Goal: Information Seeking & Learning: Check status

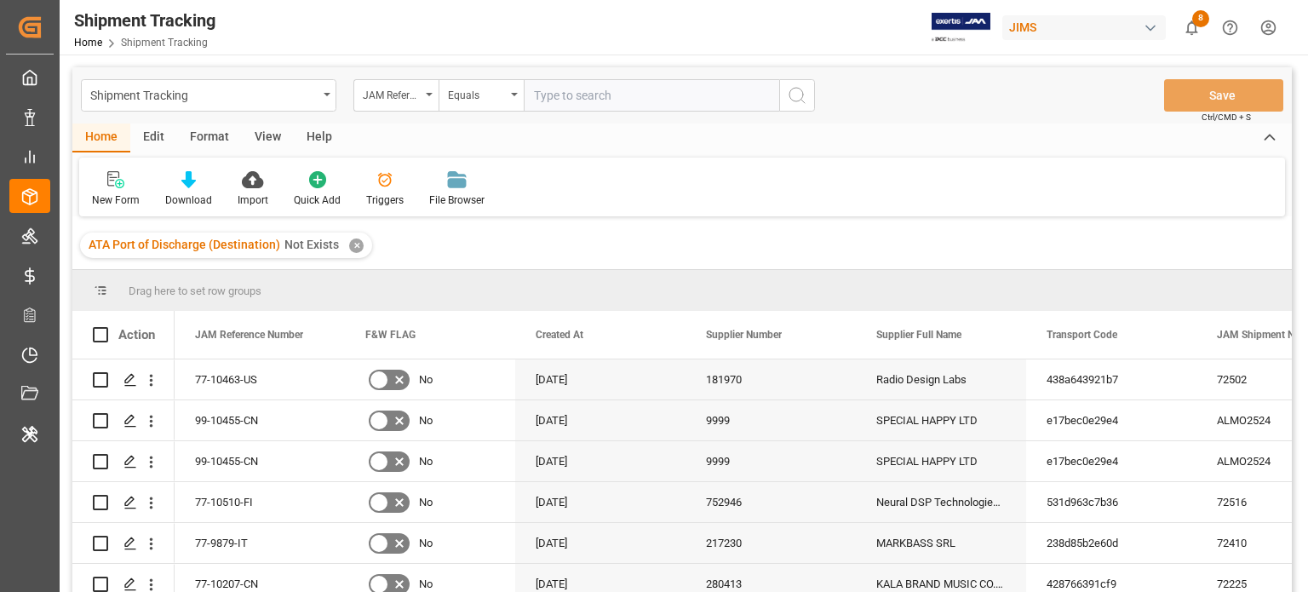
click at [357, 242] on div "✕" at bounding box center [356, 245] width 14 height 14
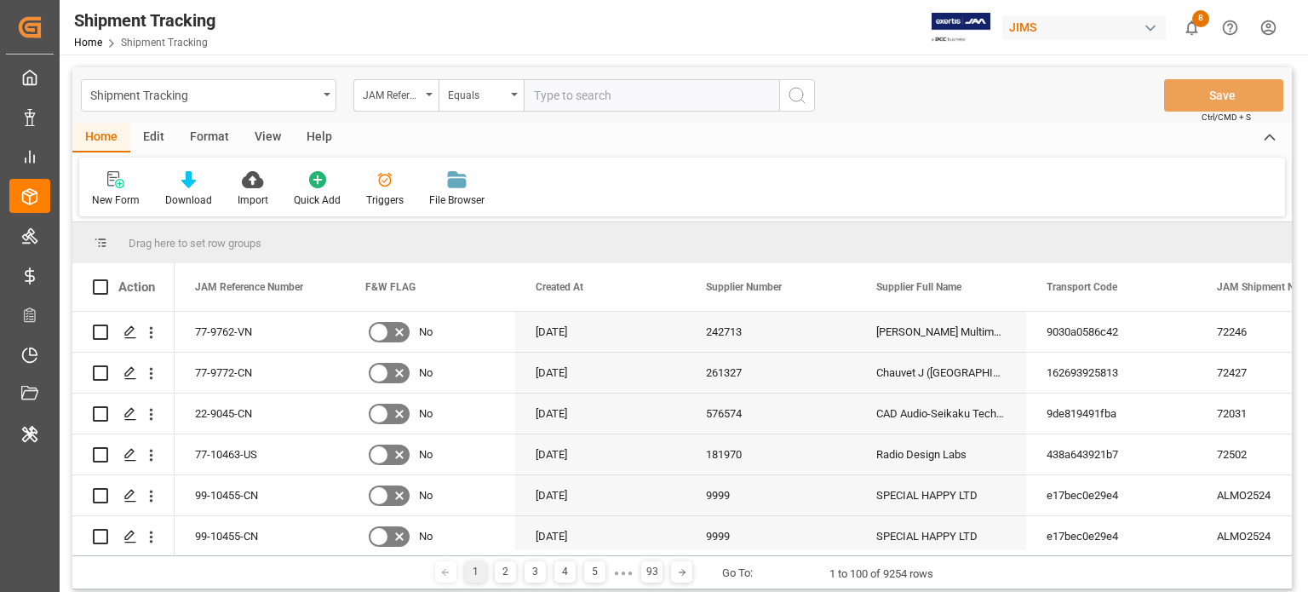
click at [155, 135] on div "Edit" at bounding box center [153, 137] width 47 height 29
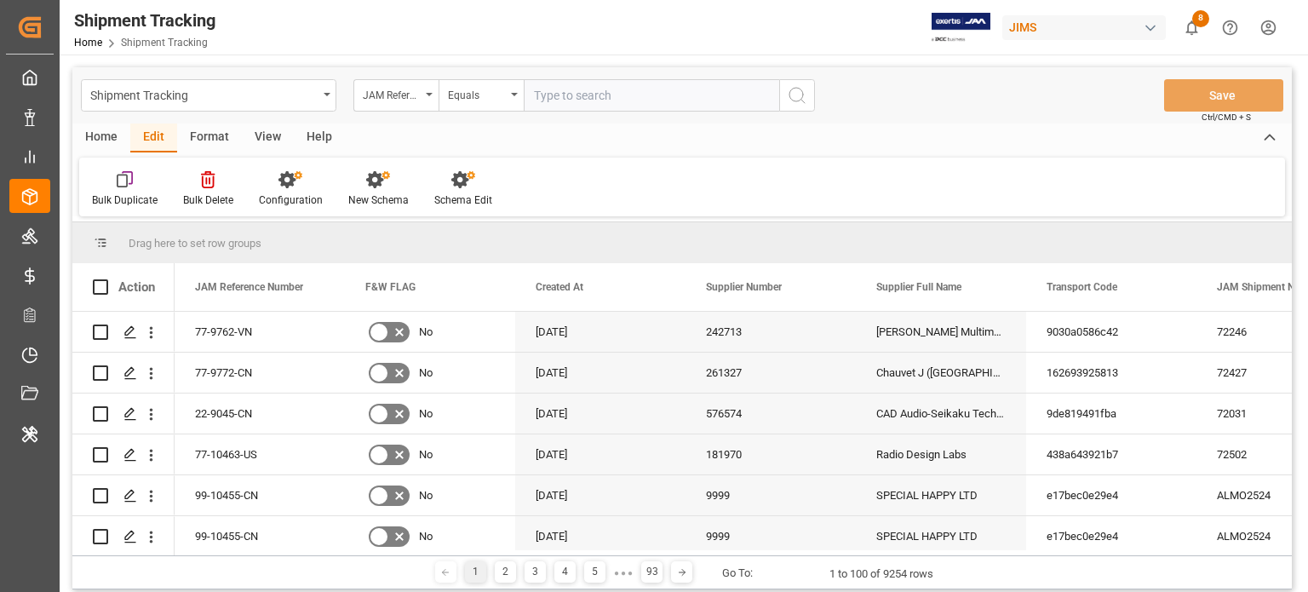
click at [233, 134] on div "Format" at bounding box center [209, 137] width 65 height 29
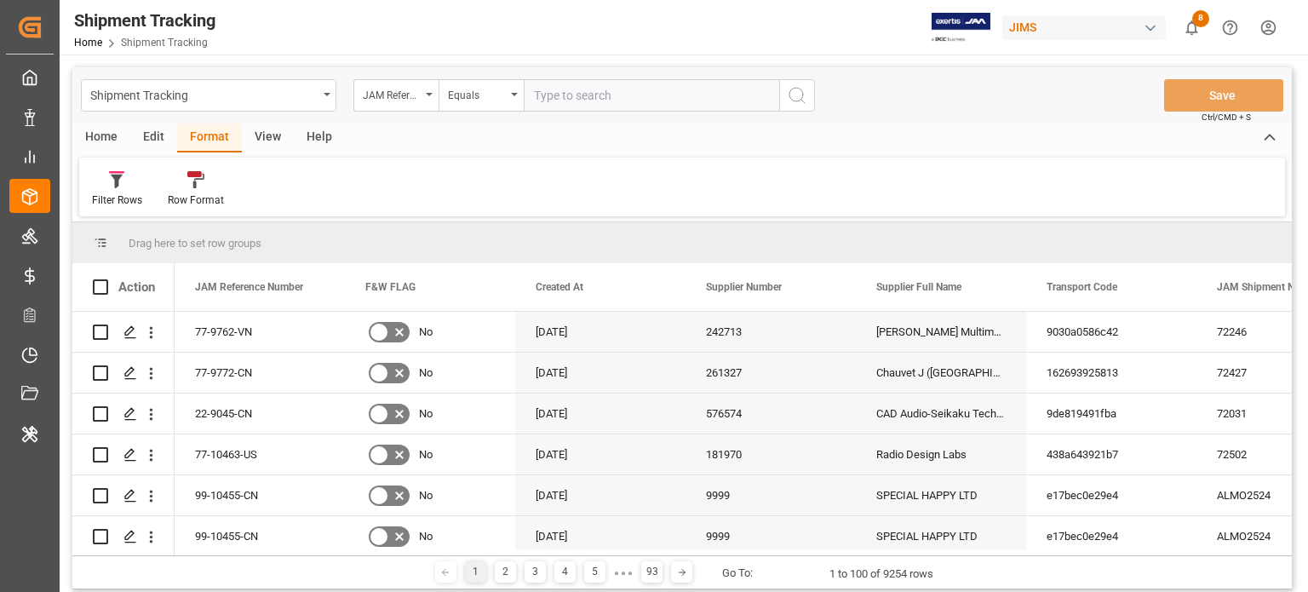
click at [269, 140] on div "View" at bounding box center [268, 137] width 52 height 29
click at [160, 135] on div "Edit" at bounding box center [153, 137] width 47 height 29
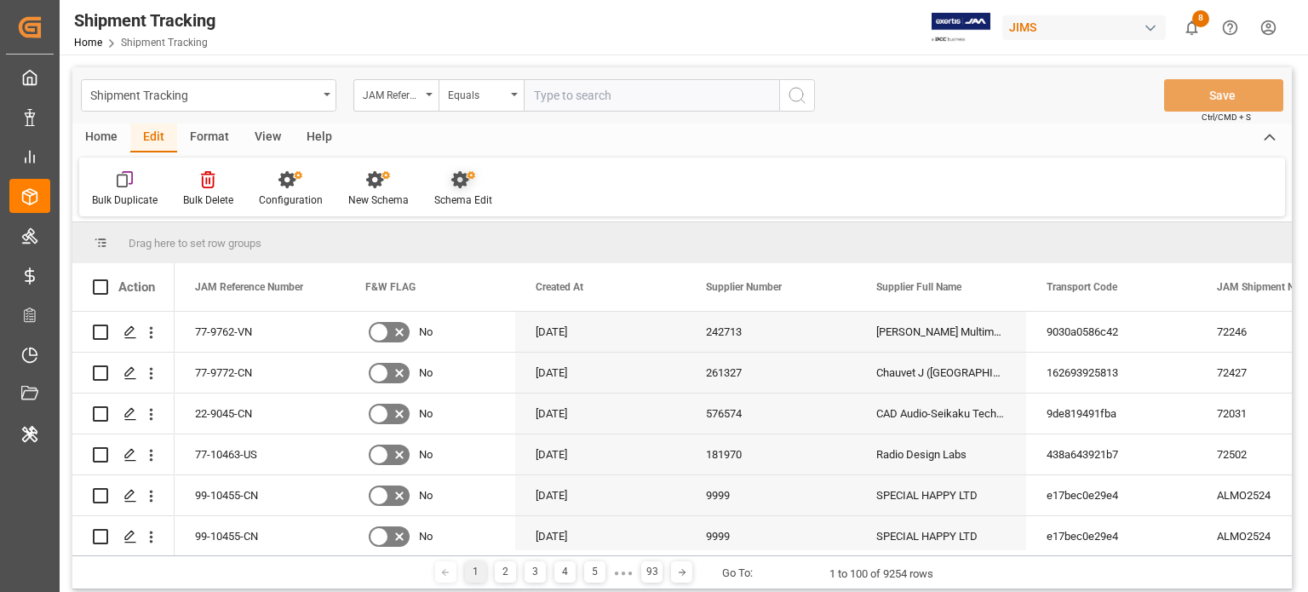
click at [451, 186] on icon at bounding box center [463, 179] width 24 height 17
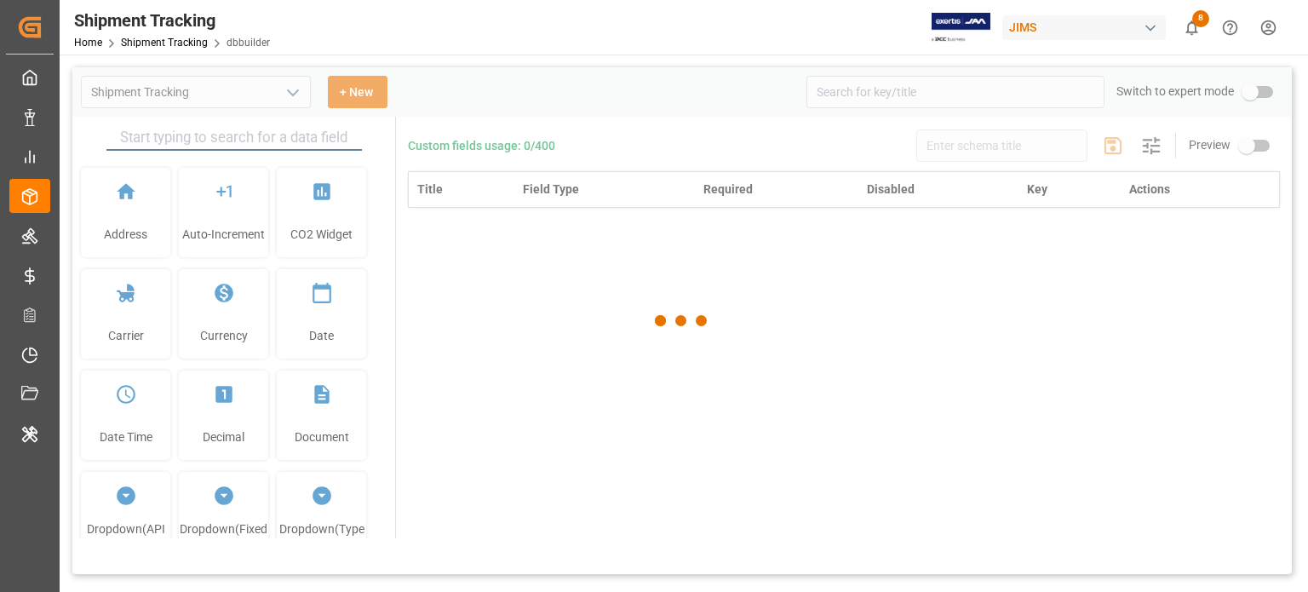
type input "Shipment Tracking"
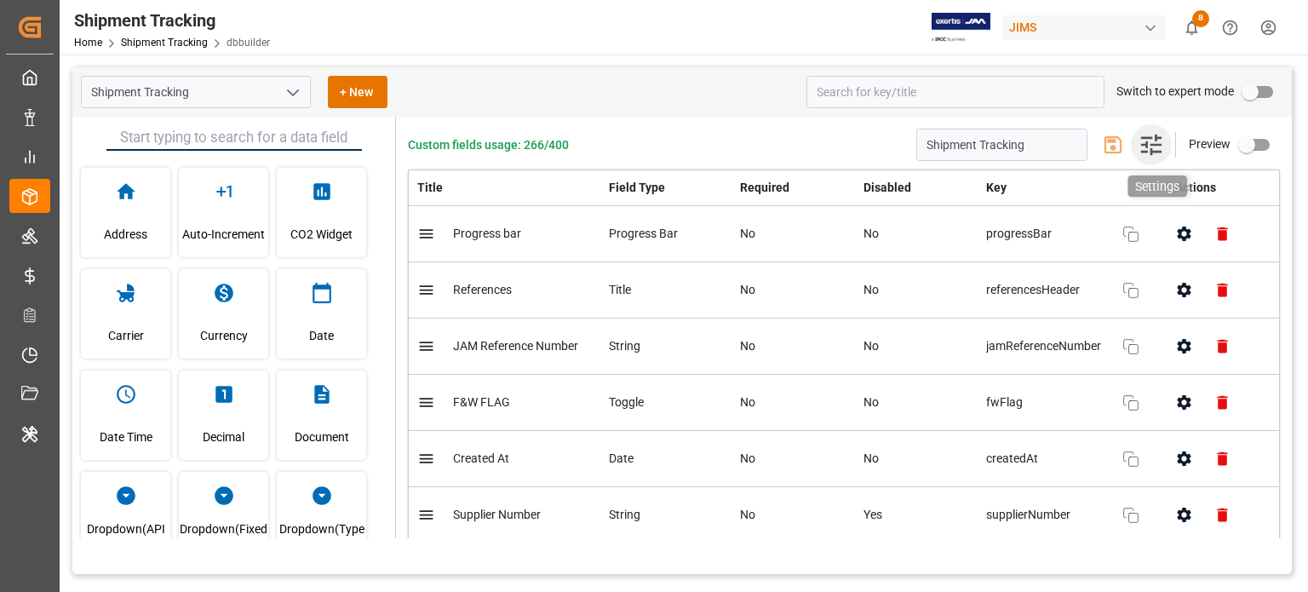
click at [1148, 141] on icon "button" at bounding box center [1151, 144] width 27 height 27
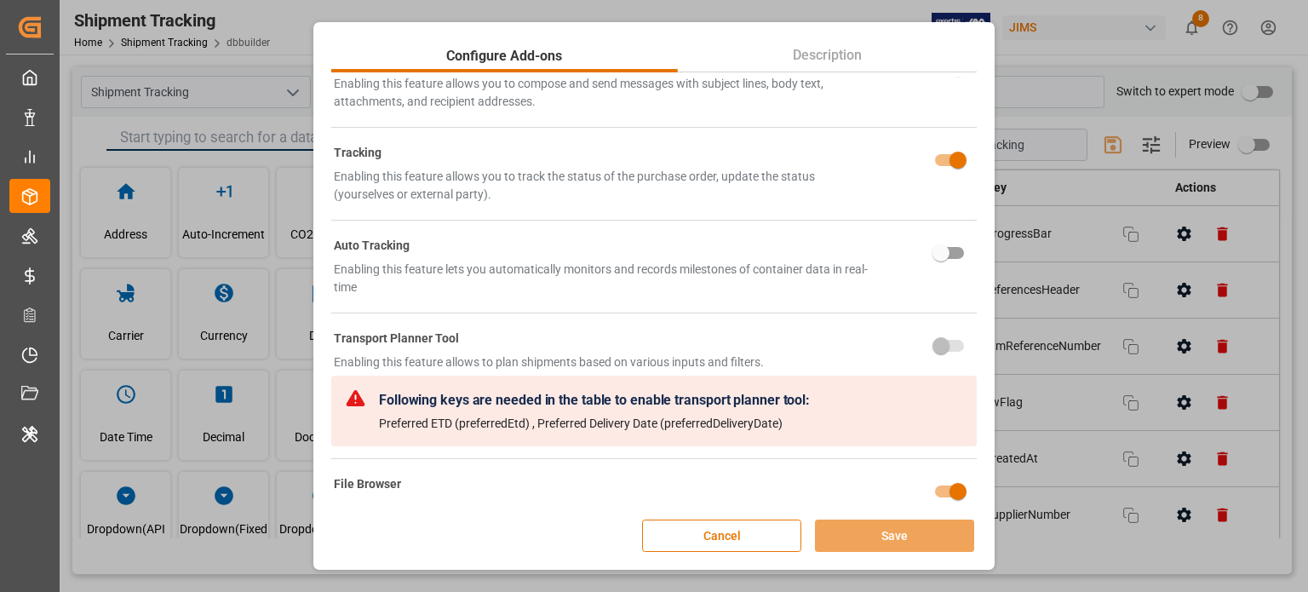
scroll to position [161, 0]
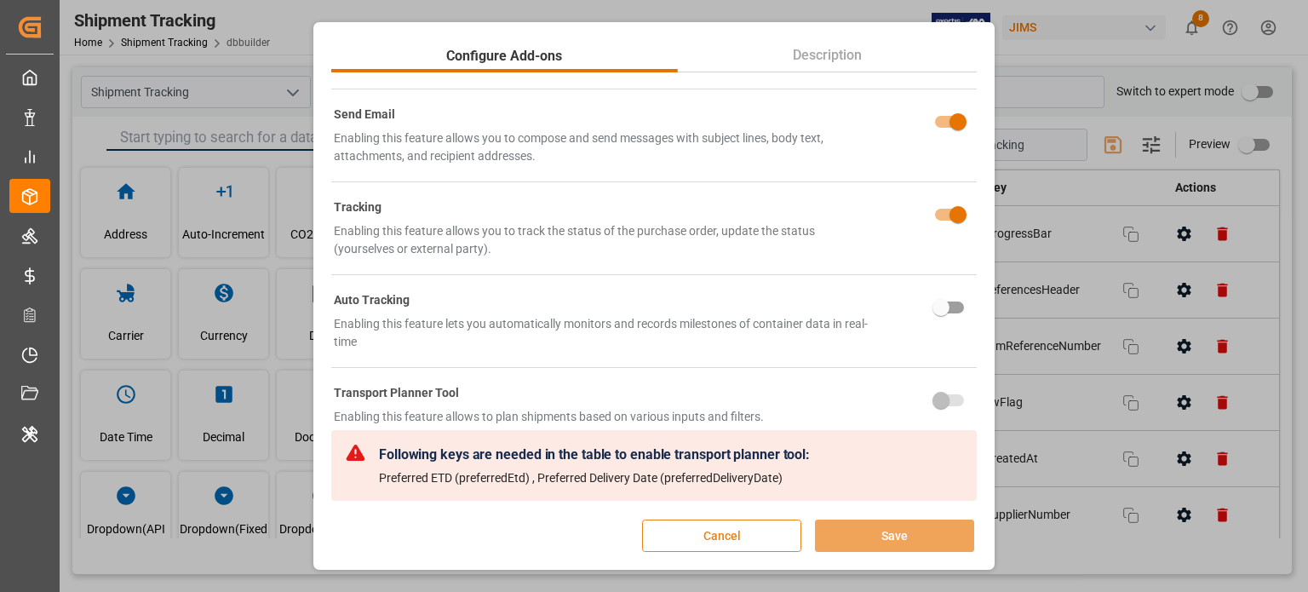
click at [755, 526] on button "Cancel" at bounding box center [721, 536] width 159 height 32
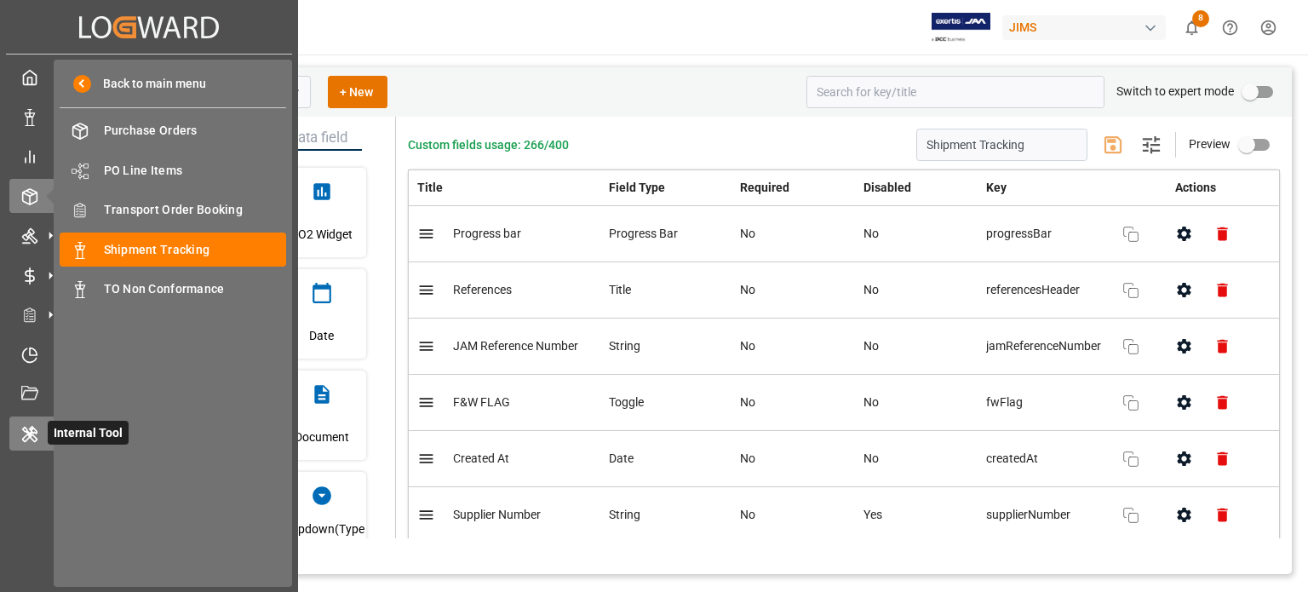
click at [17, 438] on div at bounding box center [23, 433] width 29 height 18
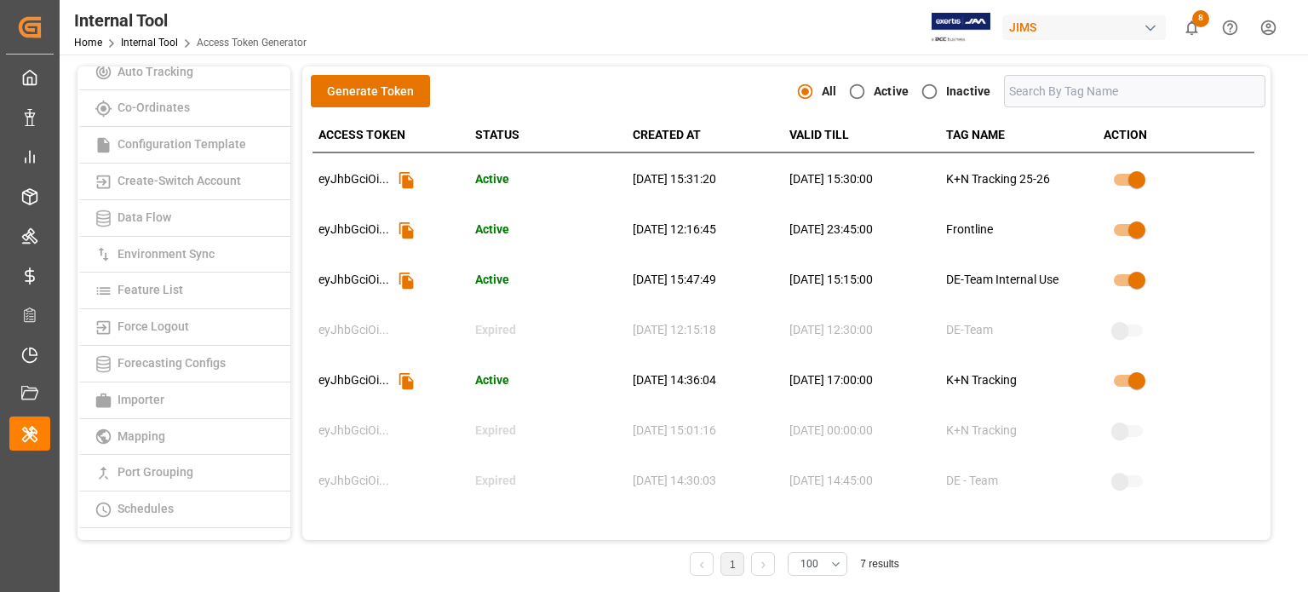
scroll to position [77, 0]
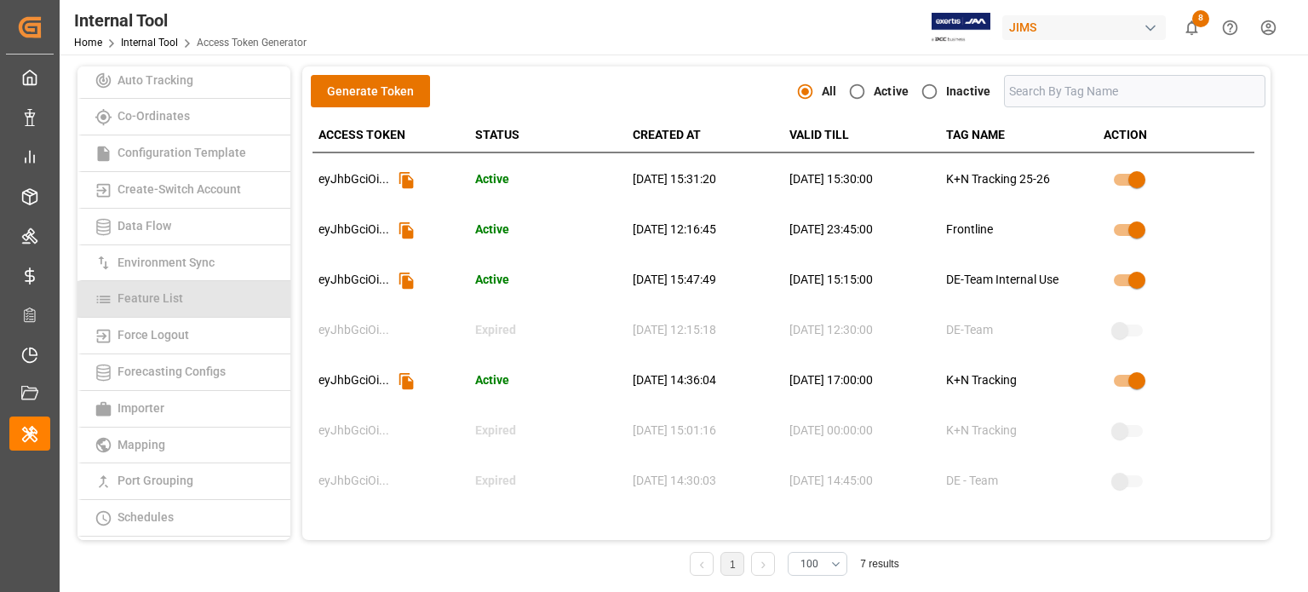
click at [162, 302] on span "Feature List" at bounding box center [150, 298] width 76 height 14
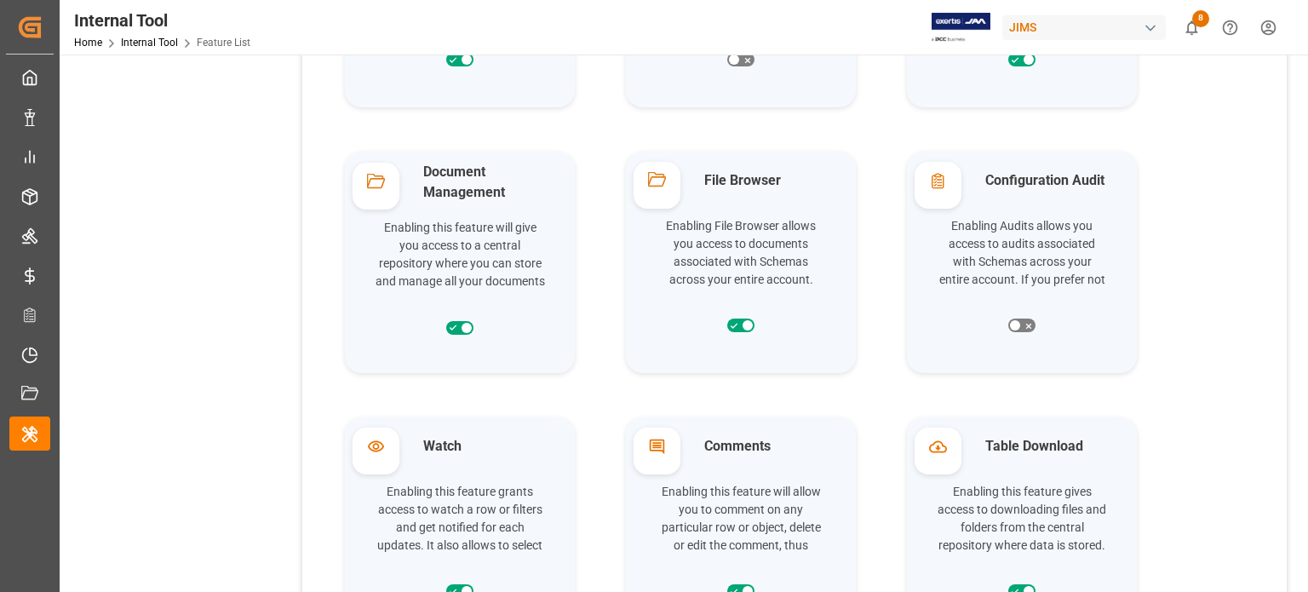
scroll to position [1882, 0]
click at [1221, 352] on div "Row Format Enabling this feature allows to format any rows in schema as per cho…" at bounding box center [795, 256] width 942 height 3977
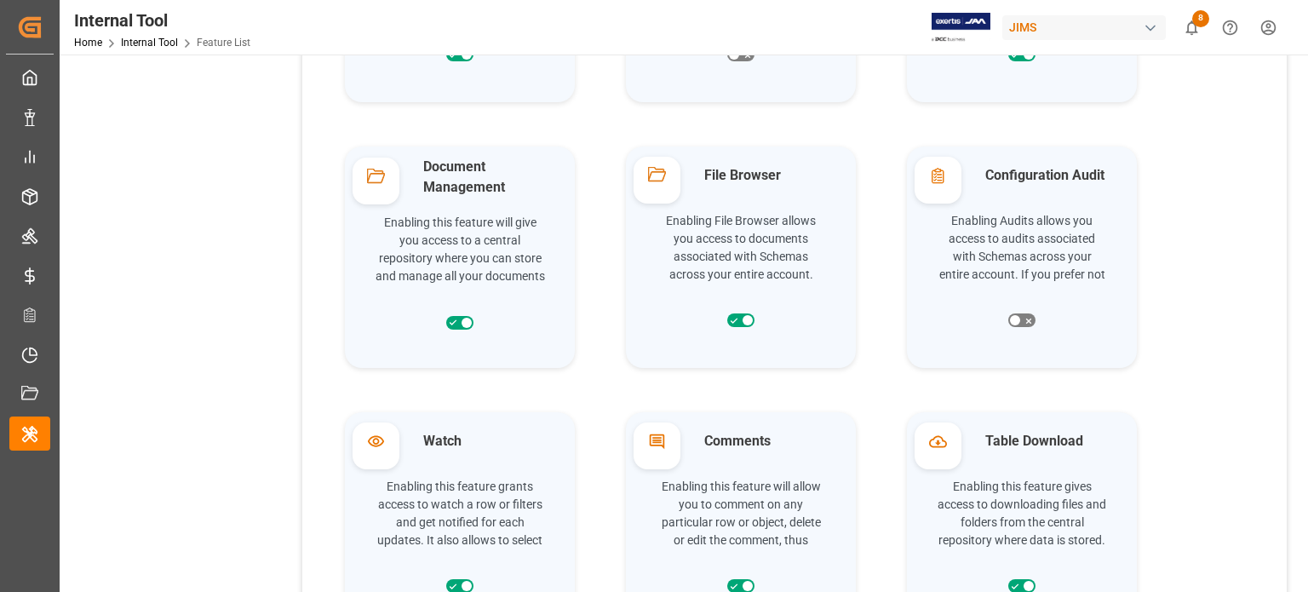
scroll to position [1747, 0]
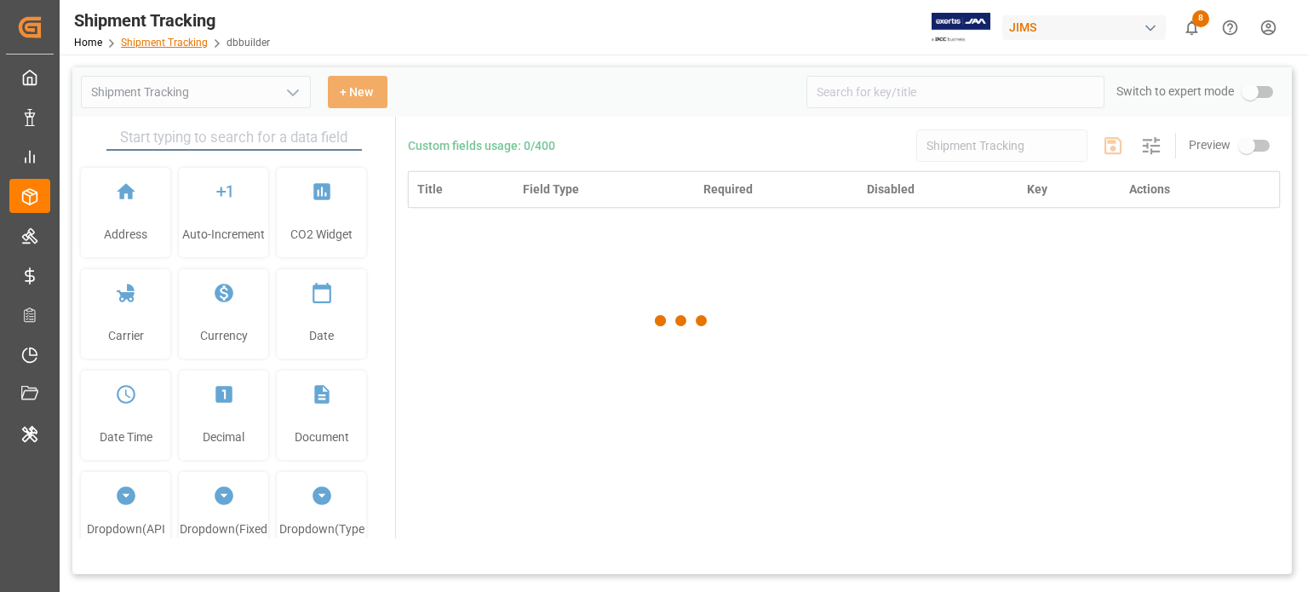
click at [170, 49] on link "Shipment Tracking" at bounding box center [164, 43] width 87 height 12
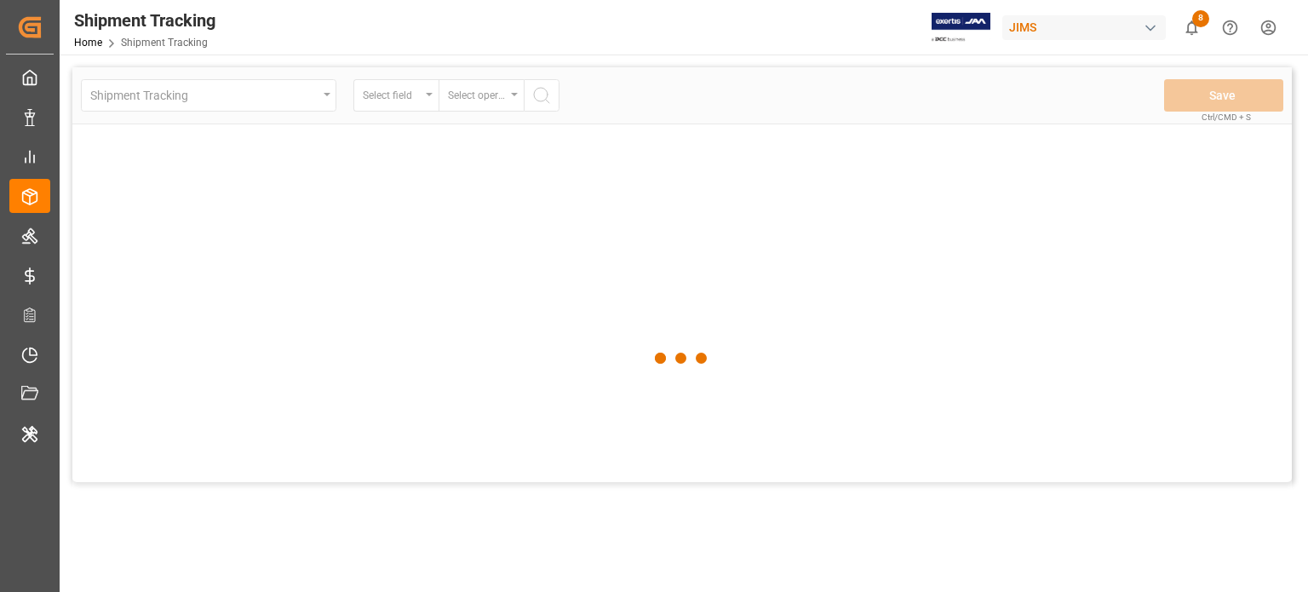
click at [175, 43] on span "Shipment Tracking" at bounding box center [164, 43] width 87 height 12
click at [80, 37] on link "Home" at bounding box center [88, 43] width 28 height 12
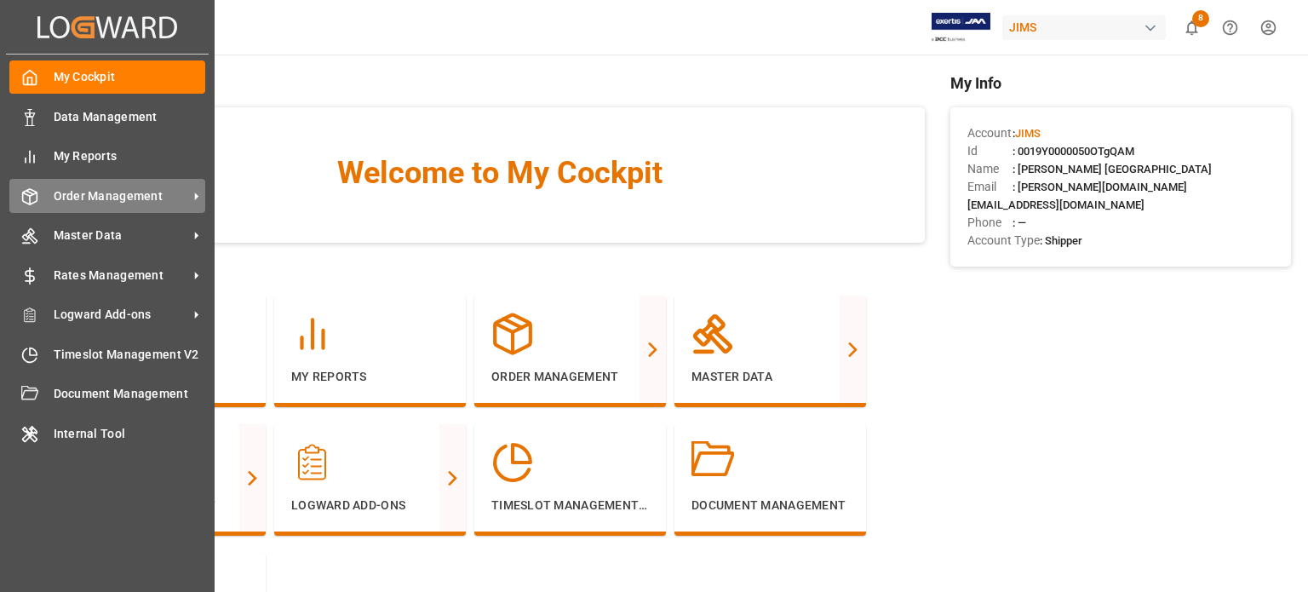
click at [192, 196] on icon at bounding box center [196, 196] width 18 height 18
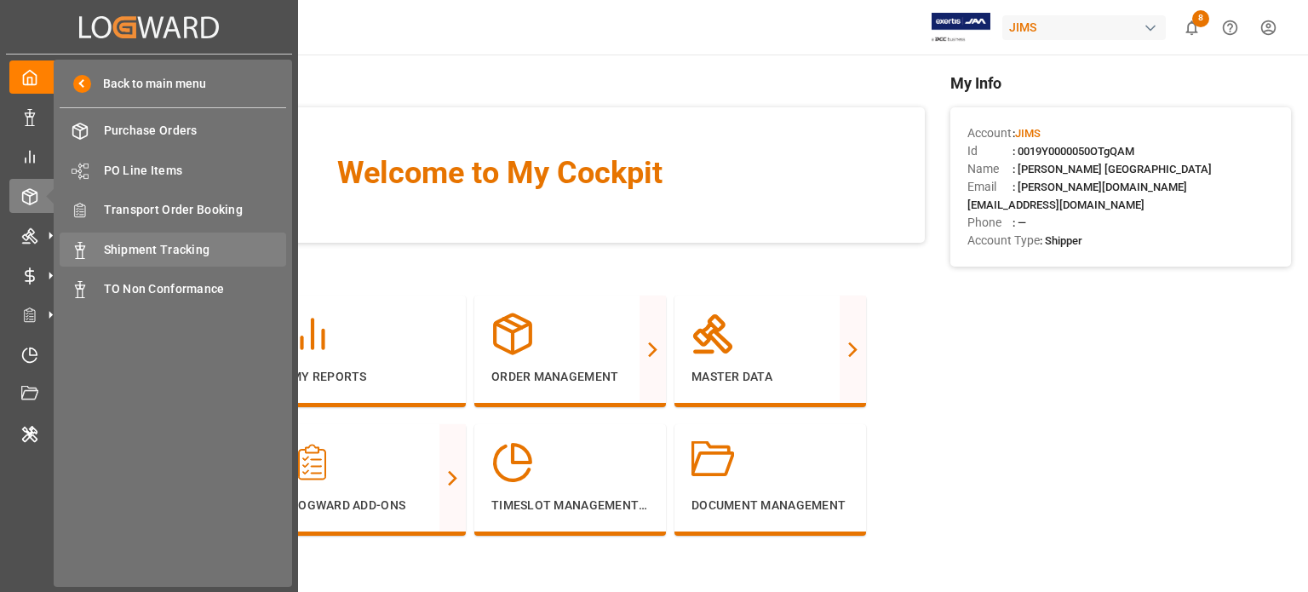
click at [166, 244] on span "Shipment Tracking" at bounding box center [195, 250] width 183 height 18
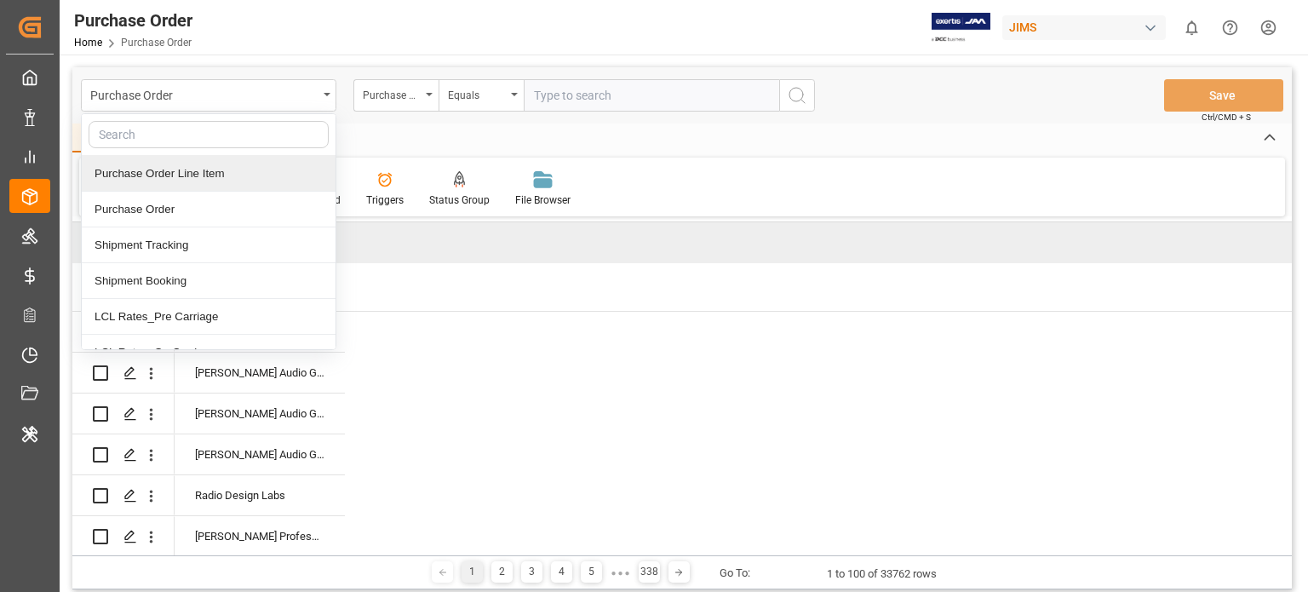
click at [382, 33] on div "Purchase Order Home Purchase Order JIMS 0 Notifications Only show unread All Wa…" at bounding box center [678, 27] width 1261 height 55
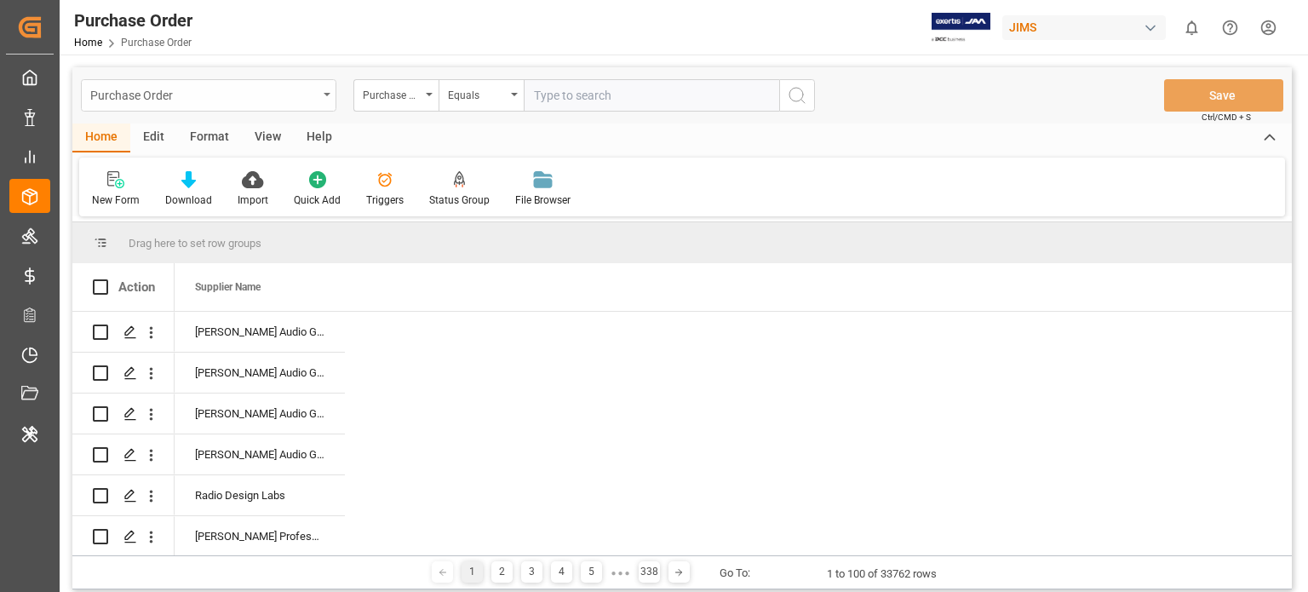
click at [233, 91] on div "Purchase Order" at bounding box center [203, 93] width 227 height 21
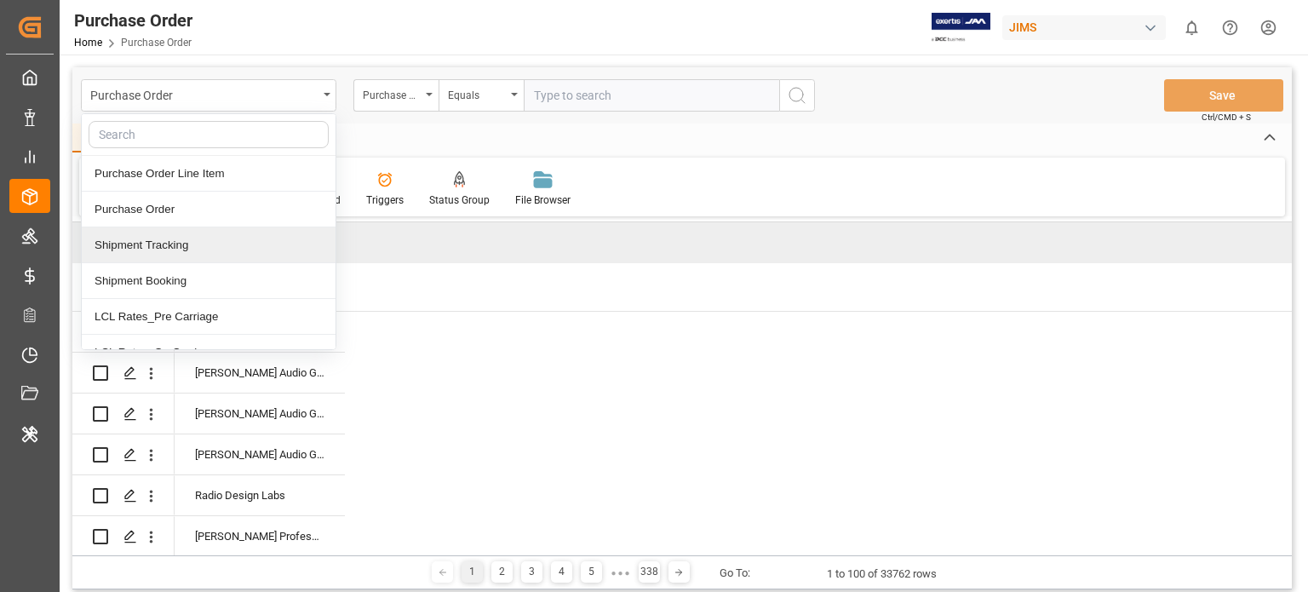
click at [191, 253] on div "Shipment Tracking" at bounding box center [209, 245] width 254 height 36
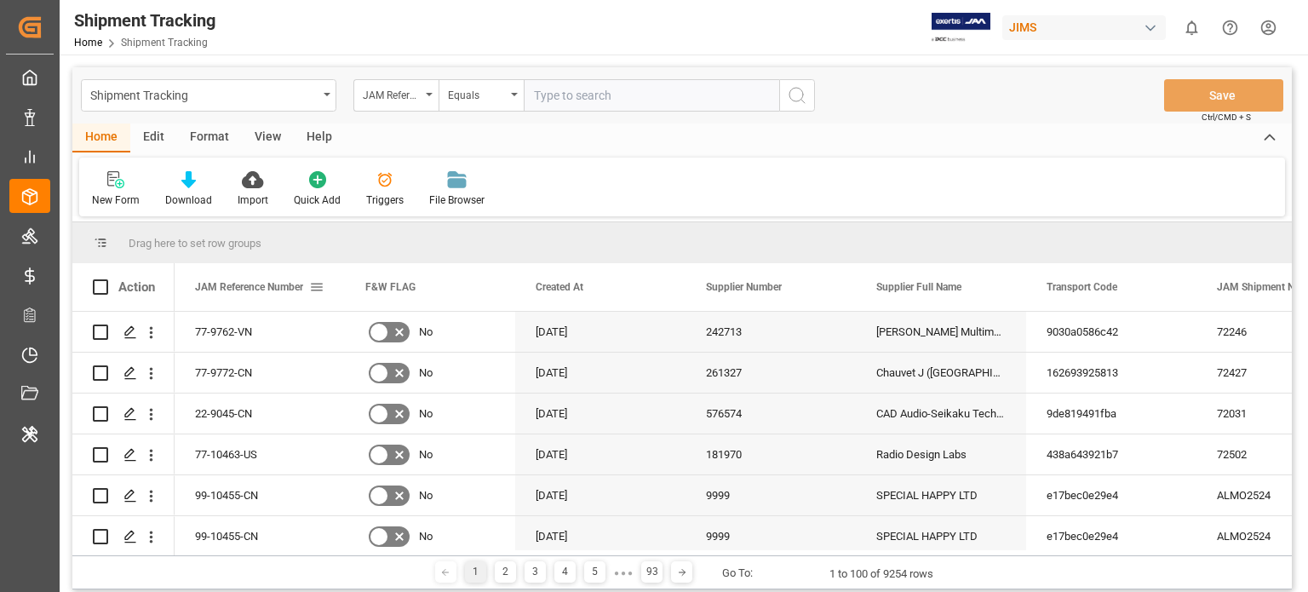
click at [309, 296] on div "JAM Reference Number" at bounding box center [259, 287] width 129 height 48
click at [313, 284] on span at bounding box center [316, 286] width 15 height 15
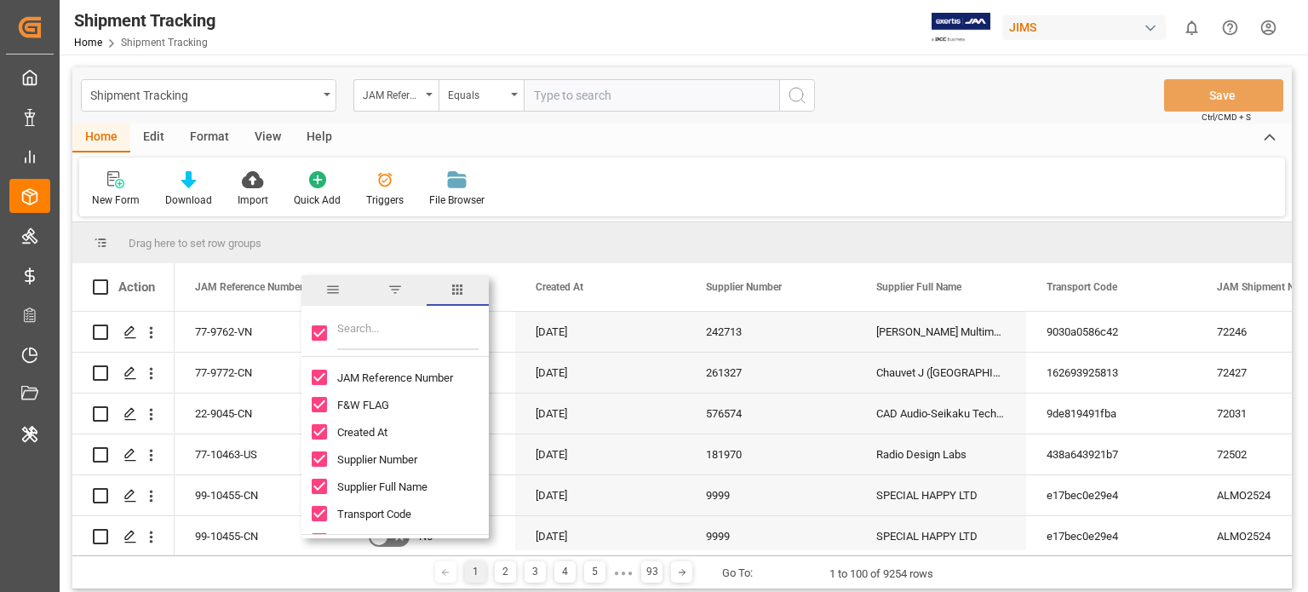
click at [322, 330] on input "Toggle Select All Columns" at bounding box center [319, 332] width 15 height 15
checkbox input "false"
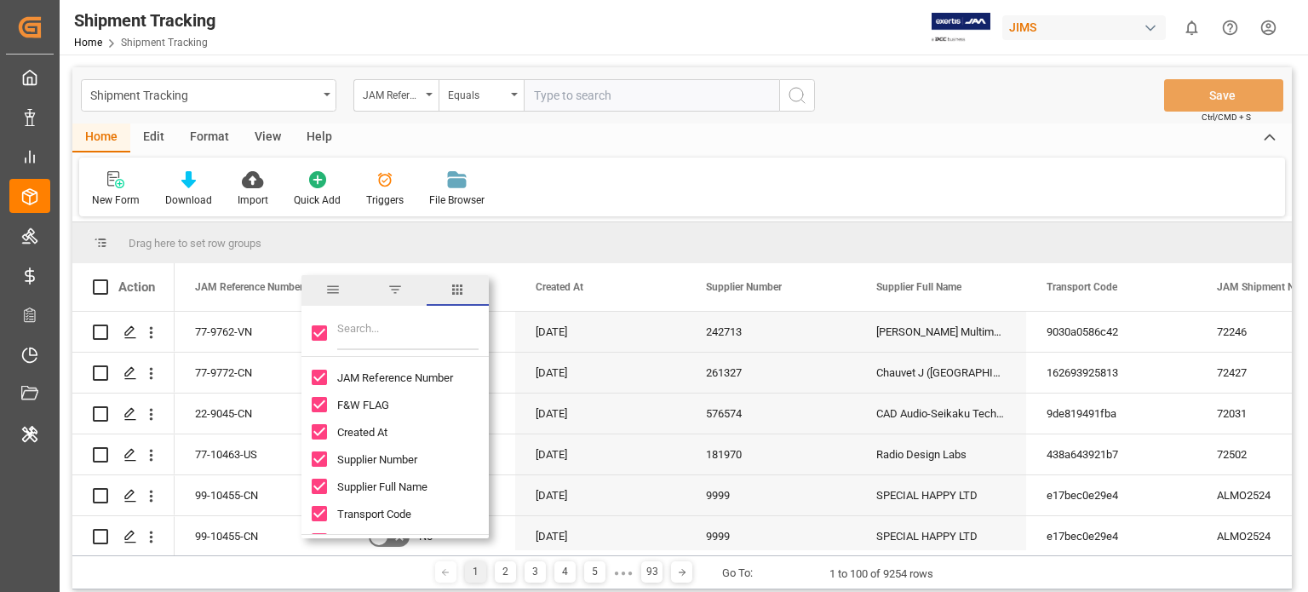
checkbox input "false"
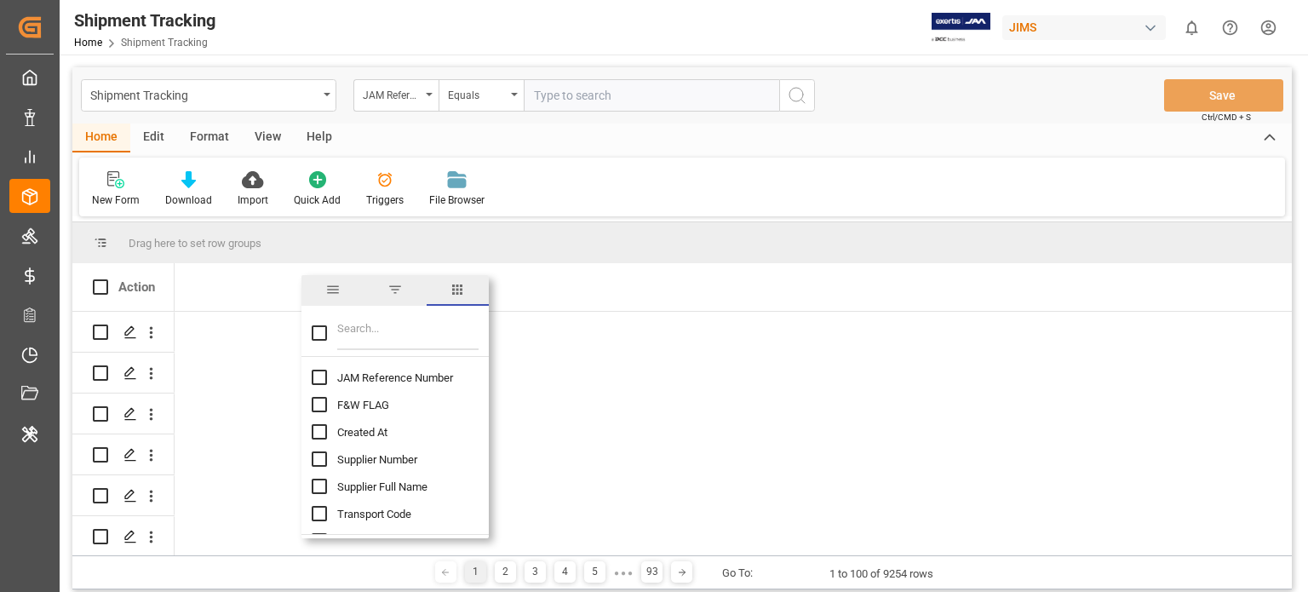
click at [317, 381] on input "JAM Reference Number column toggle visibility (hidden)" at bounding box center [319, 377] width 15 height 15
checkbox input "true"
checkbox input "false"
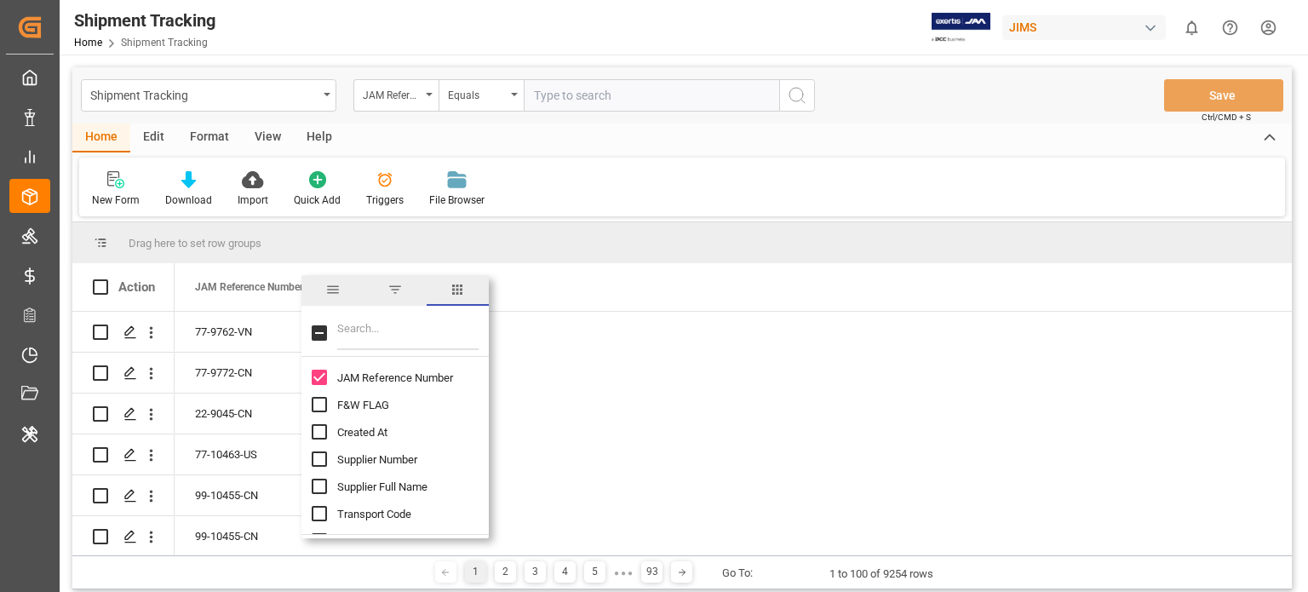
click at [361, 341] on input "Filter Columns Input" at bounding box center [407, 333] width 141 height 34
type input "logw"
click at [319, 378] on input "Logward Reference column toggle visibility (hidden)" at bounding box center [319, 377] width 15 height 15
checkbox input "true"
checkbox input "false"
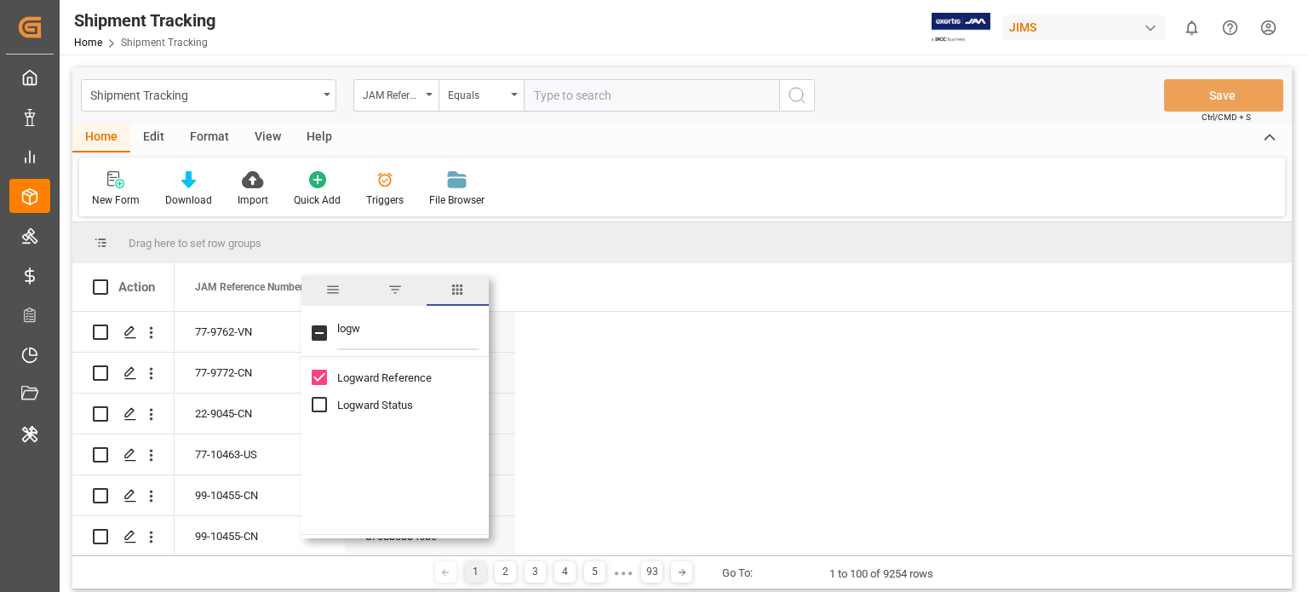
click at [319, 398] on input "Logward Status column toggle visibility (hidden)" at bounding box center [319, 404] width 15 height 15
checkbox input "true"
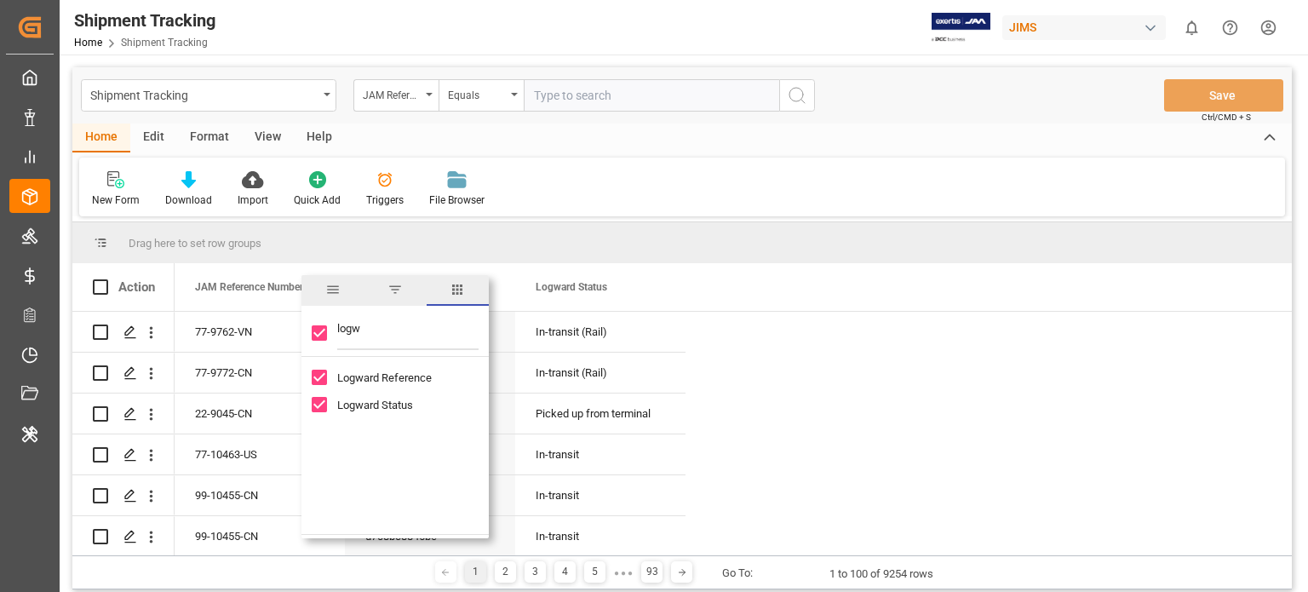
click at [357, 330] on input "logw" at bounding box center [407, 333] width 141 height 34
type input "carg"
checkbox input "false"
type input "carg"
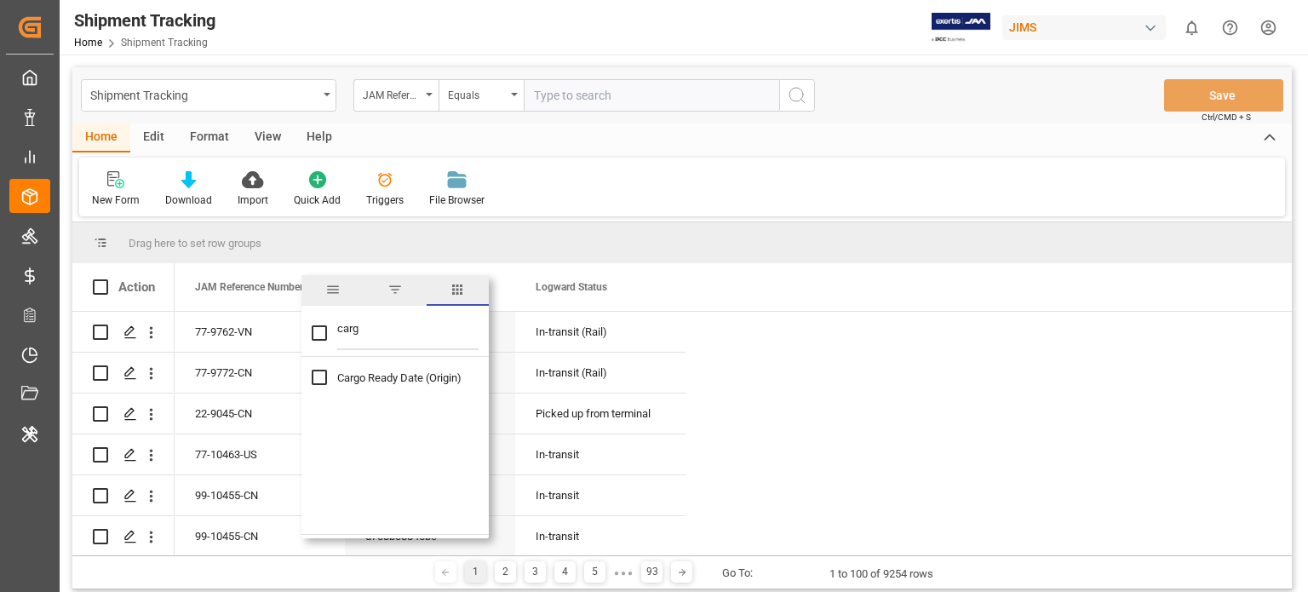
click at [320, 377] on input "Cargo Ready Date (Origin) column toggle visibility (hidden)" at bounding box center [319, 377] width 15 height 15
checkbox input "true"
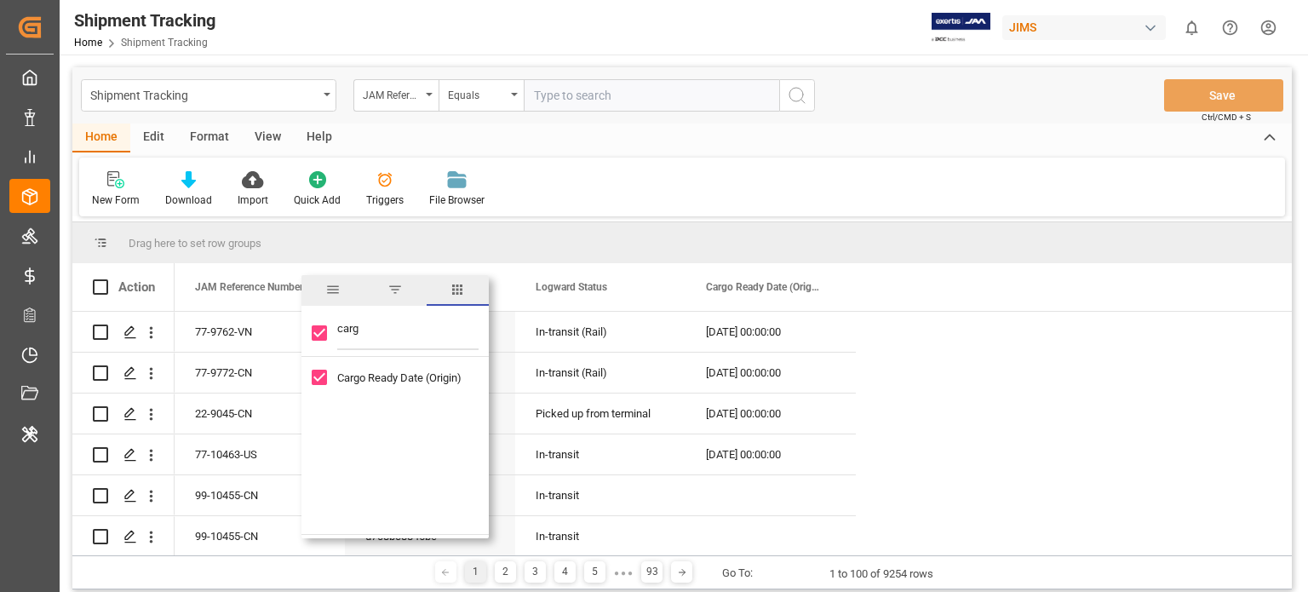
checkbox input "true"
click at [373, 331] on input "carg" at bounding box center [407, 333] width 141 height 34
type input "pick"
checkbox input "false"
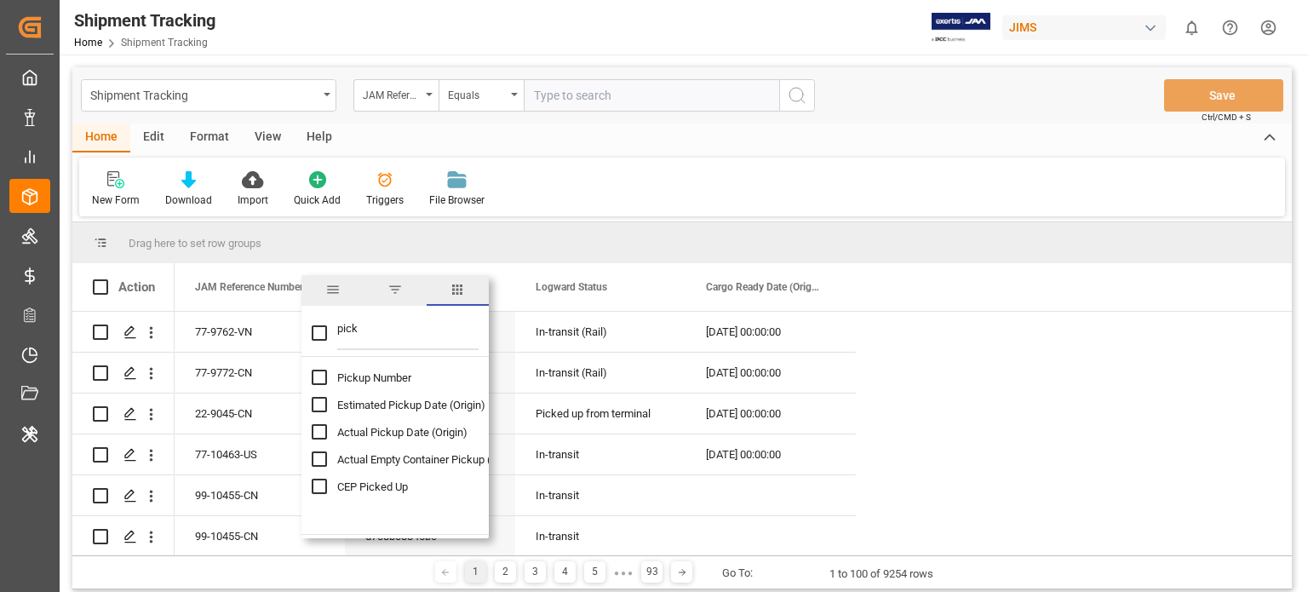
type input "pick"
click at [315, 428] on input "Actual Pickup Date (Origin) column toggle visibility (hidden)" at bounding box center [319, 431] width 15 height 15
checkbox input "true"
checkbox input "false"
click at [398, 325] on input "pick" at bounding box center [407, 333] width 141 height 34
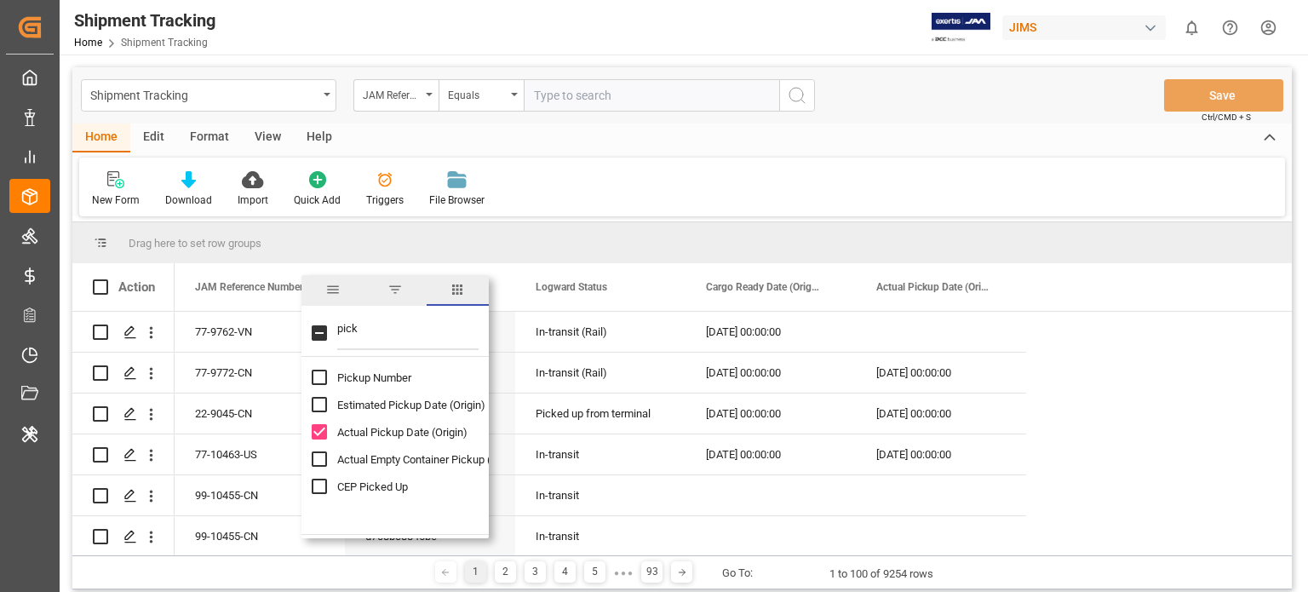
click at [398, 325] on input "pick" at bounding box center [407, 333] width 141 height 34
type input "mo"
click at [321, 377] on input "Mode of Transport column toggle visibility (hidden)" at bounding box center [319, 377] width 15 height 15
checkbox input "true"
checkbox input "false"
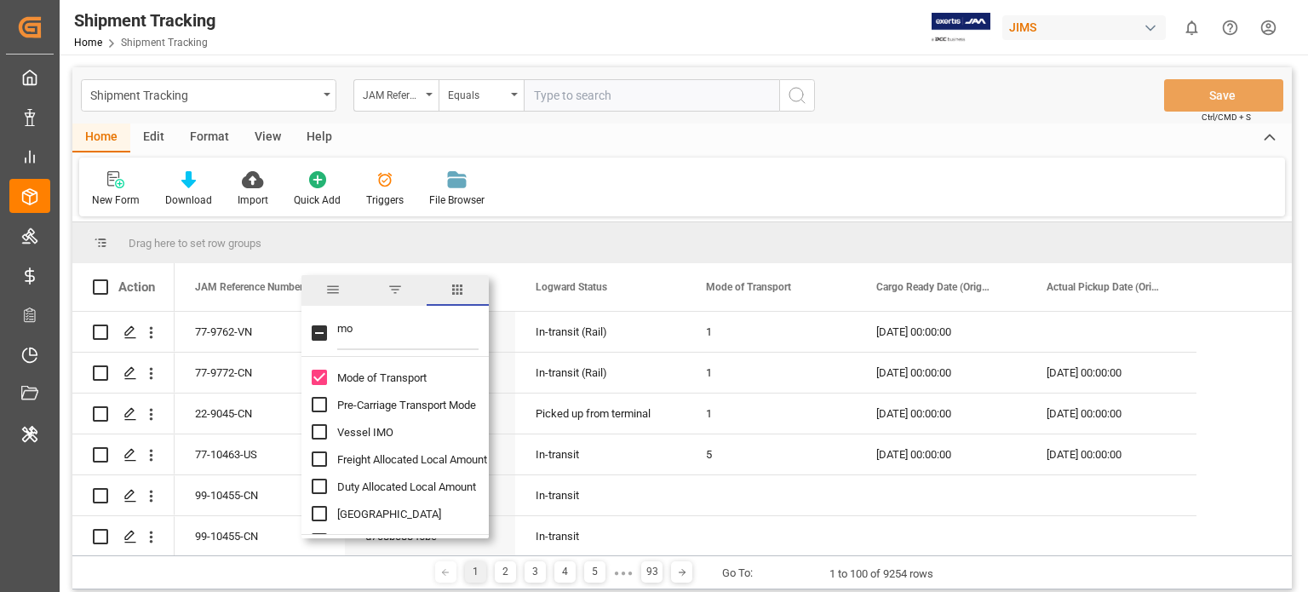
click at [359, 330] on input "mo" at bounding box center [407, 333] width 141 height 34
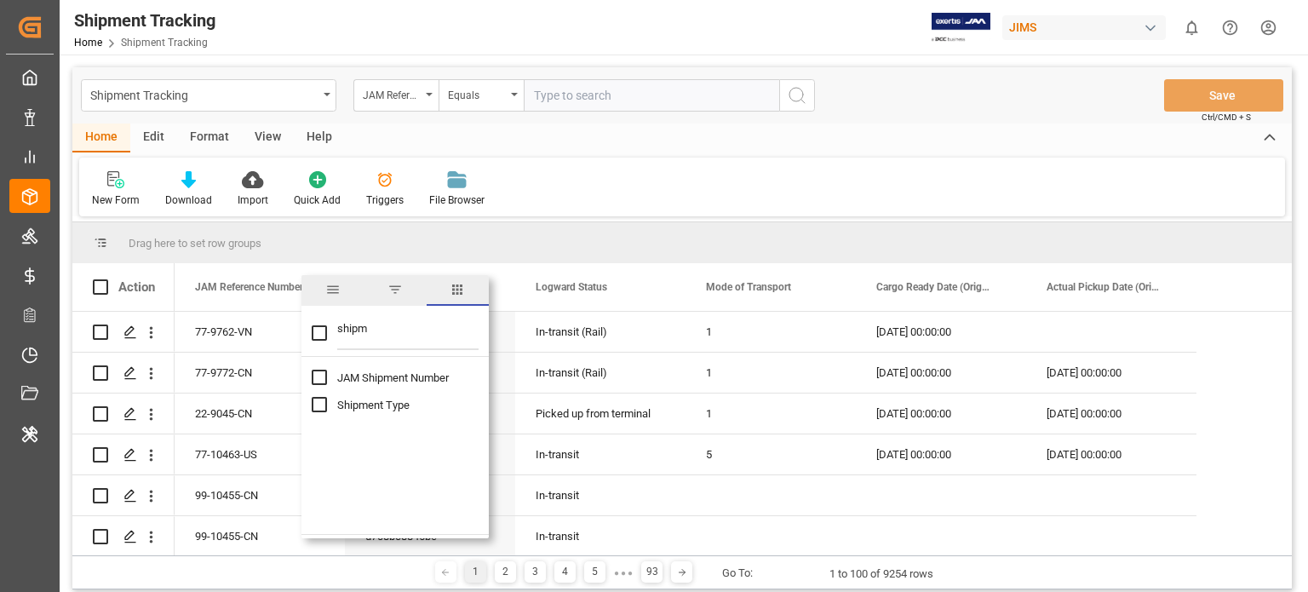
type input "shipm"
click at [317, 408] on input "Shipment Type column toggle visibility (hidden)" at bounding box center [319, 404] width 15 height 15
checkbox input "true"
checkbox input "false"
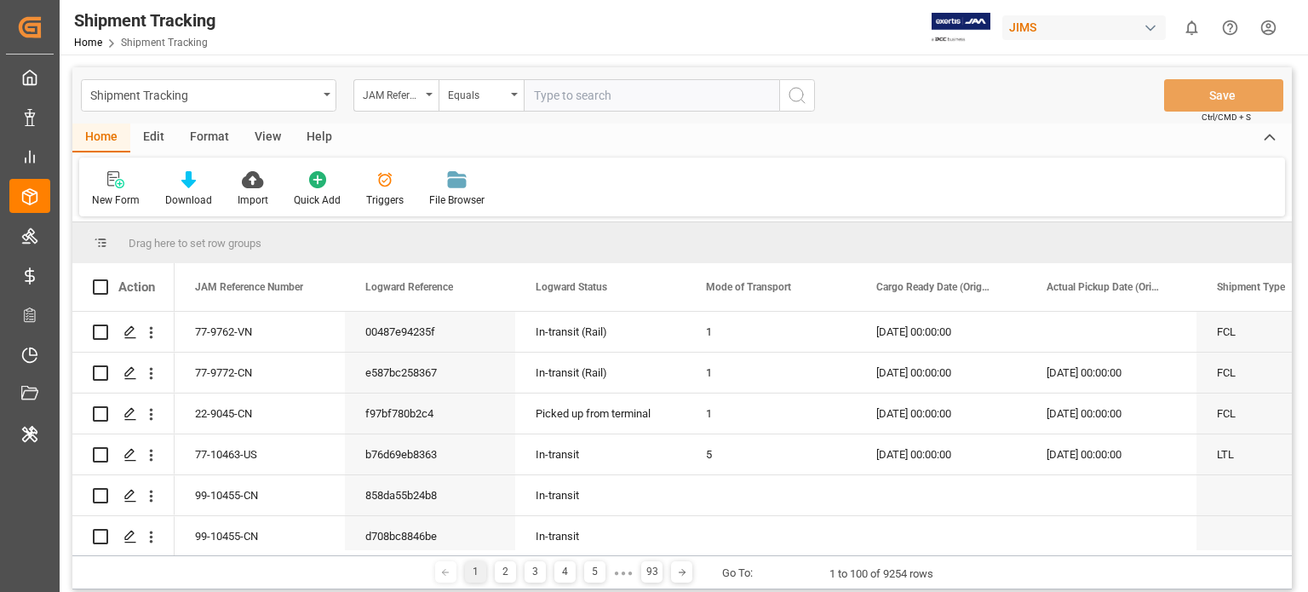
click at [876, 152] on div "Home Edit Format View Help" at bounding box center [682, 137] width 1220 height 29
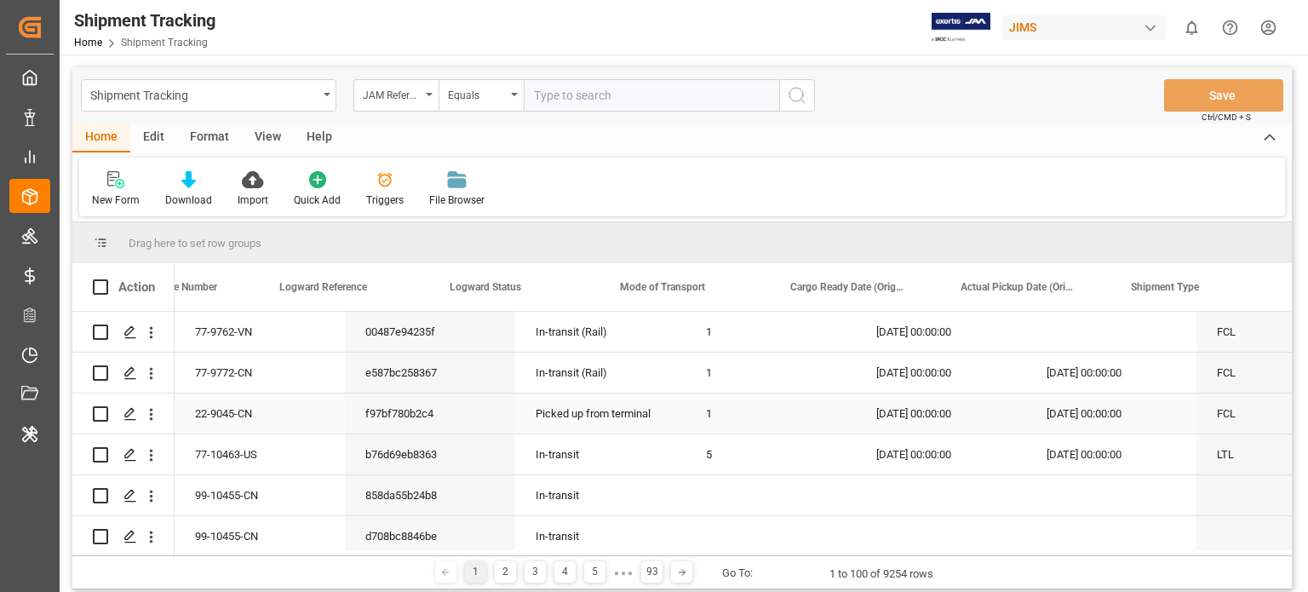
scroll to position [0, 79]
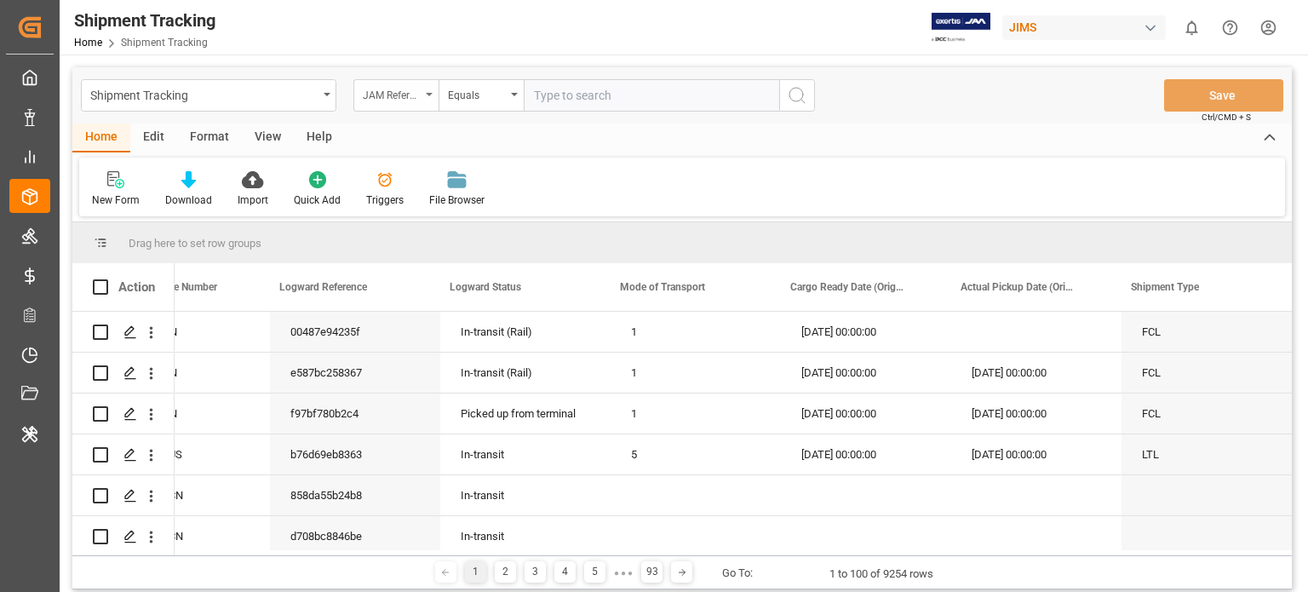
click at [414, 92] on div "JAM Reference Number" at bounding box center [392, 93] width 58 height 20
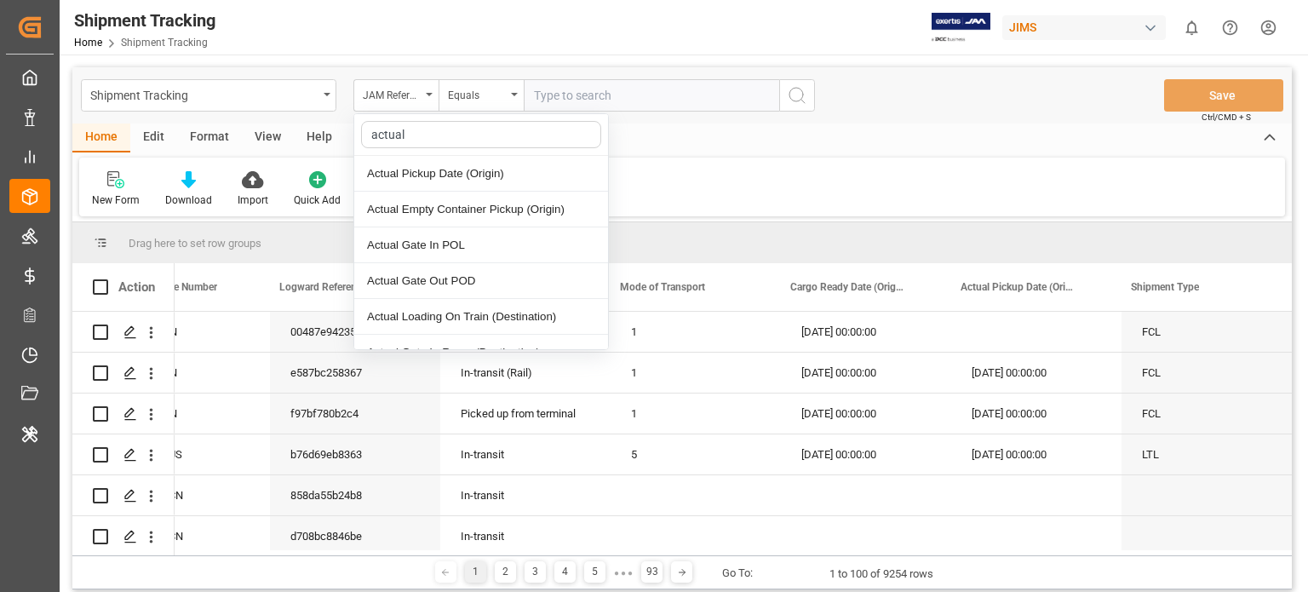
type input "actual"
click at [481, 171] on div "Actual Pickup Date (Origin)" at bounding box center [481, 174] width 254 height 36
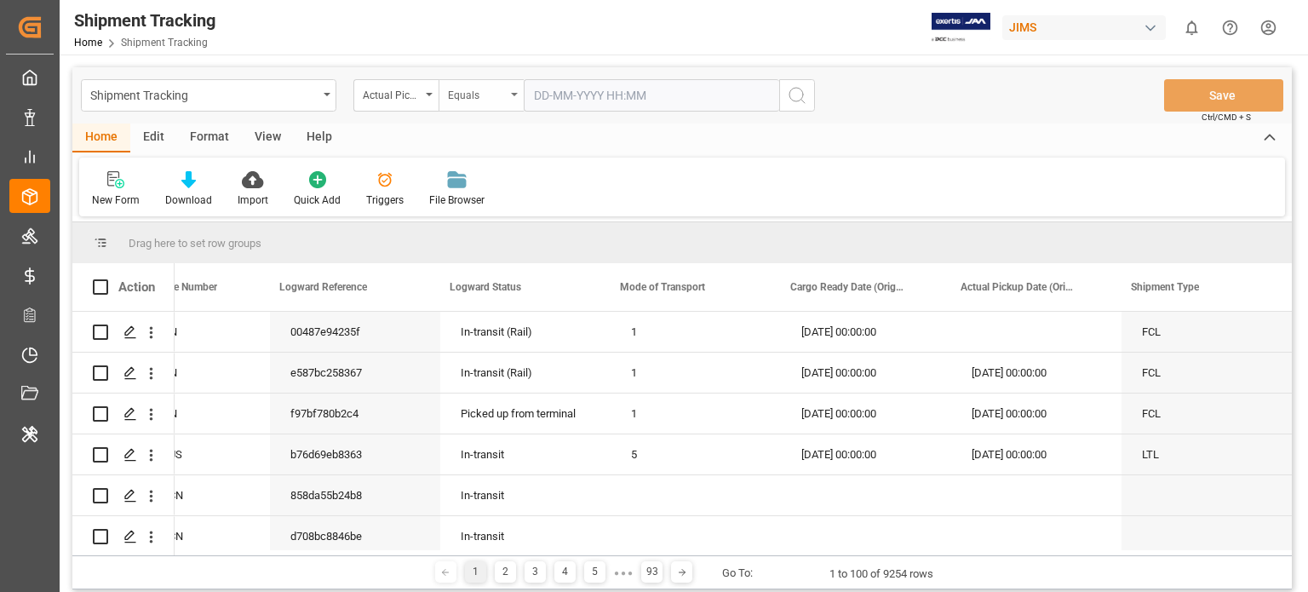
click at [497, 92] on div "Equals" at bounding box center [477, 93] width 58 height 20
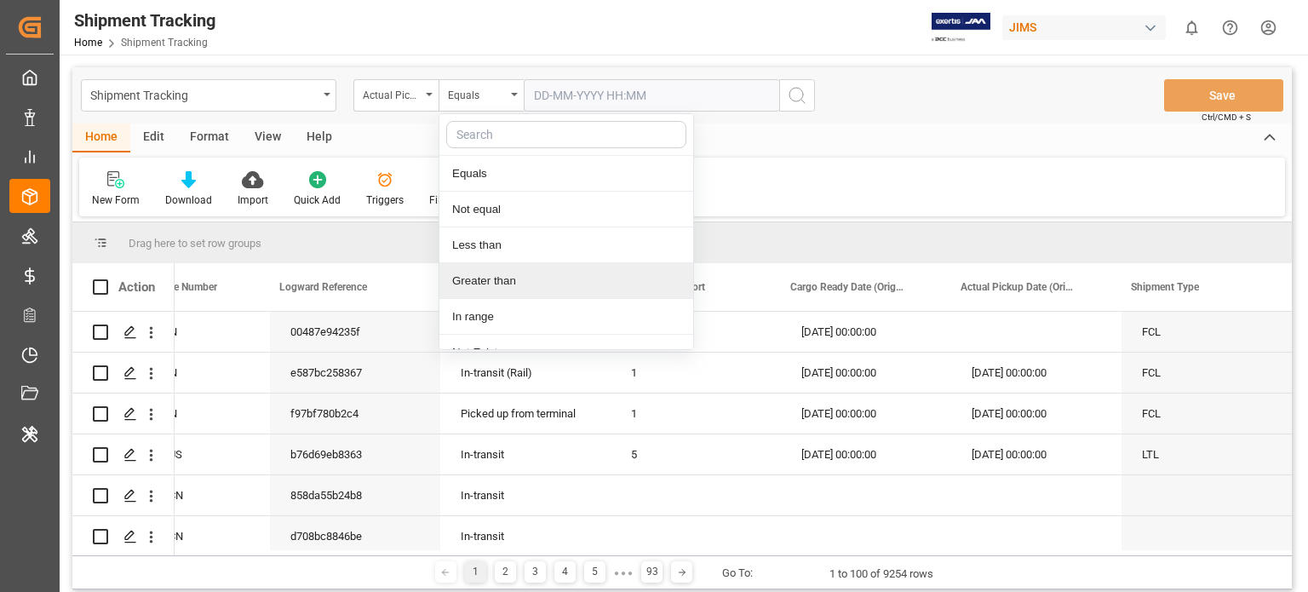
scroll to position [20, 0]
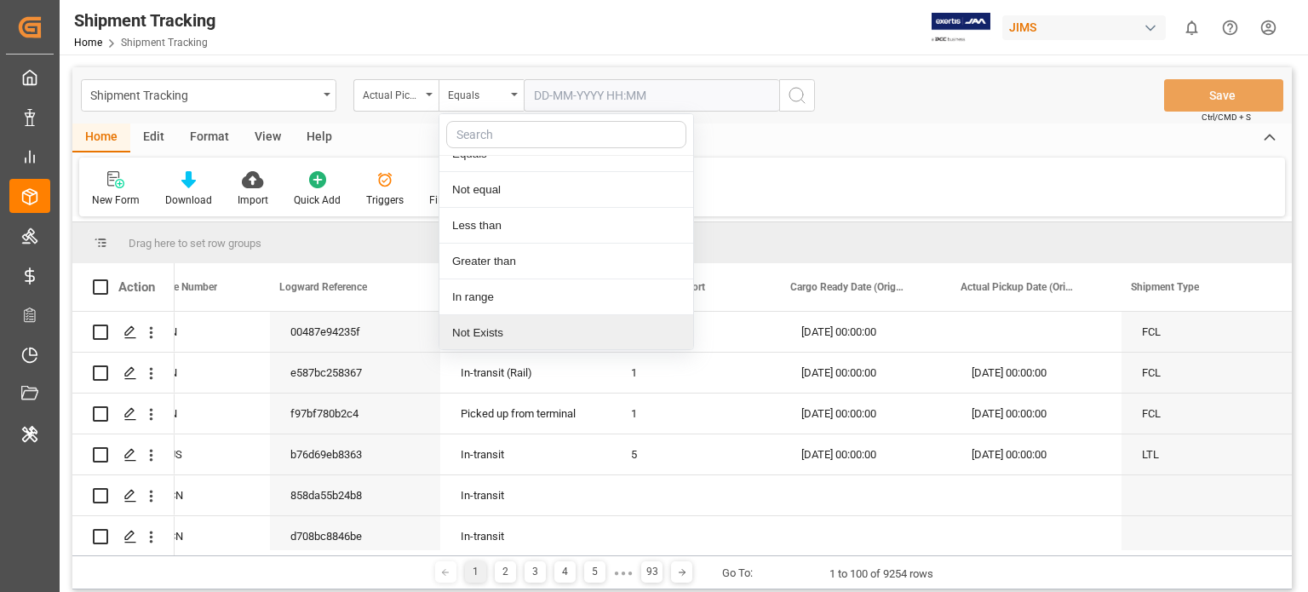
click at [497, 340] on div "Not Exists" at bounding box center [566, 333] width 254 height 36
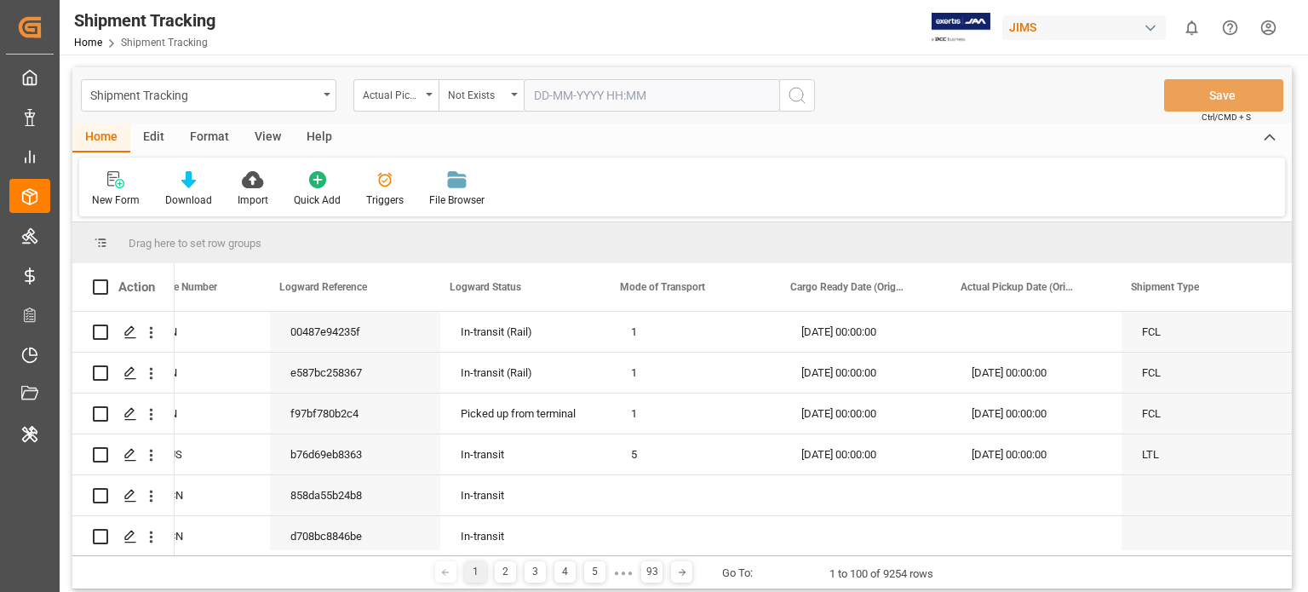
click at [795, 101] on circle "search button" at bounding box center [797, 95] width 14 height 14
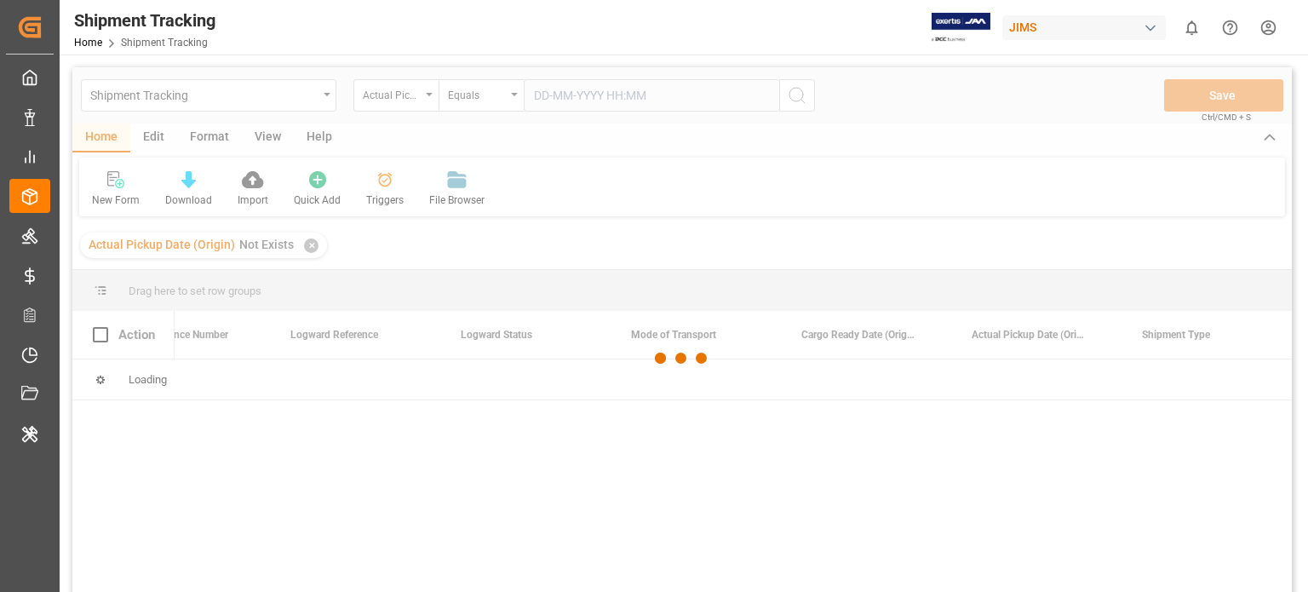
scroll to position [0, 75]
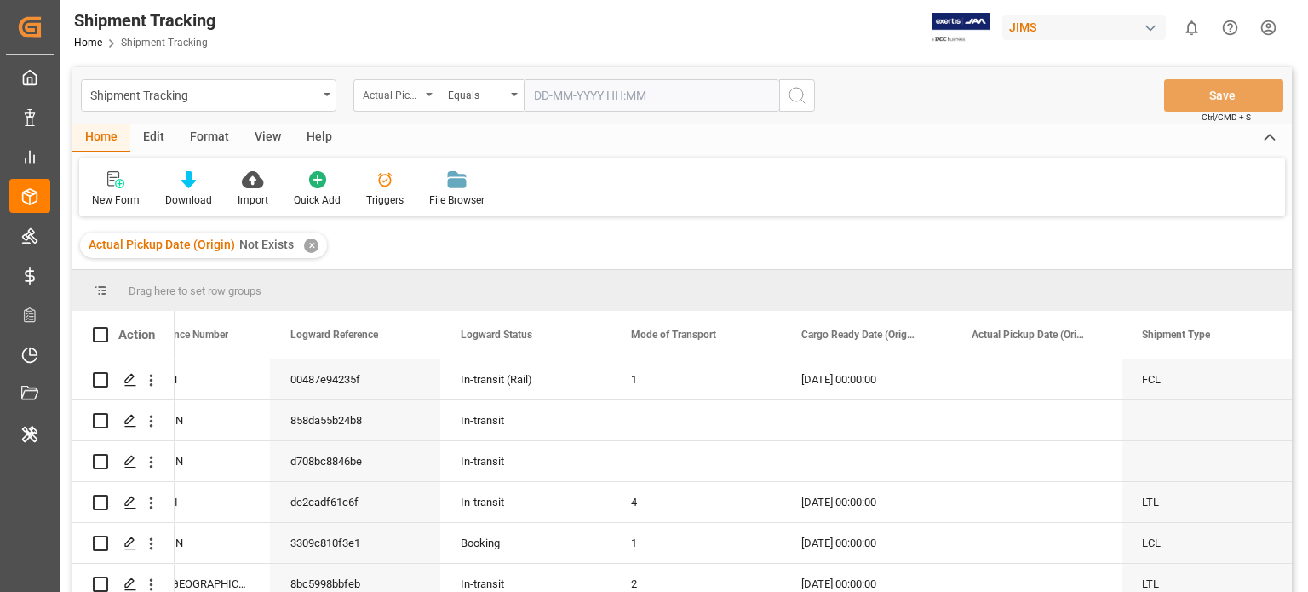
click at [419, 91] on div "Actual Pickup Date (Origin)" at bounding box center [392, 93] width 58 height 20
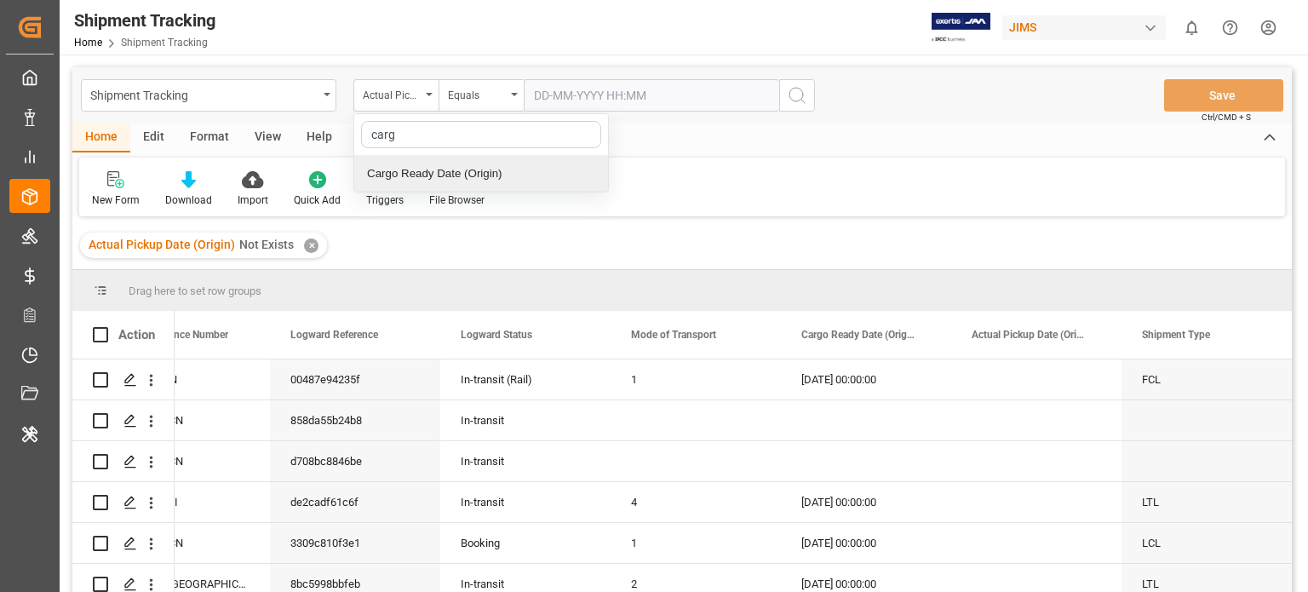
type input "cargo"
click at [419, 162] on div "Cargo Ready Date (Origin)" at bounding box center [481, 174] width 254 height 36
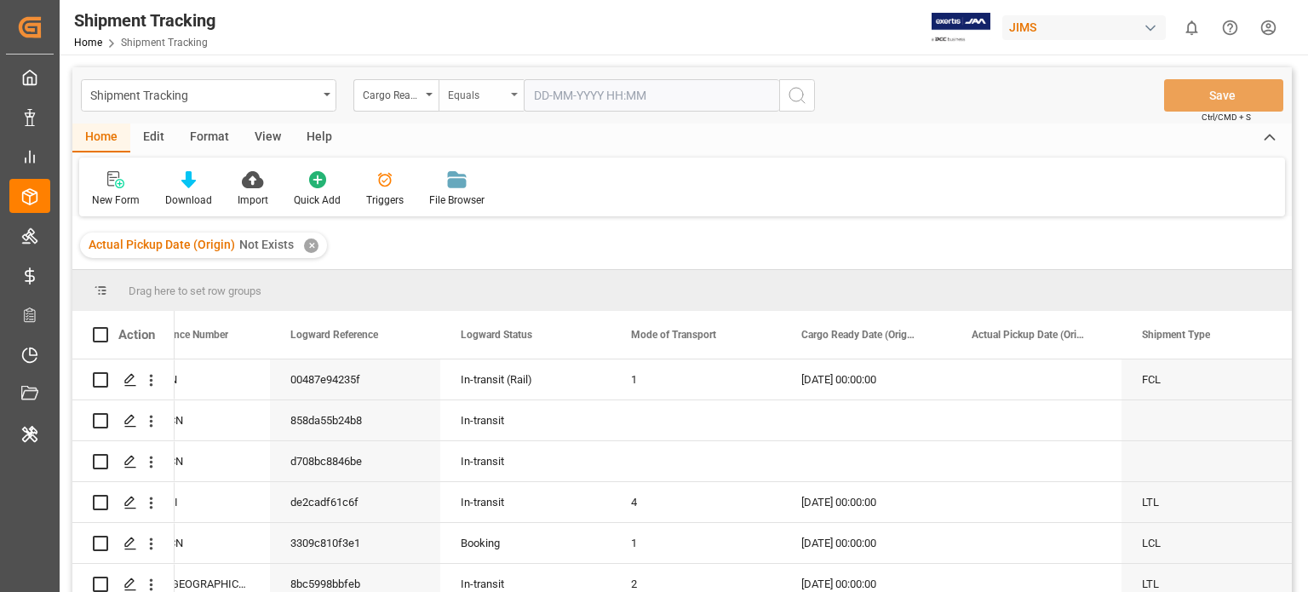
click at [487, 89] on div "Equals" at bounding box center [477, 93] width 58 height 20
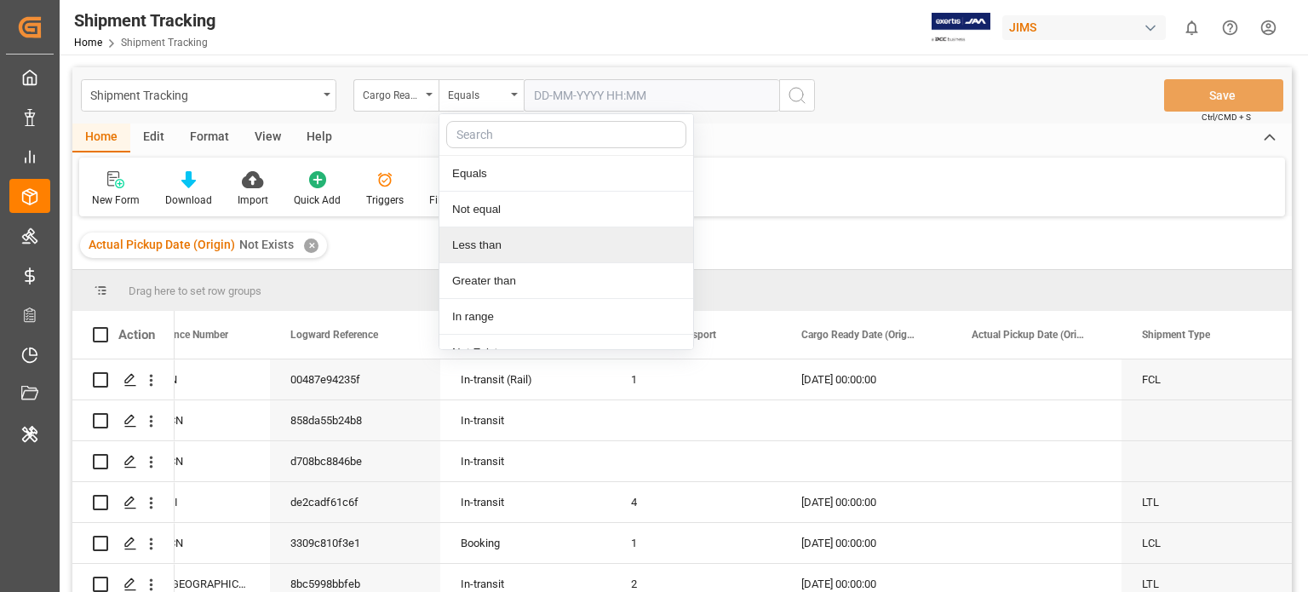
click at [494, 242] on div "Less than" at bounding box center [566, 245] width 254 height 36
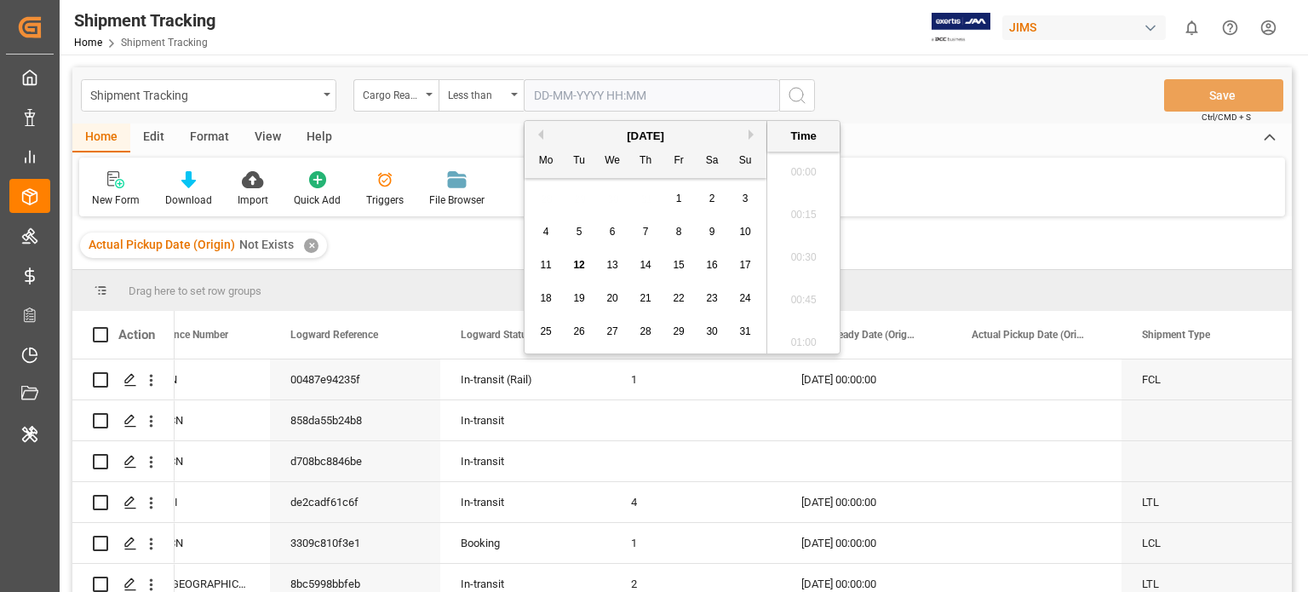
click at [619, 97] on input "text" at bounding box center [652, 95] width 256 height 32
click at [579, 266] on span "12" at bounding box center [578, 265] width 11 height 12
type input "12-08-2025 00:00"
click at [894, 83] on div "Shipment Tracking Cargo Ready Date (Origin) Less than 12-08-2025 00:00 Save Ctr…" at bounding box center [682, 95] width 1220 height 56
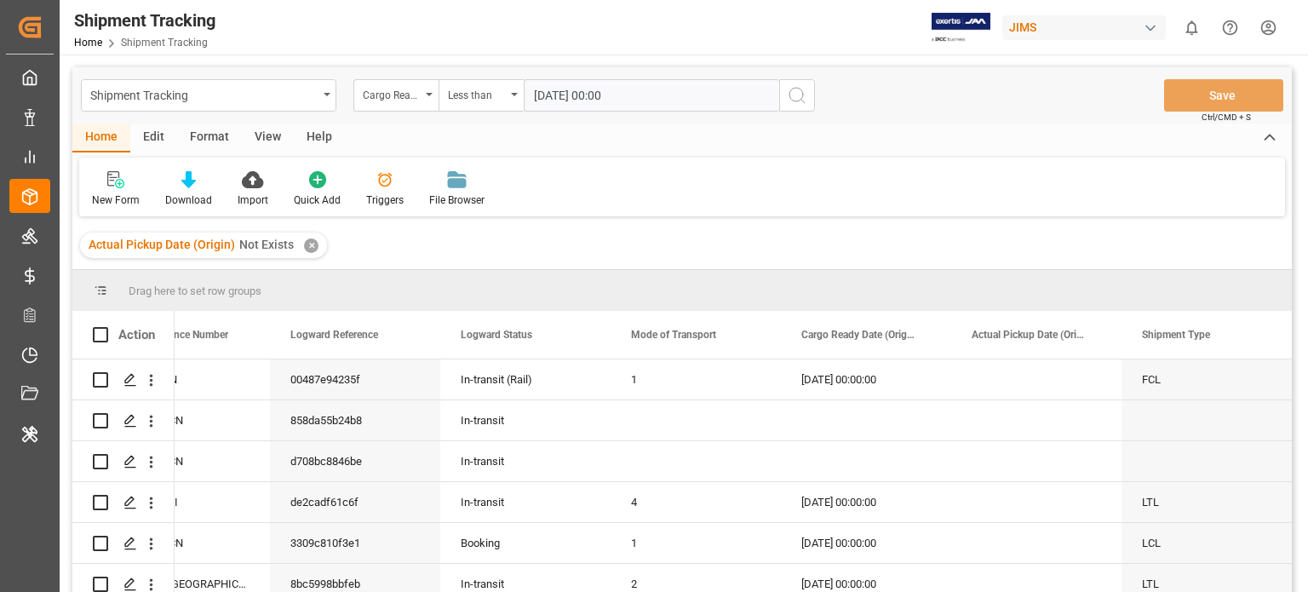
click at [796, 88] on icon "search button" at bounding box center [797, 95] width 20 height 20
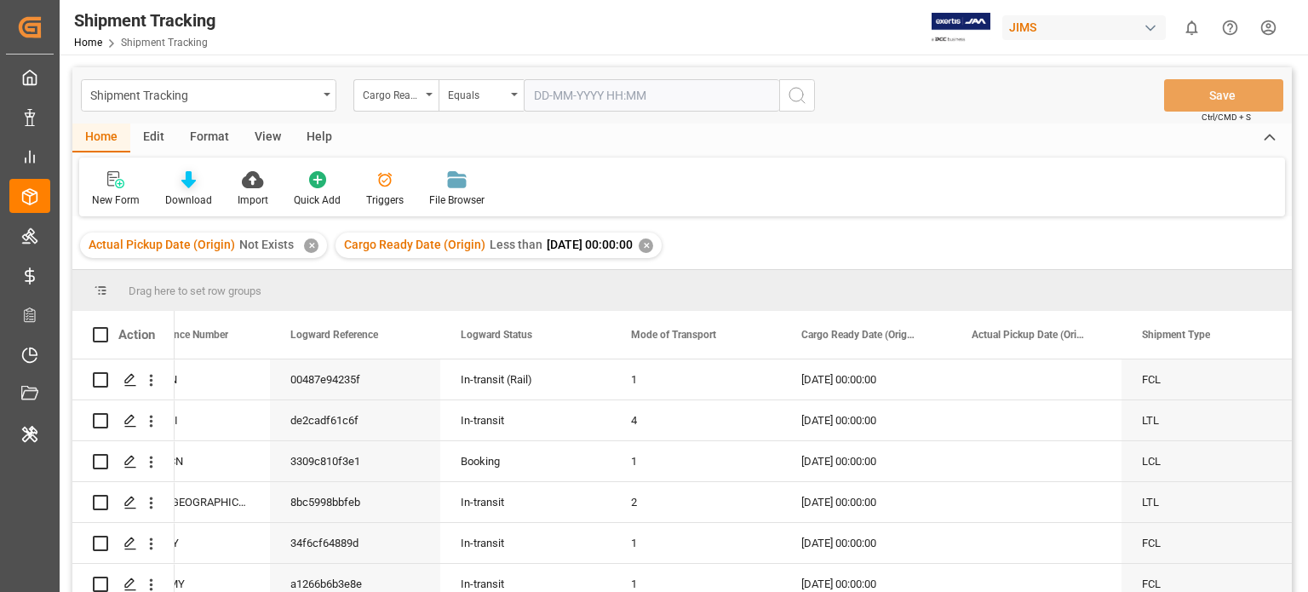
click at [181, 190] on div "Download" at bounding box center [188, 188] width 72 height 37
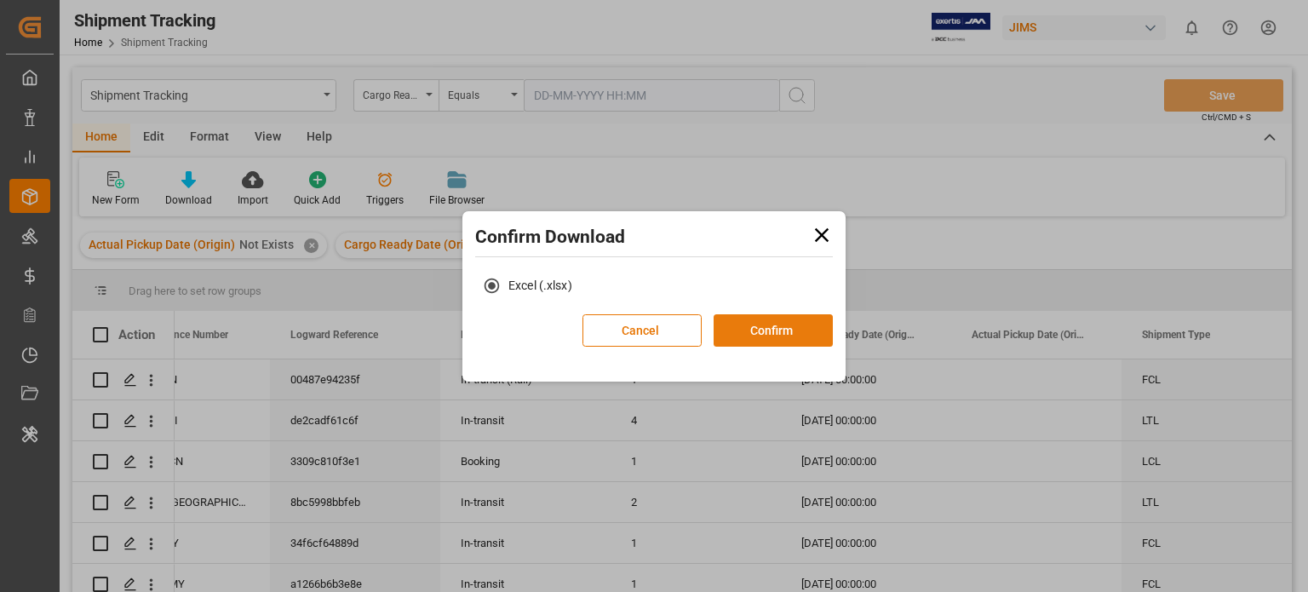
click at [779, 326] on button "Confirm" at bounding box center [773, 330] width 119 height 32
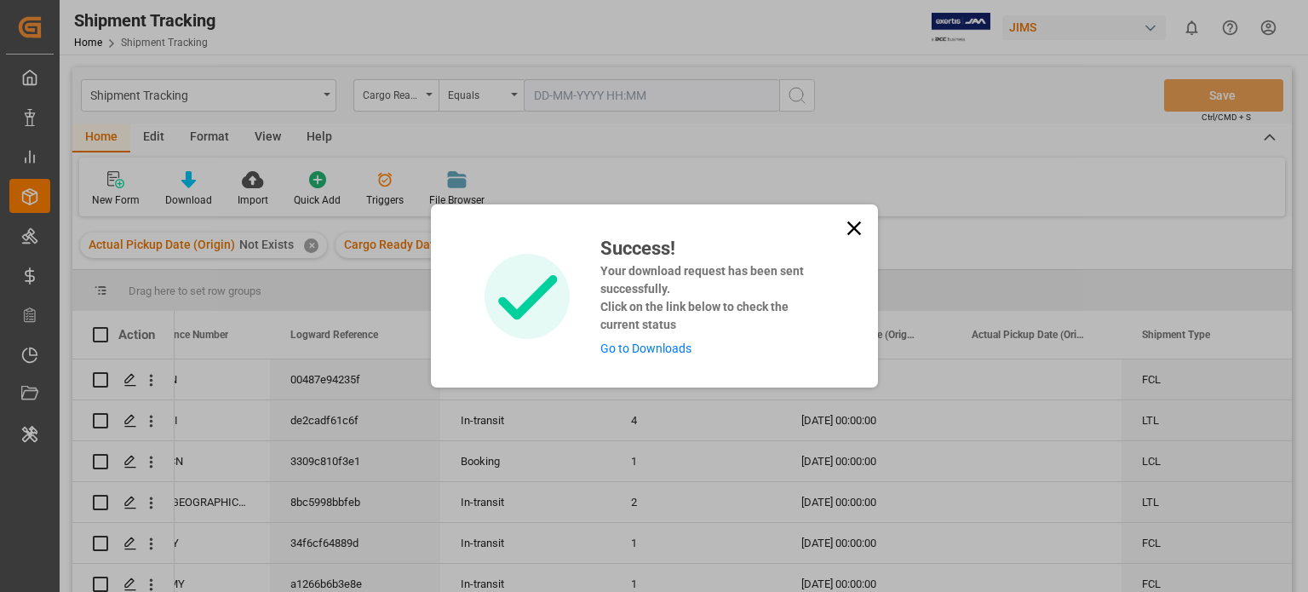
click at [859, 229] on icon at bounding box center [854, 228] width 24 height 24
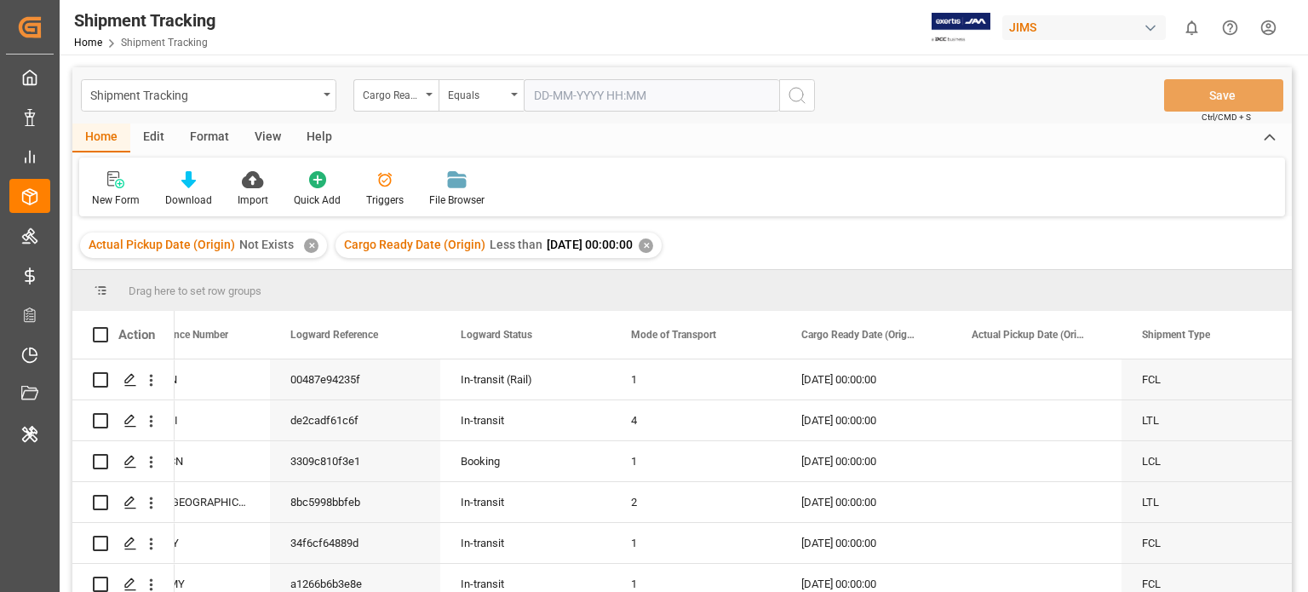
click at [315, 234] on div "Actual Pickup Date (Origin) Not Exists ✕" at bounding box center [203, 246] width 247 height 26
click at [313, 241] on div "✕" at bounding box center [311, 245] width 14 height 14
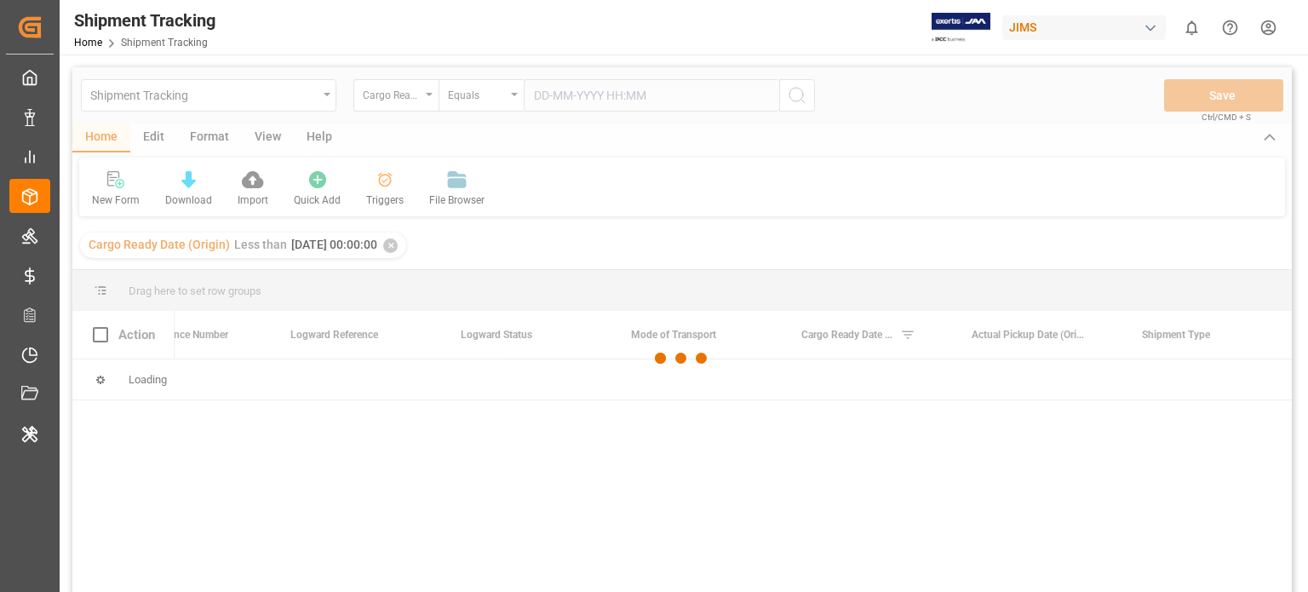
click at [421, 104] on div at bounding box center [682, 358] width 1220 height 582
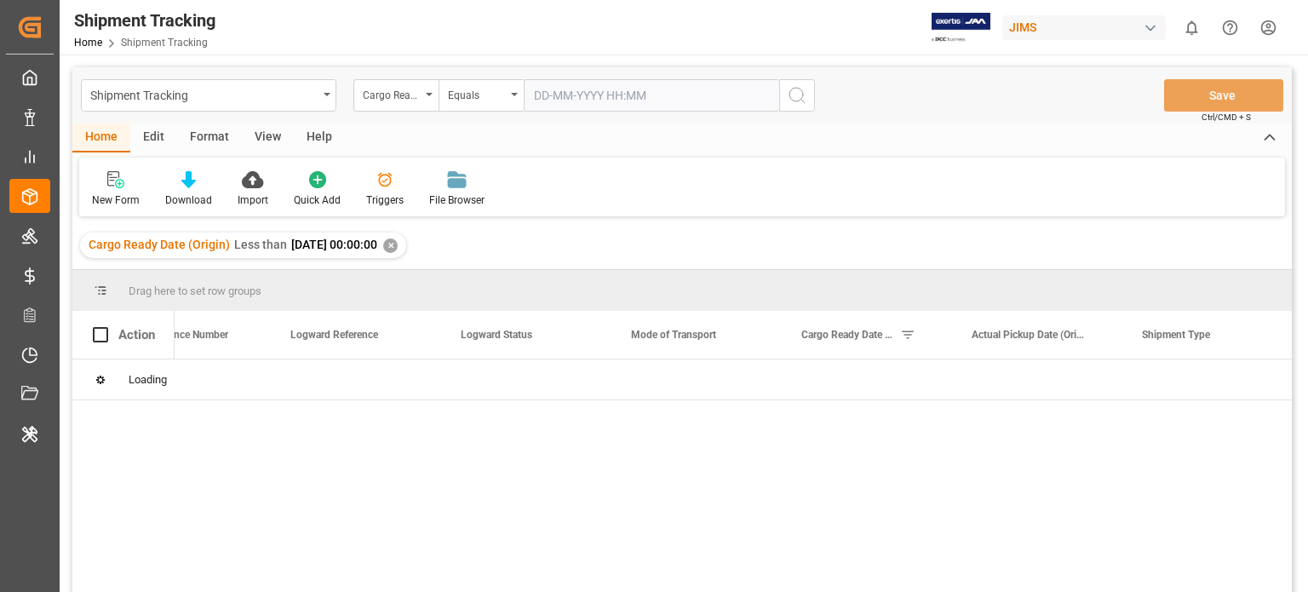
click at [422, 100] on div "Cargo Ready Date (Origin)" at bounding box center [395, 95] width 85 height 32
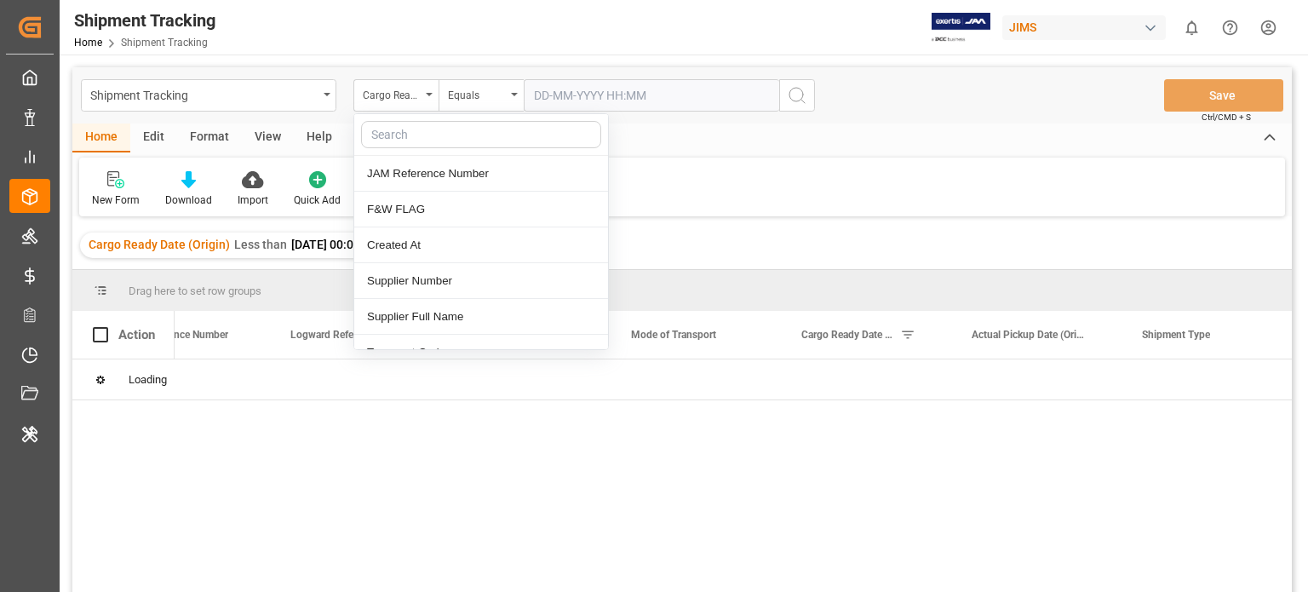
click at [422, 100] on div "Cargo Ready Date (Origin)" at bounding box center [395, 95] width 85 height 32
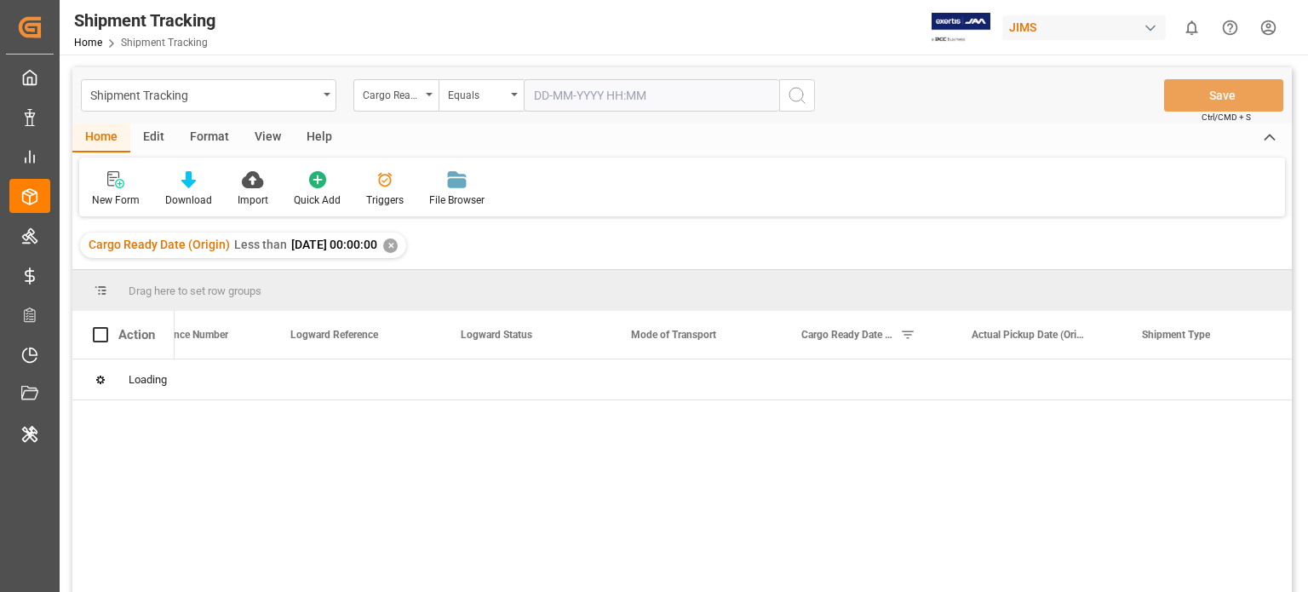
click at [422, 100] on div "Cargo Ready Date (Origin)" at bounding box center [395, 95] width 85 height 32
type input "etd"
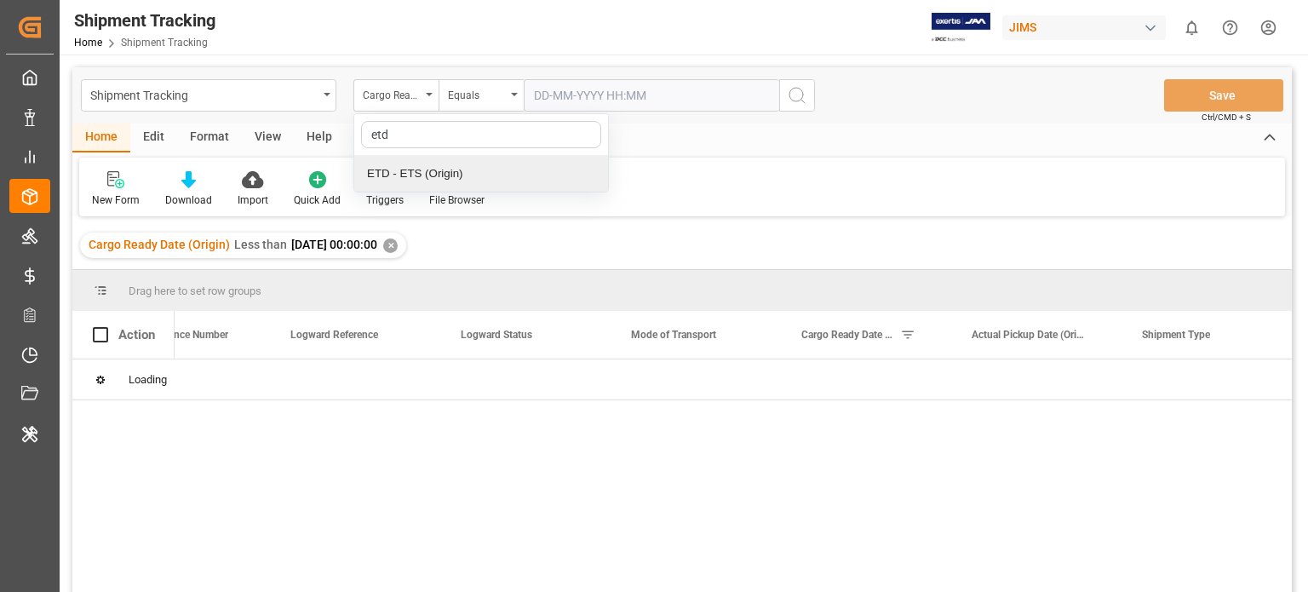
click at [434, 169] on div "ETD - ETS (Origin)" at bounding box center [481, 174] width 254 height 36
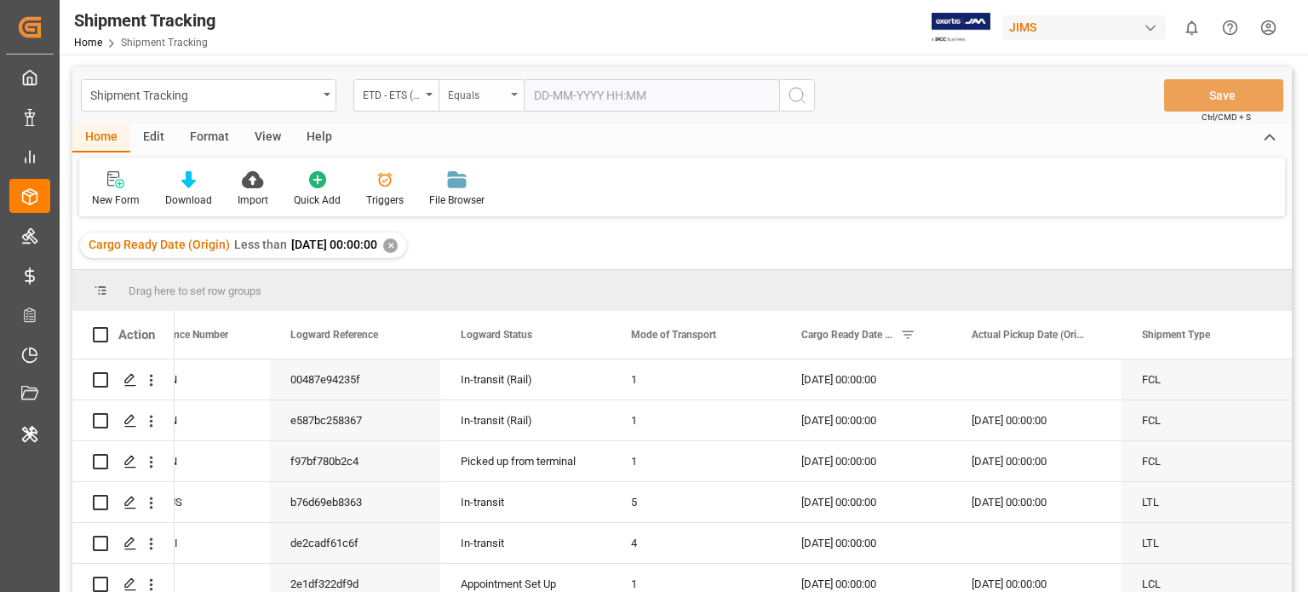
click at [497, 96] on div "Equals" at bounding box center [477, 93] width 58 height 20
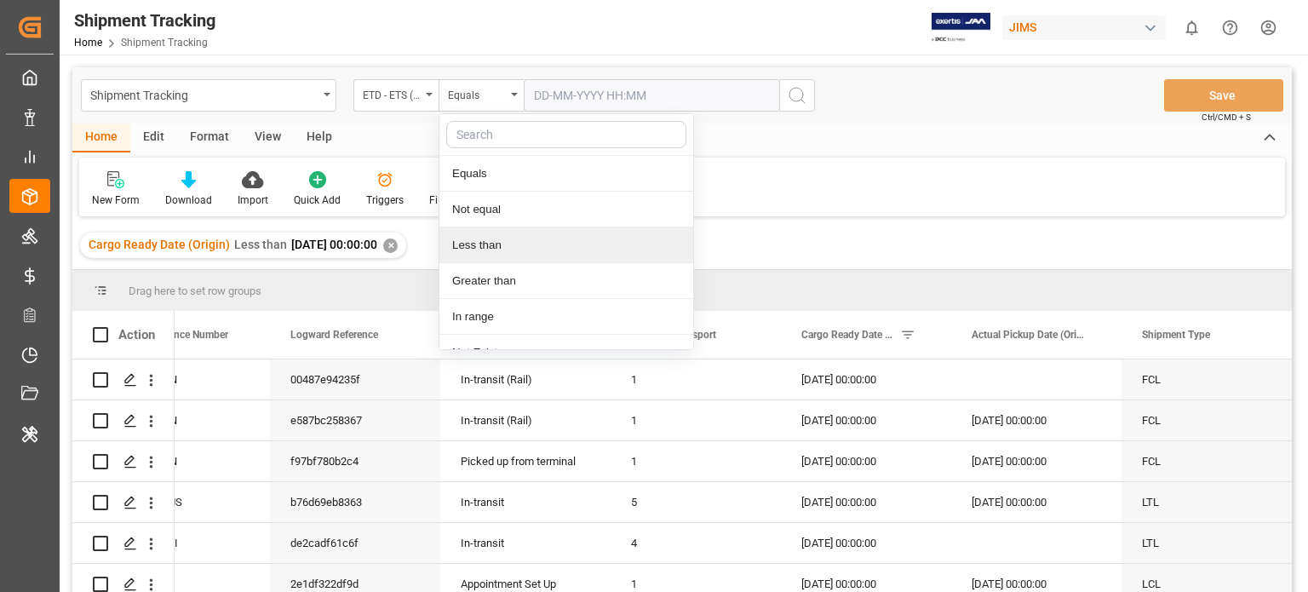
click at [496, 247] on div "Less than" at bounding box center [566, 245] width 254 height 36
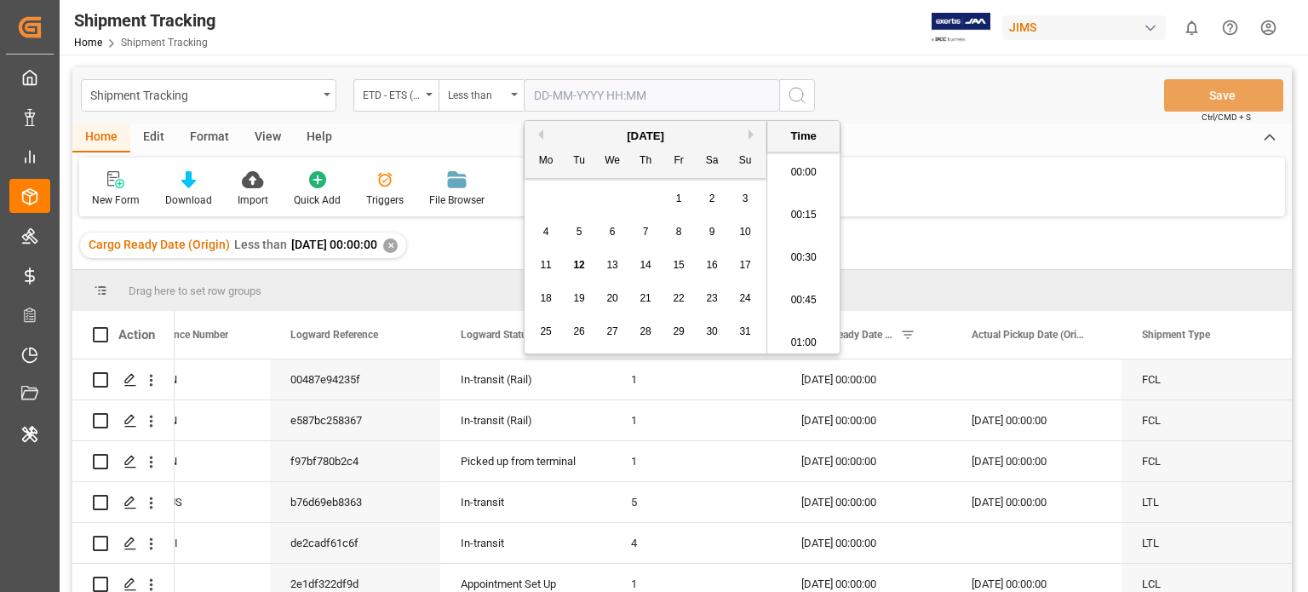
scroll to position [2262, 0]
click at [671, 105] on input "text" at bounding box center [652, 95] width 256 height 32
click at [574, 262] on span "12" at bounding box center [578, 265] width 11 height 12
type input "12-08-2025 00:00"
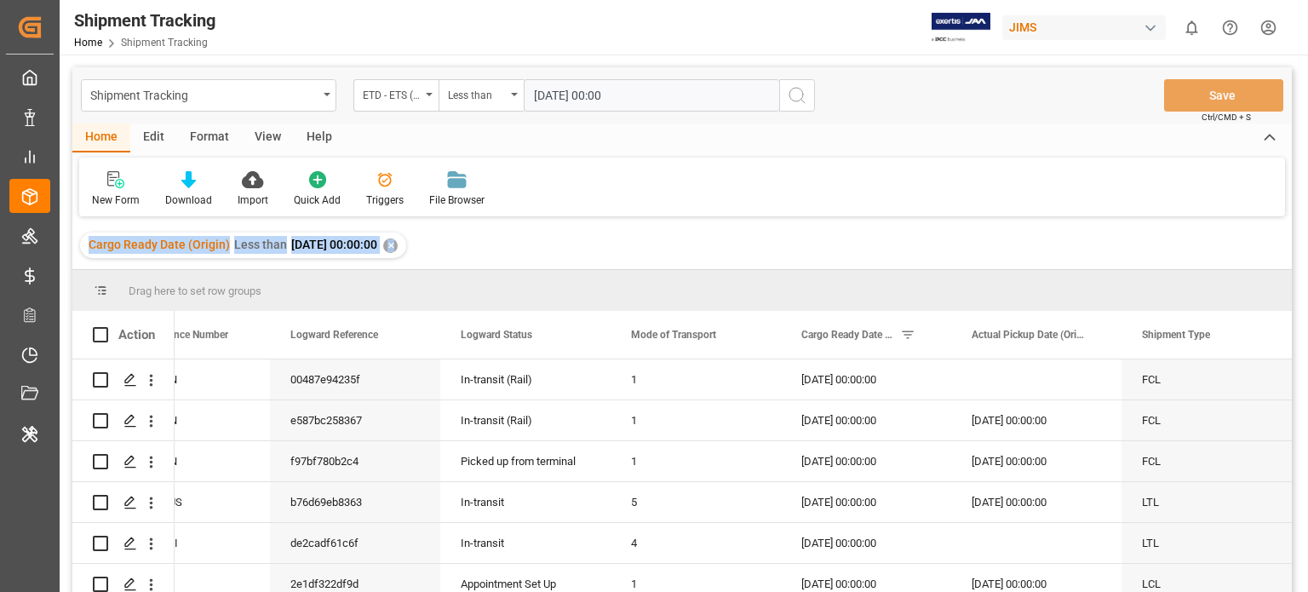
drag, startPoint x: 490, startPoint y: 198, endPoint x: 411, endPoint y: 245, distance: 92.0
click at [411, 245] on div "Shipment Tracking ETD - ETS (Origin) Less than 12-08-2025 00:00 Save Ctrl/CMD +…" at bounding box center [682, 352] width 1220 height 570
click at [398, 245] on div "✕" at bounding box center [390, 245] width 14 height 14
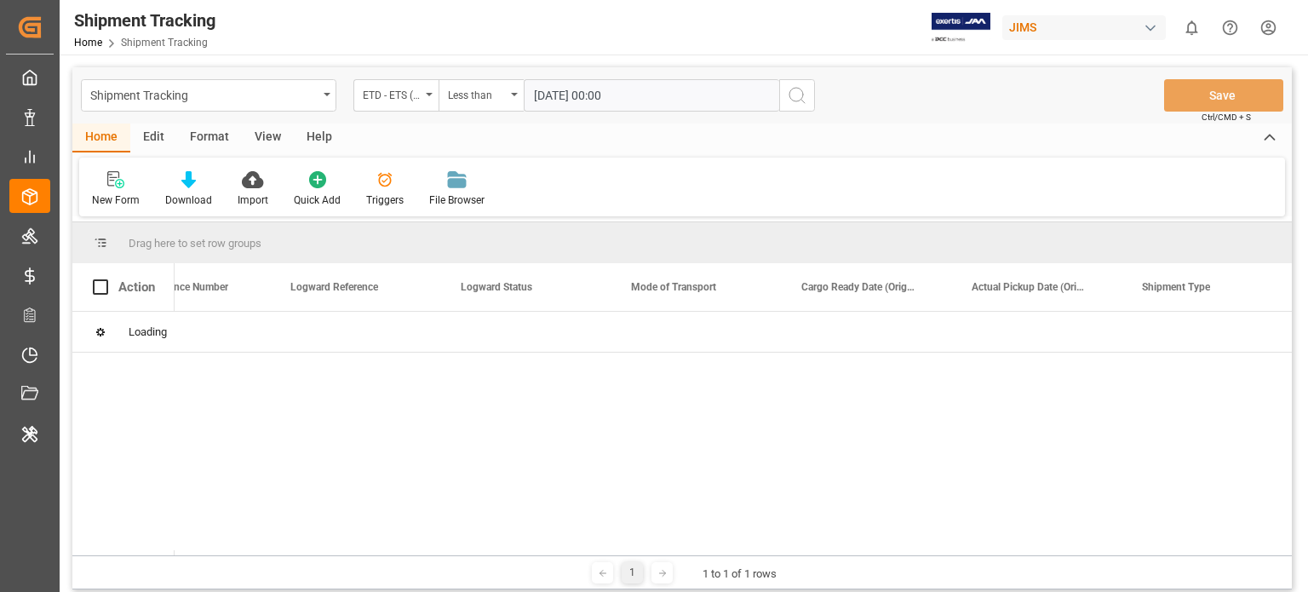
click at [796, 92] on icon "search button" at bounding box center [797, 95] width 20 height 20
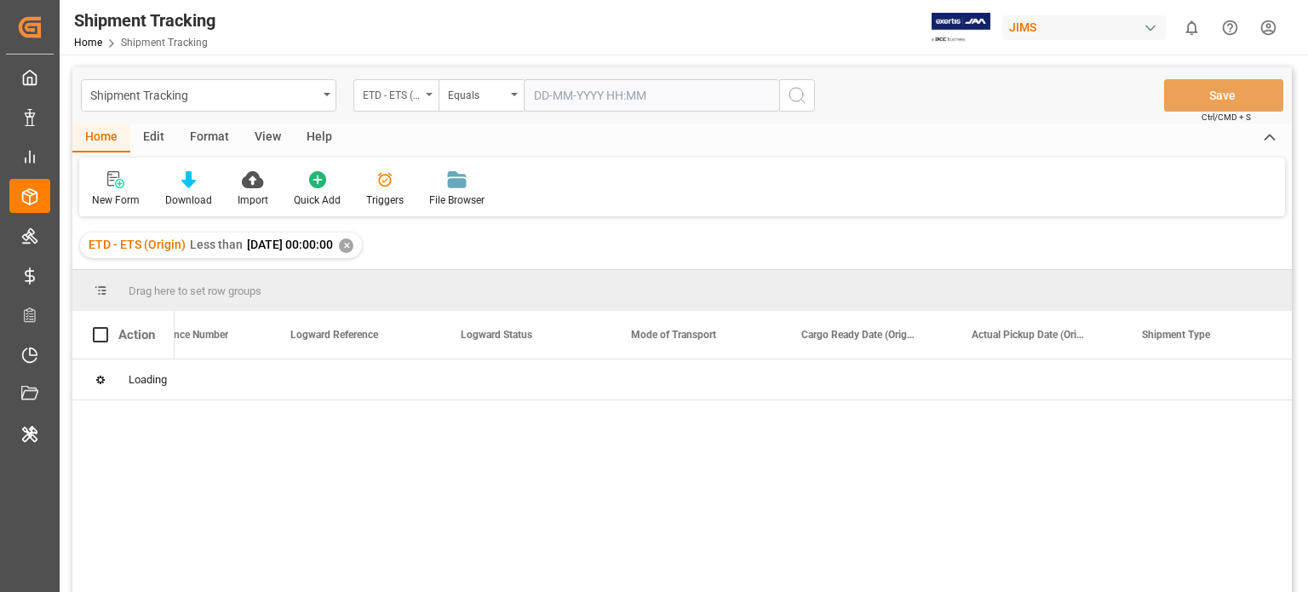
click at [407, 93] on div "ETD - ETS (Origin)" at bounding box center [392, 93] width 58 height 20
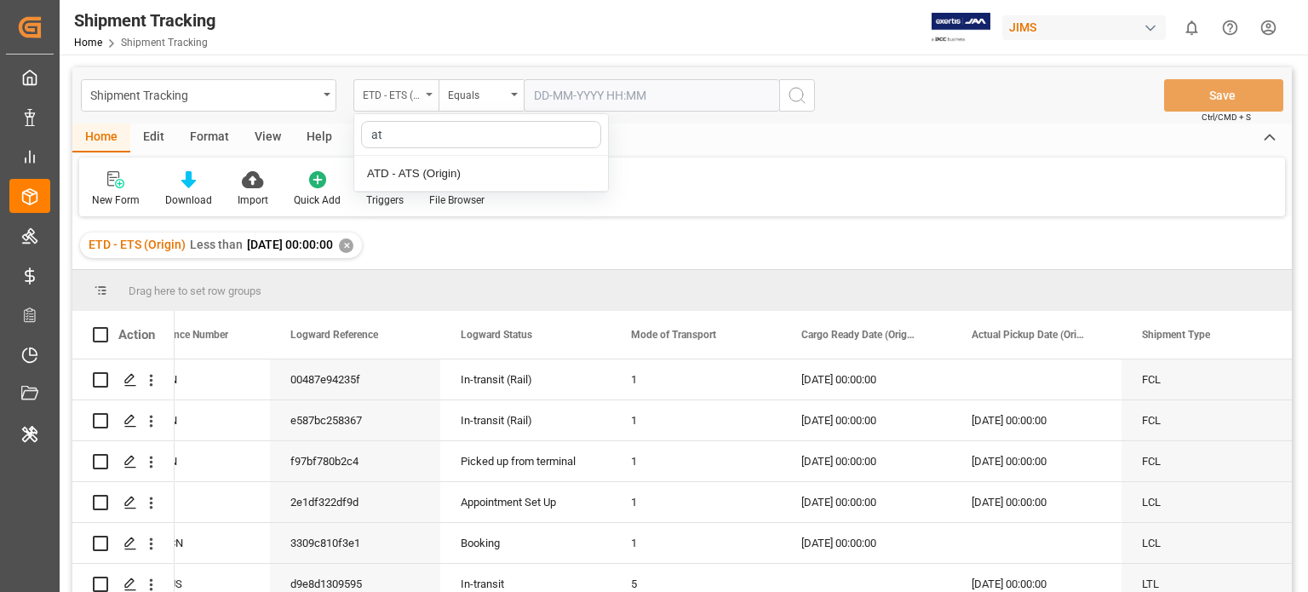
type input "atd"
click at [422, 166] on div "ATD - ATS (Origin)" at bounding box center [481, 174] width 254 height 36
click at [484, 90] on div "Equals" at bounding box center [477, 93] width 58 height 20
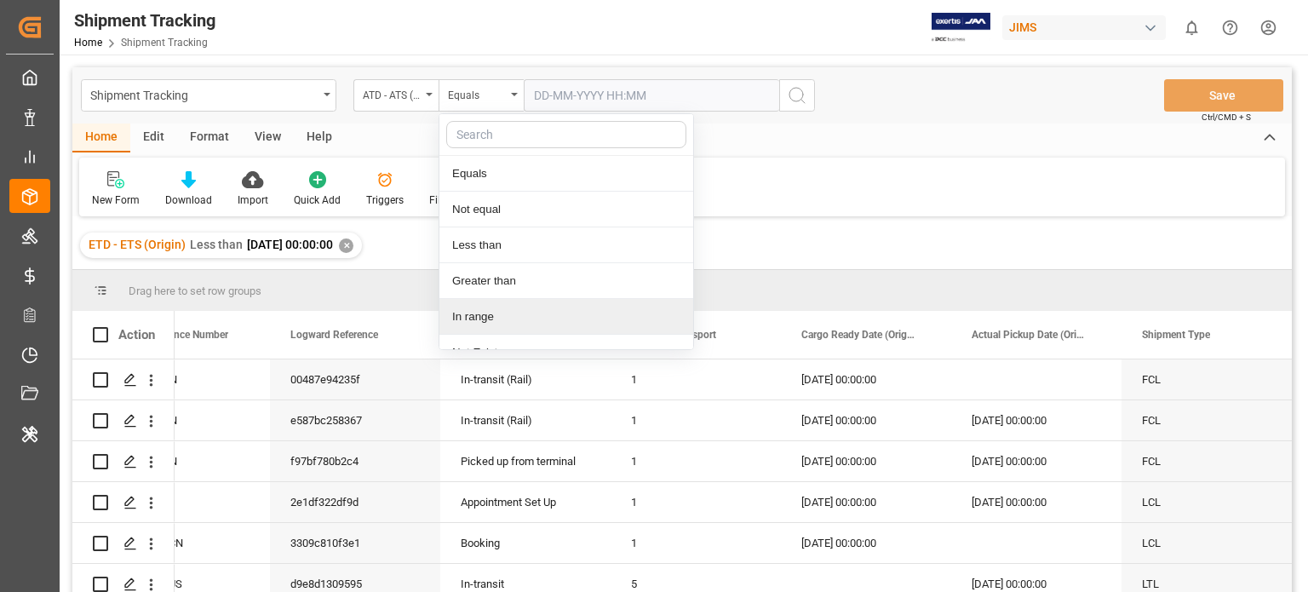
scroll to position [20, 0]
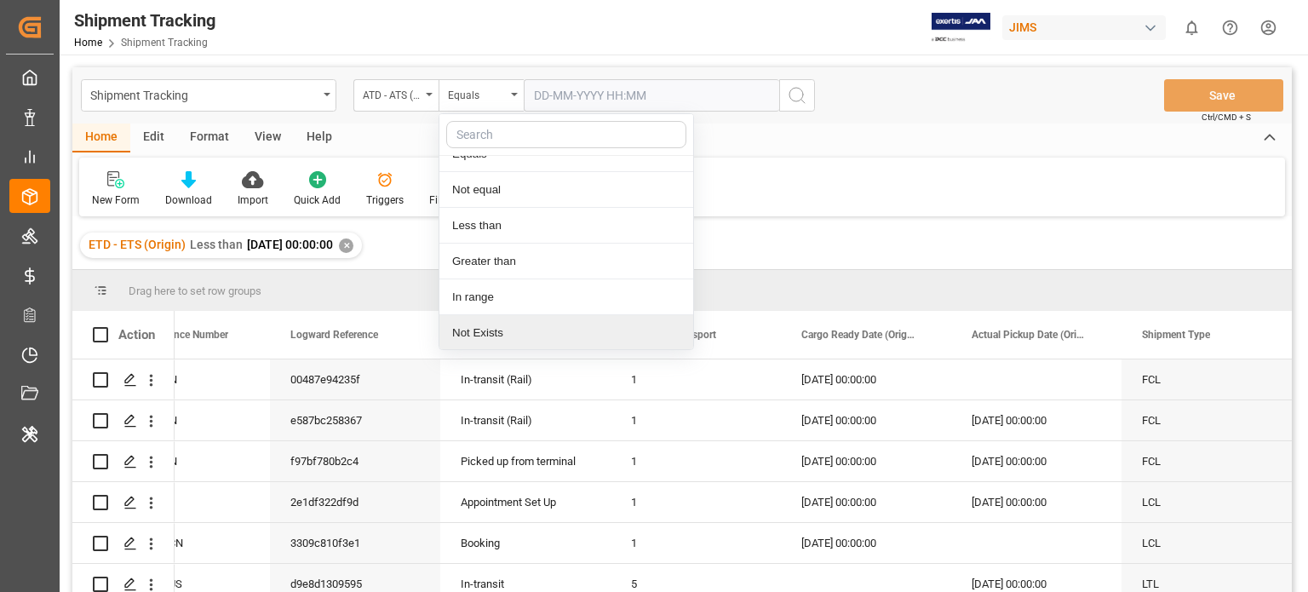
click at [491, 330] on div "Not Exists" at bounding box center [566, 333] width 254 height 36
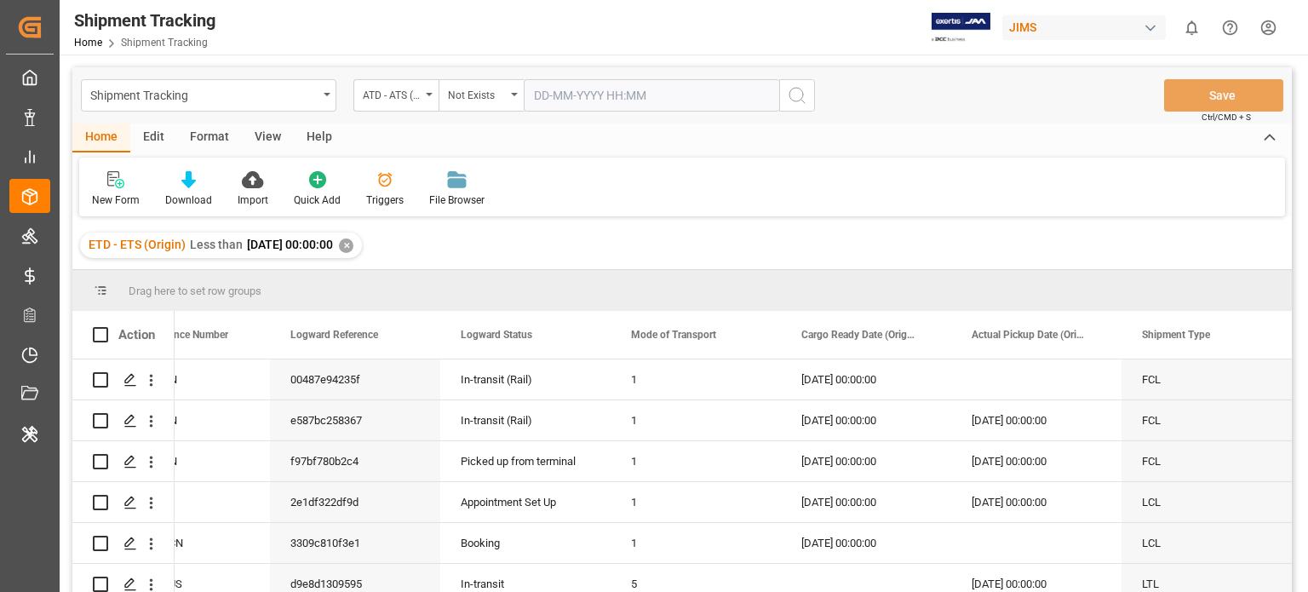
click at [792, 95] on icon "search button" at bounding box center [797, 95] width 20 height 20
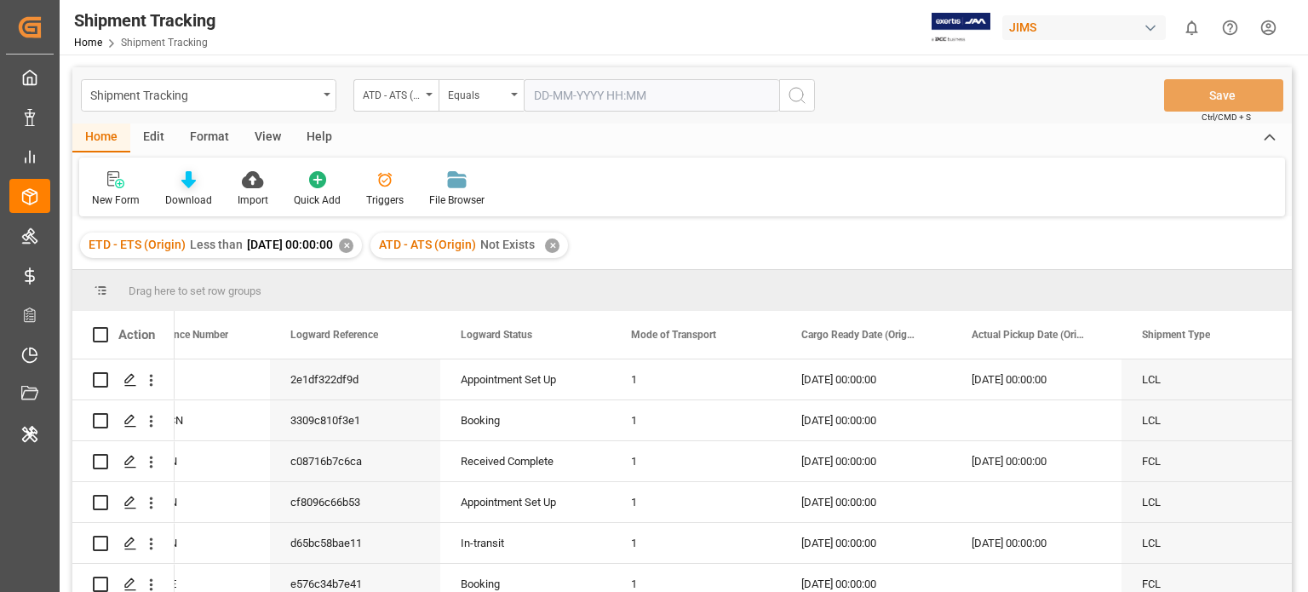
click at [187, 186] on icon at bounding box center [188, 179] width 14 height 17
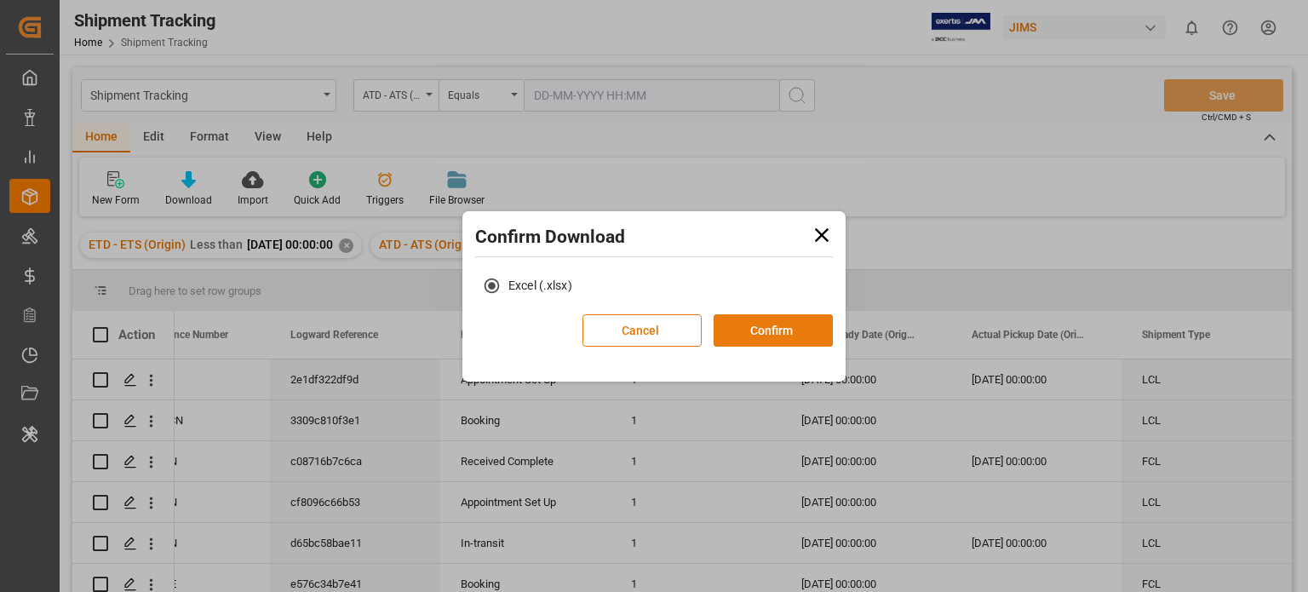
click at [745, 325] on button "Confirm" at bounding box center [773, 330] width 119 height 32
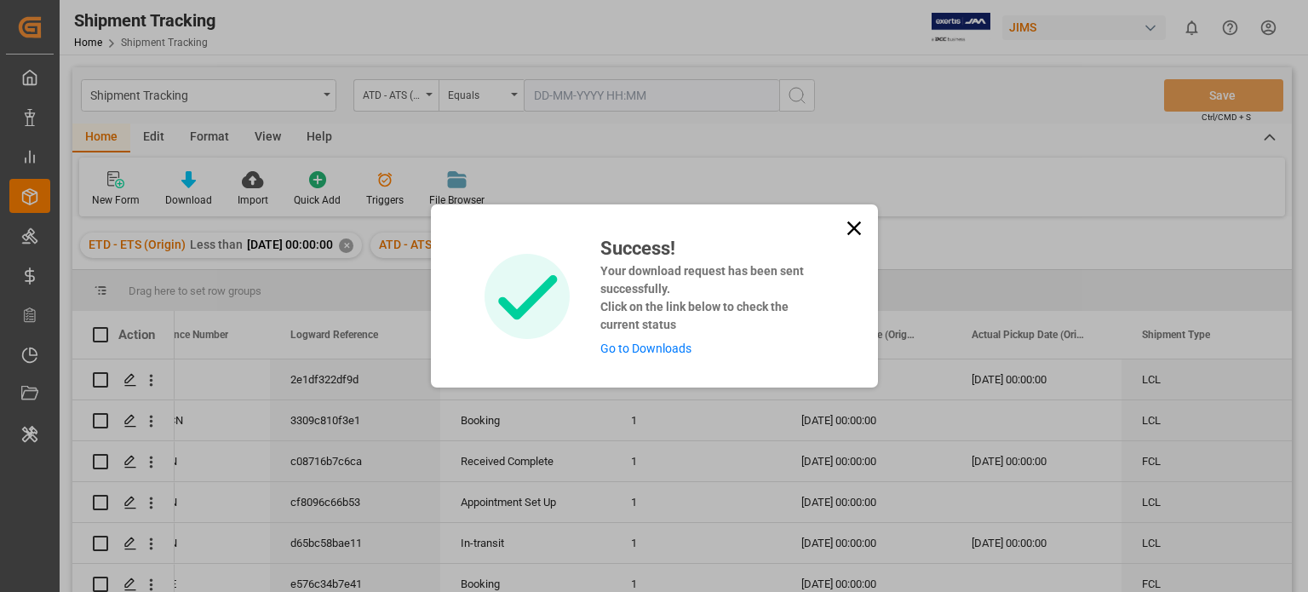
click at [850, 227] on icon at bounding box center [854, 228] width 14 height 14
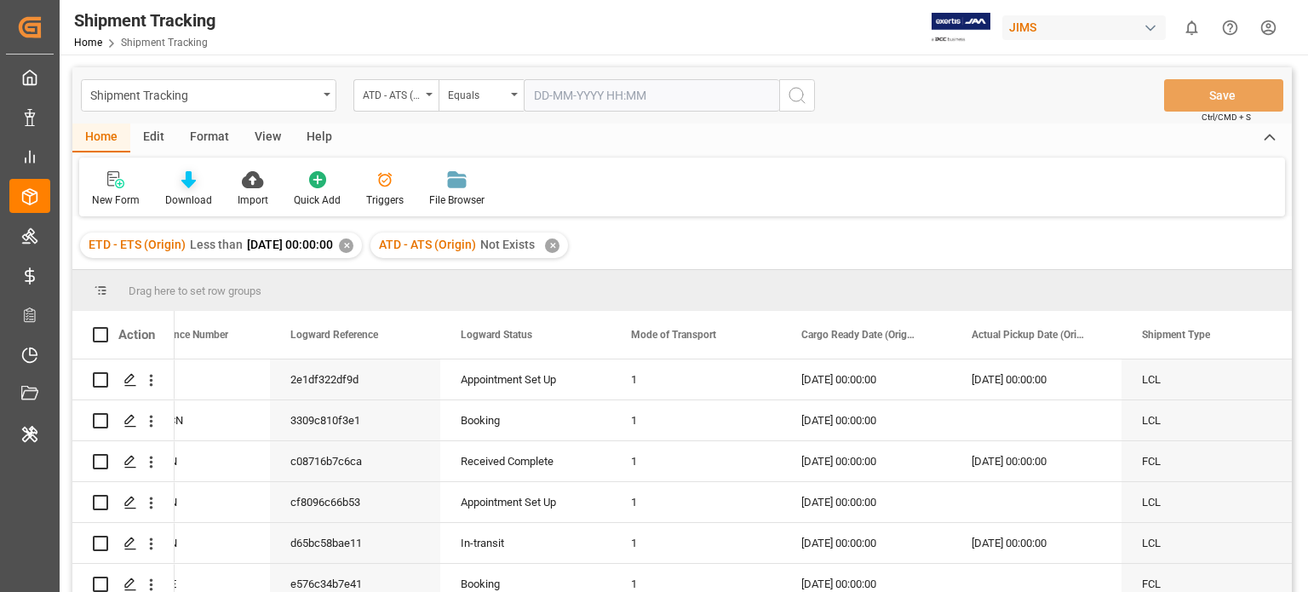
click at [175, 179] on div at bounding box center [188, 179] width 47 height 18
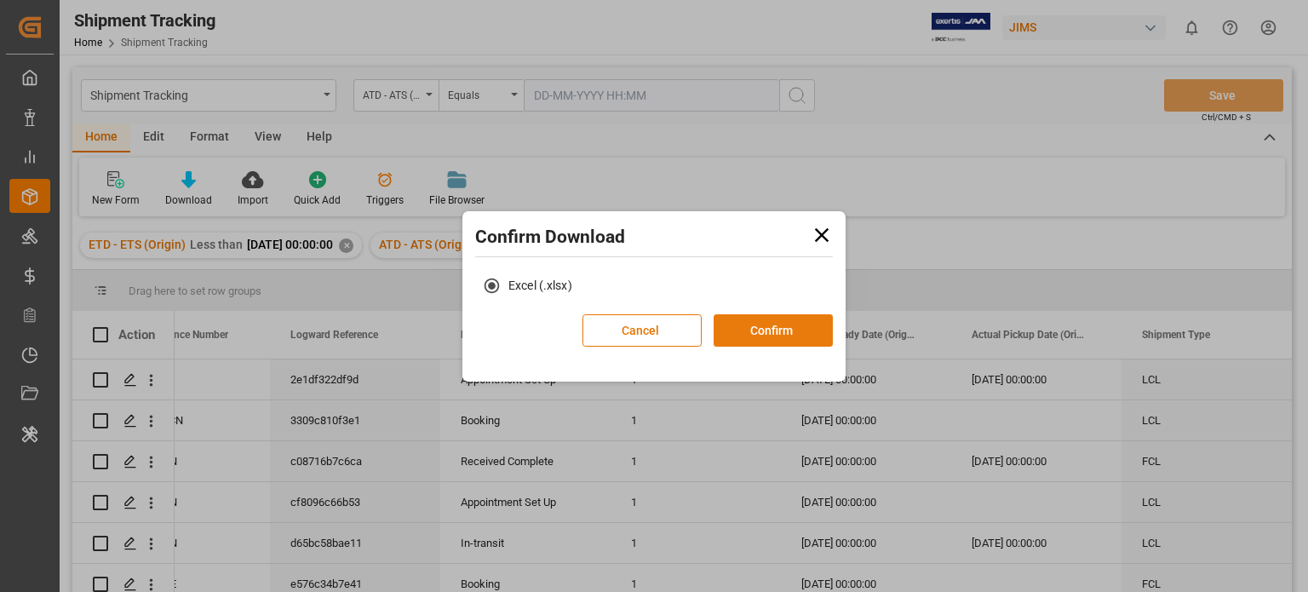
click at [791, 334] on button "Confirm" at bounding box center [773, 330] width 119 height 32
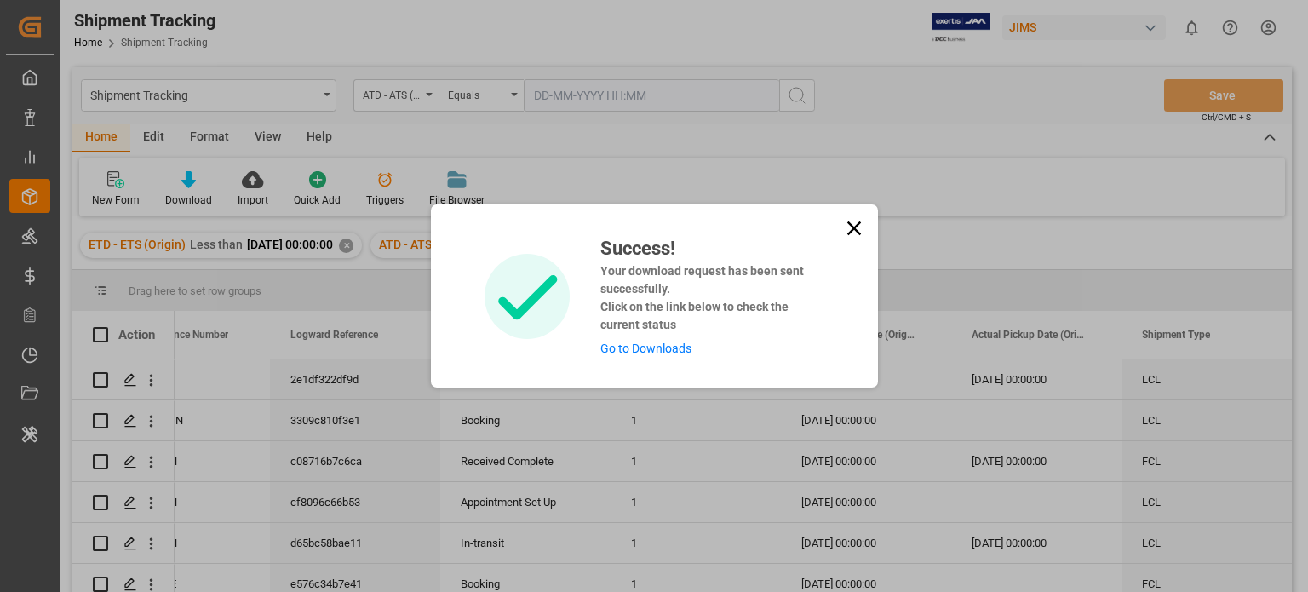
click at [847, 232] on icon at bounding box center [854, 228] width 14 height 14
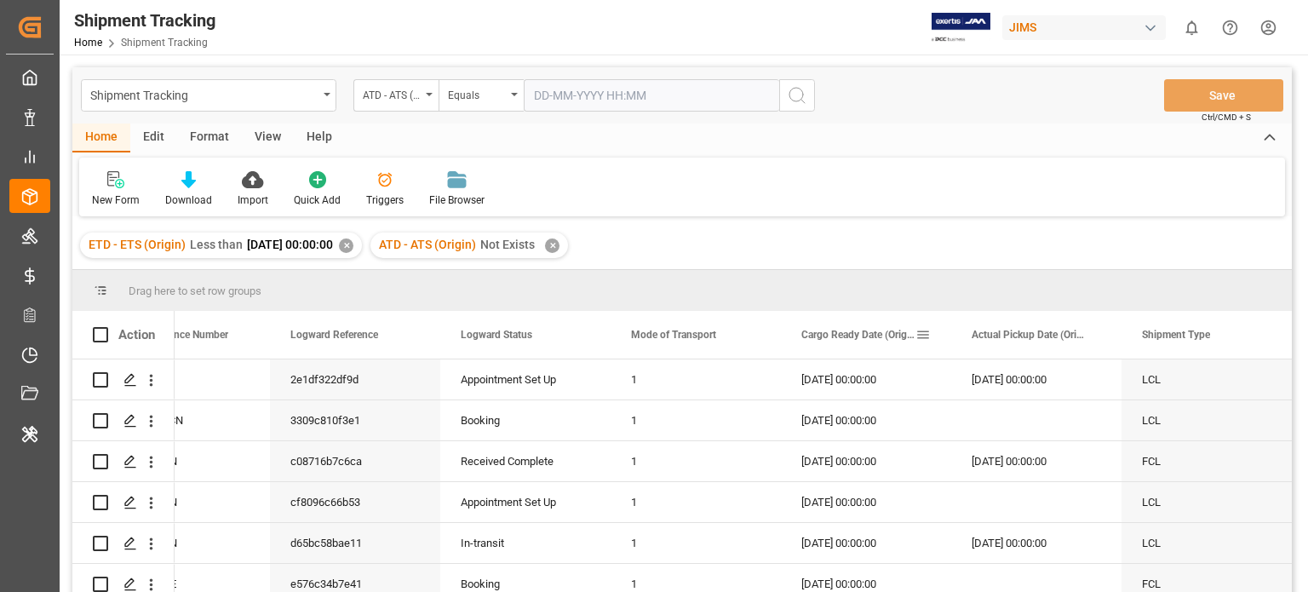
click at [927, 336] on span at bounding box center [923, 334] width 15 height 15
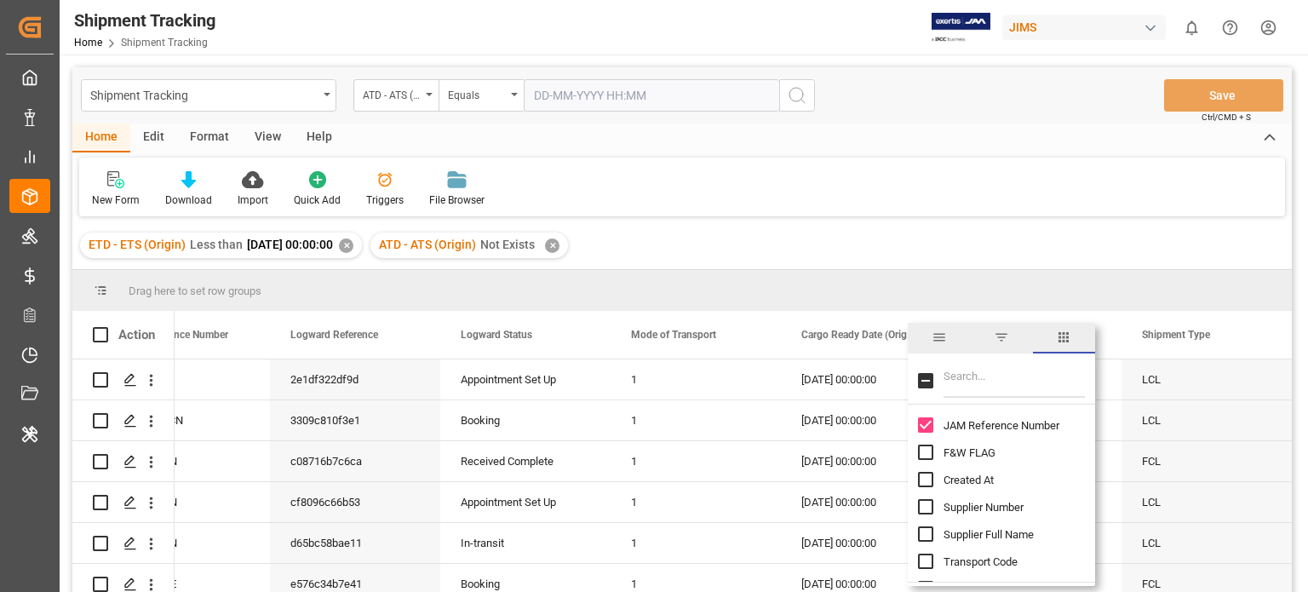
click at [956, 387] on input "Filter Columns Input" at bounding box center [1014, 381] width 141 height 34
type input "cargo"
checkbox input "true"
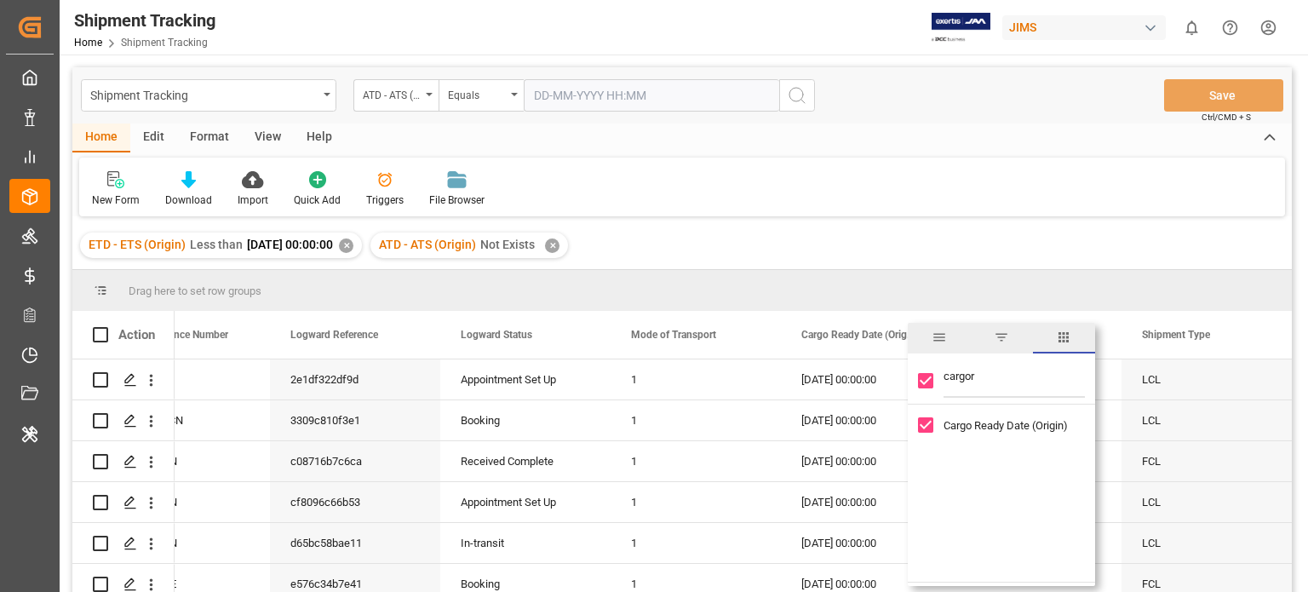
type input "cargore"
checkbox input "false"
type input "cargo"
checkbox input "true"
type input "cargo"
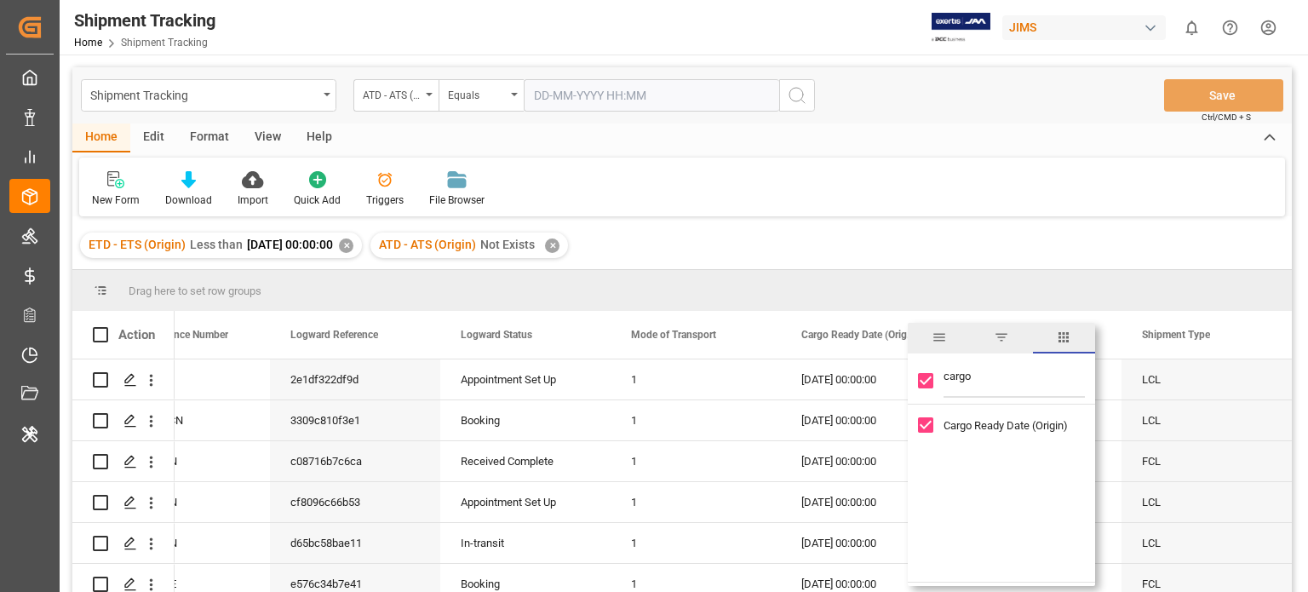
click at [916, 428] on div "Cargo Ready Date (Origin)" at bounding box center [1001, 424] width 187 height 27
click at [925, 426] on input "Cargo Ready Date (Origin) column toggle visibility (visible)" at bounding box center [925, 424] width 15 height 15
checkbox input "false"
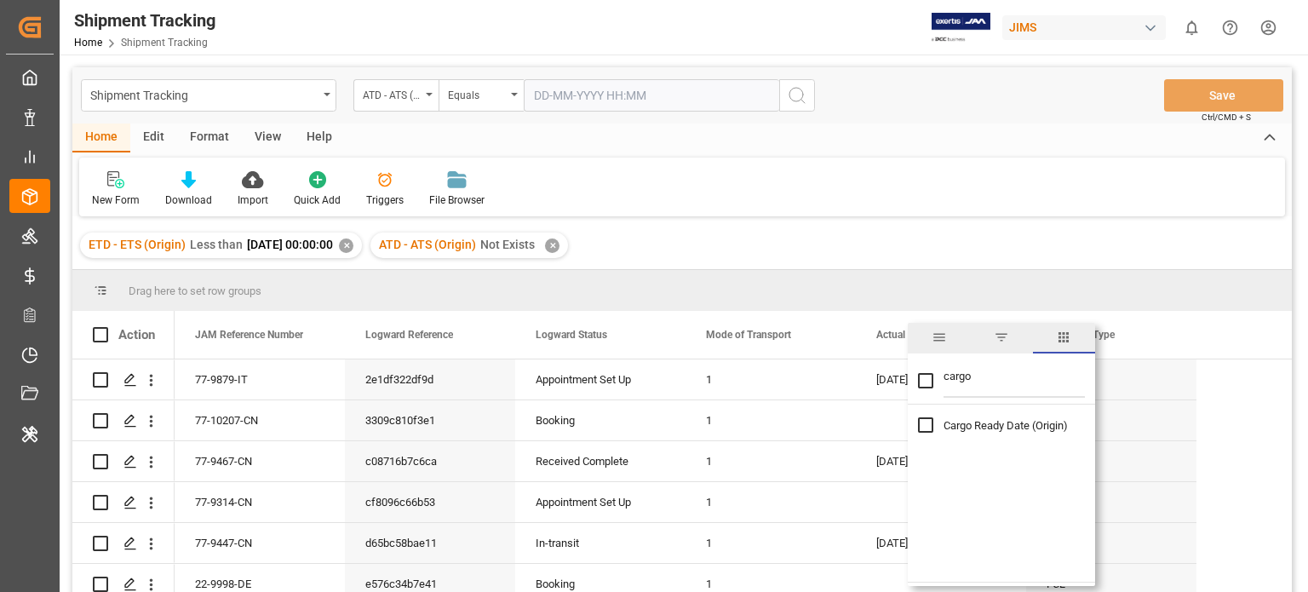
click at [956, 378] on input "cargo" at bounding box center [1014, 381] width 141 height 34
type input "etd"
click at [925, 423] on input "ETD - ETS (Origin) column toggle visibility (hidden)" at bounding box center [925, 424] width 15 height 15
checkbox input "true"
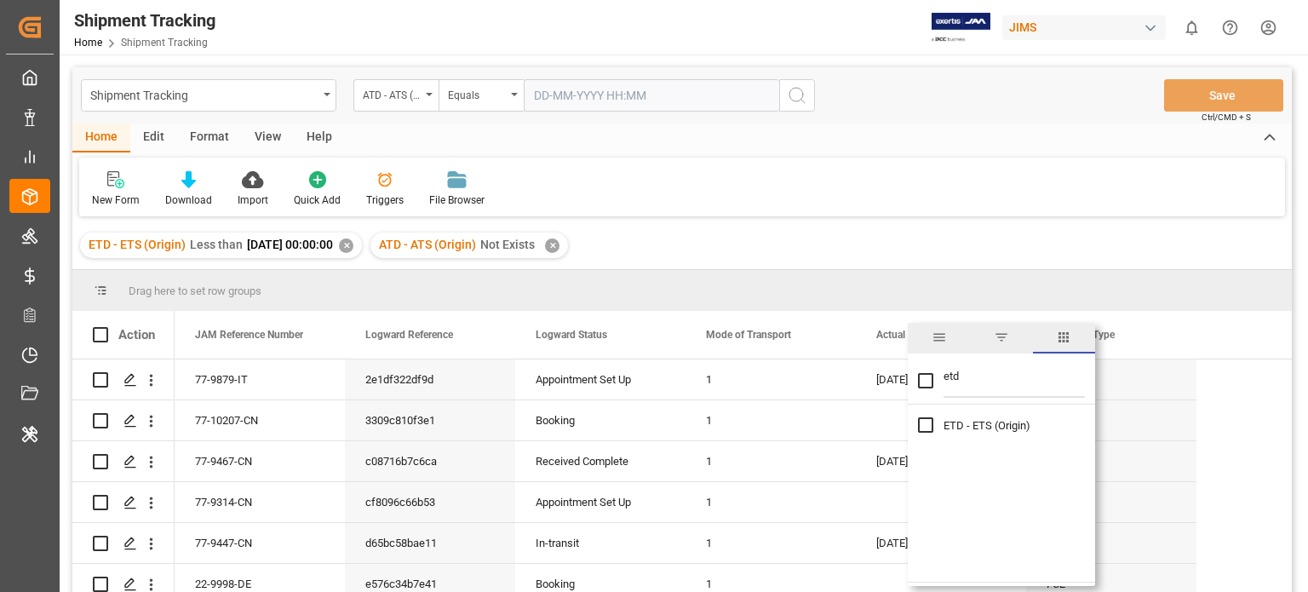
checkbox input "true"
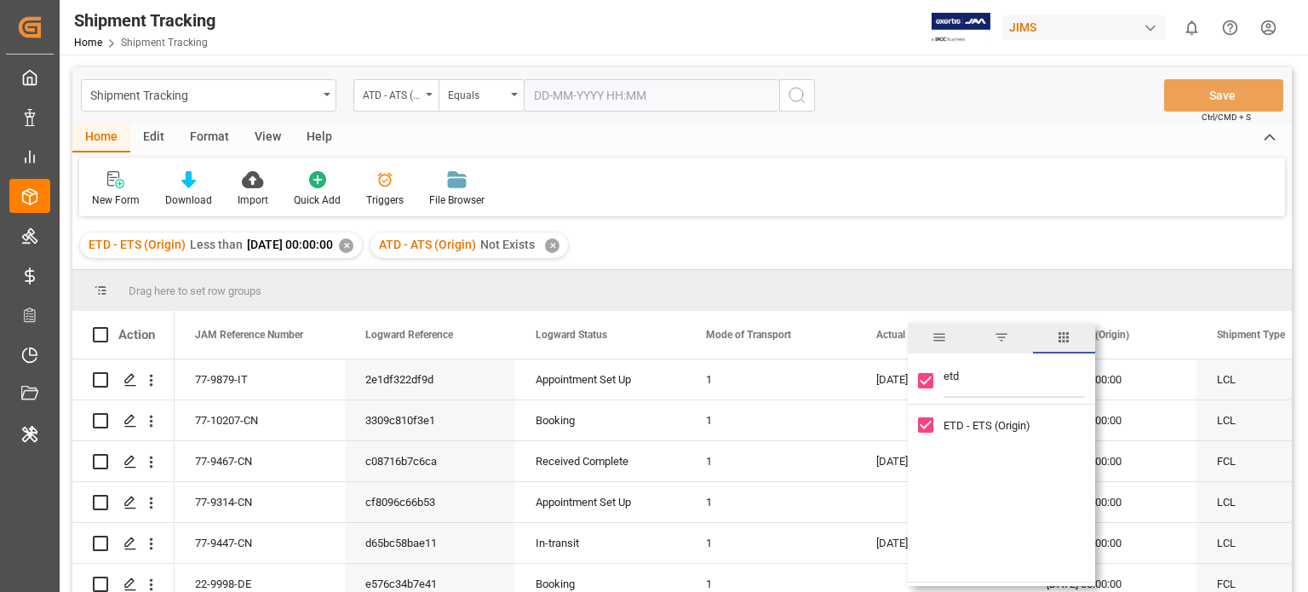
click at [951, 383] on input "etd" at bounding box center [1014, 381] width 141 height 34
type input "actua;"
checkbox input "false"
type input "actua"
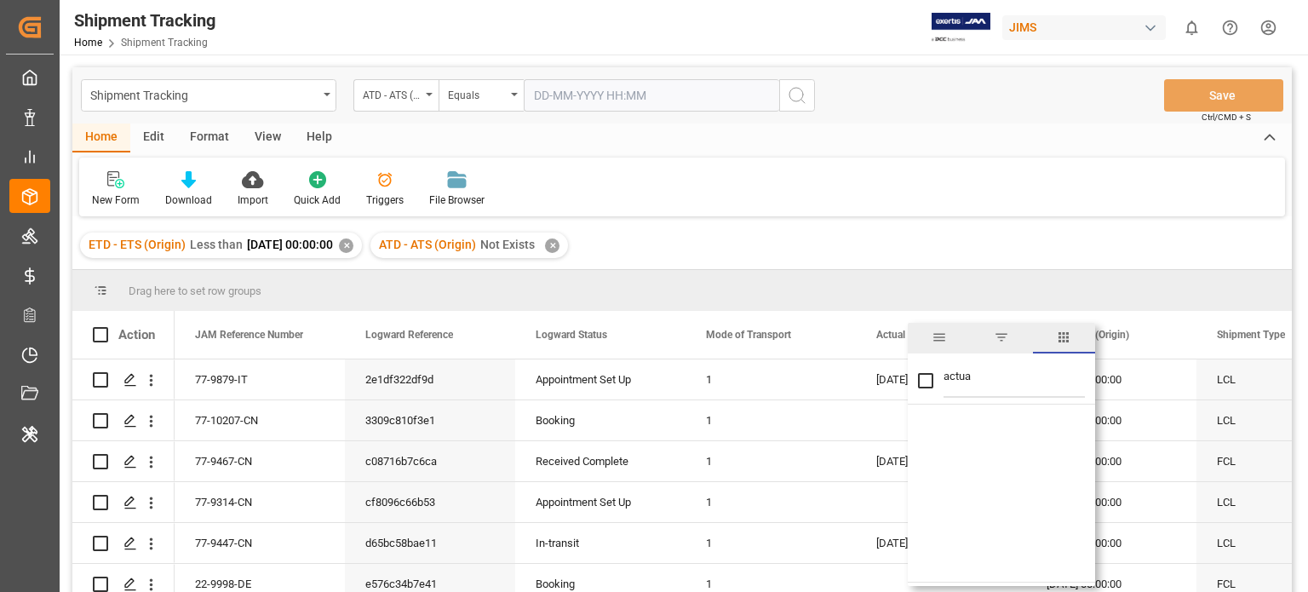
checkbox input "false"
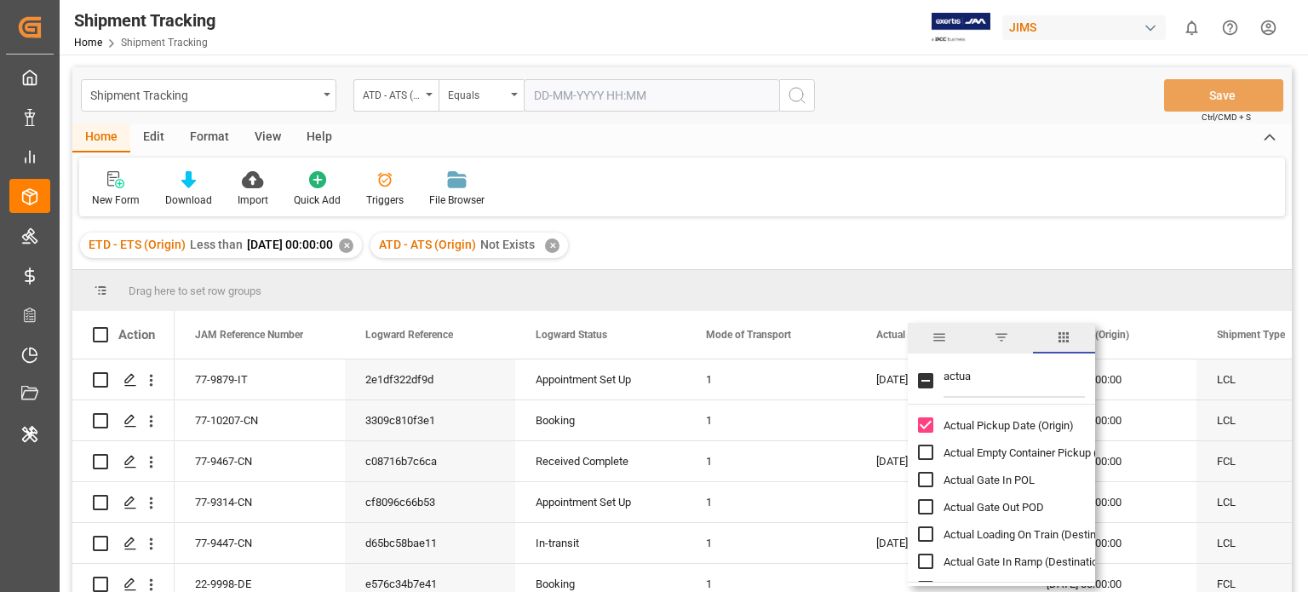
type input "actua"
click at [916, 429] on div "Actual Pickup Date (Origin) Actual Empty Container Pickup (Origin) Actual Gate …" at bounding box center [1001, 574] width 187 height 327
click at [928, 428] on input "Actual Pickup Date (Origin) column toggle visibility (visible)" at bounding box center [925, 424] width 15 height 15
checkbox input "false"
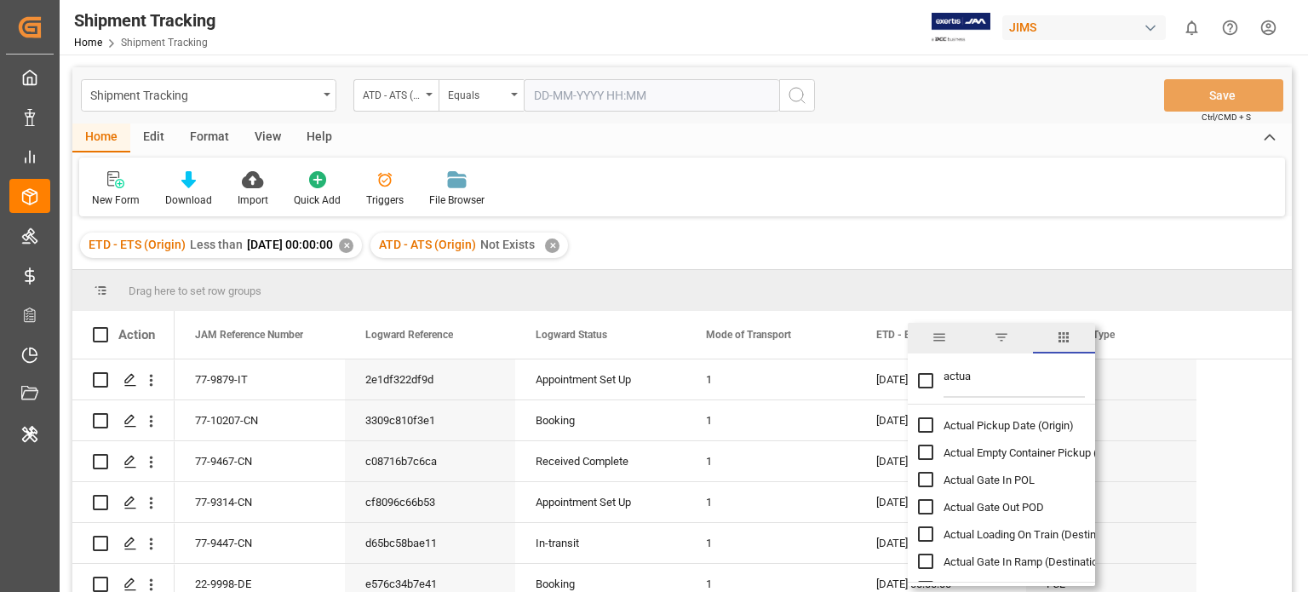
click at [959, 377] on input "actua" at bounding box center [1014, 381] width 141 height 34
click at [959, 377] on input "a" at bounding box center [1014, 381] width 141 height 34
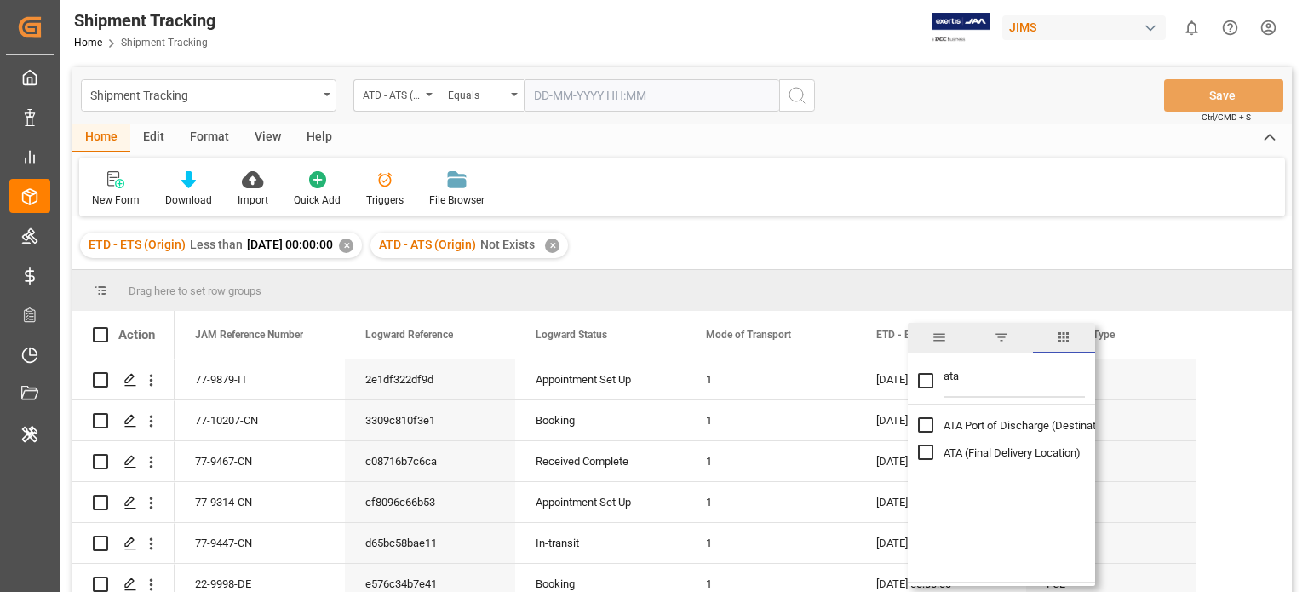
type input "ata"
click at [933, 419] on input "ATA Port of Discharge (Destination) column toggle visibility (hidden)" at bounding box center [925, 424] width 15 height 15
checkbox input "true"
checkbox input "false"
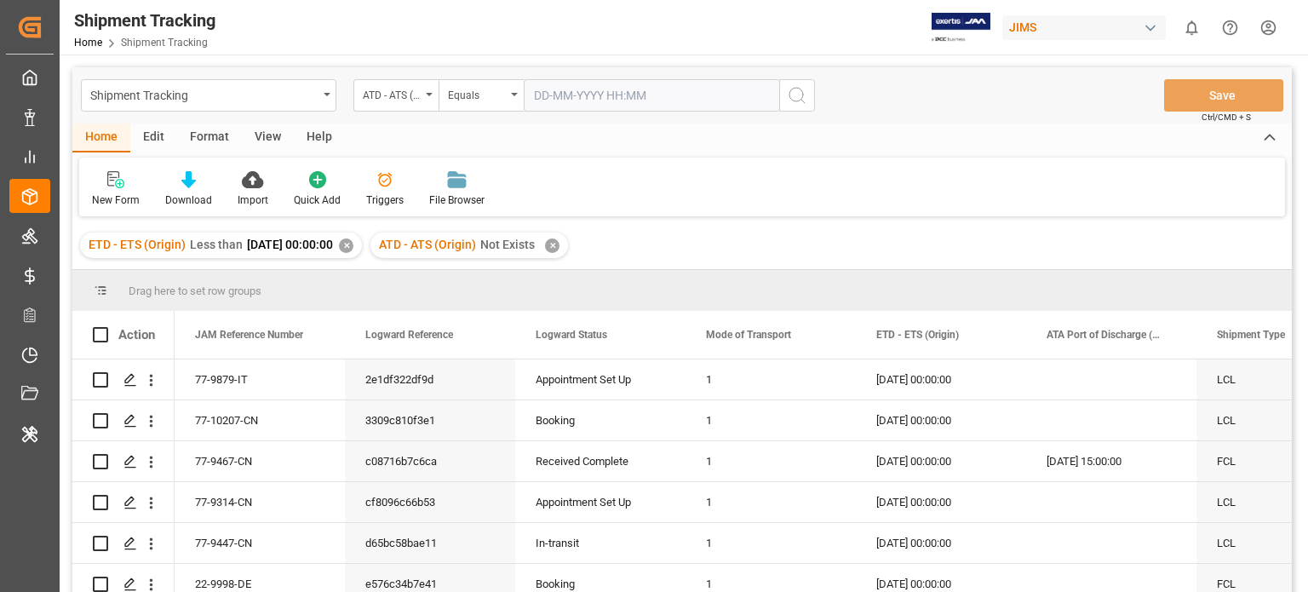
click at [991, 221] on div "Shipment Tracking ATD - ATS (Origin) Equals Save Ctrl/CMD + S Home Edit Format …" at bounding box center [682, 352] width 1220 height 570
click at [190, 190] on div "Download" at bounding box center [188, 188] width 72 height 37
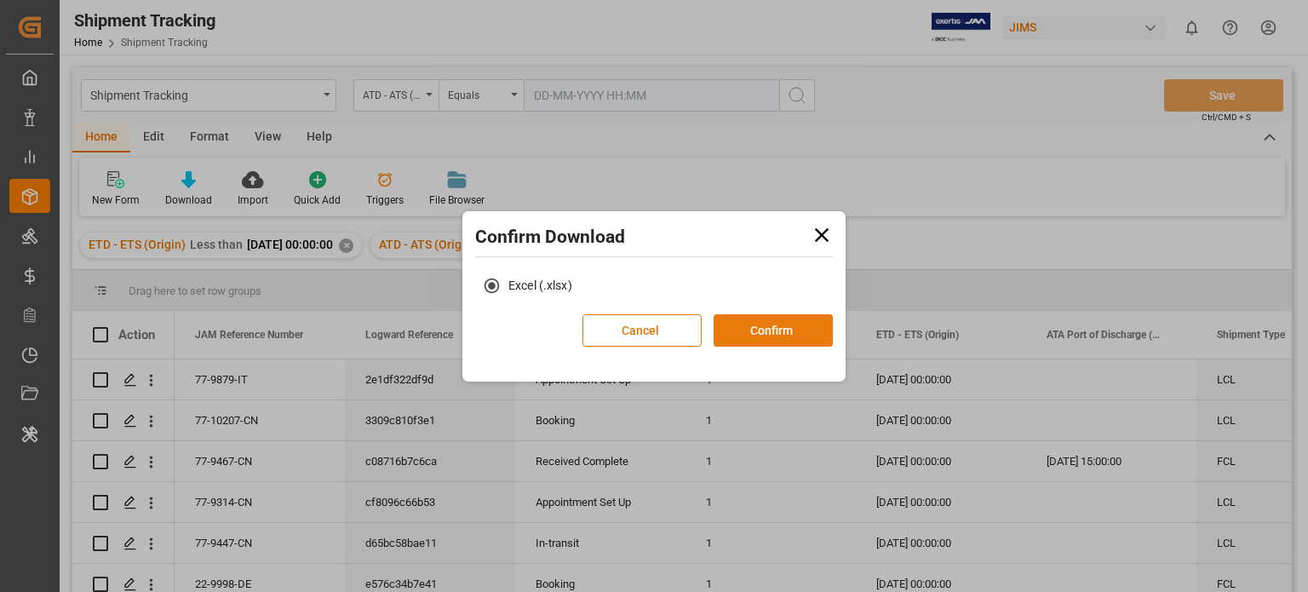
click at [788, 336] on button "Confirm" at bounding box center [773, 330] width 119 height 32
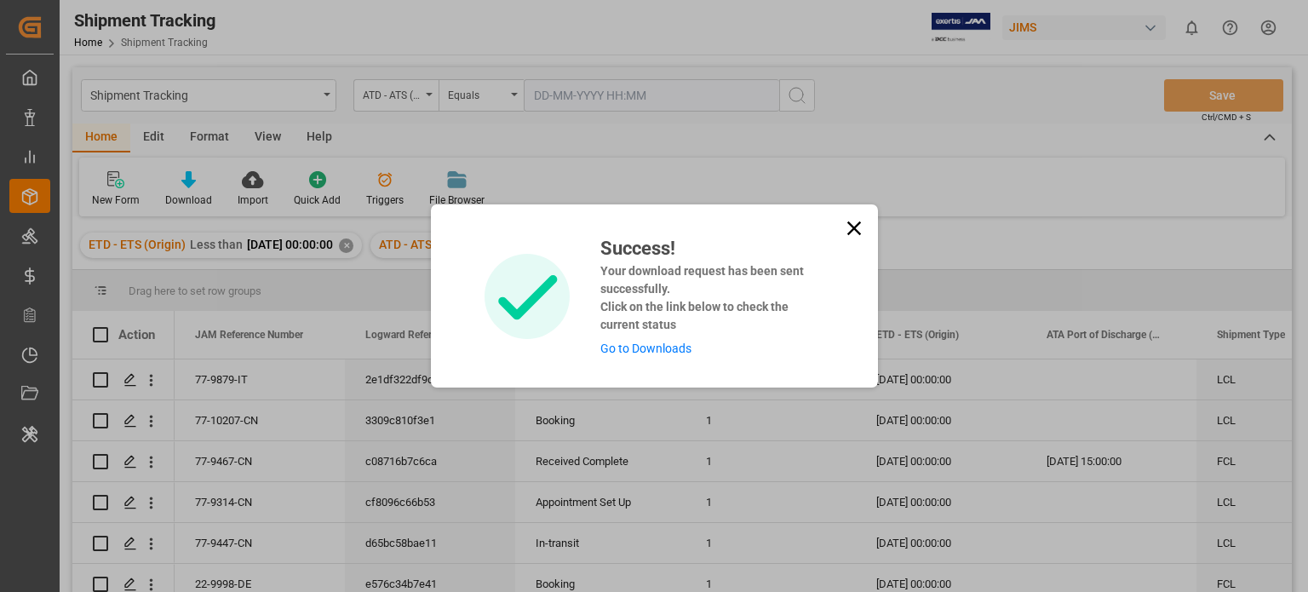
click at [849, 225] on icon at bounding box center [854, 228] width 14 height 14
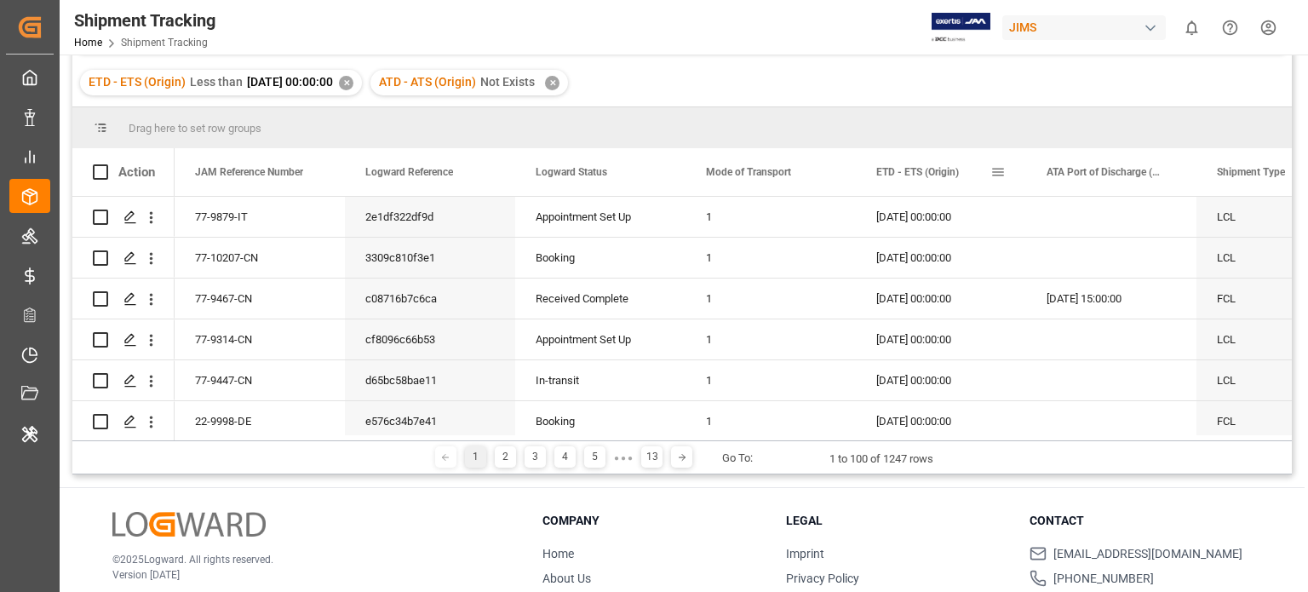
scroll to position [14, 0]
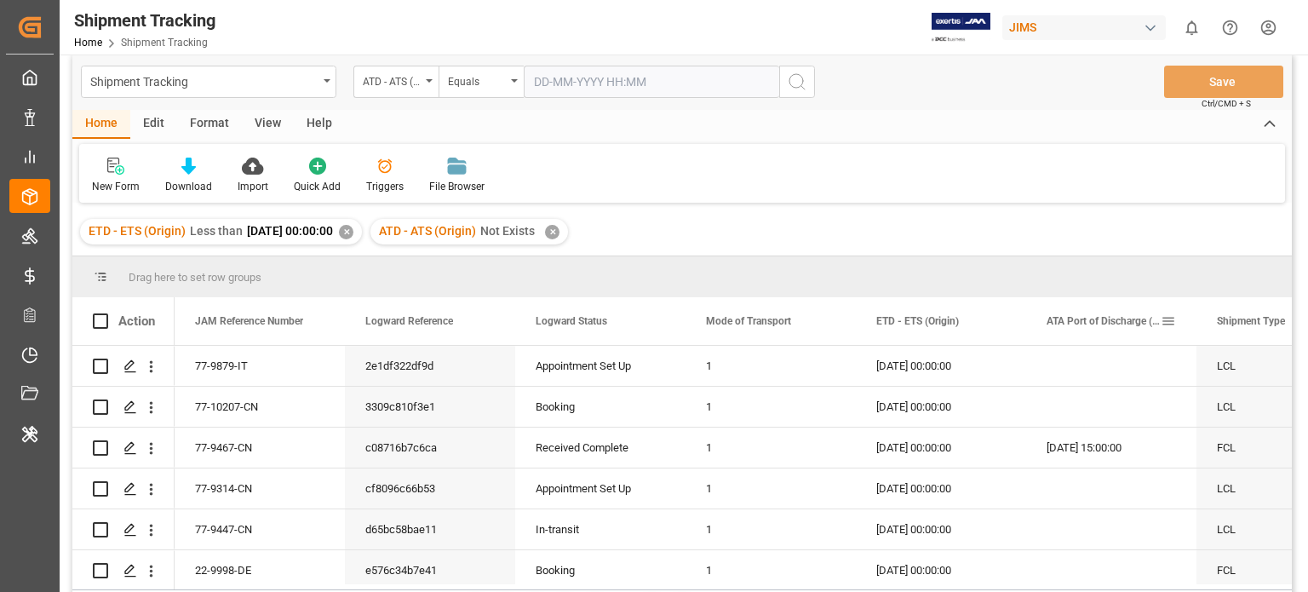
click at [1174, 317] on span at bounding box center [1168, 320] width 15 height 15
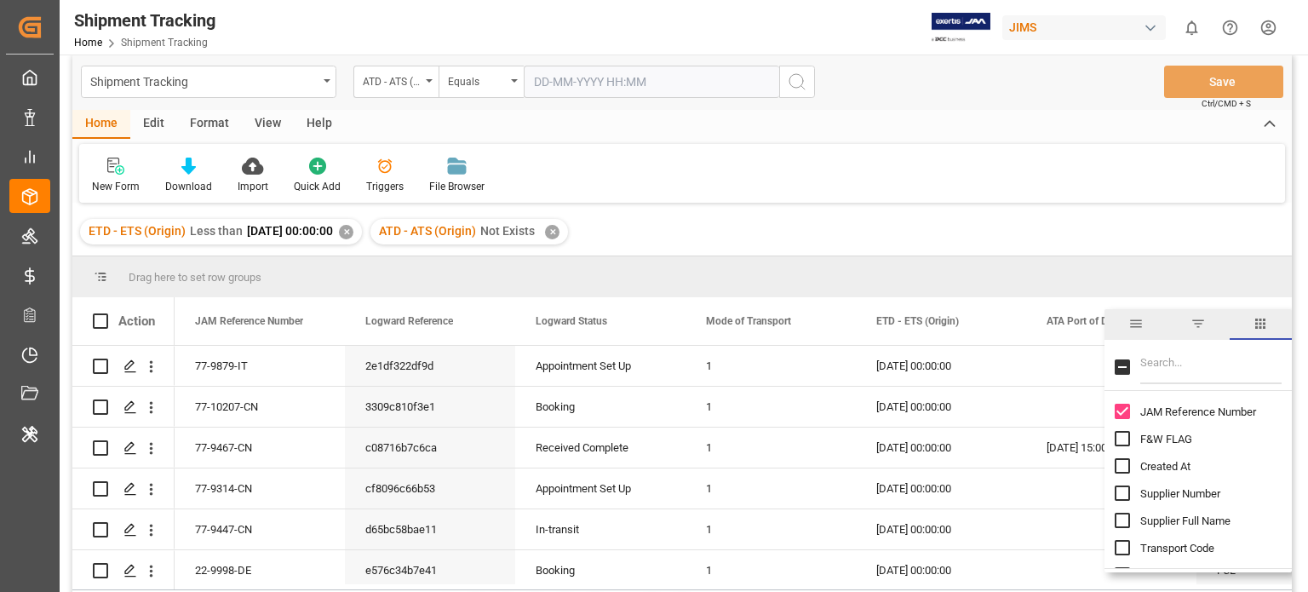
click at [1157, 359] on input "Filter Columns Input" at bounding box center [1210, 367] width 141 height 34
type input "t"
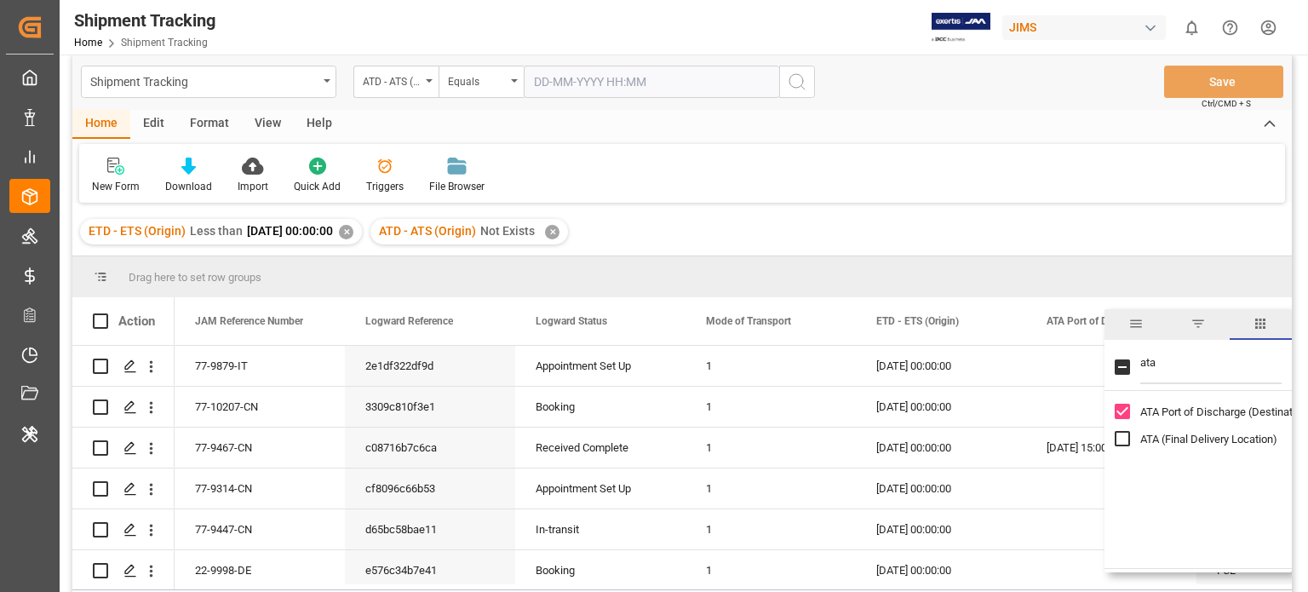
type input "ata"
click at [1129, 405] on input "ATA Port of Discharge (Destination) column toggle visibility (visible)" at bounding box center [1122, 411] width 15 height 15
checkbox input "false"
click at [1171, 371] on input "ata" at bounding box center [1210, 367] width 141 height 34
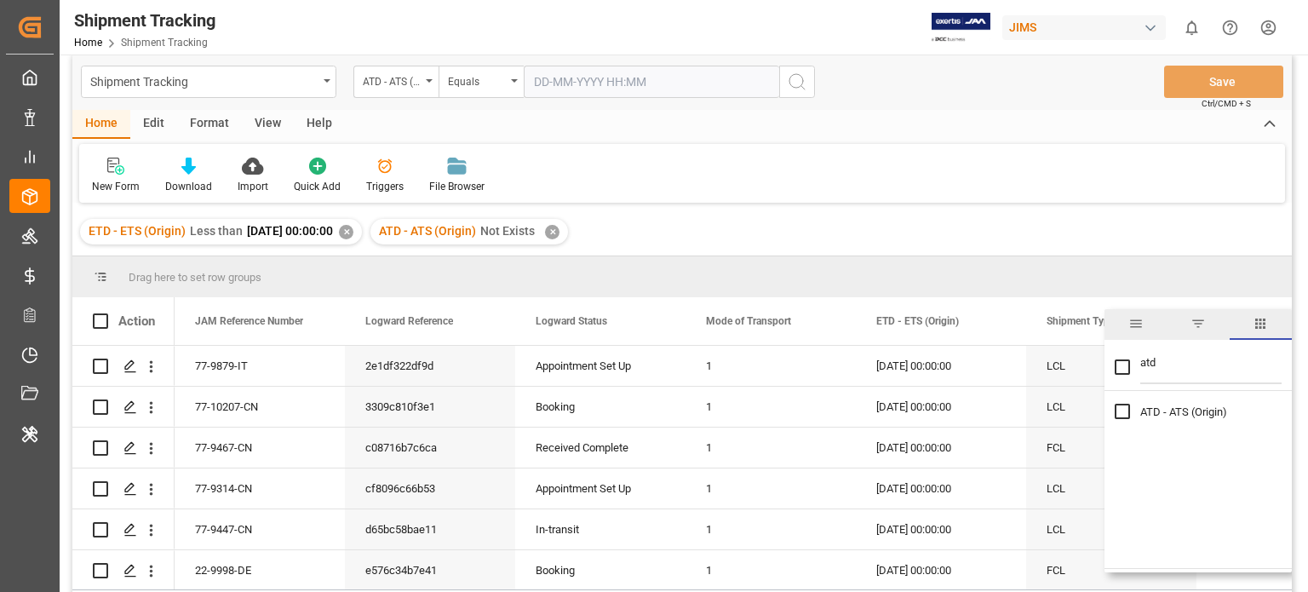
type input "atd"
click at [1118, 415] on input "ATD - ATS (Origin) column toggle visibility (hidden)" at bounding box center [1122, 411] width 15 height 15
checkbox input "true"
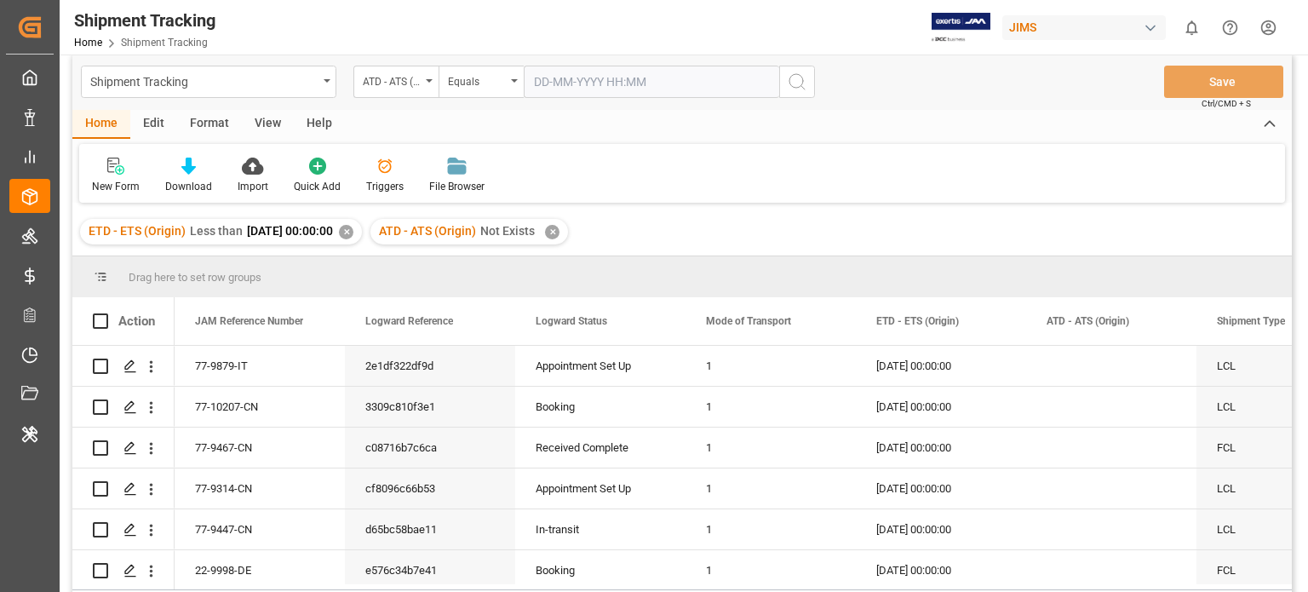
click at [1030, 175] on div "New Form Download Import Quick Add Triggers File Browser" at bounding box center [682, 173] width 1206 height 59
click at [181, 164] on icon at bounding box center [188, 166] width 14 height 17
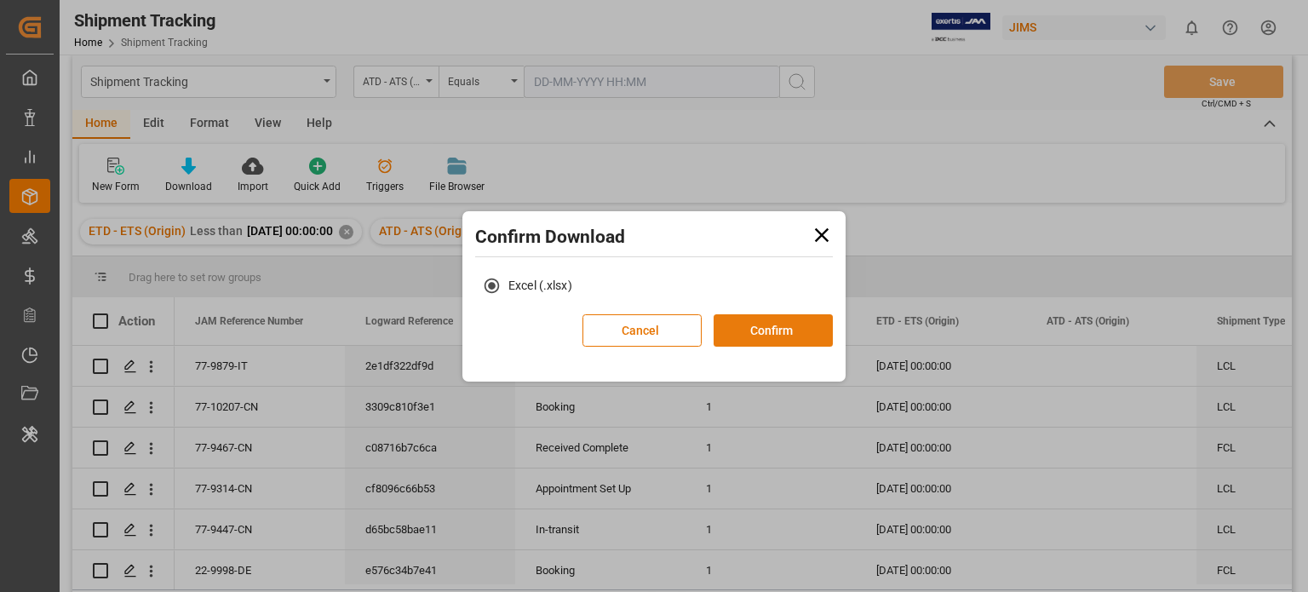
click at [770, 328] on button "Confirm" at bounding box center [773, 330] width 119 height 32
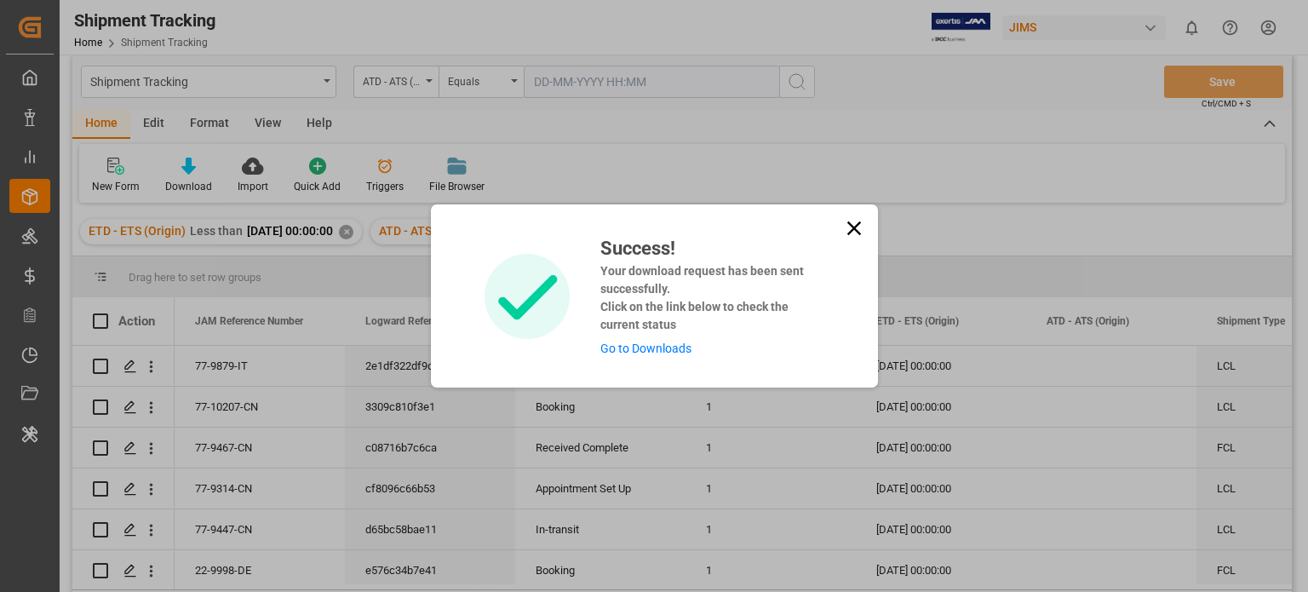
click at [845, 227] on icon at bounding box center [854, 228] width 24 height 24
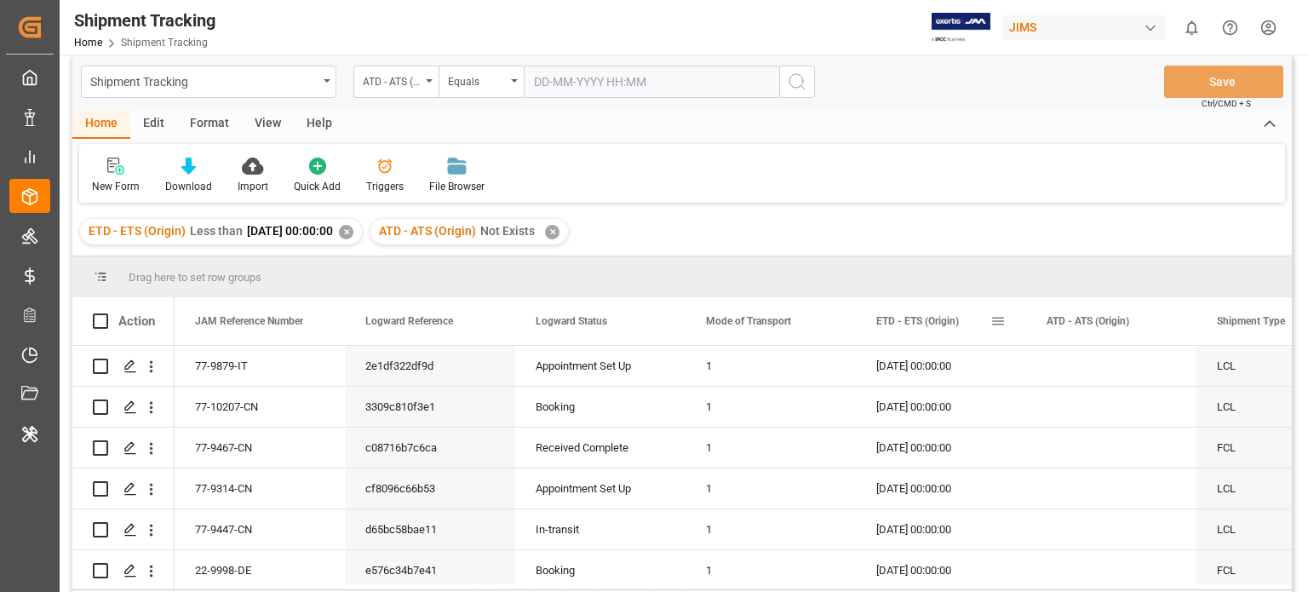
click at [989, 323] on div "ETD - ETS (Origin)" at bounding box center [933, 321] width 114 height 48
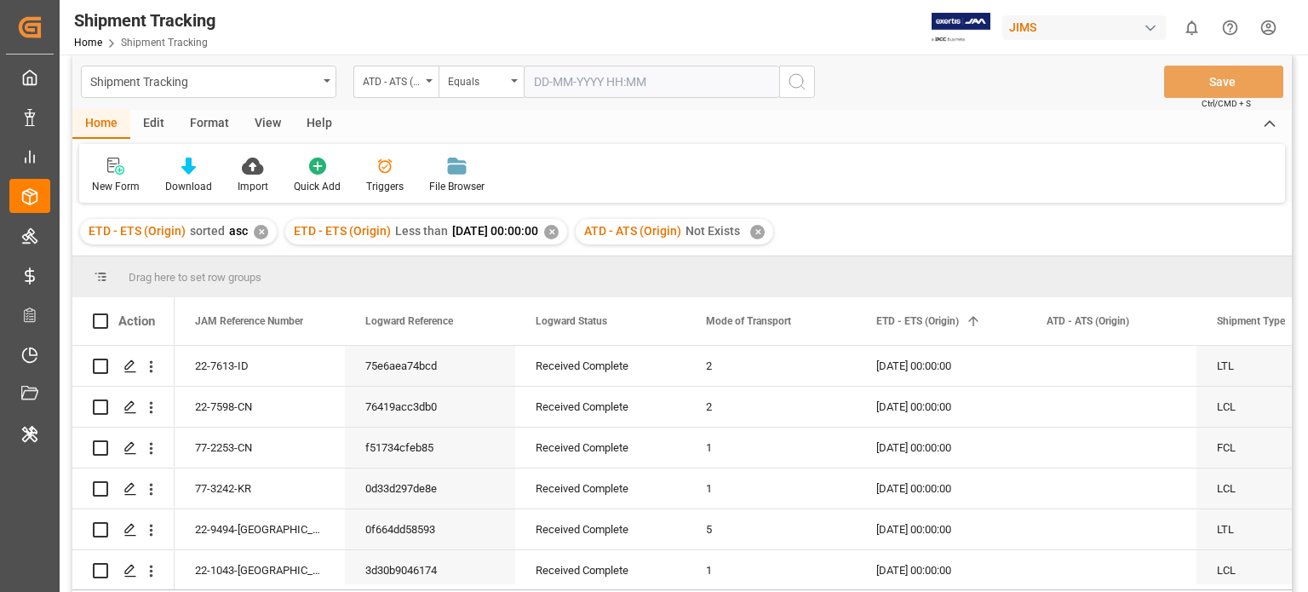
click at [559, 233] on div "✕" at bounding box center [551, 232] width 14 height 14
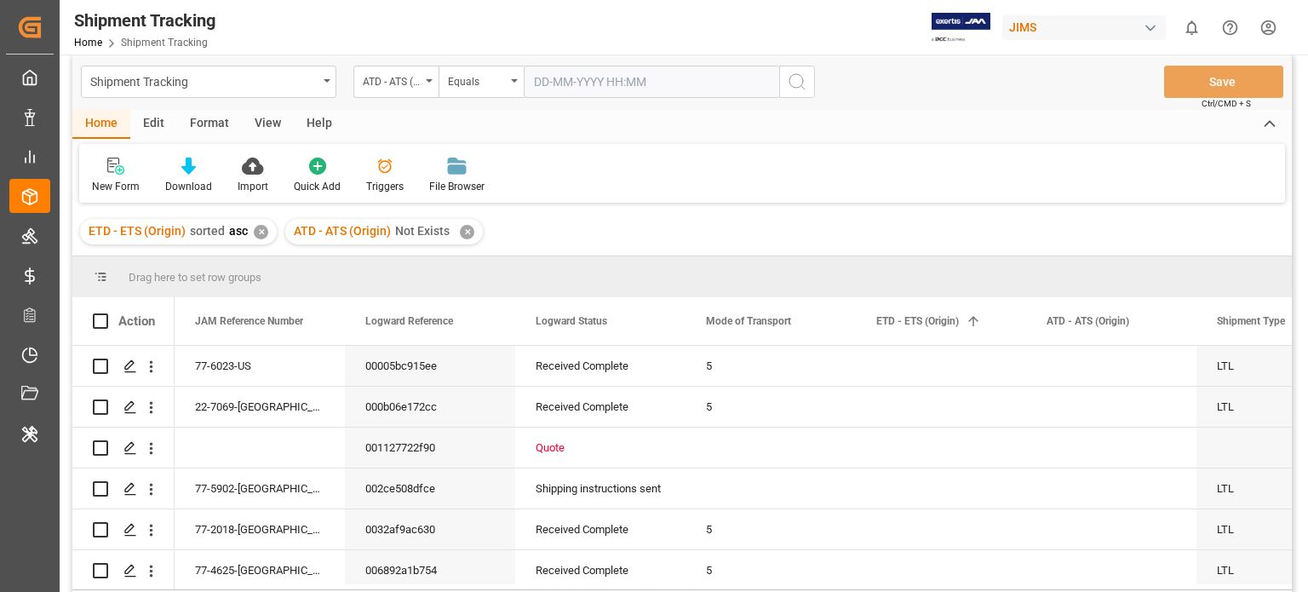
click at [256, 227] on div "✕" at bounding box center [261, 232] width 14 height 14
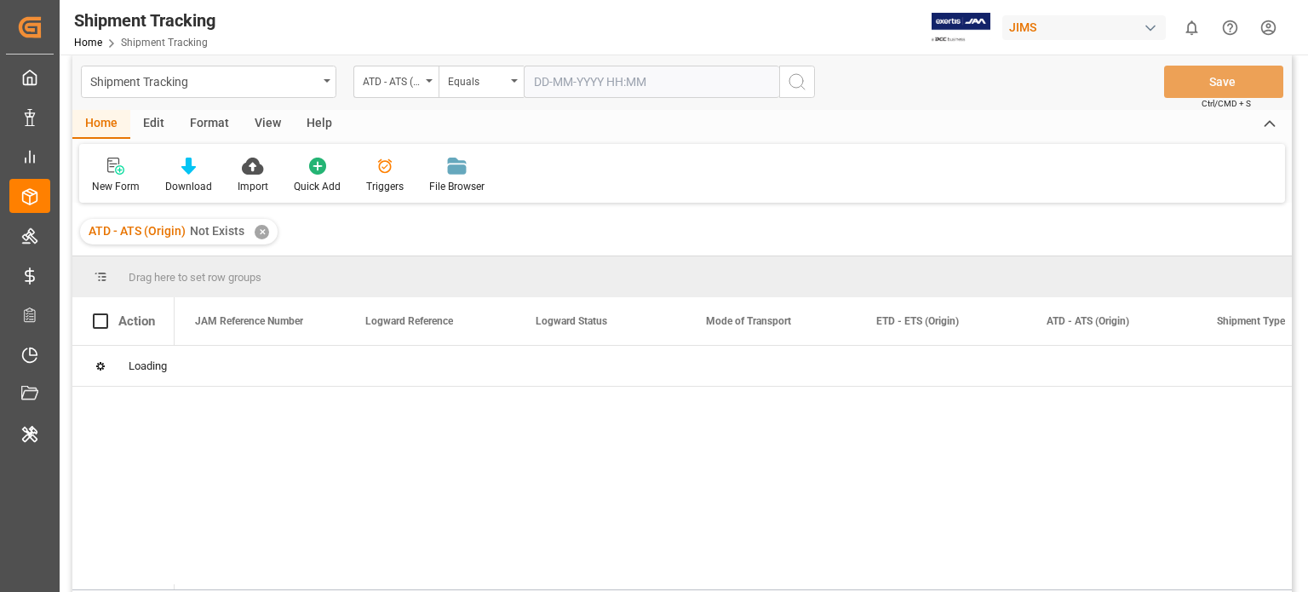
click at [259, 234] on div "✕" at bounding box center [262, 232] width 14 height 14
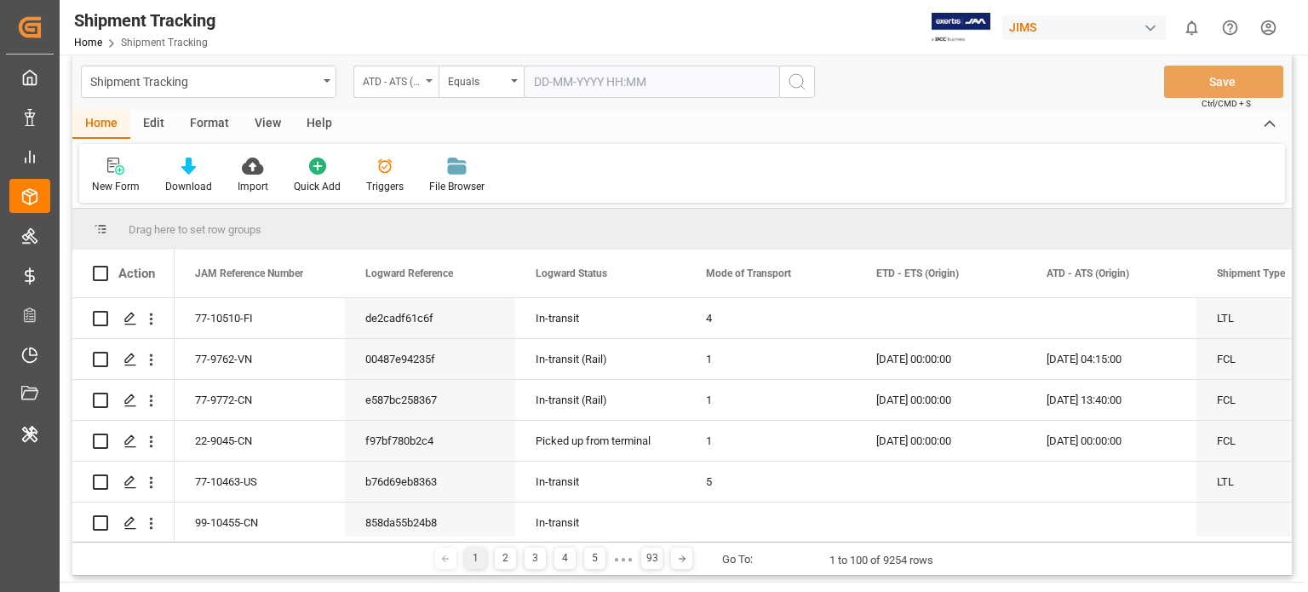
click at [411, 81] on div "ATD - ATS (Origin)" at bounding box center [392, 80] width 58 height 20
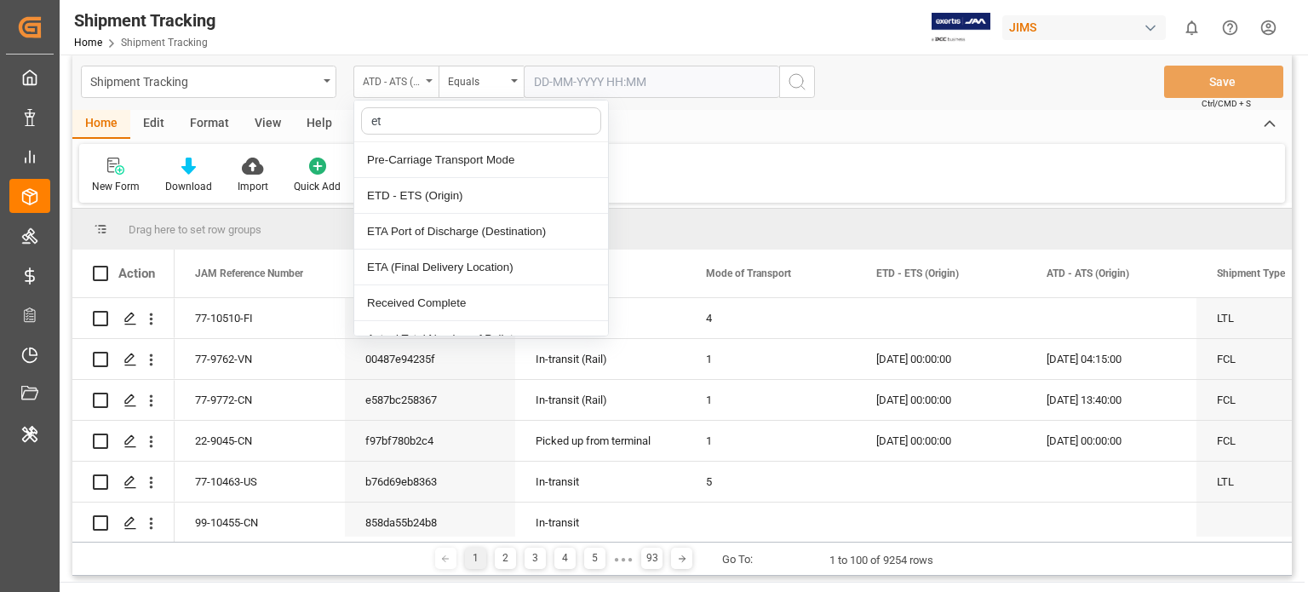
type input "eta"
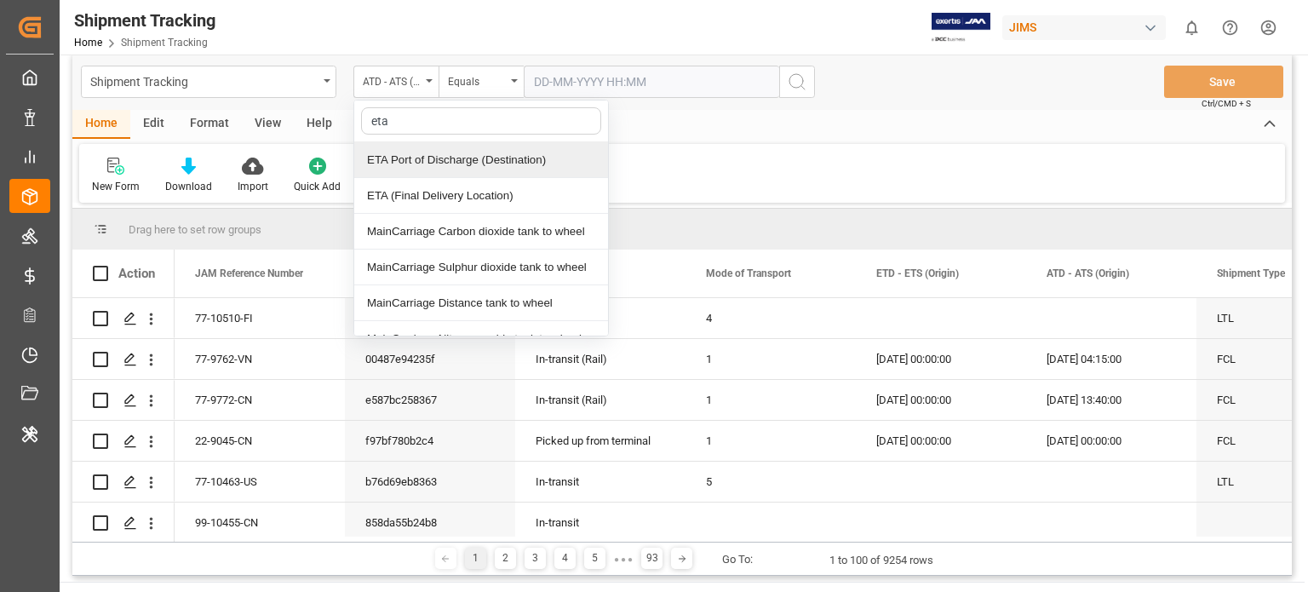
click at [483, 169] on div "ETA Port of Discharge (Destination)" at bounding box center [481, 160] width 254 height 36
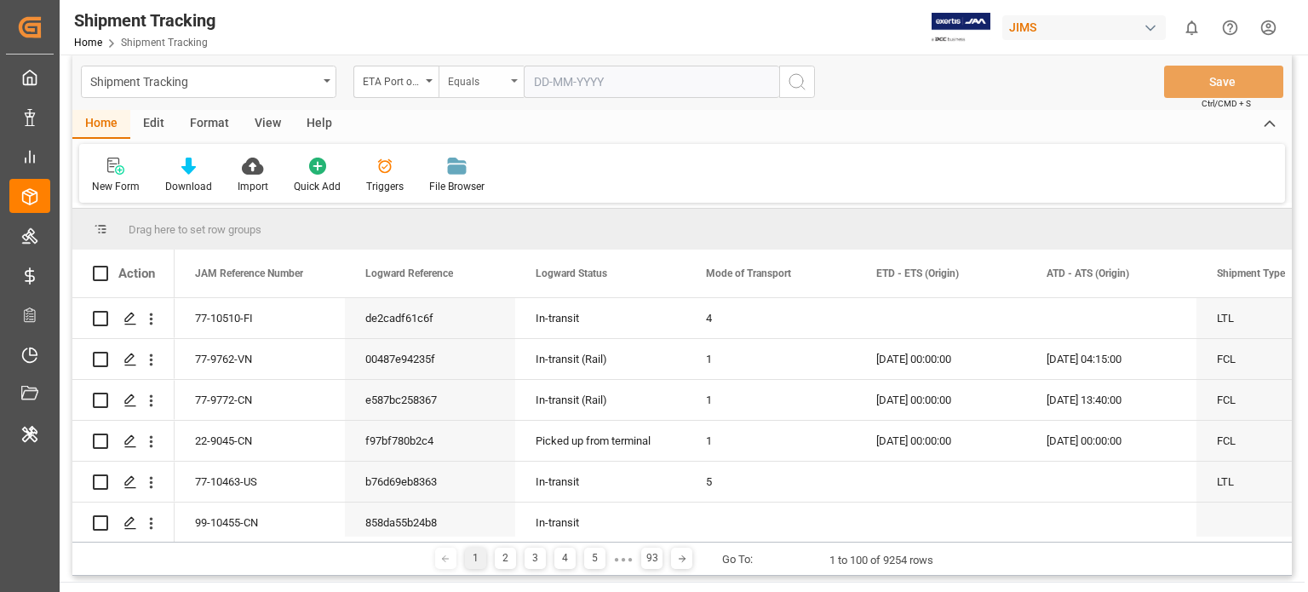
click at [495, 74] on div "Equals" at bounding box center [477, 80] width 58 height 20
click at [478, 226] on div "Less than" at bounding box center [566, 232] width 254 height 36
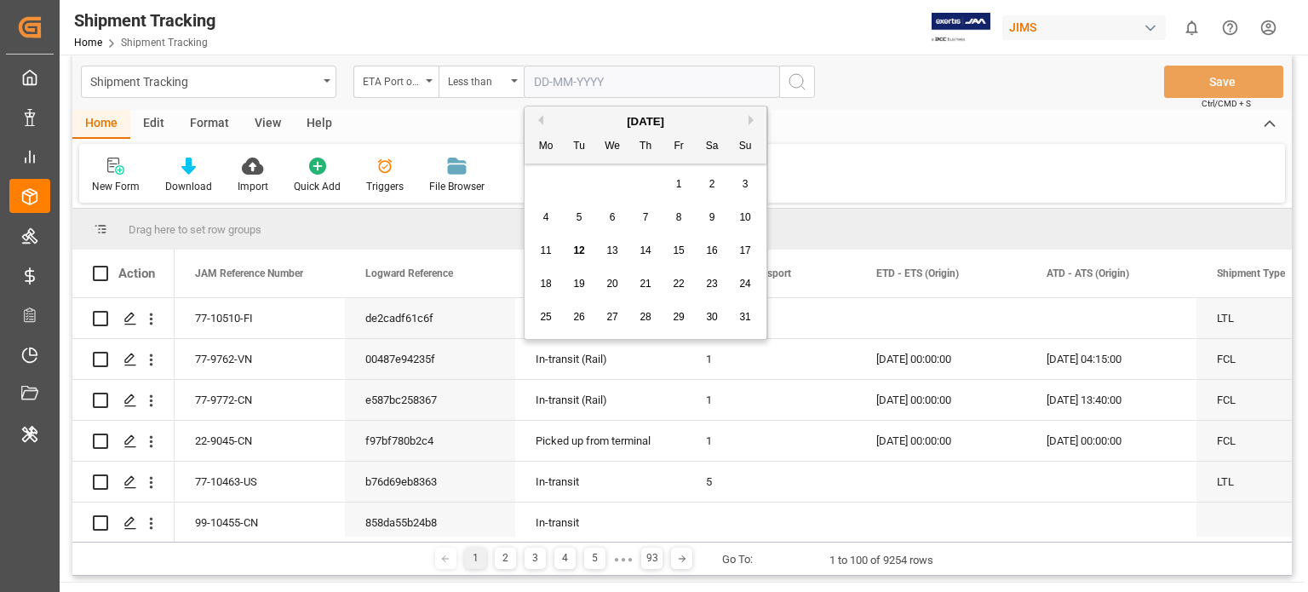
click at [715, 88] on input "text" at bounding box center [652, 82] width 256 height 32
click at [576, 254] on span "12" at bounding box center [578, 250] width 11 height 12
type input "12-08-2025"
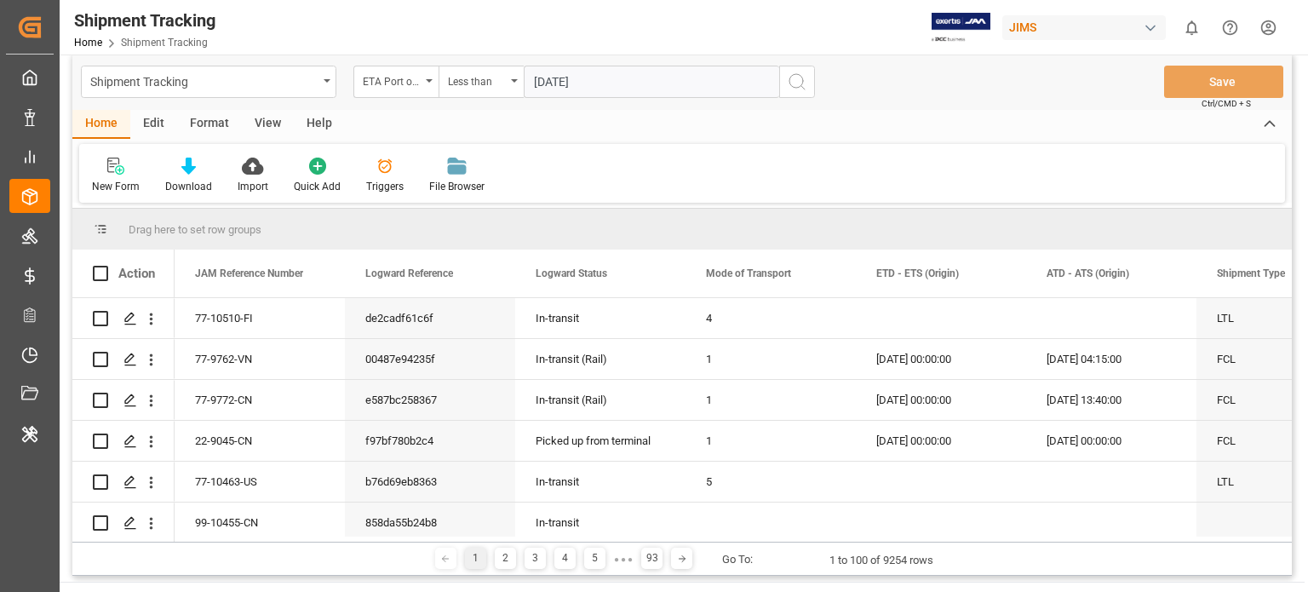
click at [801, 87] on icon "search button" at bounding box center [797, 82] width 20 height 20
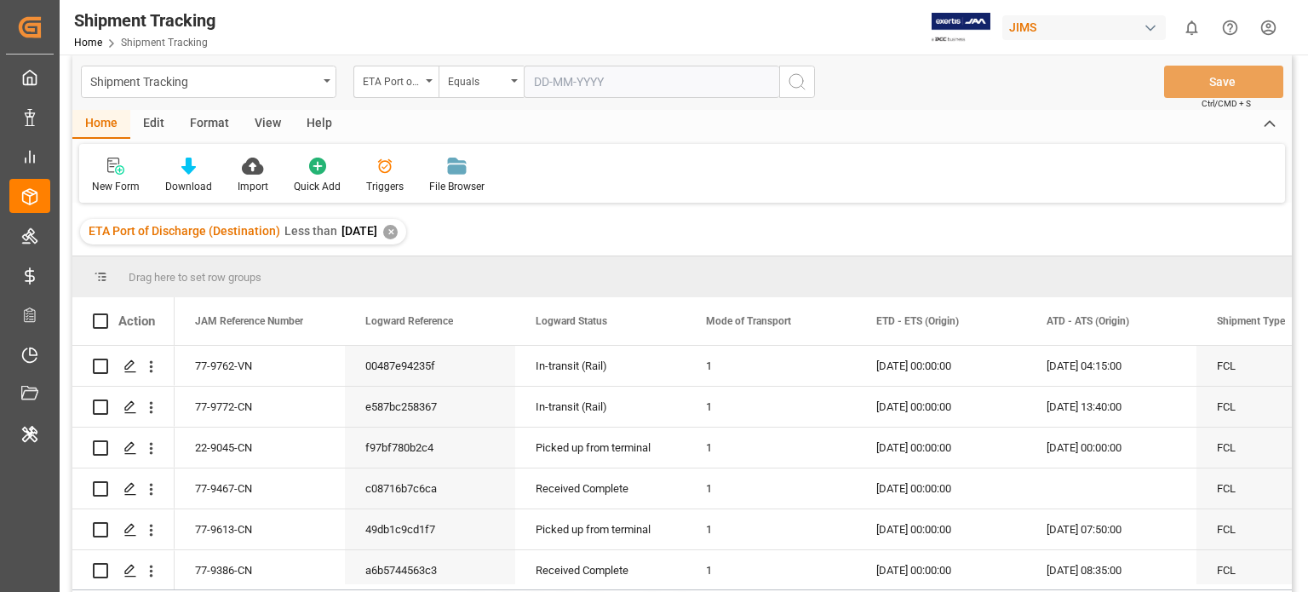
click at [406, 61] on div "Shipment Tracking ETA Port of Discharge (Destination) Equals Save Ctrl/CMD + S" at bounding box center [682, 82] width 1220 height 56
click at [413, 84] on div "ETA Port of Discharge (Destination)" at bounding box center [392, 80] width 58 height 20
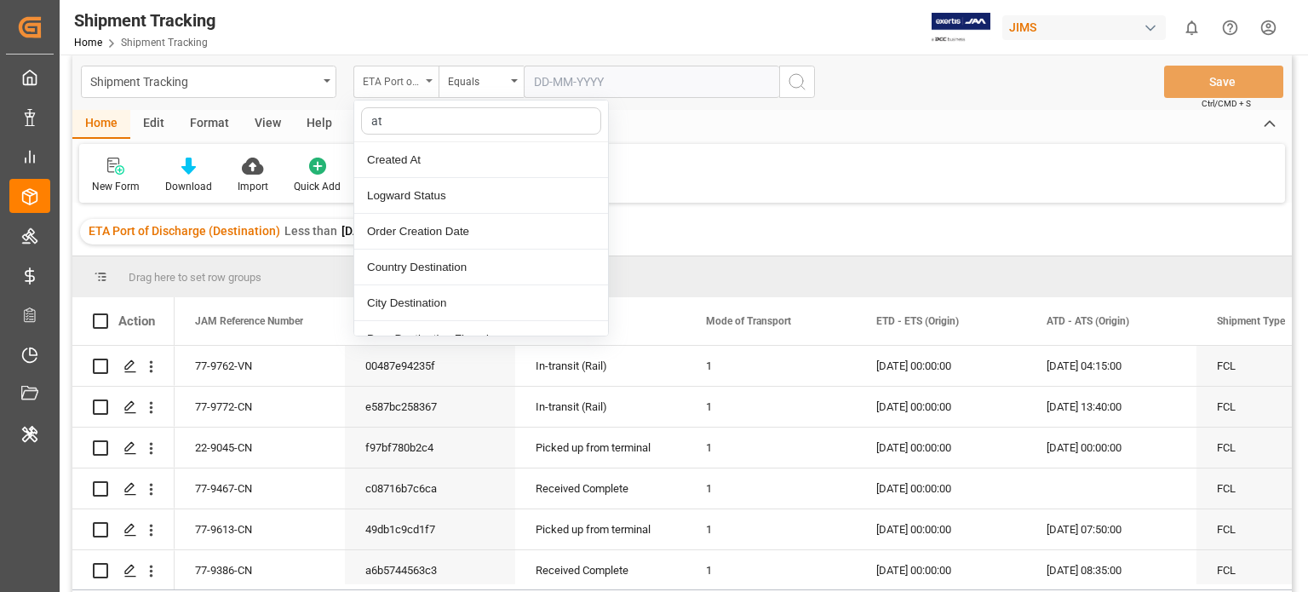
type input "ata"
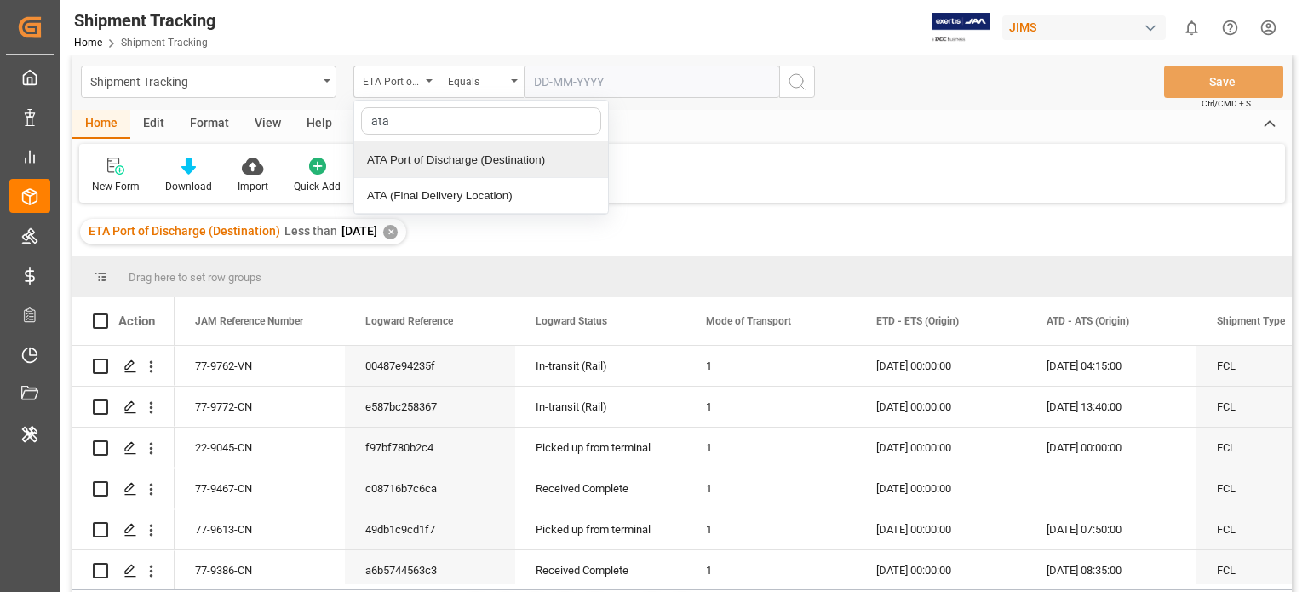
click at [451, 161] on div "ATA Port of Discharge (Destination)" at bounding box center [481, 160] width 254 height 36
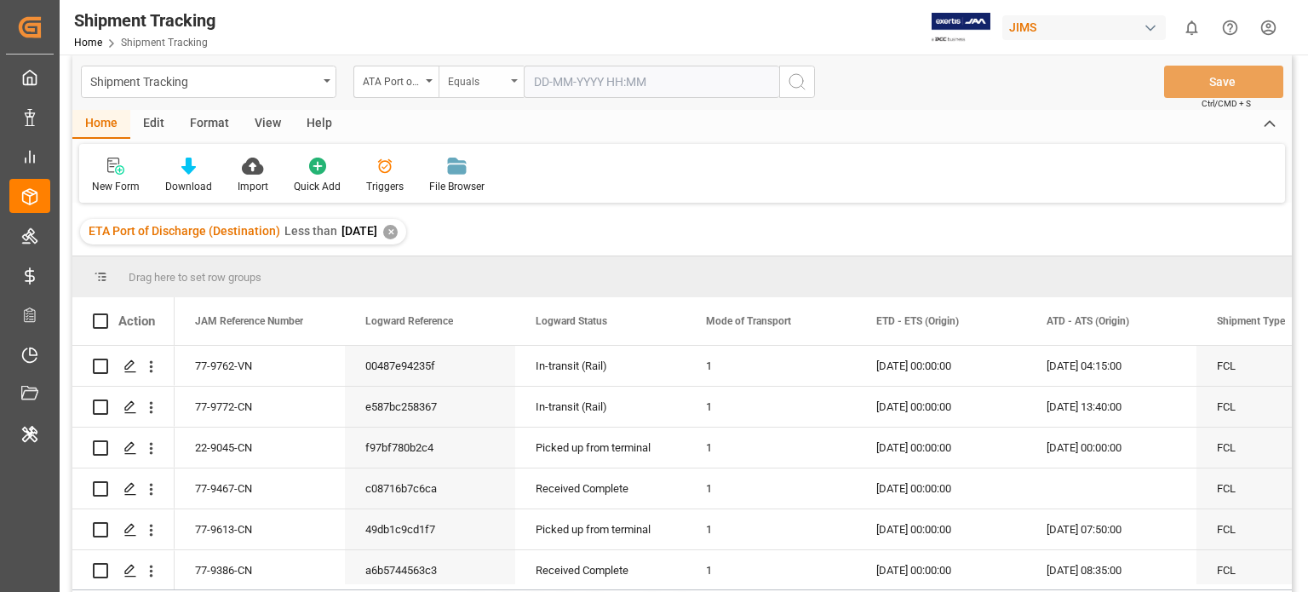
click at [504, 82] on div "Equals" at bounding box center [477, 80] width 58 height 20
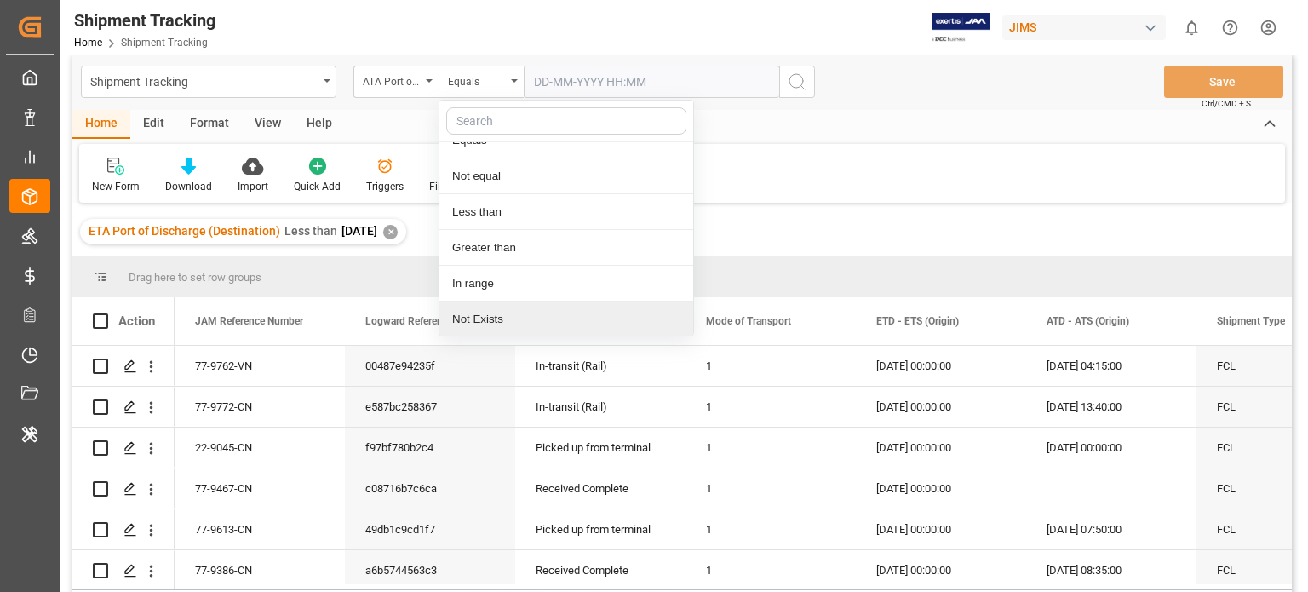
click at [494, 323] on div "Not Exists" at bounding box center [566, 320] width 254 height 36
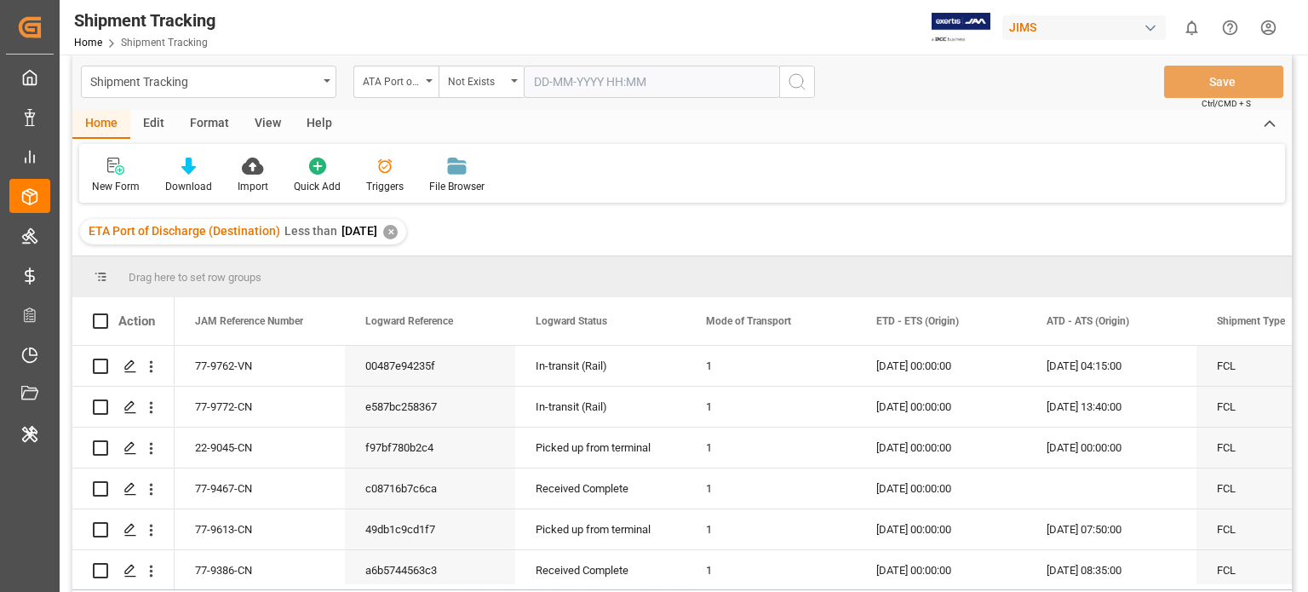
click at [796, 84] on icon "search button" at bounding box center [797, 82] width 20 height 20
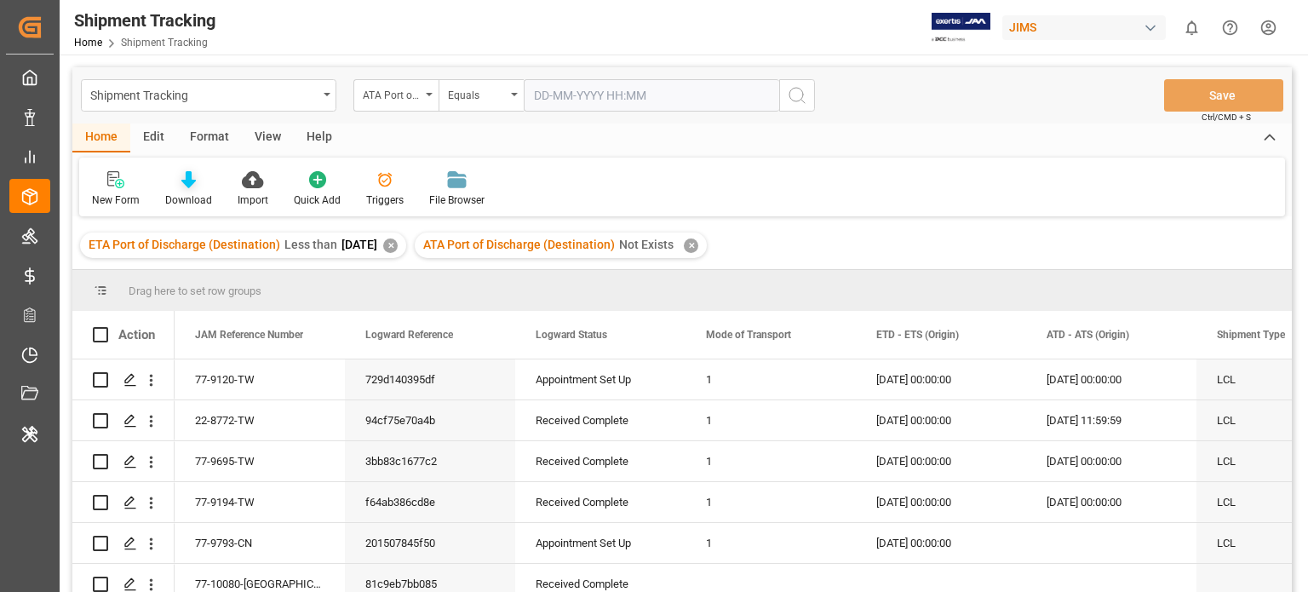
click at [191, 193] on div "Download" at bounding box center [188, 199] width 47 height 15
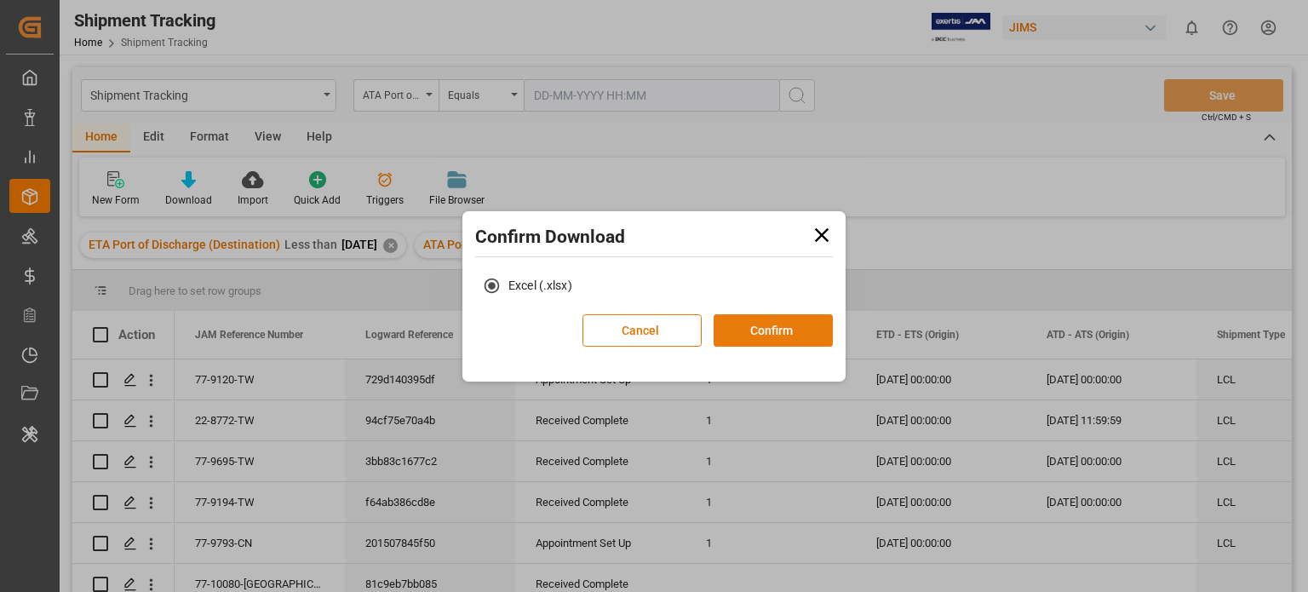
click at [775, 331] on button "Confirm" at bounding box center [773, 330] width 119 height 32
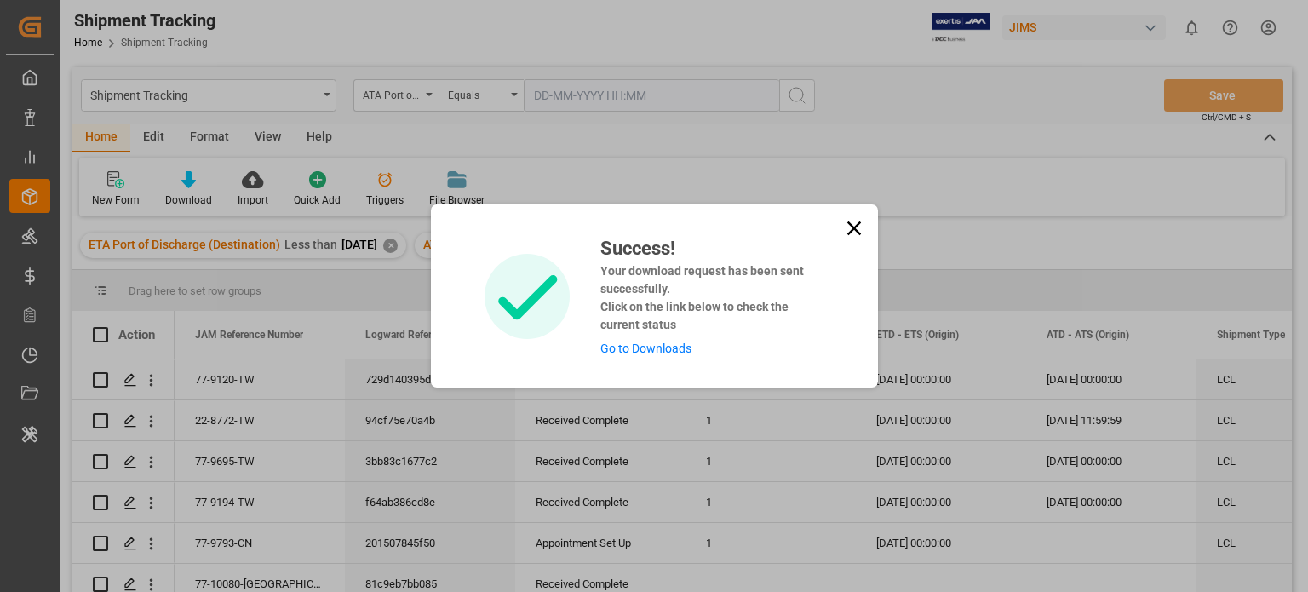
click at [848, 221] on icon at bounding box center [854, 228] width 24 height 24
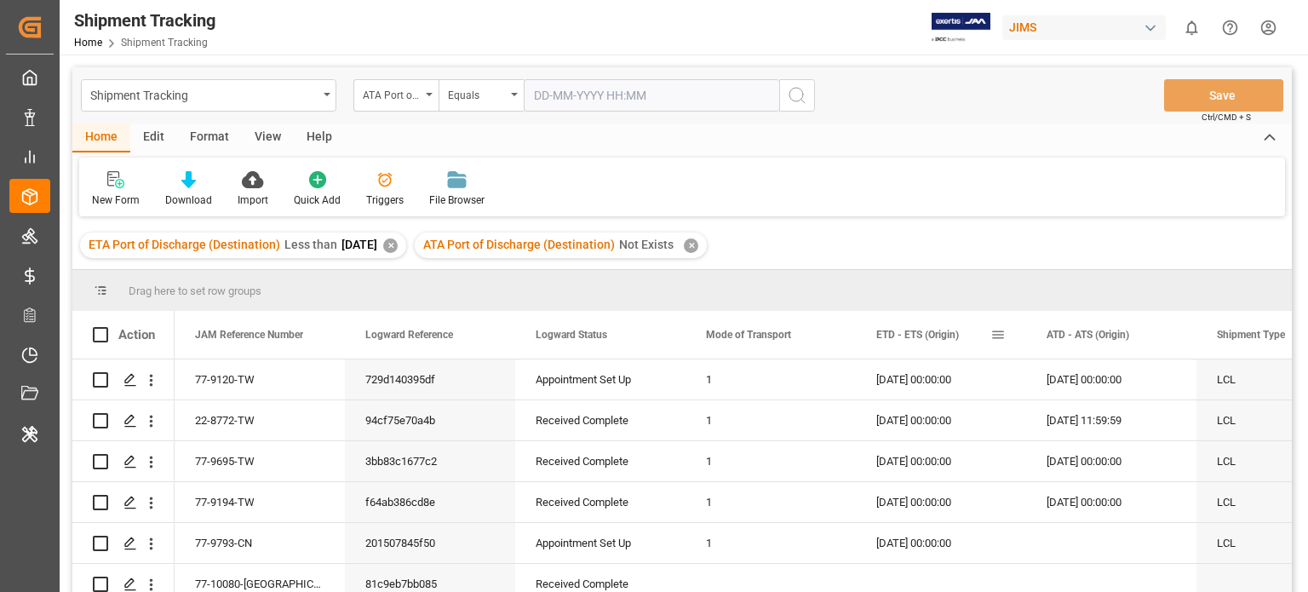
click at [998, 336] on span at bounding box center [998, 334] width 15 height 15
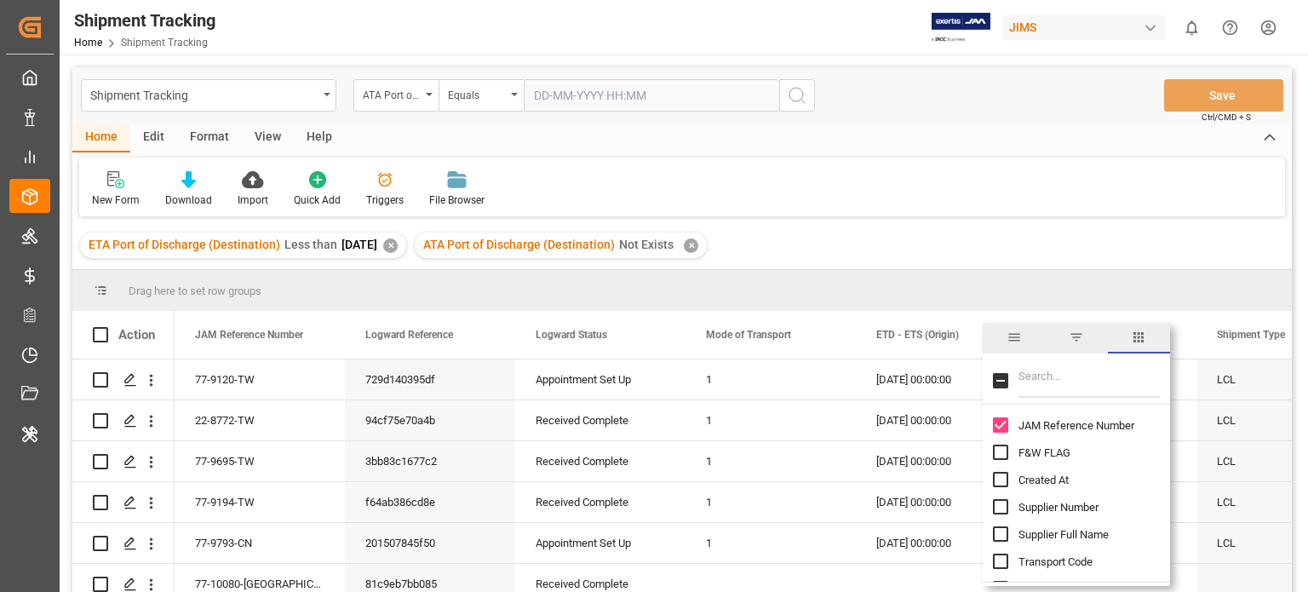
click at [1018, 383] on div at bounding box center [1076, 381] width 187 height 48
click at [1040, 383] on input "Filter Columns Input" at bounding box center [1089, 381] width 141 height 34
type input "et"
click at [1000, 421] on input "ETD - ETS (Origin) column toggle visibility (visible)" at bounding box center [1000, 424] width 15 height 15
checkbox input "false"
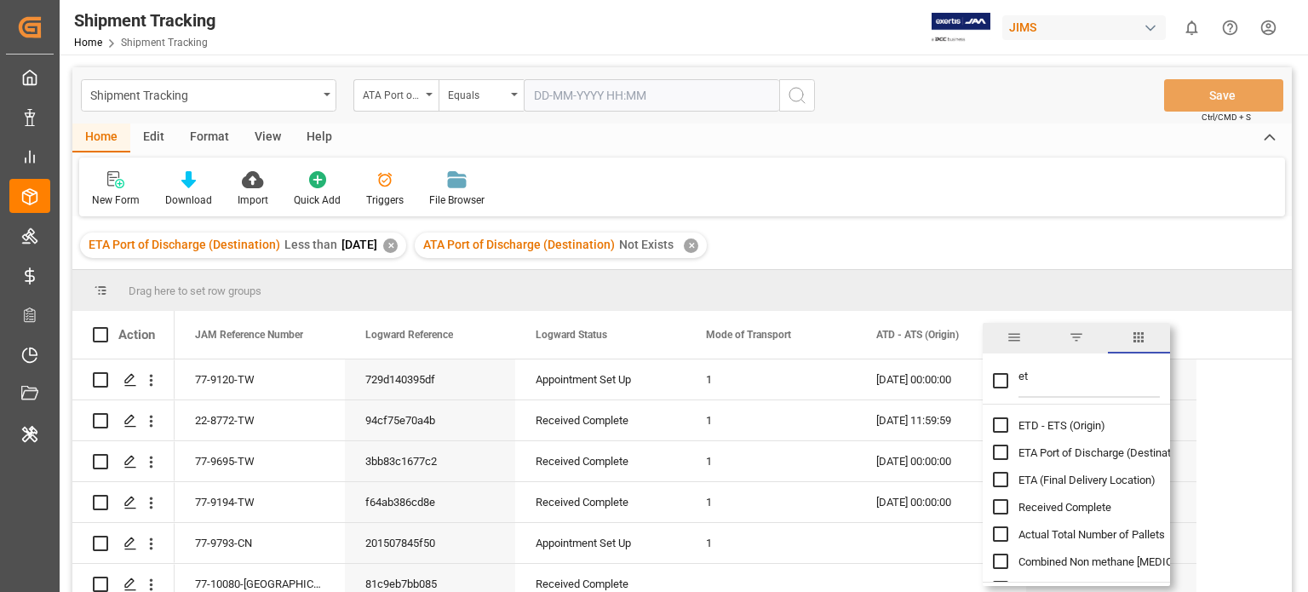
click at [1047, 374] on input "et" at bounding box center [1089, 381] width 141 height 34
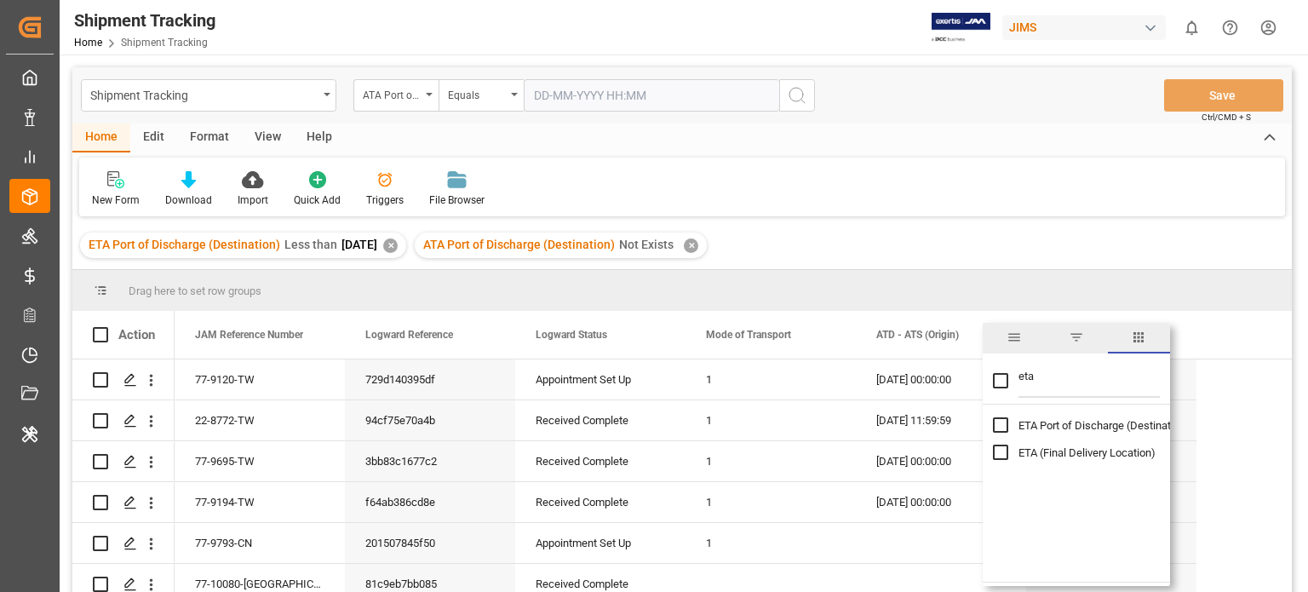
type input "eta"
click at [1005, 422] on input "ETA Port of Discharge (Destination) column toggle visibility (hidden)" at bounding box center [1000, 424] width 15 height 15
checkbox input "true"
checkbox input "false"
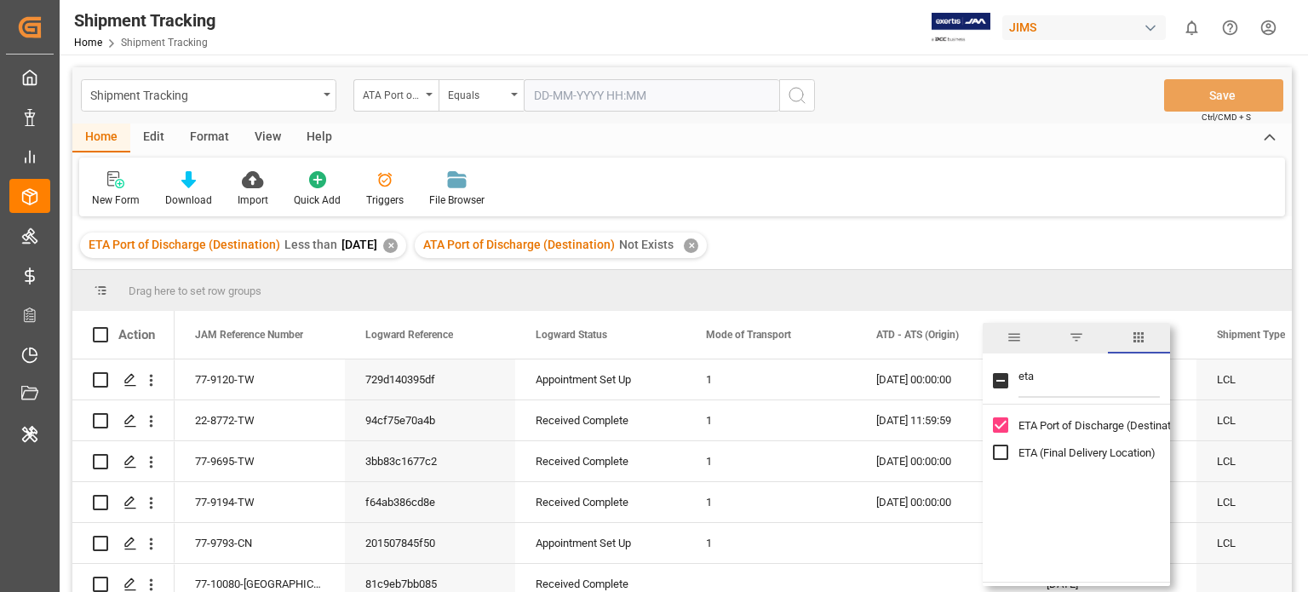
click at [1037, 384] on input "eta" at bounding box center [1089, 381] width 141 height 34
type input "at"
checkbox input "false"
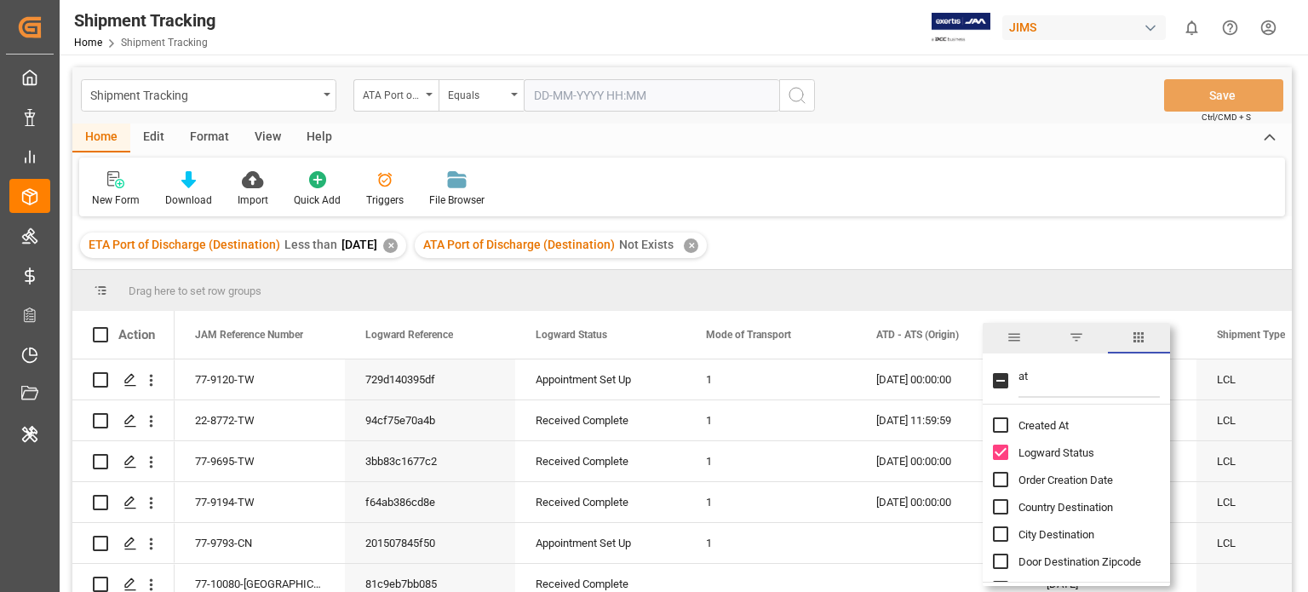
type input "atd"
checkbox input "true"
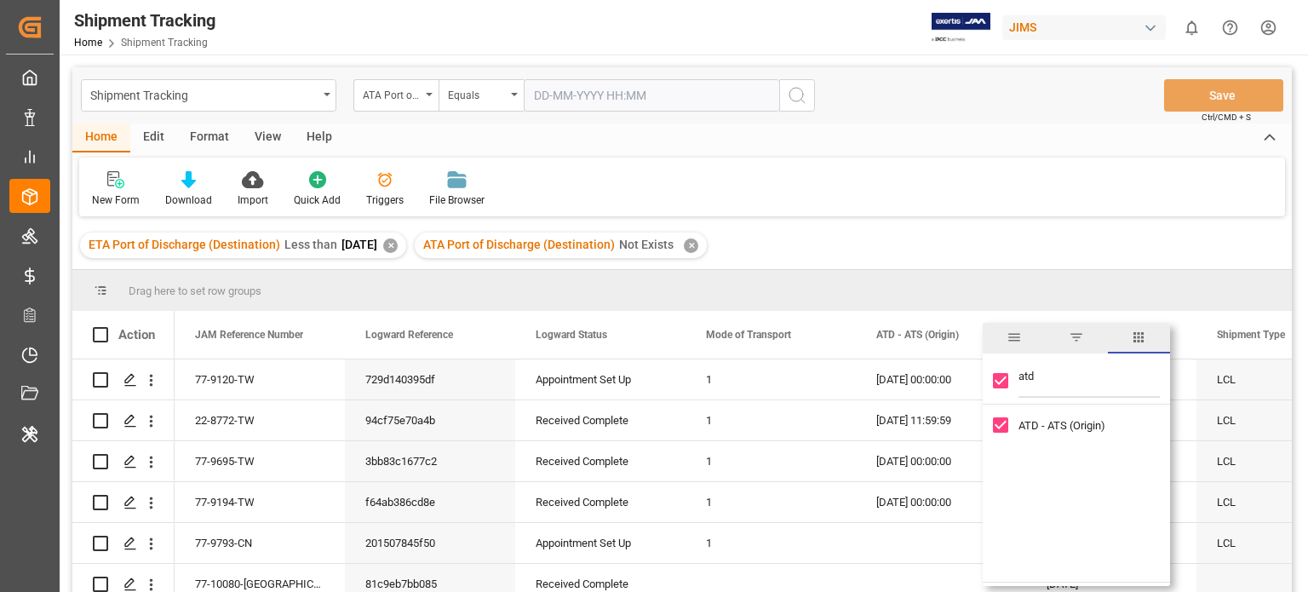
type input "atd"
click at [1002, 423] on input "ATD - ATS (Origin) column toggle visibility (visible)" at bounding box center [1000, 424] width 15 height 15
checkbox input "false"
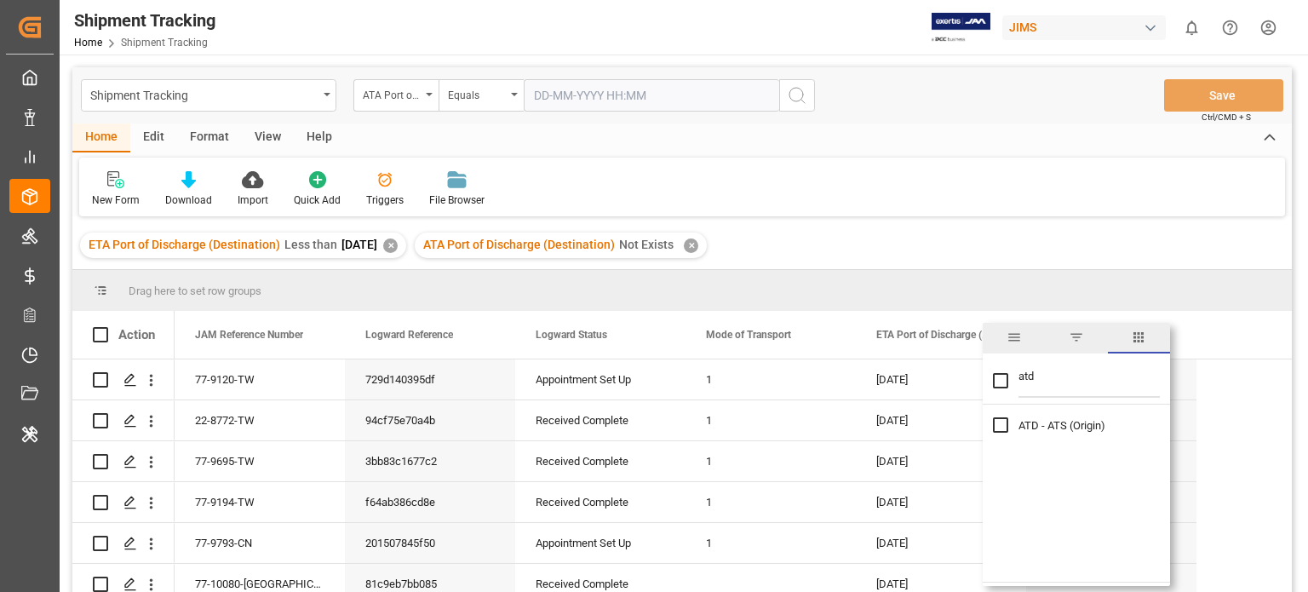
click at [1049, 380] on input "atd" at bounding box center [1089, 381] width 141 height 34
type input "ata"
click at [1002, 422] on input "ATA Port of Discharge (Destination) column toggle visibility (hidden)" at bounding box center [1000, 424] width 15 height 15
checkbox input "true"
checkbox input "false"
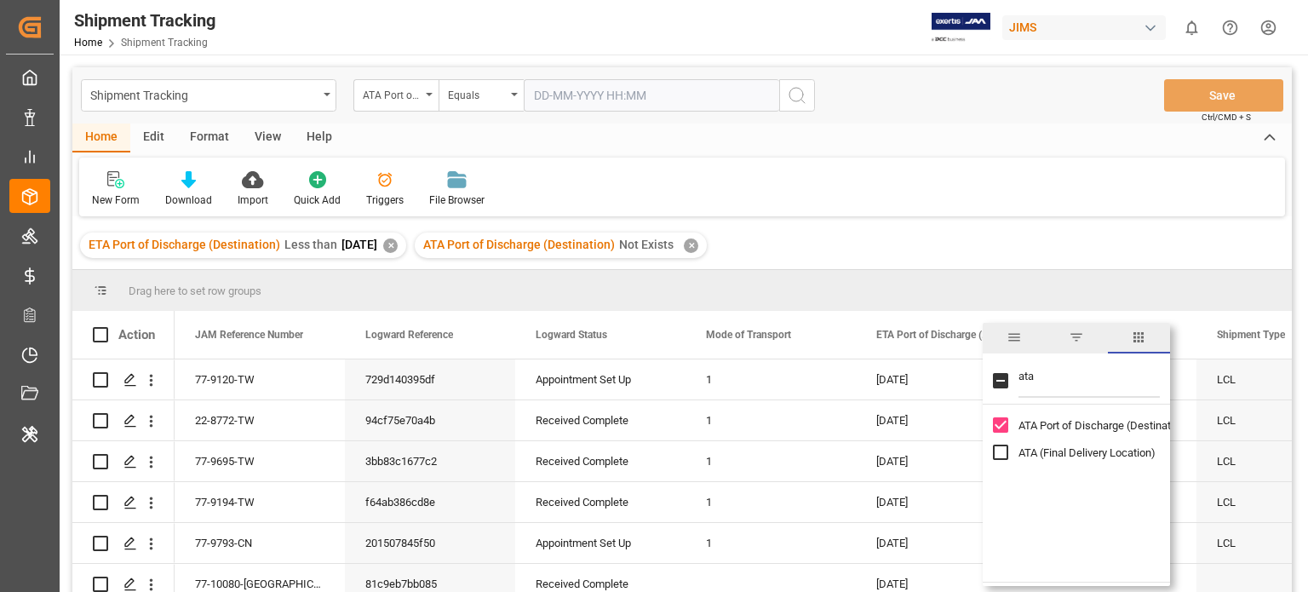
click at [981, 231] on div "ETA Port of Discharge (Destination) Less than 2025-08-12 ✕ ATA Port of Discharg…" at bounding box center [682, 245] width 1220 height 48
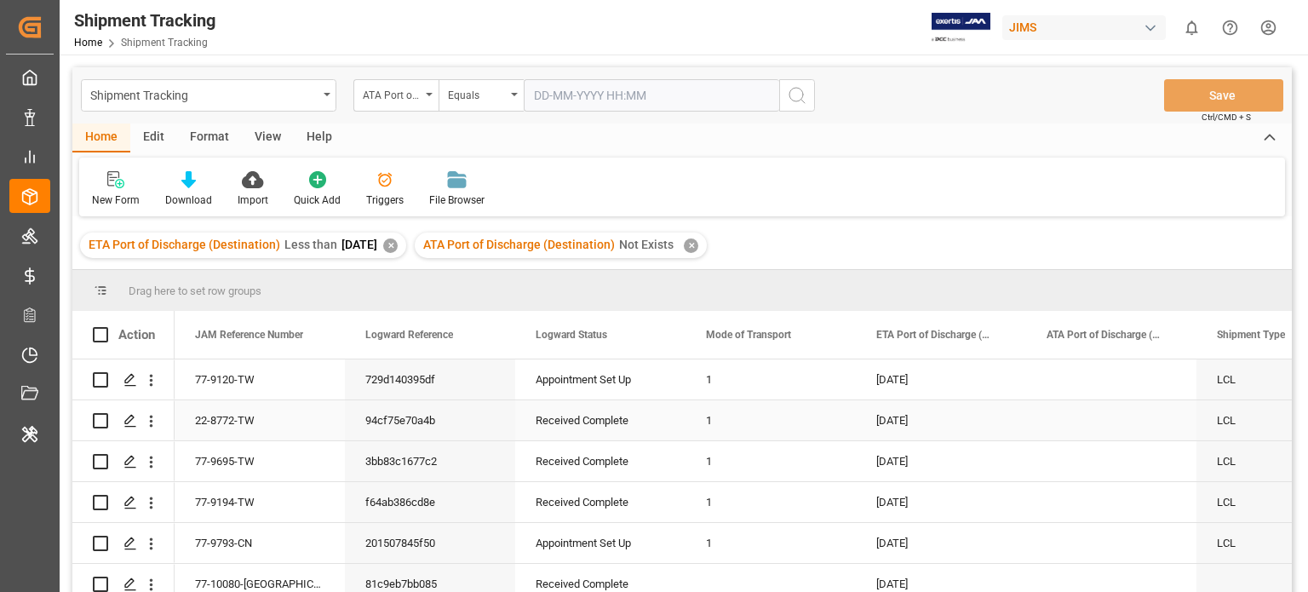
scroll to position [0, 79]
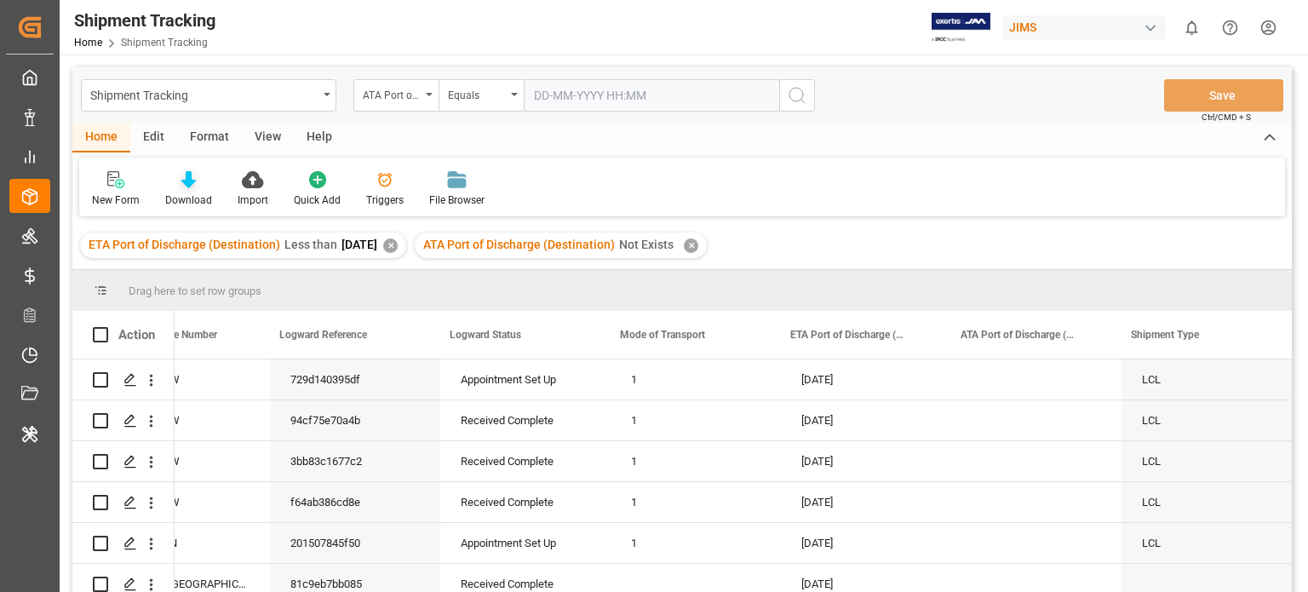
click at [192, 180] on icon at bounding box center [188, 179] width 14 height 17
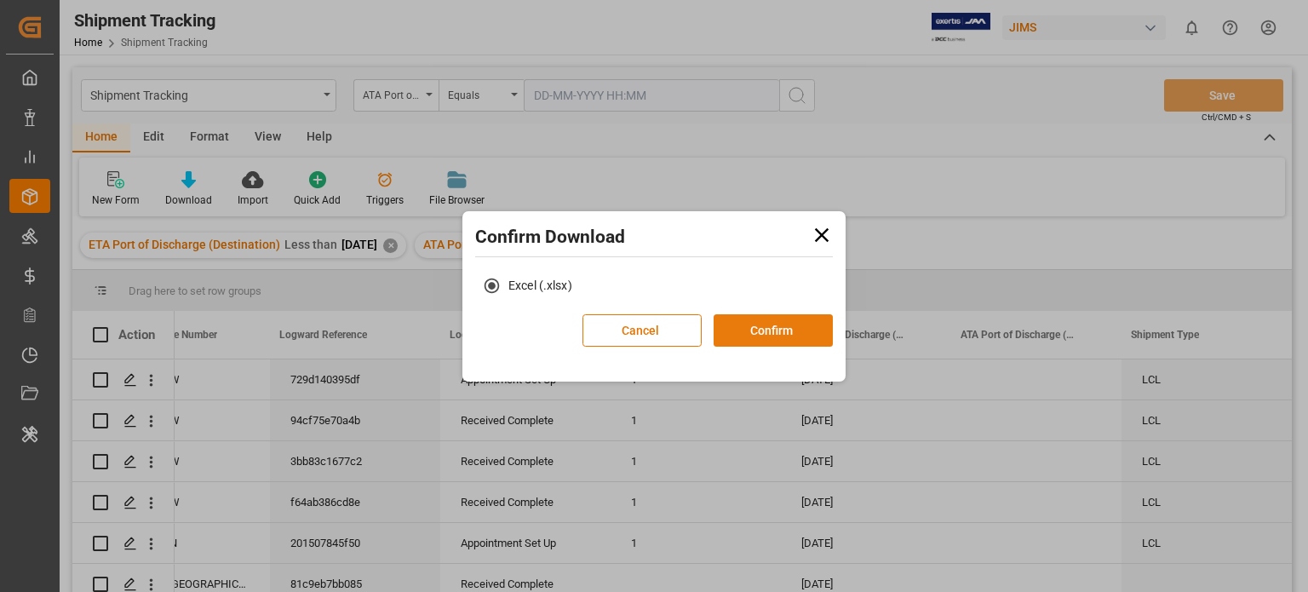
click at [797, 326] on button "Confirm" at bounding box center [773, 330] width 119 height 32
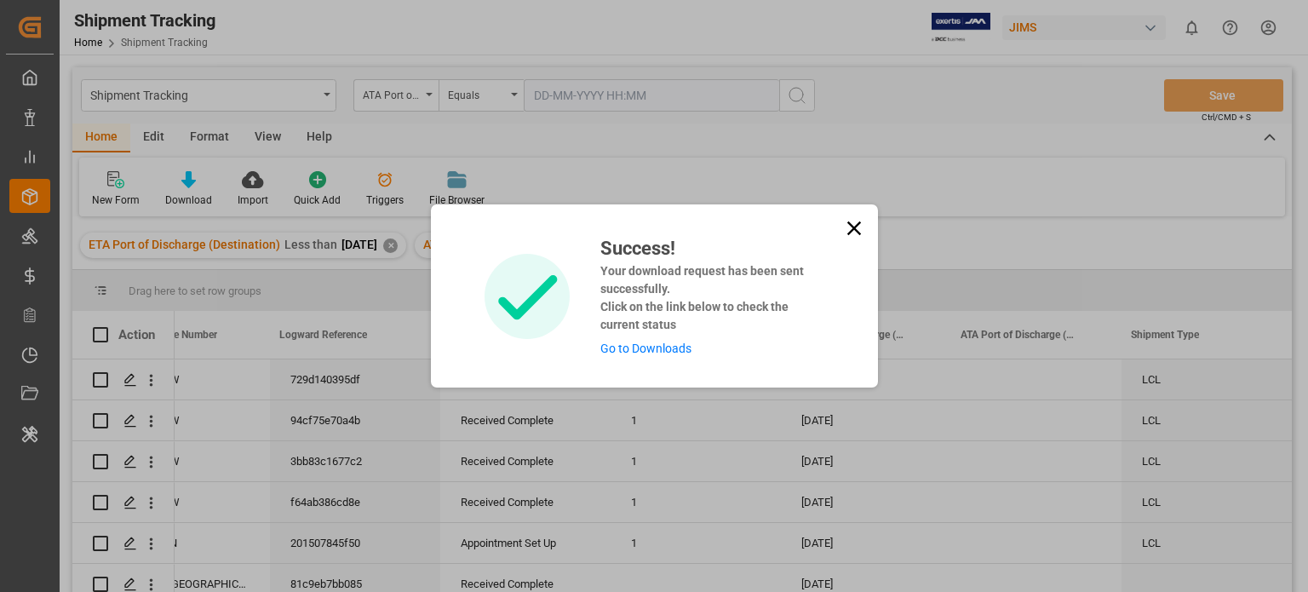
click at [853, 221] on icon at bounding box center [854, 228] width 24 height 24
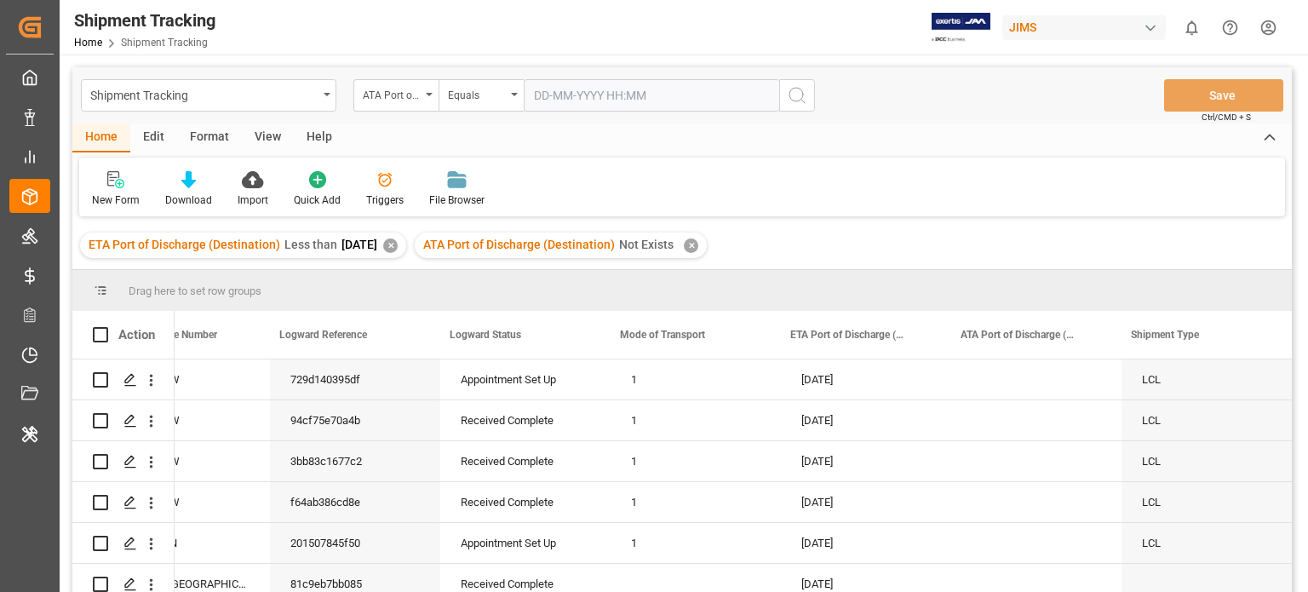
click at [398, 242] on div "✕" at bounding box center [390, 245] width 14 height 14
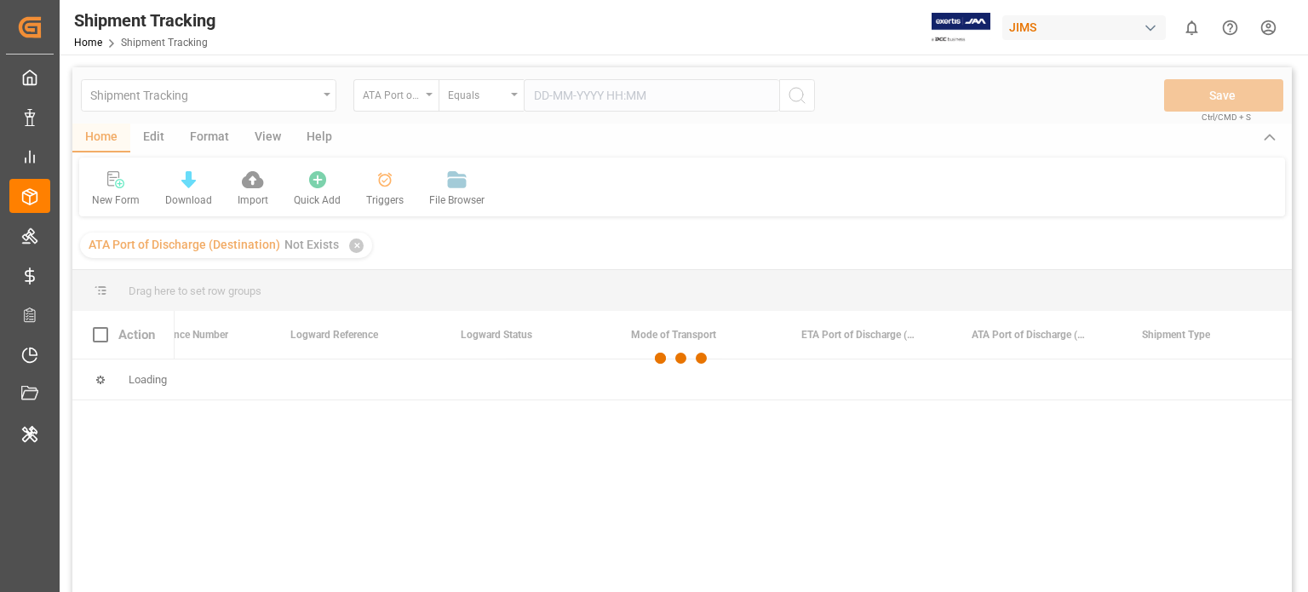
scroll to position [0, 75]
click at [368, 191] on div at bounding box center [682, 358] width 1220 height 582
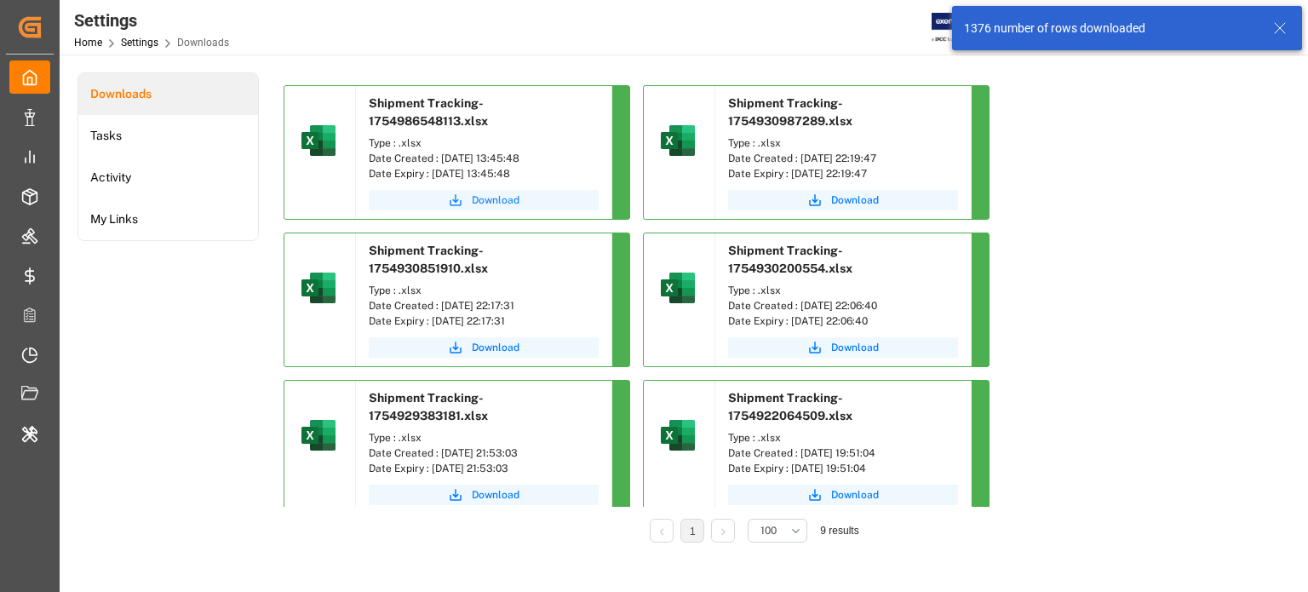
click at [490, 193] on span "Download" at bounding box center [496, 199] width 48 height 15
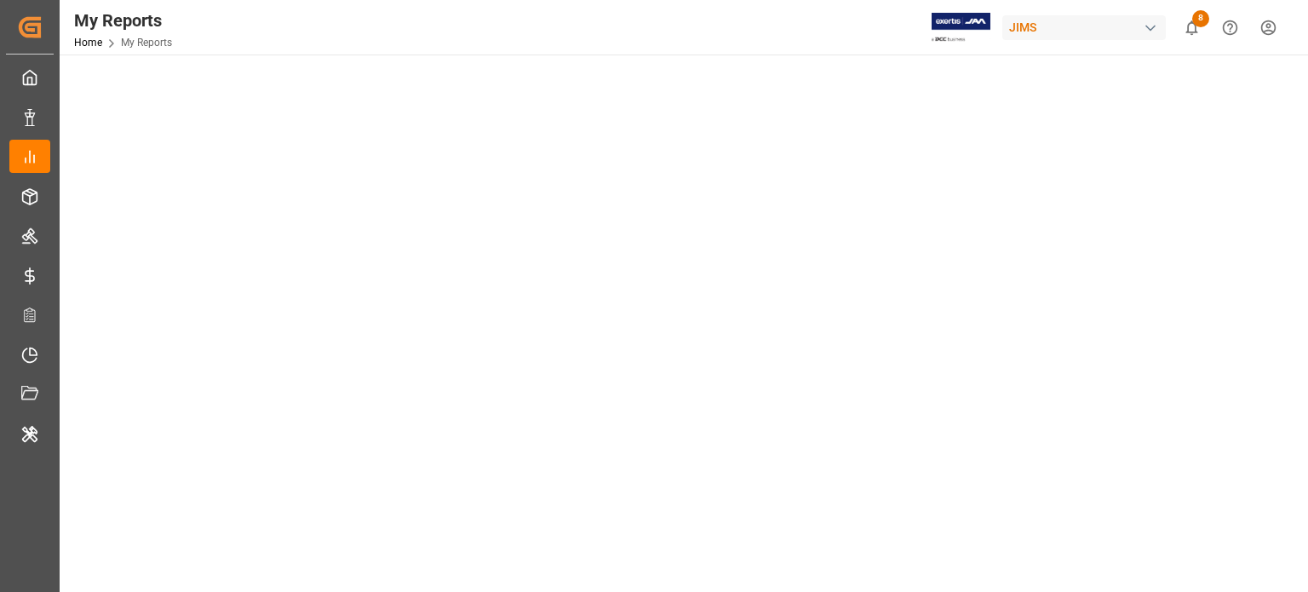
scroll to position [276, 0]
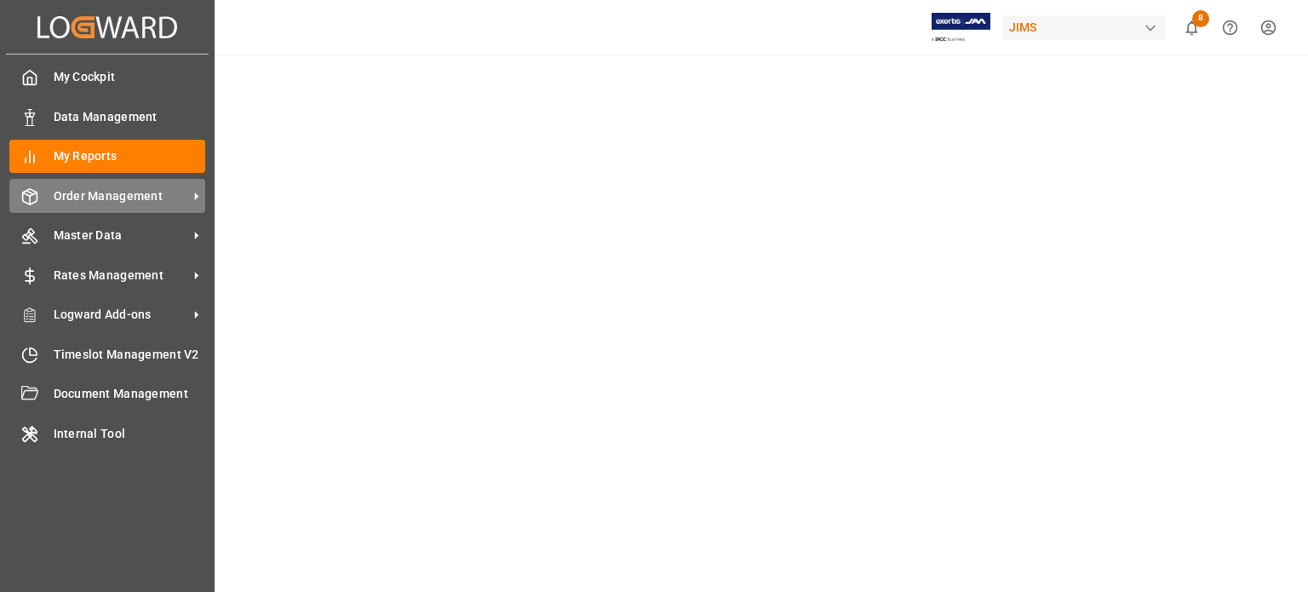
click at [194, 192] on icon at bounding box center [196, 196] width 18 height 18
click at [192, 202] on icon at bounding box center [196, 196] width 18 height 18
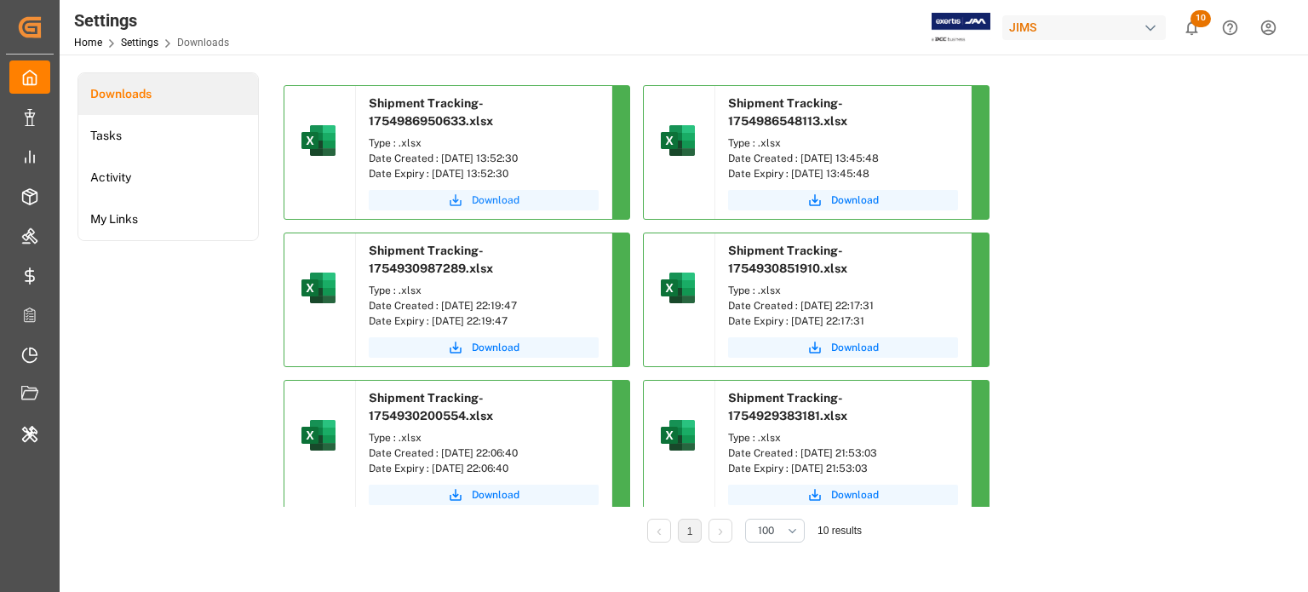
click at [491, 204] on span "Download" at bounding box center [496, 199] width 48 height 15
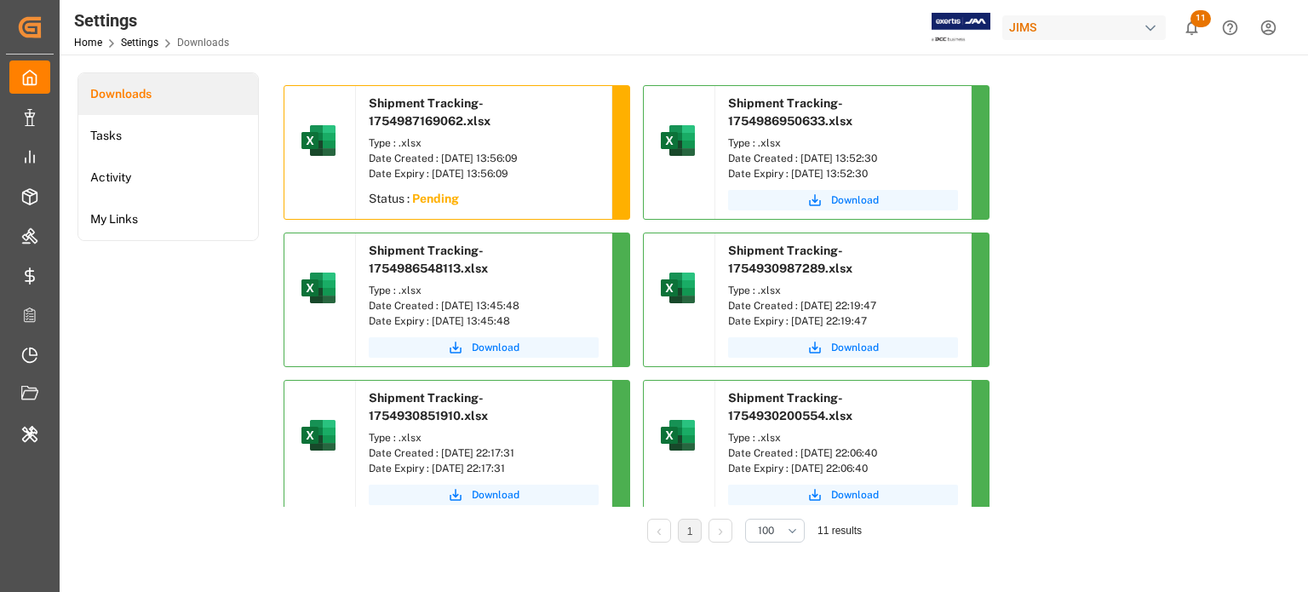
click at [244, 296] on div "Downloads Tasks Activity My Links" at bounding box center [168, 319] width 181 height 494
click at [192, 257] on div "Downloads Tasks Activity My Links" at bounding box center [168, 319] width 181 height 494
click at [186, 416] on div "Downloads Tasks Activity My Links" at bounding box center [168, 319] width 181 height 494
click at [462, 176] on div "Date Expiry : 11-09-2025 13:56:09" at bounding box center [484, 173] width 230 height 15
click at [430, 141] on div "Type : .xlsx" at bounding box center [484, 142] width 230 height 15
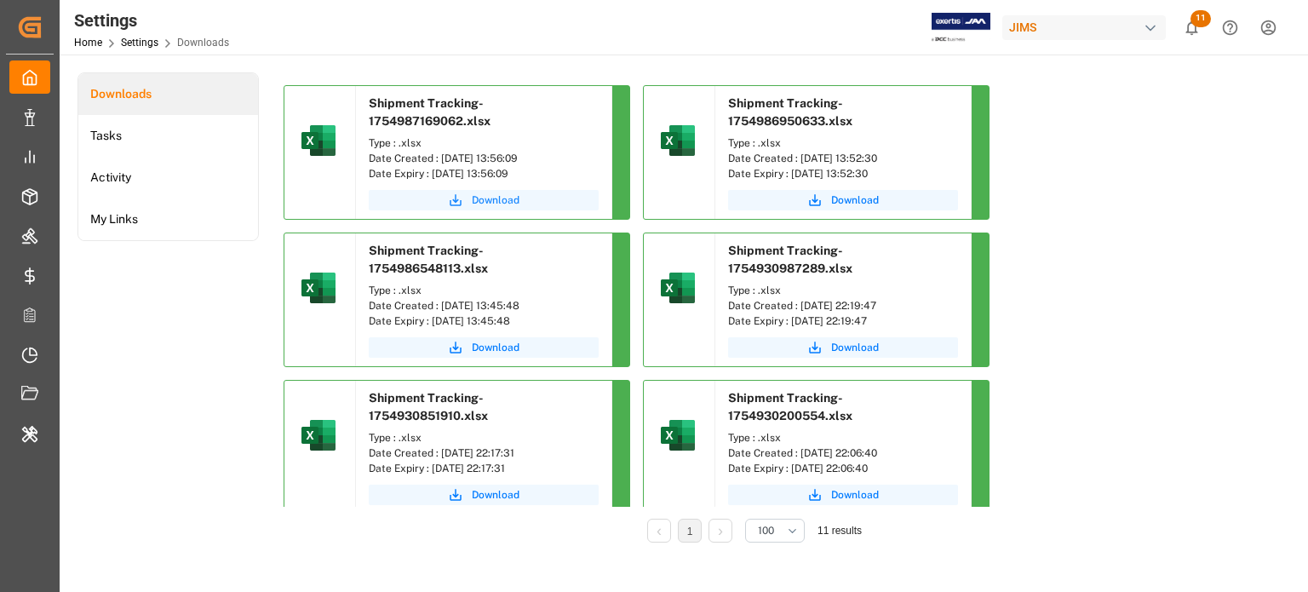
click at [521, 192] on button "Download" at bounding box center [484, 200] width 230 height 20
click at [501, 204] on span "Download" at bounding box center [496, 199] width 48 height 15
click at [514, 197] on span "Download" at bounding box center [496, 199] width 48 height 15
click at [475, 197] on span "Download" at bounding box center [496, 199] width 48 height 15
click at [503, 203] on span "Download" at bounding box center [496, 199] width 48 height 15
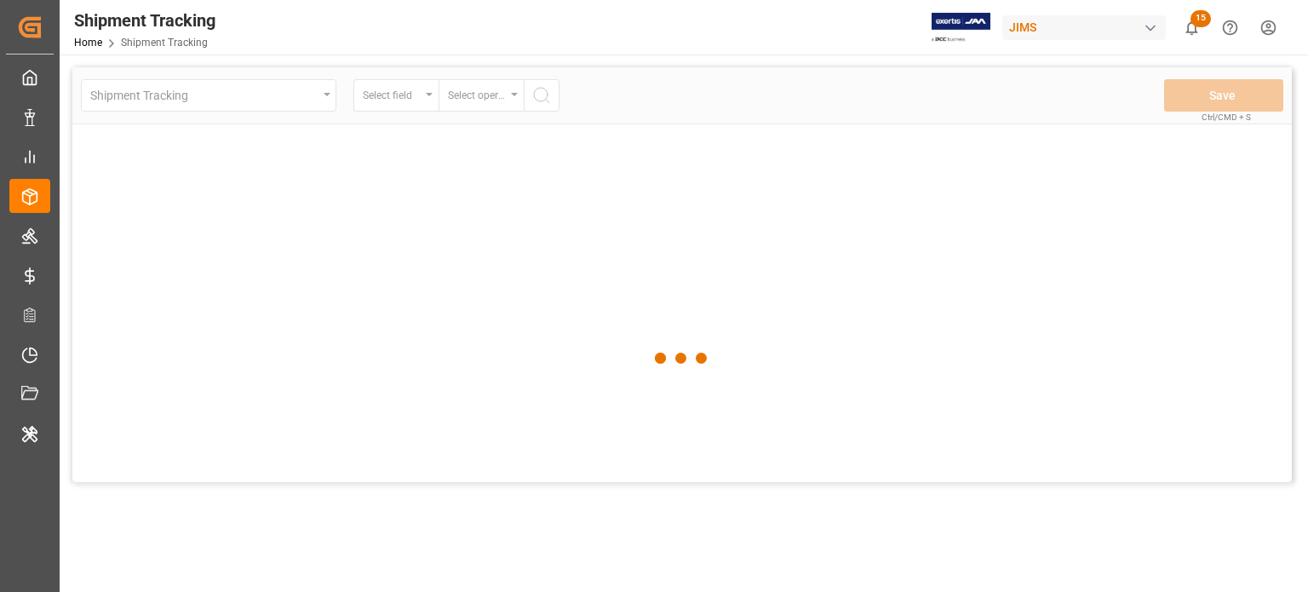
click at [311, 16] on div "Shipment Tracking Home Shipment Tracking JIMS 15 Notifications Only show unread…" at bounding box center [678, 27] width 1261 height 55
click at [90, 42] on link "Home" at bounding box center [88, 43] width 28 height 12
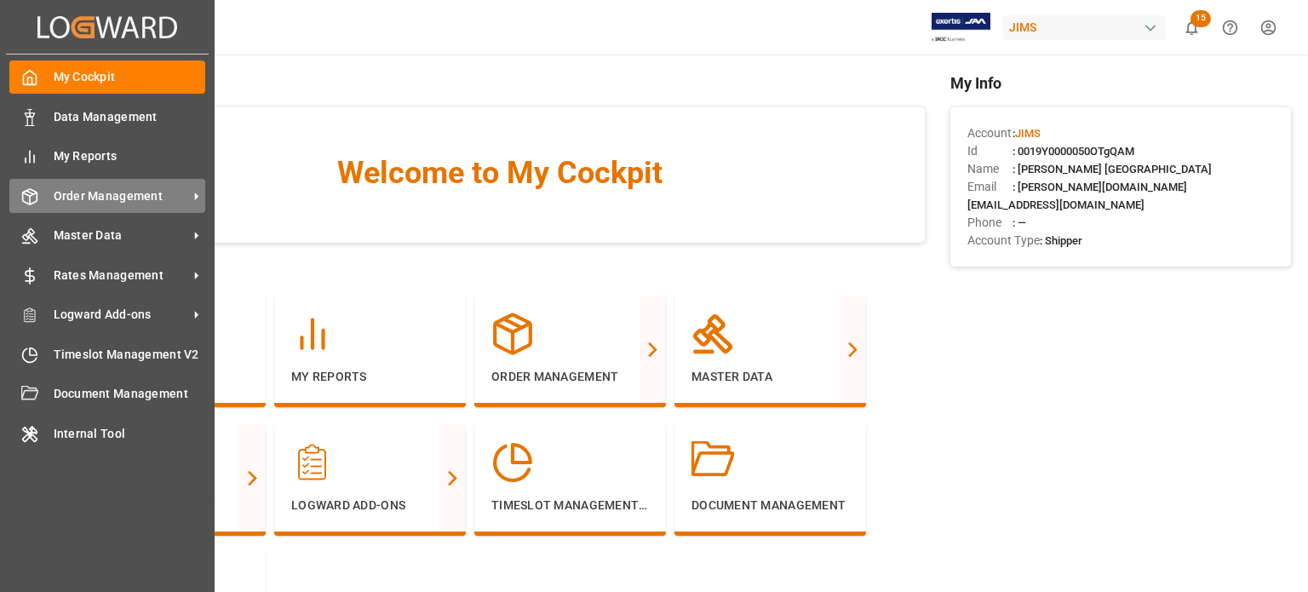
click at [190, 194] on icon at bounding box center [196, 196] width 18 height 18
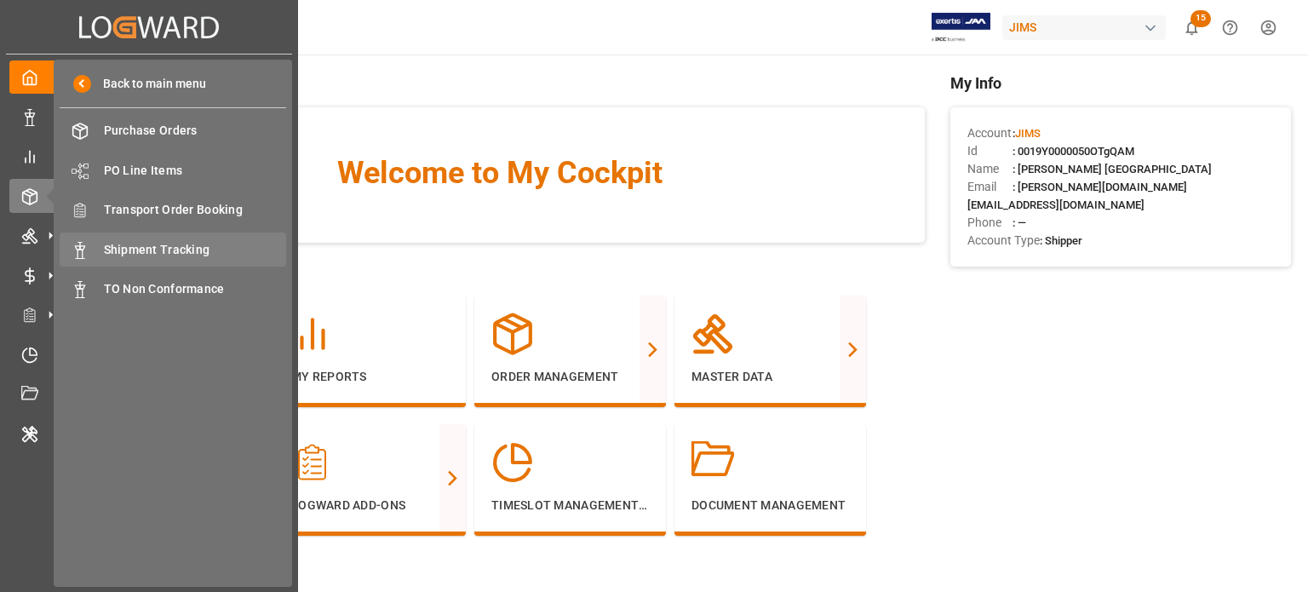
click at [158, 244] on span "Shipment Tracking" at bounding box center [195, 250] width 183 height 18
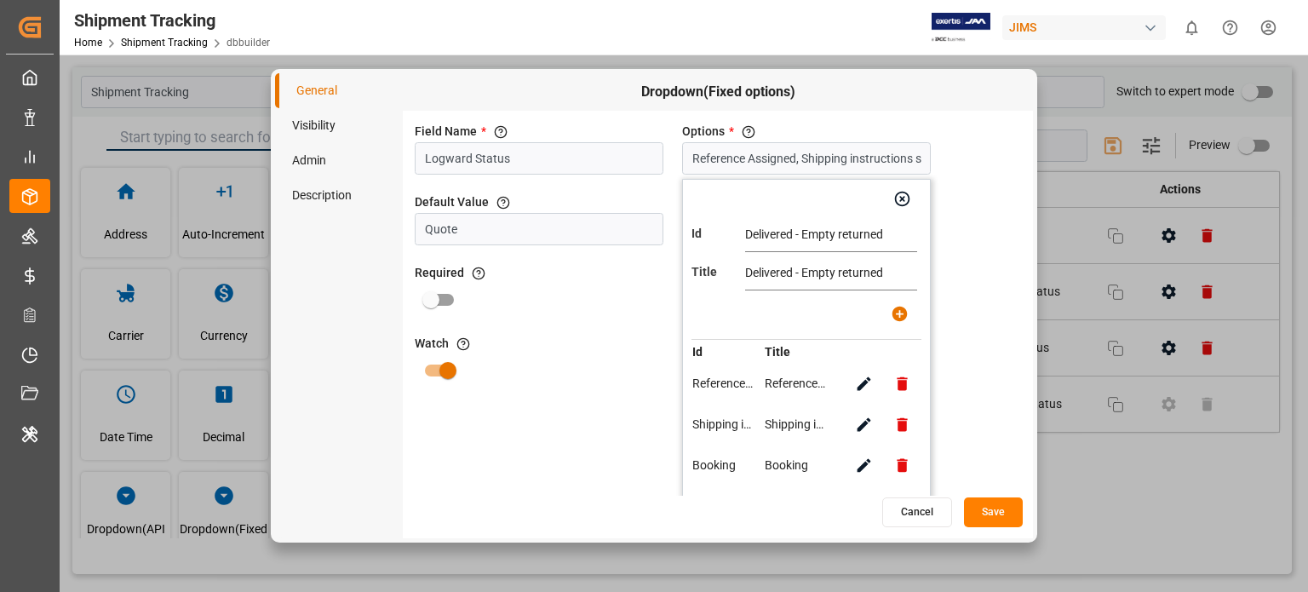
scroll to position [528, 0]
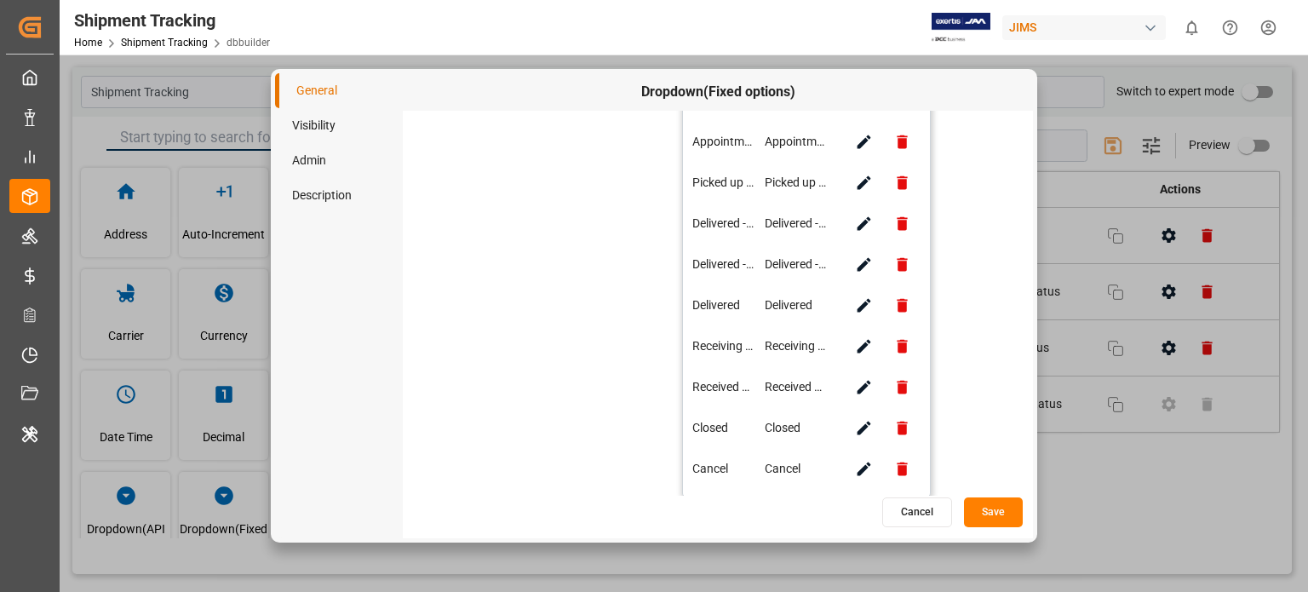
click at [919, 513] on button "Cancel" at bounding box center [917, 512] width 70 height 30
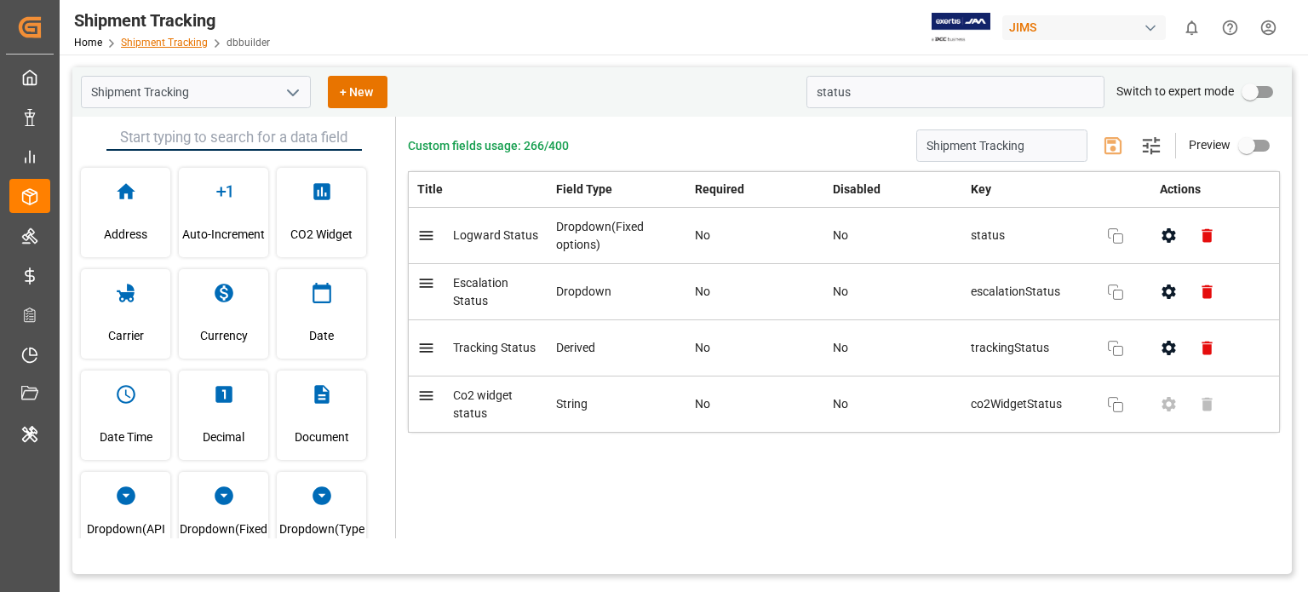
click at [187, 41] on link "Shipment Tracking" at bounding box center [164, 43] width 87 height 12
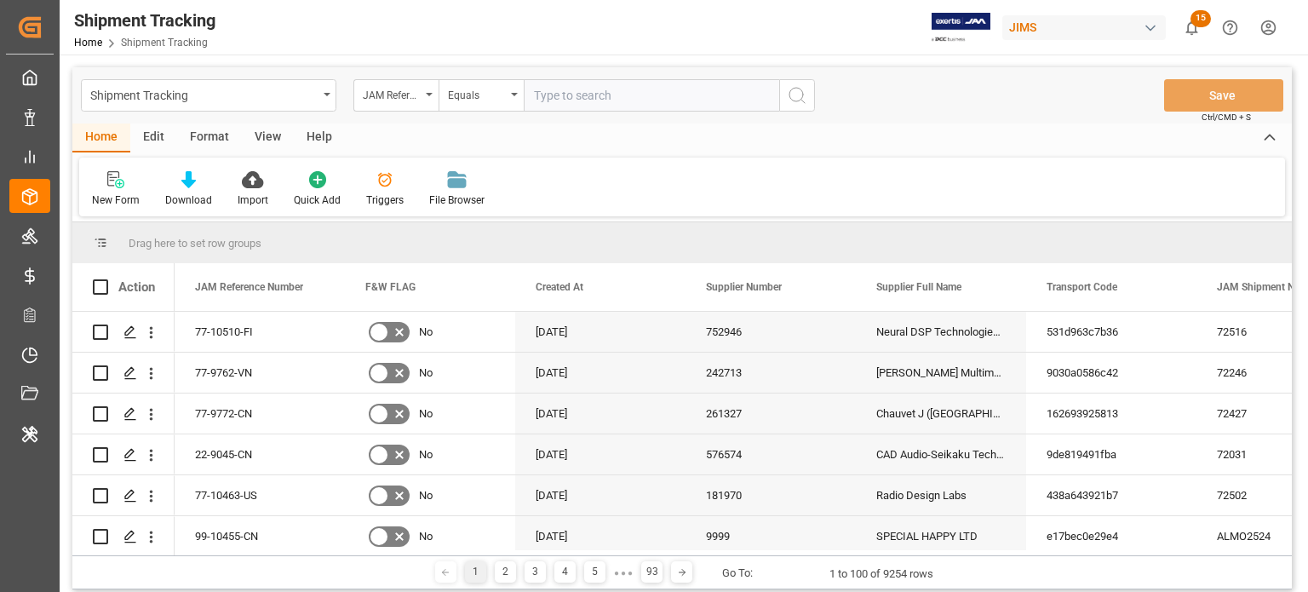
click at [146, 143] on div "Edit" at bounding box center [153, 137] width 47 height 29
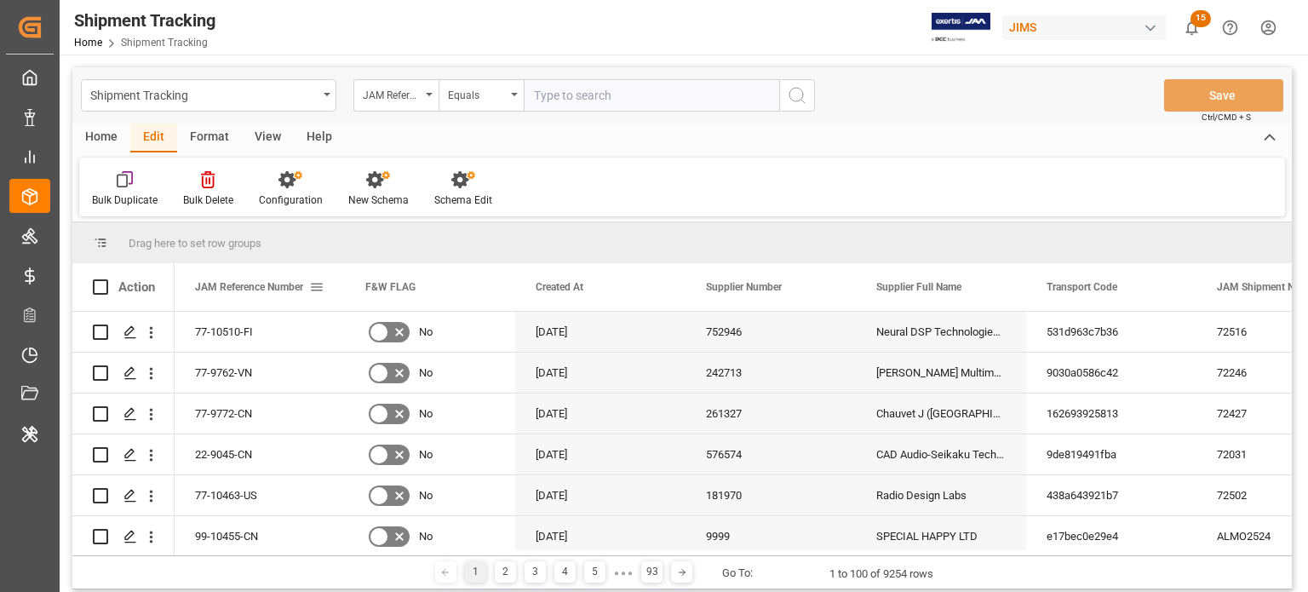
click at [324, 286] on div "JAM Reference Number" at bounding box center [260, 287] width 170 height 48
click at [328, 289] on div "JAM Reference Number" at bounding box center [260, 287] width 170 height 48
click at [313, 289] on span at bounding box center [316, 286] width 15 height 15
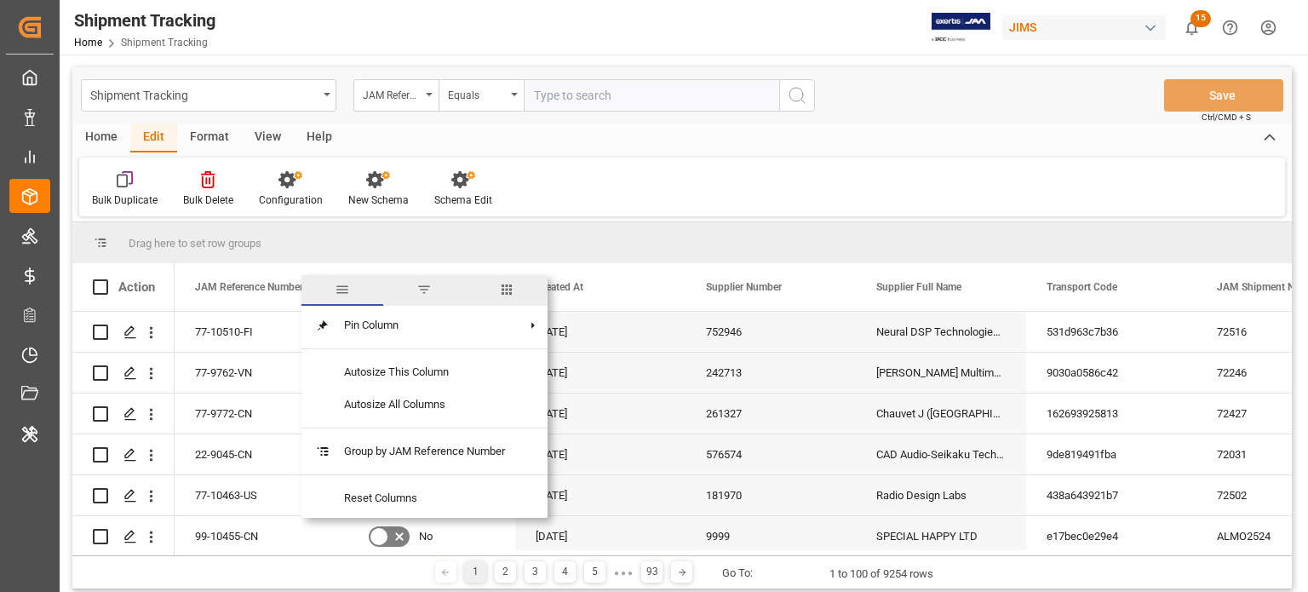
click at [506, 284] on span "columns" at bounding box center [506, 289] width 15 height 15
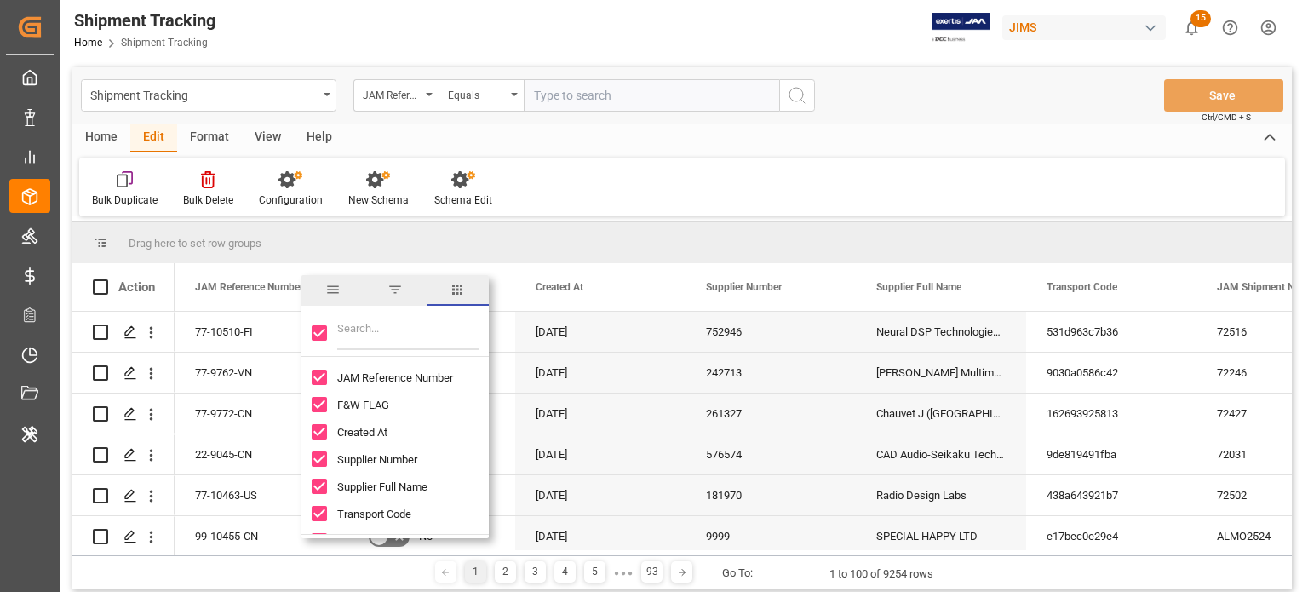
click at [320, 336] on input "Toggle Select All Columns" at bounding box center [319, 332] width 15 height 15
checkbox input "false"
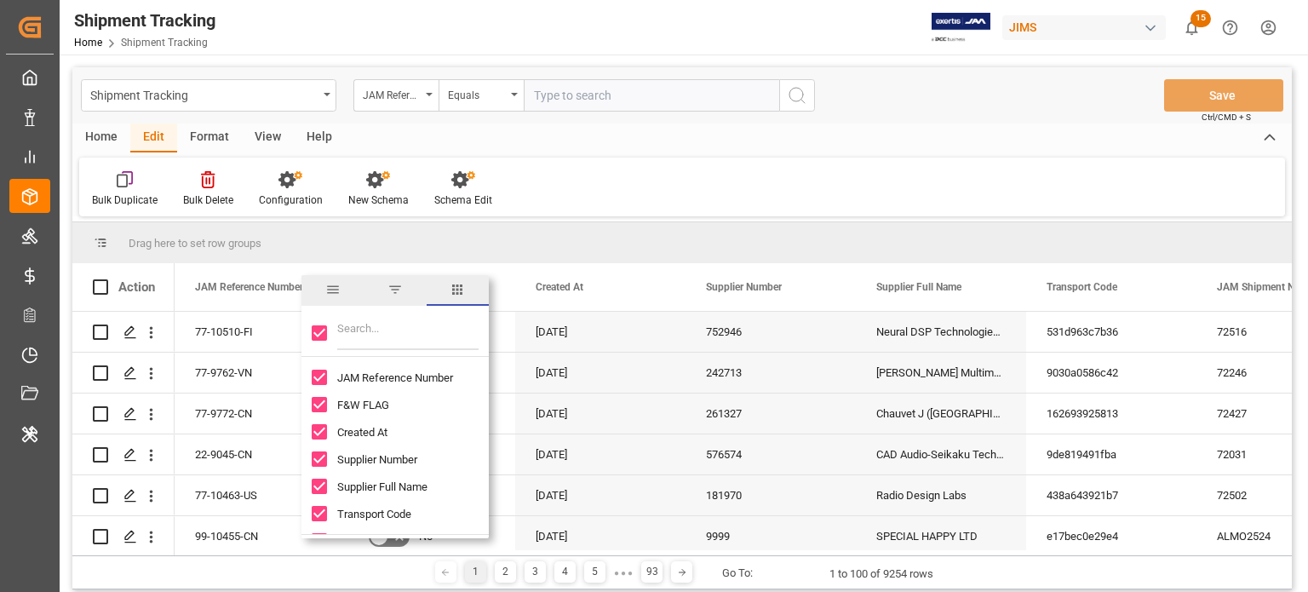
checkbox input "false"
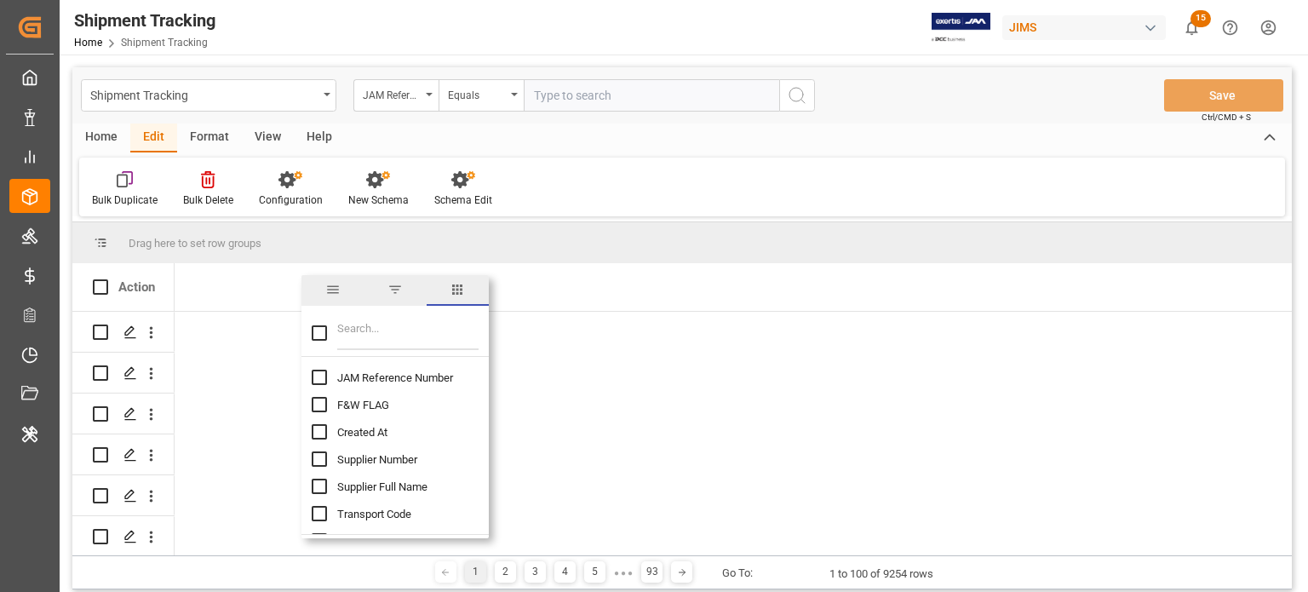
click at [319, 377] on input "JAM Reference Number column toggle visibility (hidden)" at bounding box center [319, 377] width 15 height 15
checkbox input "true"
checkbox input "false"
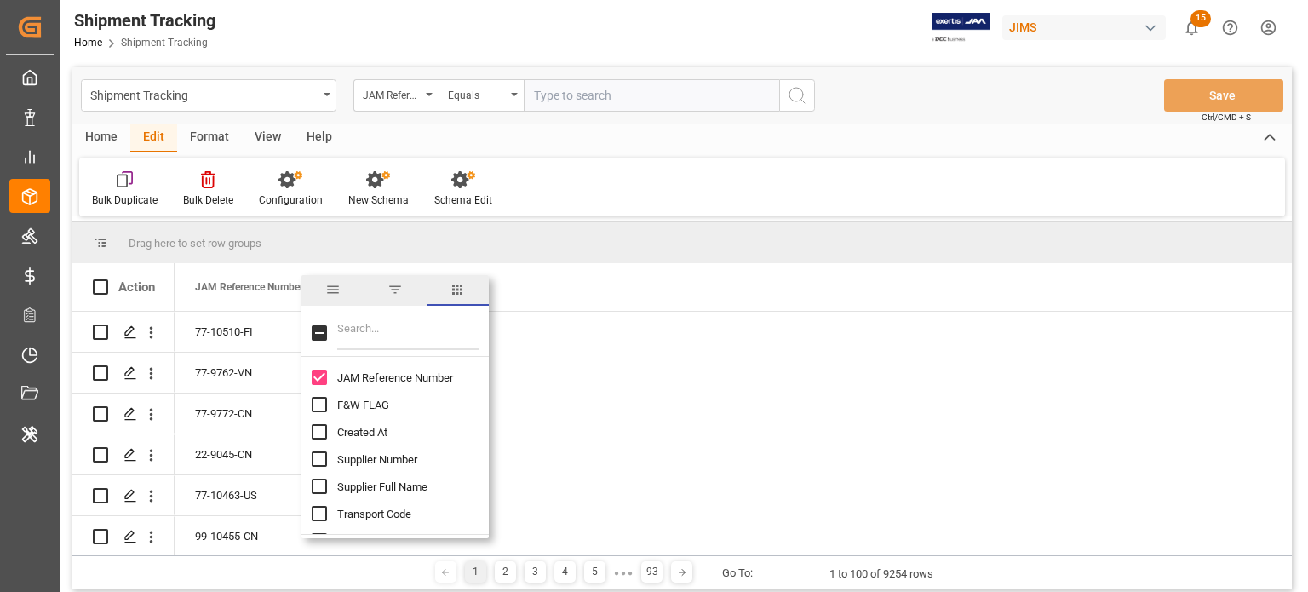
click at [355, 341] on input "Filter Columns Input" at bounding box center [407, 333] width 141 height 34
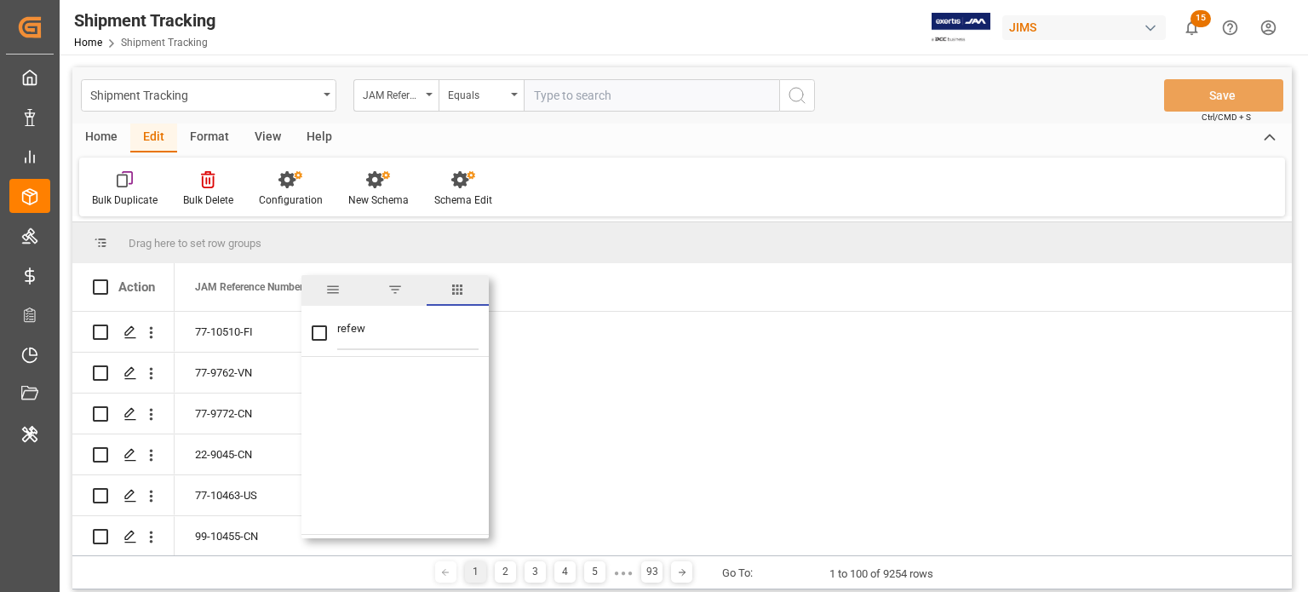
type input "refe"
checkbox input "false"
type input "refe"
checkbox input "false"
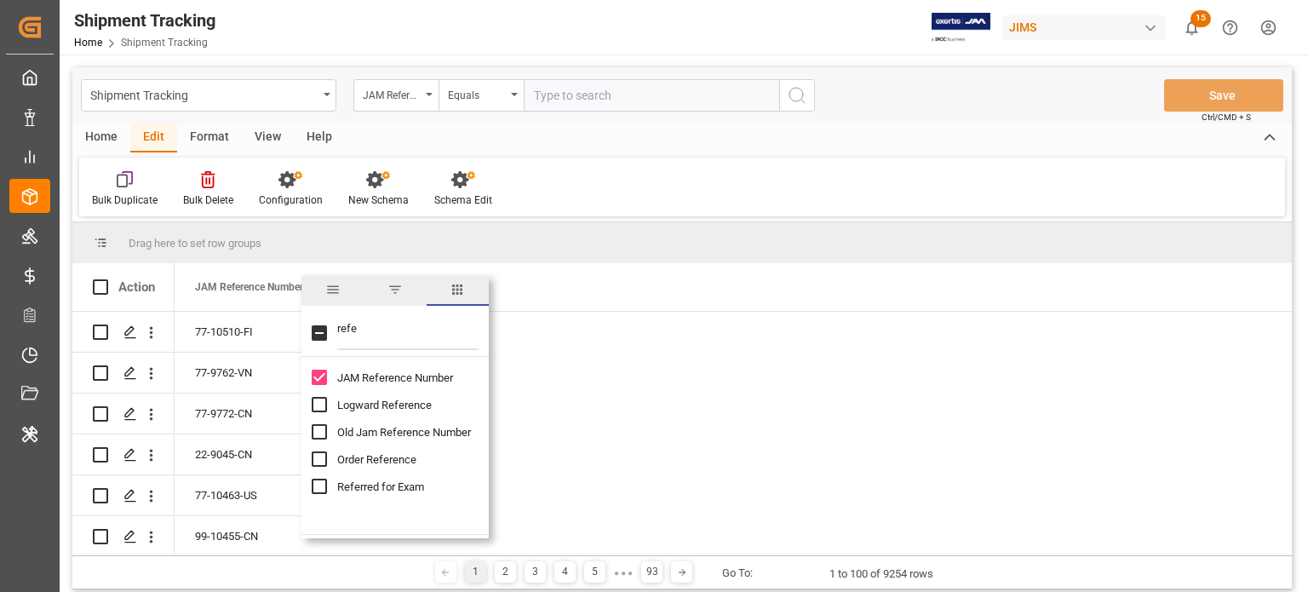
type input "refe"
click at [314, 402] on input "Logward Reference column toggle visibility (hidden)" at bounding box center [319, 404] width 15 height 15
checkbox input "true"
click at [363, 335] on input "refe" at bounding box center [407, 333] width 141 height 34
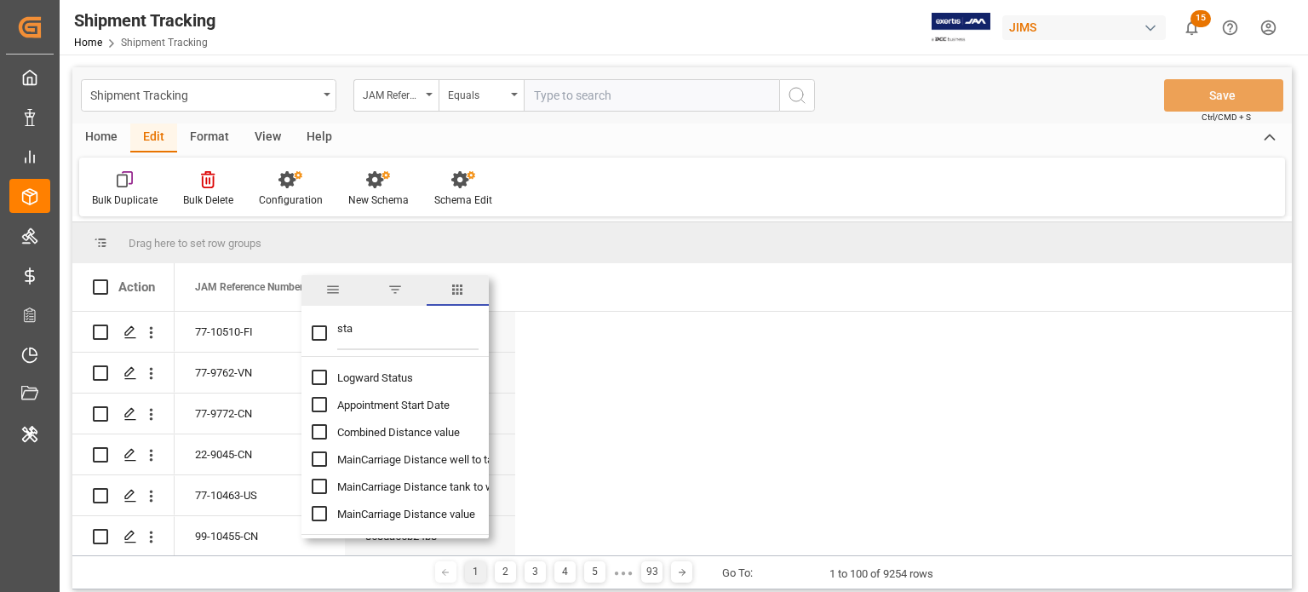
type input "sta"
click at [319, 381] on input "Logward Status column toggle visibility (hidden)" at bounding box center [319, 377] width 15 height 15
checkbox input "true"
checkbox input "false"
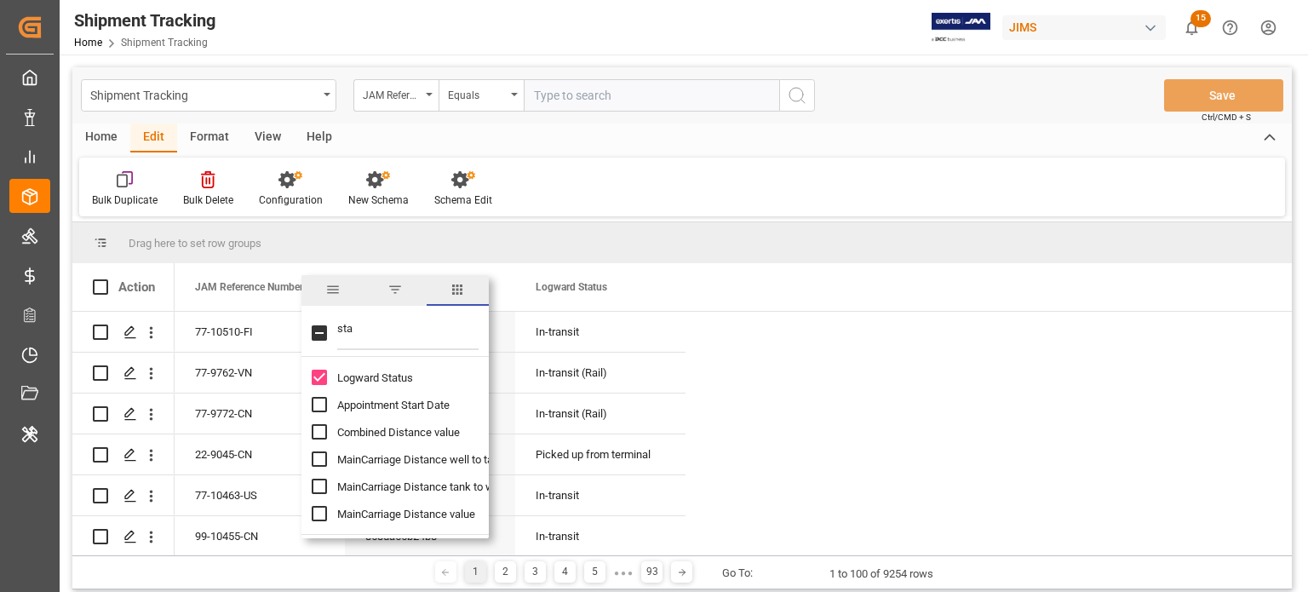
click at [372, 333] on input "sta" at bounding box center [407, 333] width 141 height 34
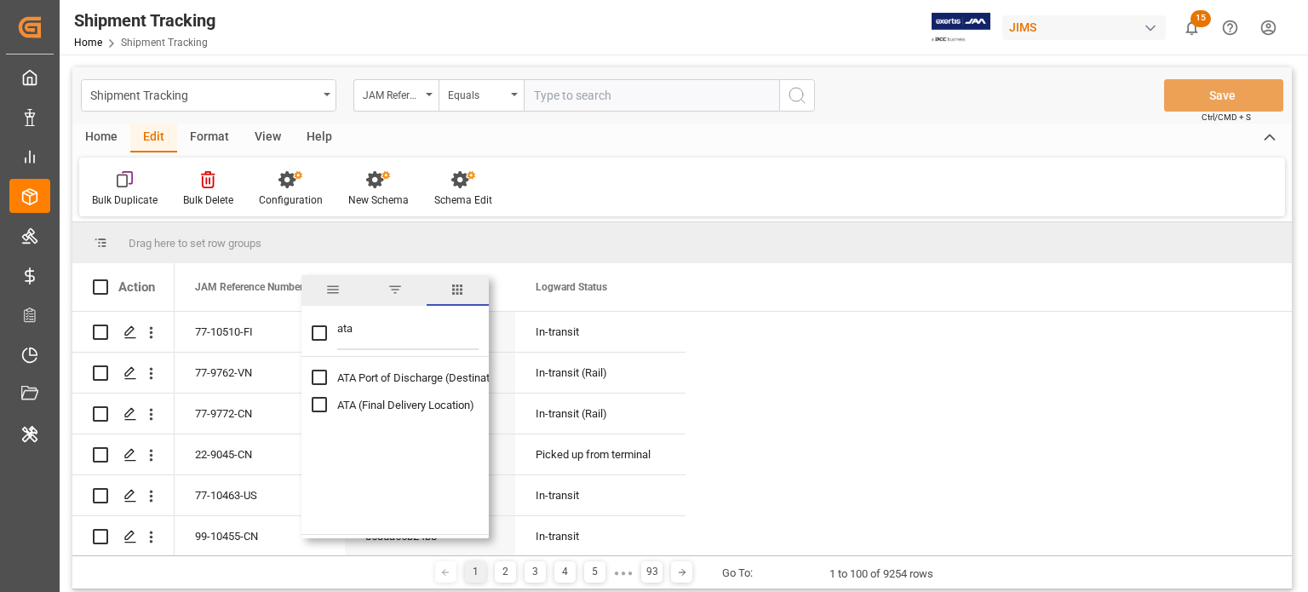
type input "ata"
click at [323, 379] on input "ATA Port of Discharge (Destination) column toggle visibility (hidden)" at bounding box center [319, 377] width 15 height 15
checkbox input "true"
checkbox input "false"
click at [389, 329] on input "ata" at bounding box center [407, 333] width 141 height 34
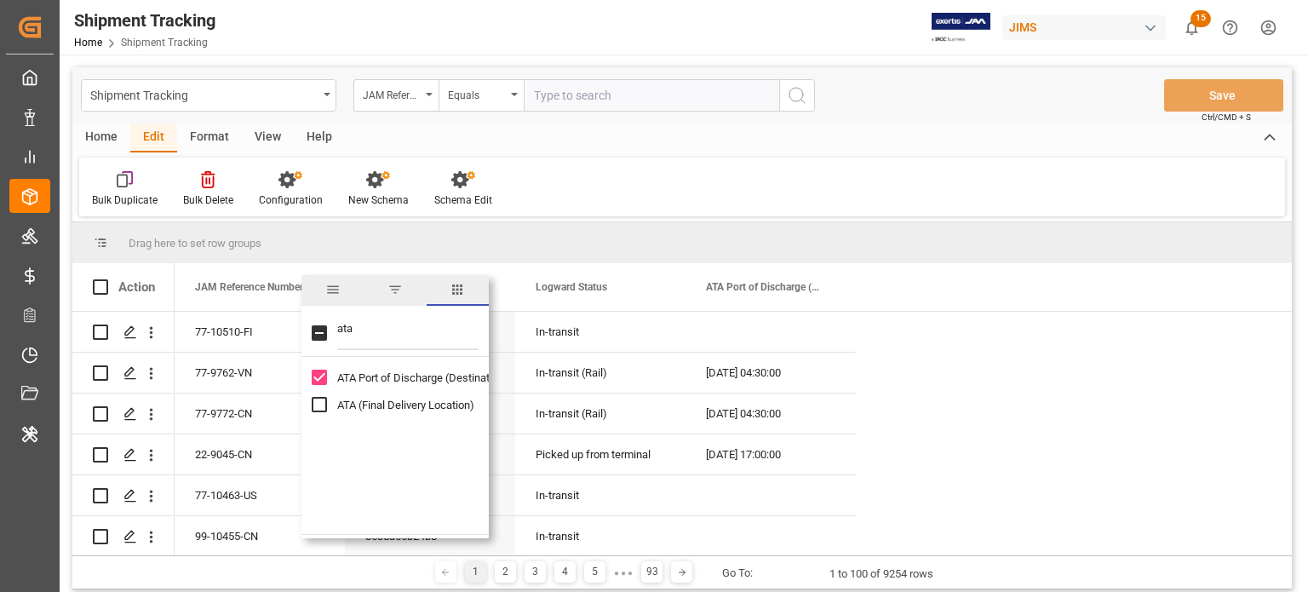
click at [389, 329] on input "ata" at bounding box center [407, 333] width 141 height 34
type input "gate"
click at [321, 428] on input "Actual Gate Out POD column toggle visibility (hidden)" at bounding box center [319, 431] width 15 height 15
checkbox input "true"
checkbox input "false"
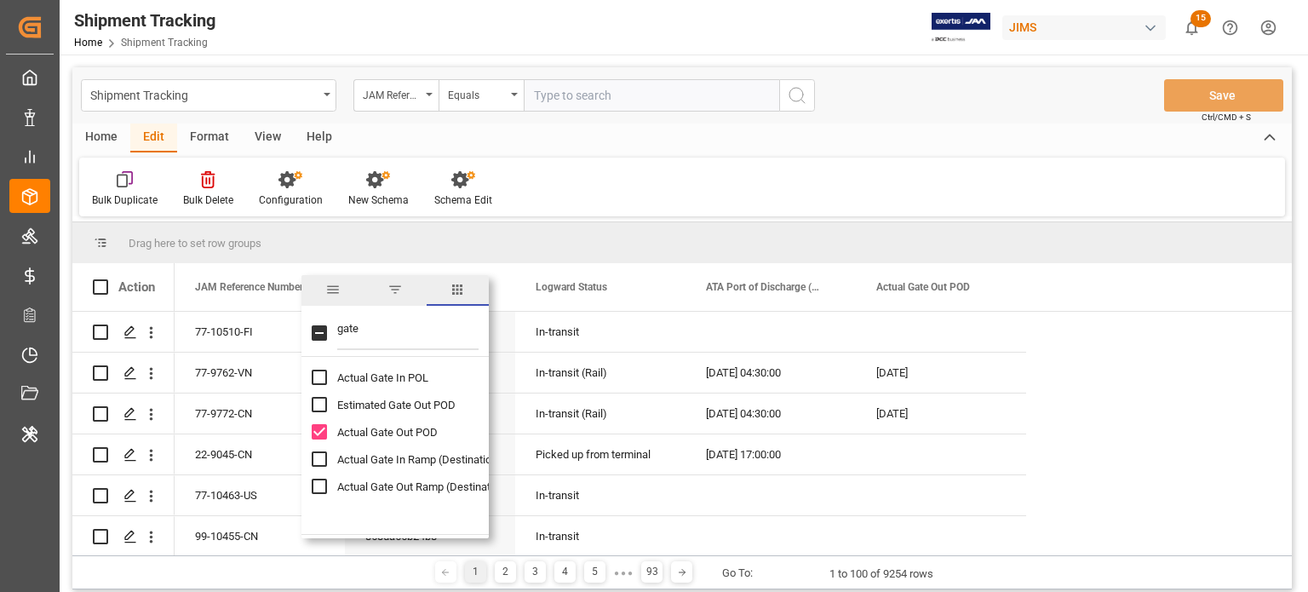
click at [393, 330] on input "gate" at bounding box center [407, 333] width 141 height 34
type input "mo"
click at [319, 378] on input "Mode of Transport column toggle visibility (hidden)" at bounding box center [319, 377] width 15 height 15
checkbox input "true"
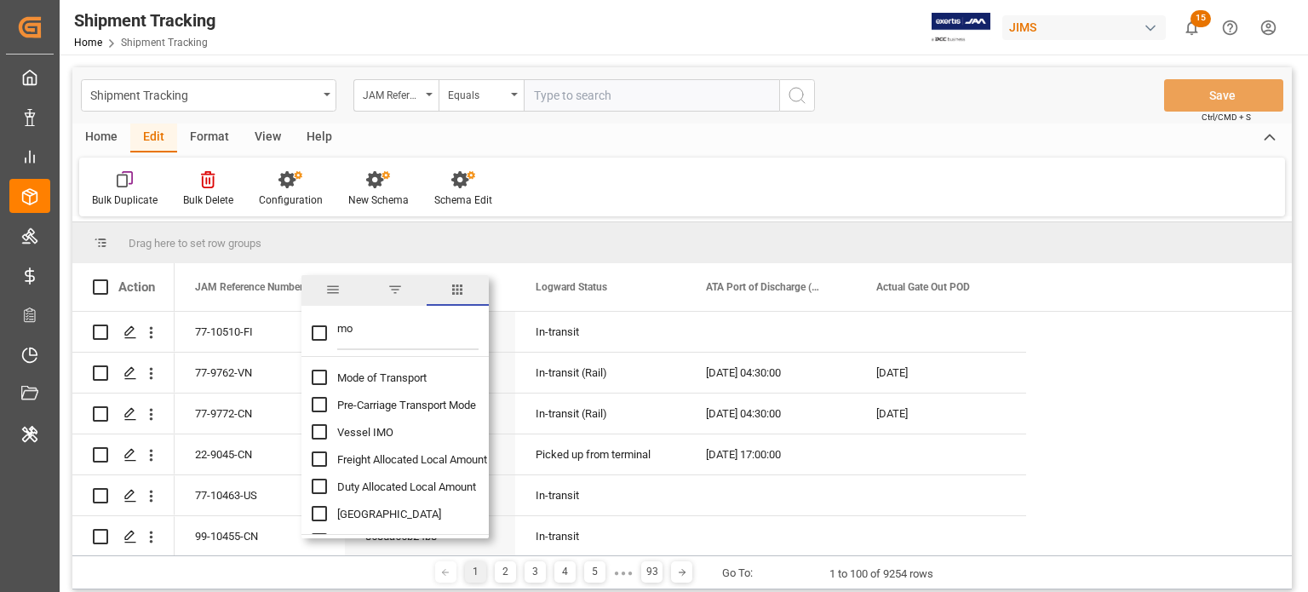
checkbox input "false"
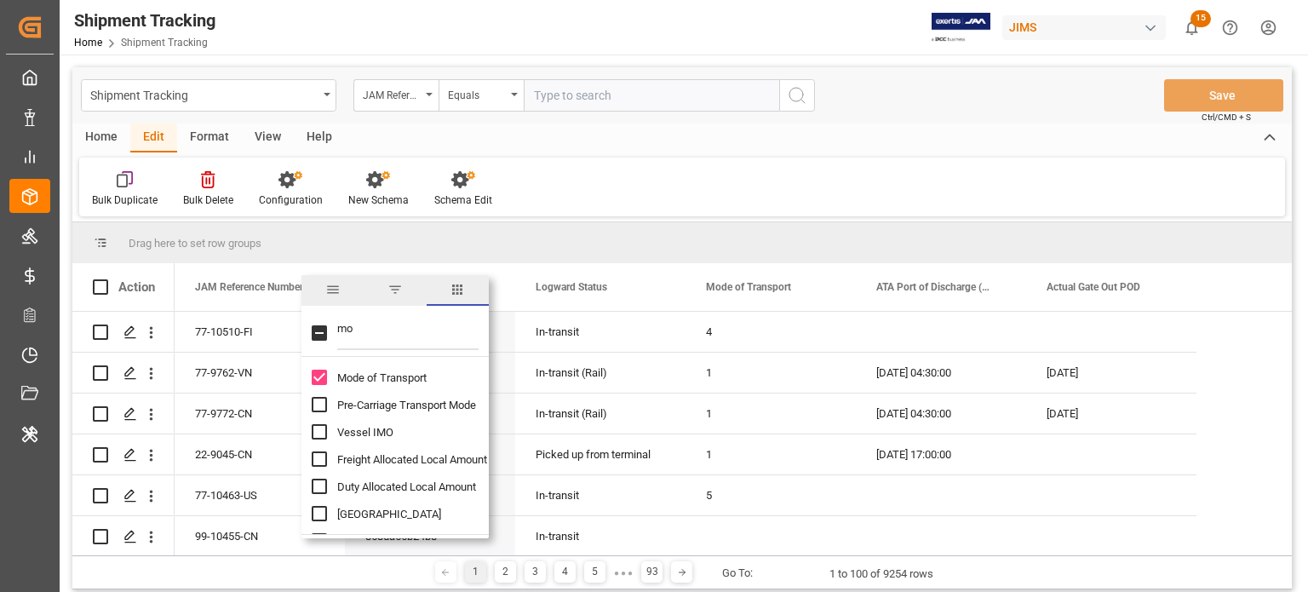
click at [356, 342] on input "mo" at bounding box center [407, 333] width 141 height 34
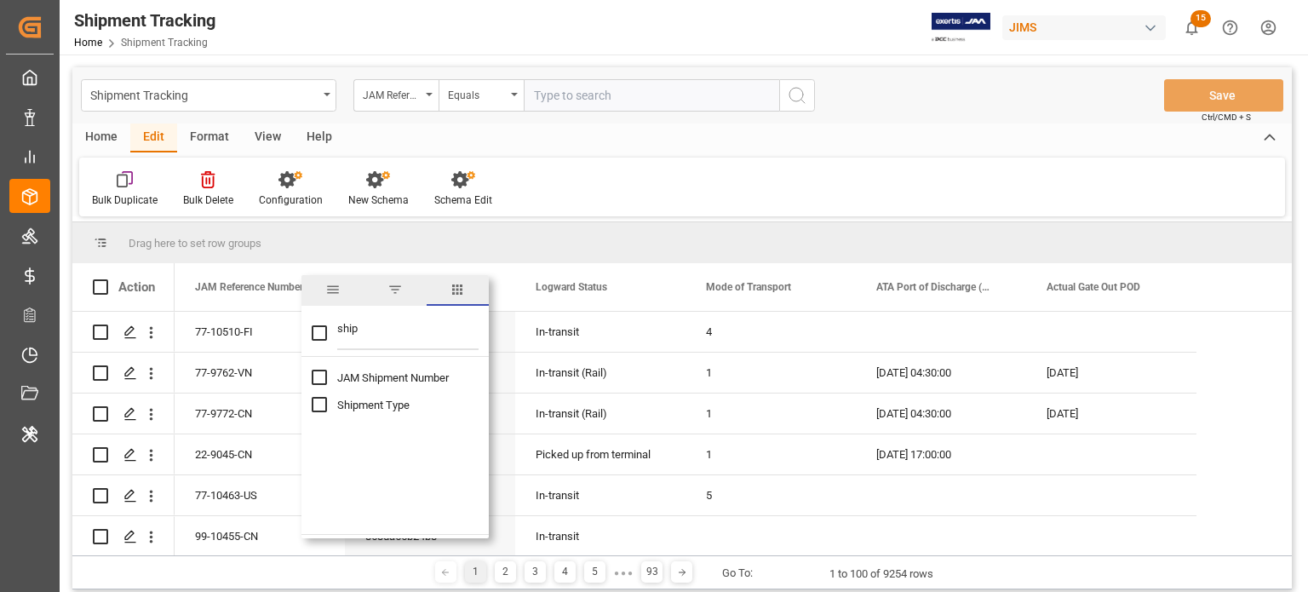
type input "ship"
click at [317, 406] on input "Shipment Type column toggle visibility (hidden)" at bounding box center [319, 404] width 15 height 15
checkbox input "false"
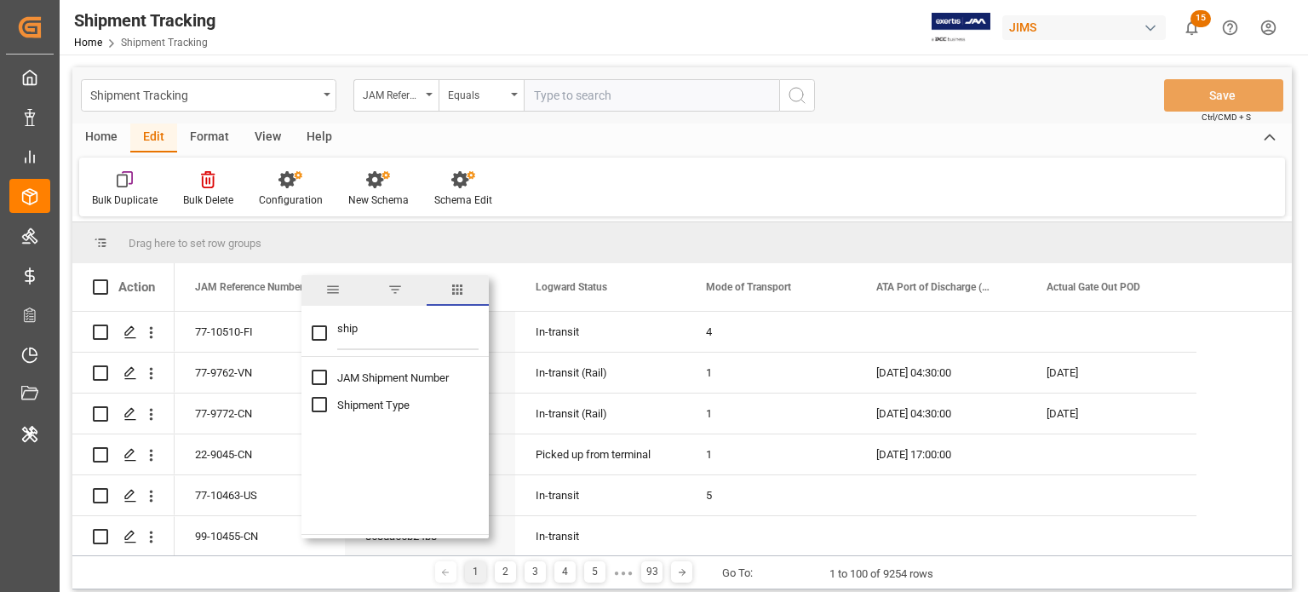
click at [323, 401] on input "Shipment Type column toggle visibility (hidden)" at bounding box center [319, 404] width 15 height 15
checkbox input "true"
checkbox input "false"
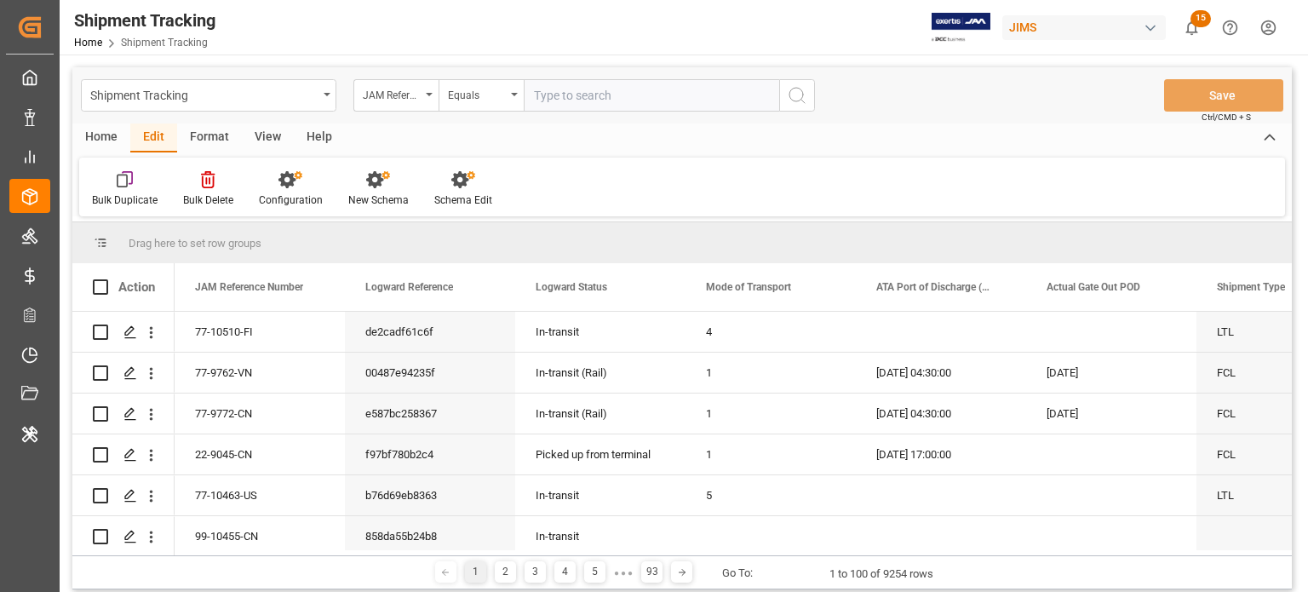
click at [631, 136] on div "Home Edit Format View Help" at bounding box center [682, 137] width 1220 height 29
click at [416, 90] on div "JAM Reference Number" at bounding box center [392, 93] width 58 height 20
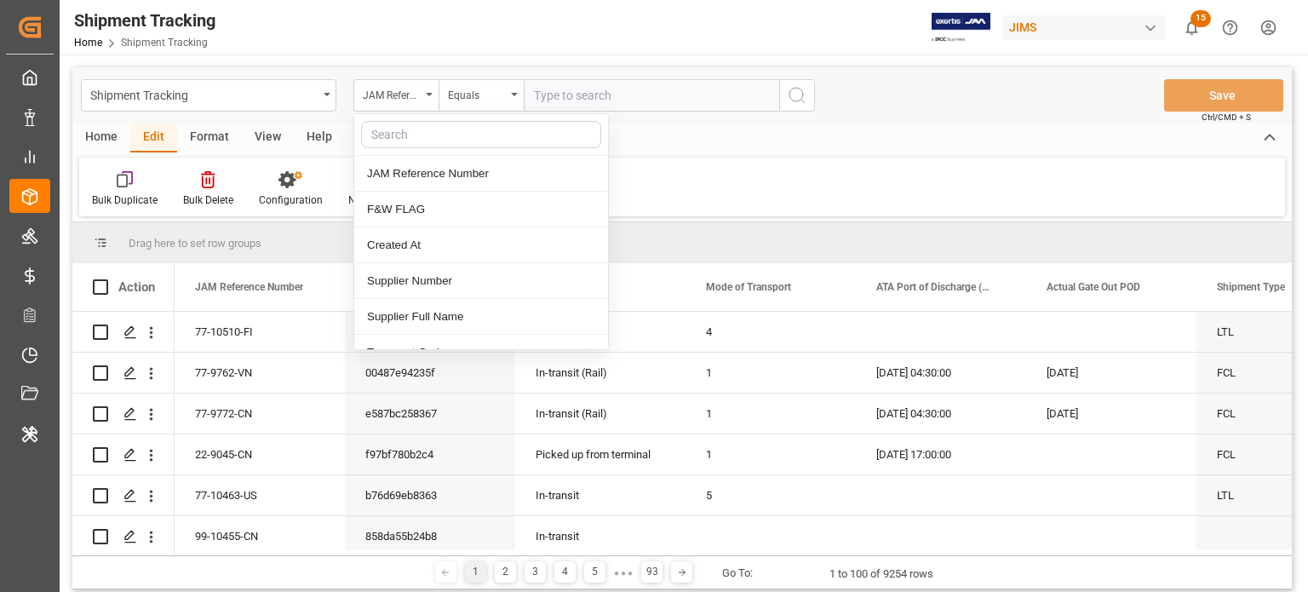
type input "q"
type input "ata"
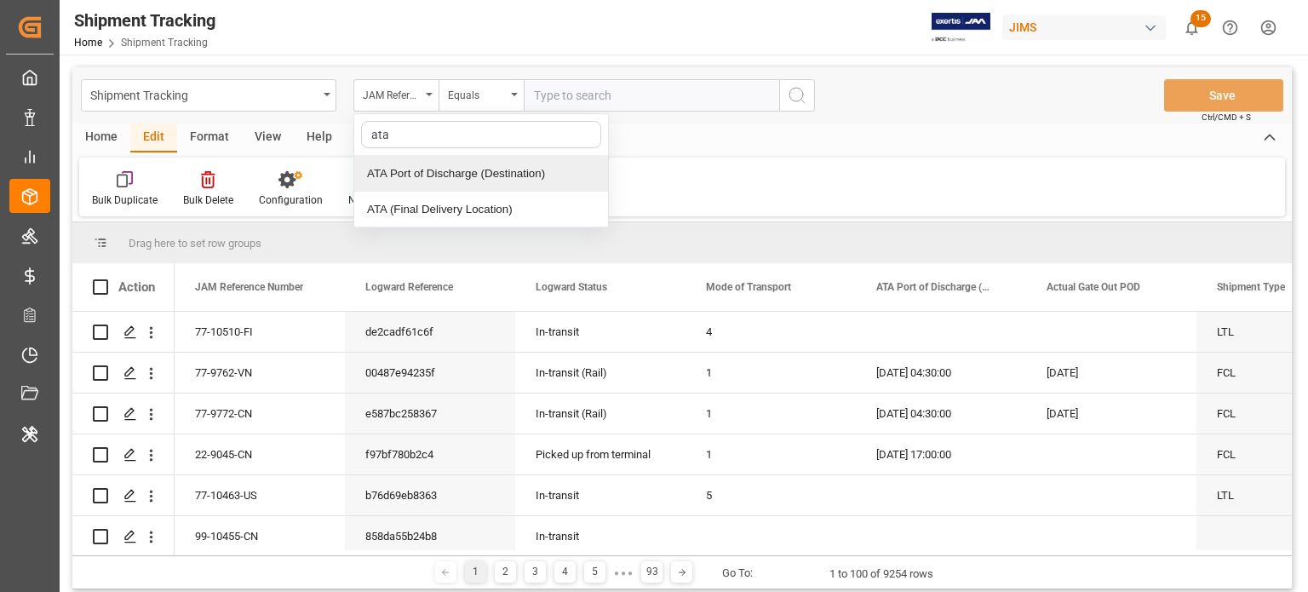
click at [439, 176] on div "ATA Port of Discharge (Destination)" at bounding box center [481, 174] width 254 height 36
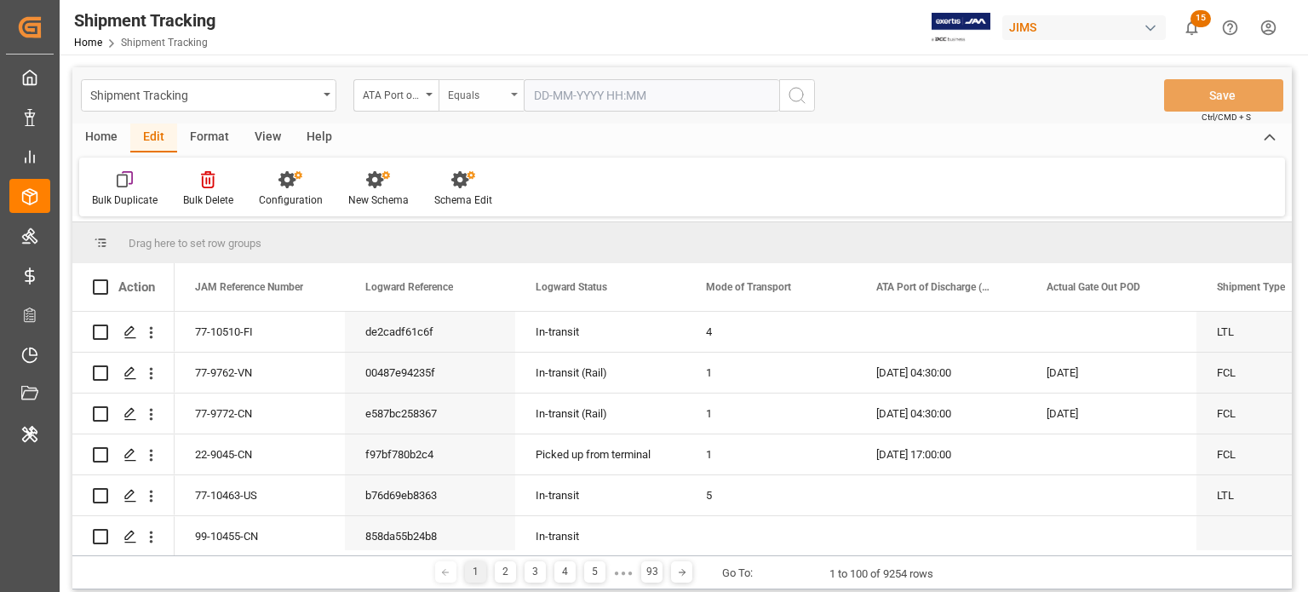
click at [479, 100] on div "Equals" at bounding box center [477, 93] width 58 height 20
click at [484, 242] on div "Less than" at bounding box center [566, 245] width 254 height 36
click at [402, 91] on div "ATA Port of Discharge (Destination)" at bounding box center [392, 93] width 58 height 20
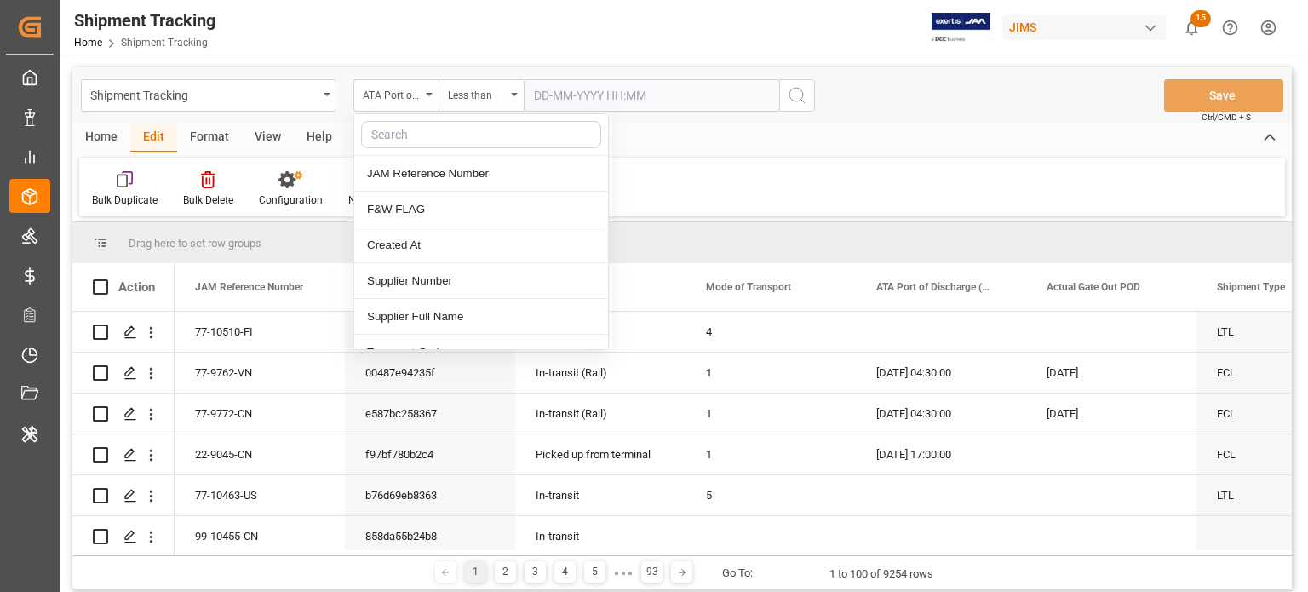
drag, startPoint x: 435, startPoint y: 118, endPoint x: 439, endPoint y: 129, distance: 10.8
click at [439, 129] on div at bounding box center [481, 135] width 254 height 42
click at [439, 129] on input "text" at bounding box center [481, 134] width 240 height 27
type input "t"
type input "ata"
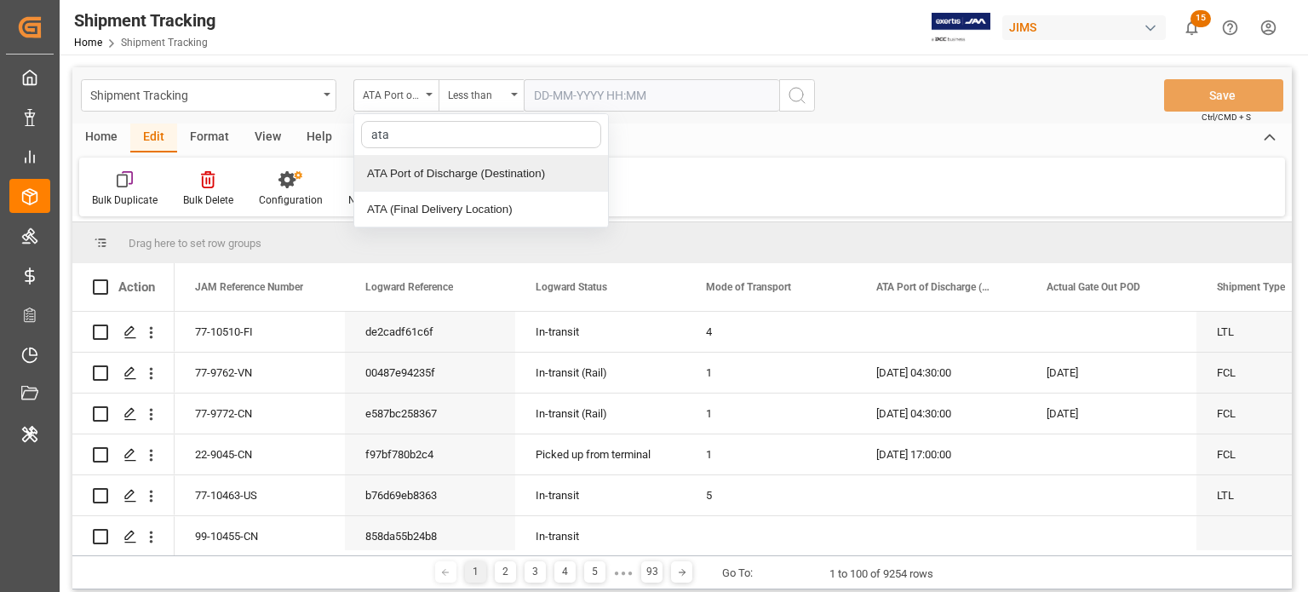
click at [491, 162] on div "ATA Port of Discharge (Destination)" at bounding box center [481, 174] width 254 height 36
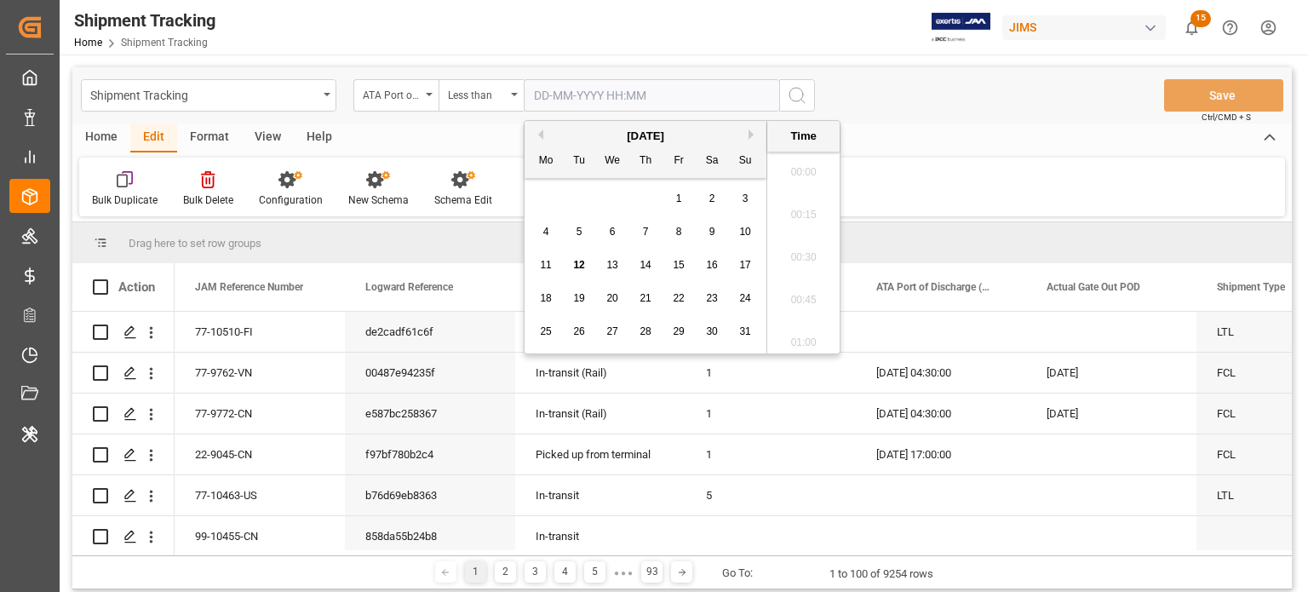
click at [682, 100] on input "text" at bounding box center [652, 95] width 256 height 32
click at [739, 233] on span "10" at bounding box center [744, 232] width 11 height 12
type input "10-08-2025 00:00"
click at [791, 91] on icon "search button" at bounding box center [797, 95] width 20 height 20
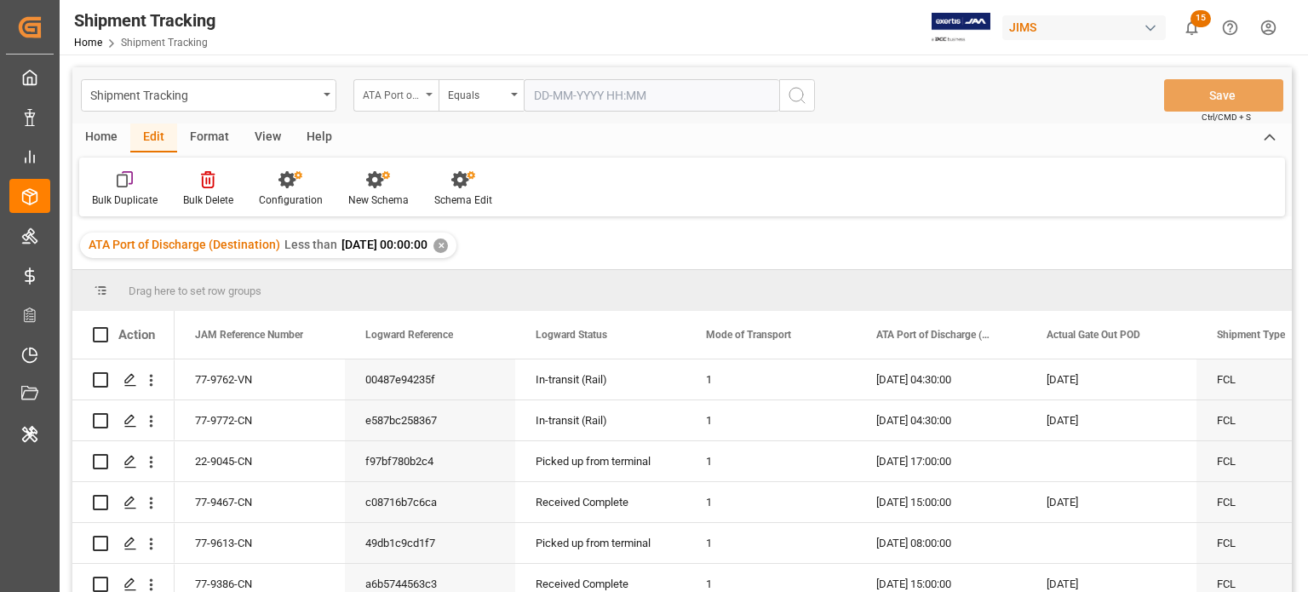
click at [416, 99] on div "ATA Port of Discharge (Destination)" at bounding box center [392, 93] width 58 height 20
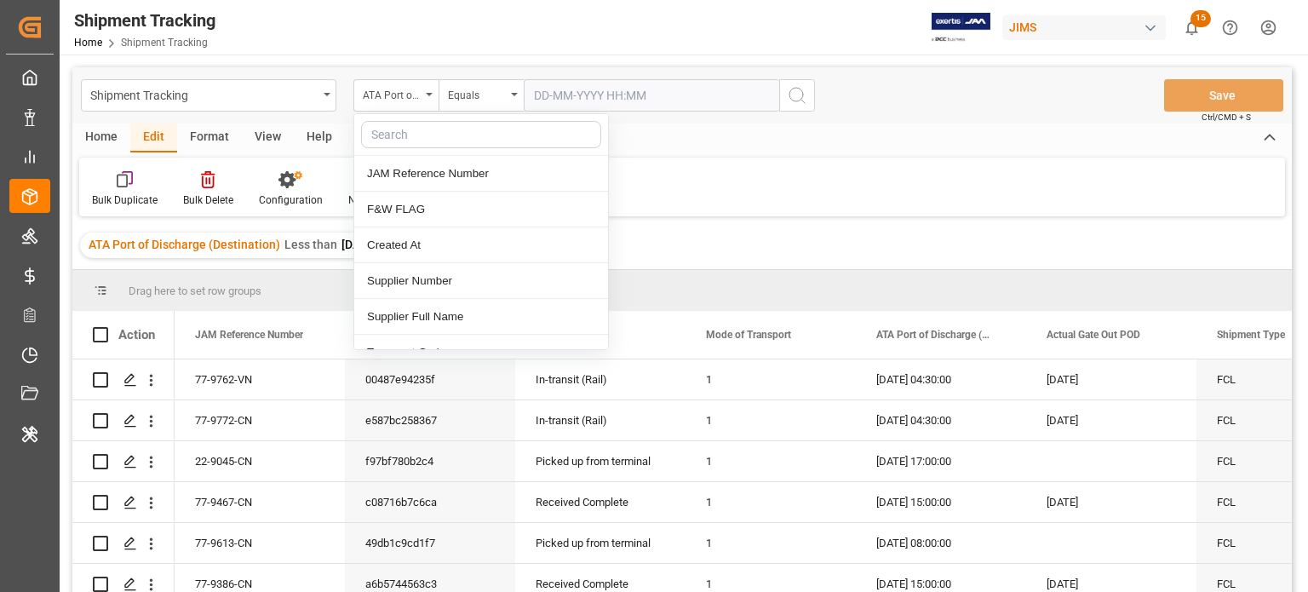
type input "a"
type input "gate"
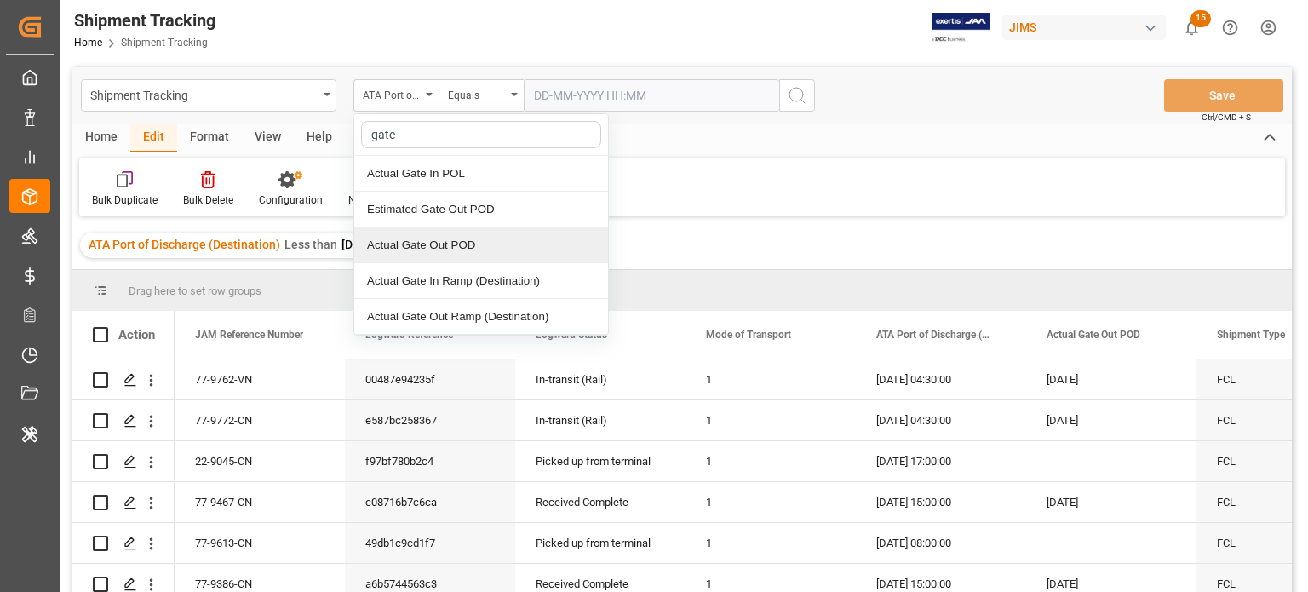
click at [457, 236] on div "Actual Gate Out POD" at bounding box center [481, 245] width 254 height 36
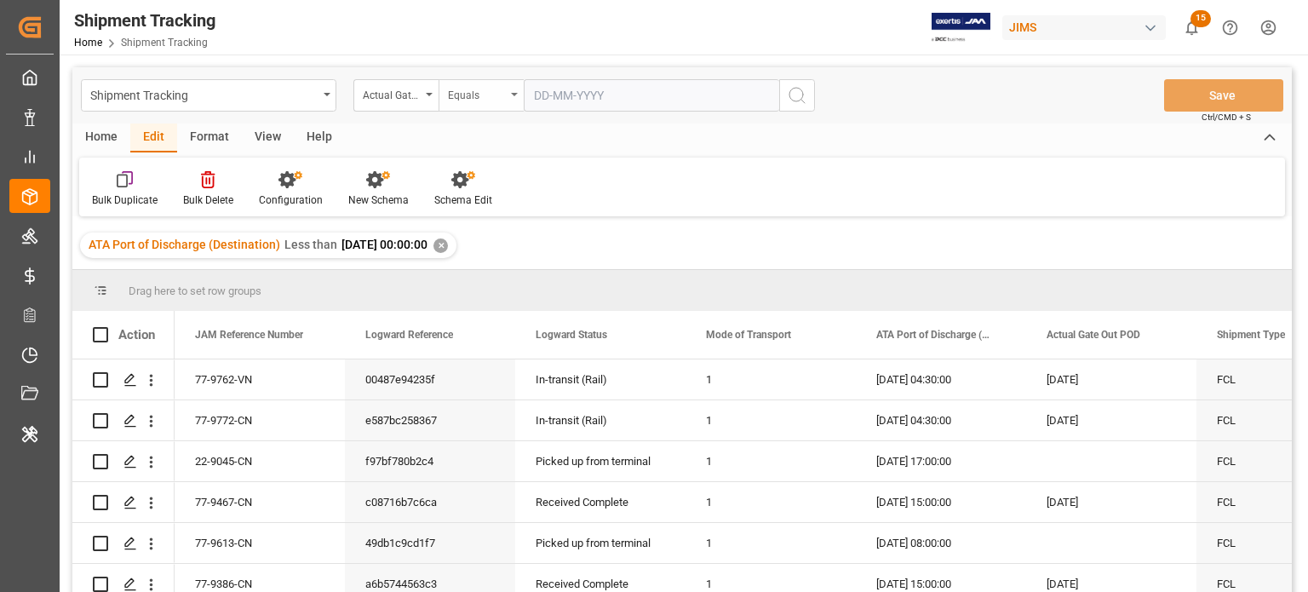
drag, startPoint x: 486, startPoint y: 76, endPoint x: 504, endPoint y: 95, distance: 26.5
click at [504, 95] on div "Shipment Tracking Actual Gate Out POD Equals Save Ctrl/CMD + S" at bounding box center [682, 95] width 1220 height 56
click at [504, 95] on div "Equals" at bounding box center [477, 93] width 58 height 20
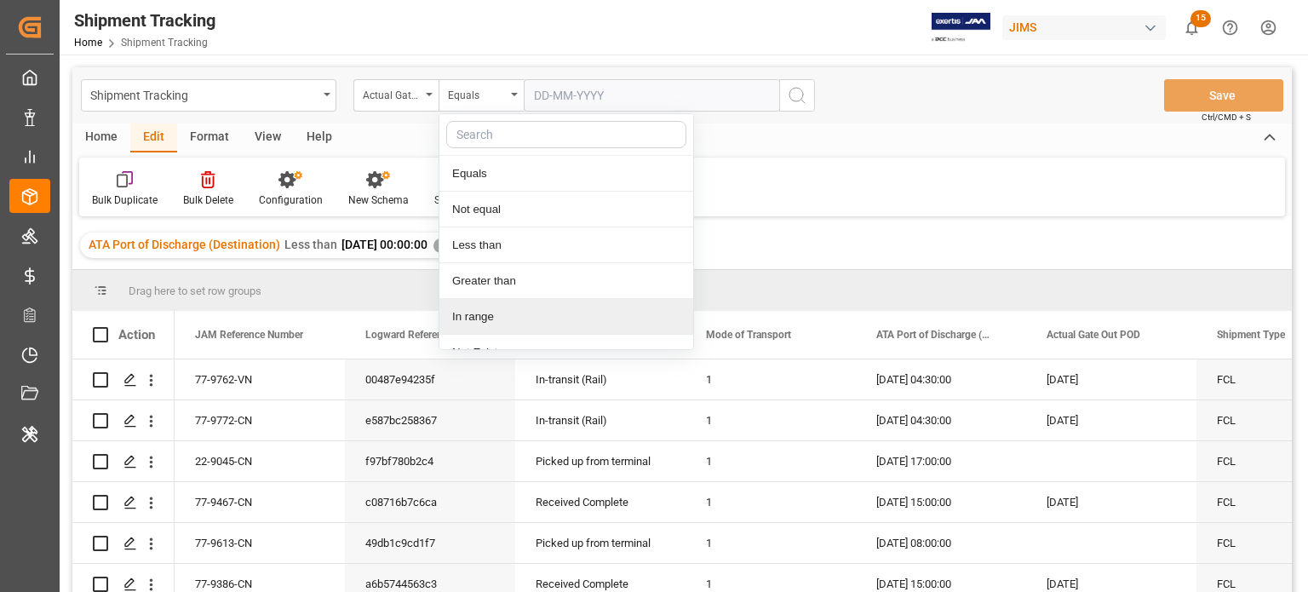
scroll to position [20, 0]
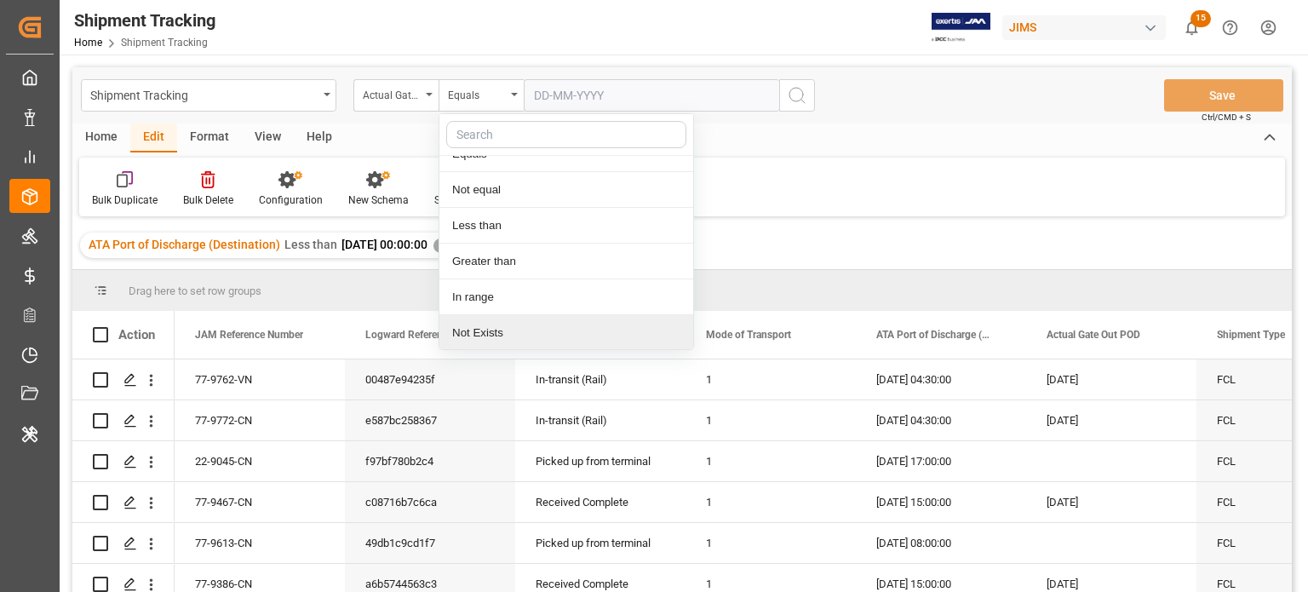
click at [491, 330] on div "Not Exists" at bounding box center [566, 333] width 254 height 36
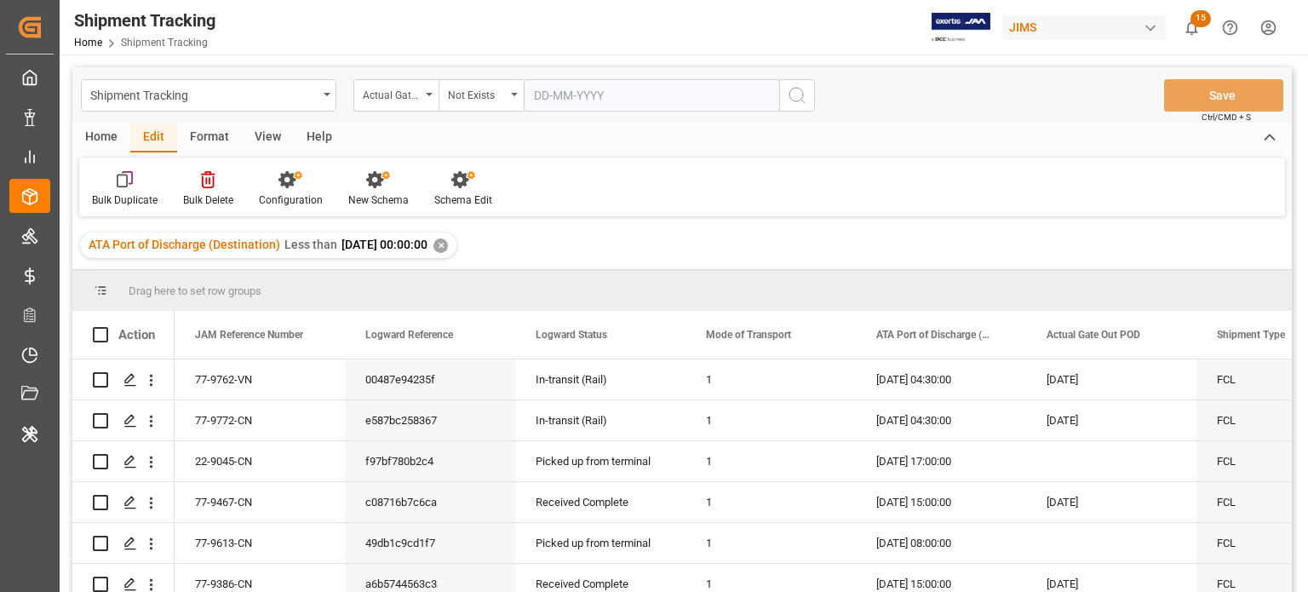
click at [804, 99] on icon "search button" at bounding box center [797, 95] width 20 height 20
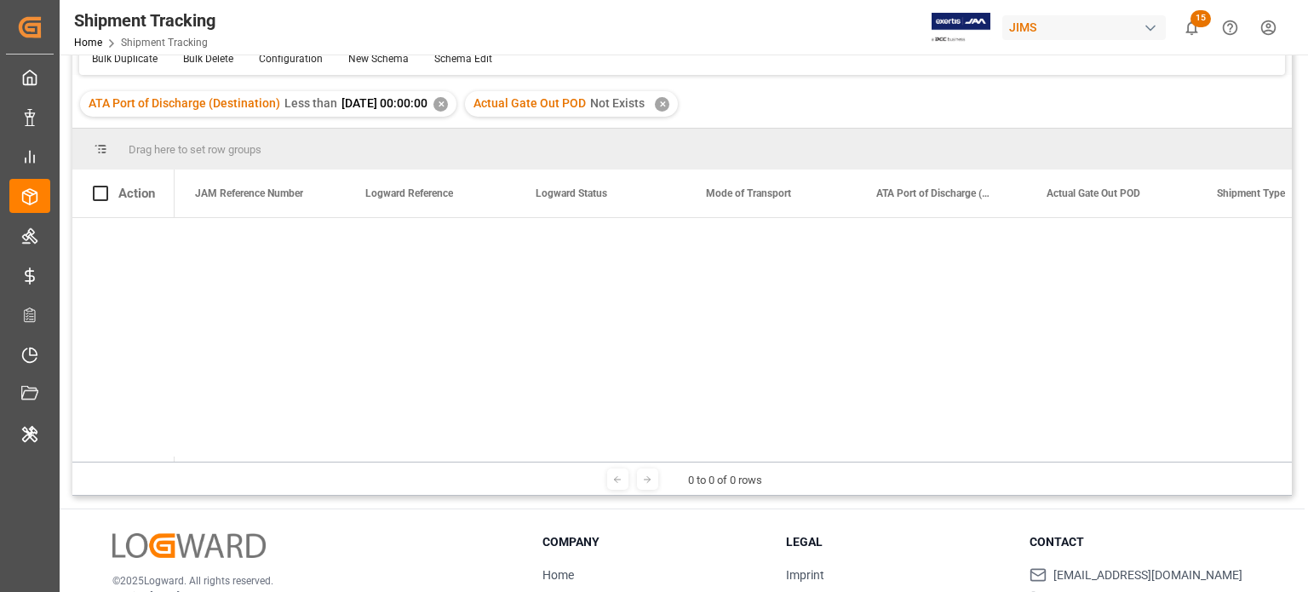
scroll to position [78, 0]
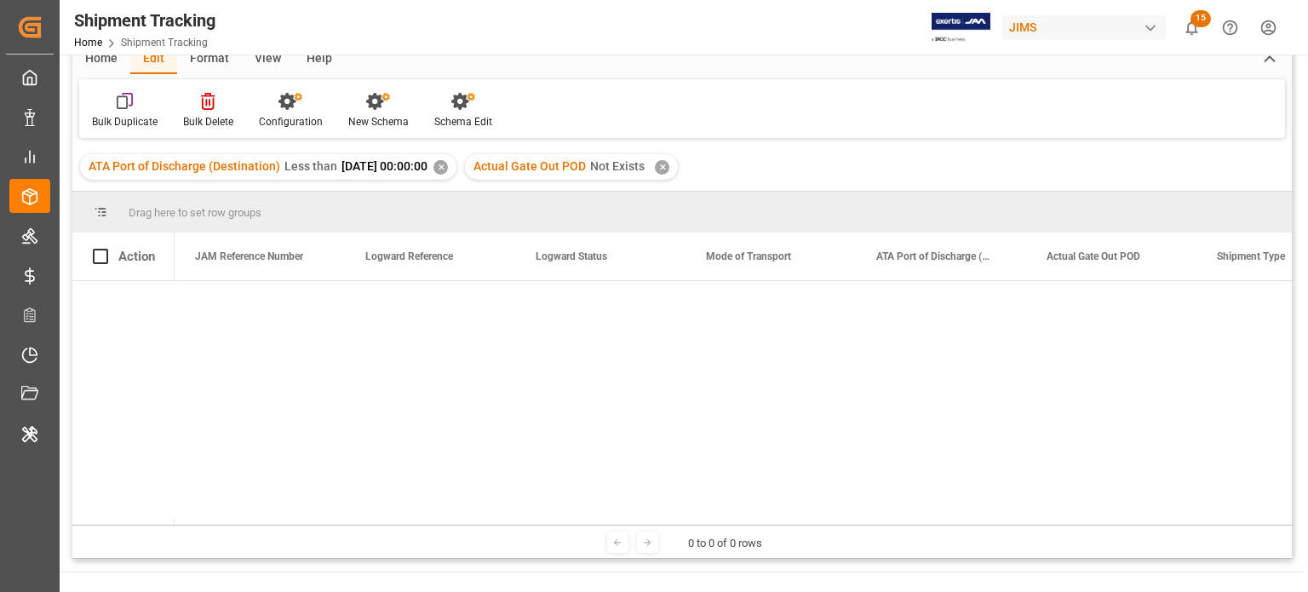
click at [448, 167] on div "✕" at bounding box center [441, 167] width 14 height 14
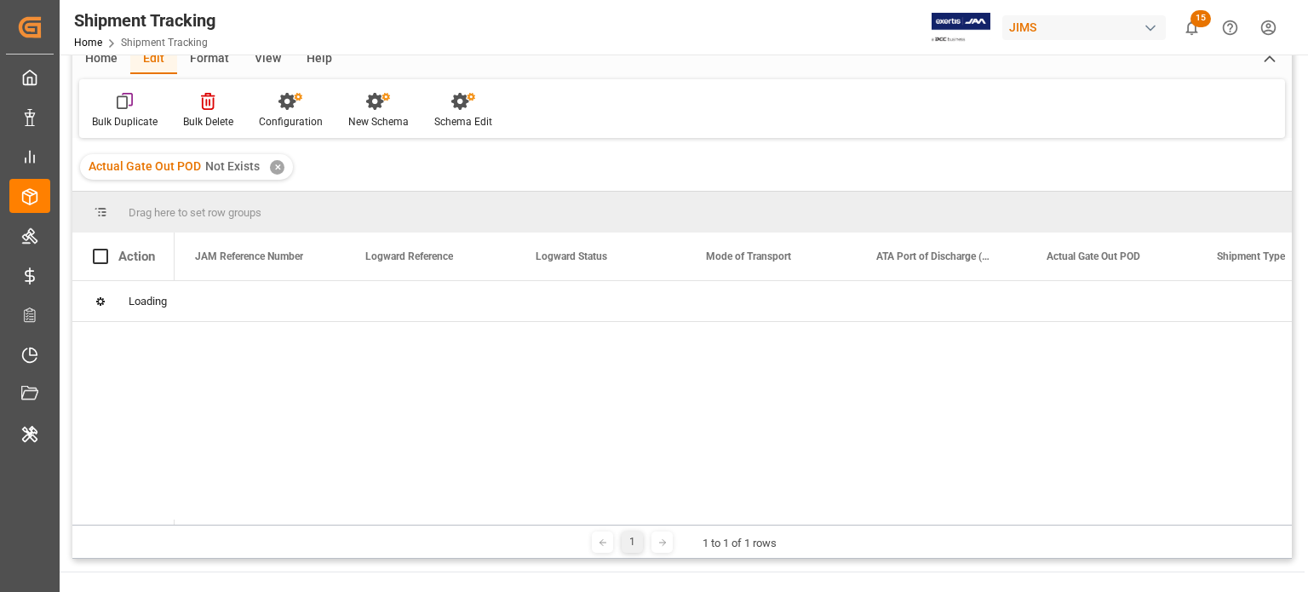
click at [279, 165] on div "✕" at bounding box center [277, 167] width 14 height 14
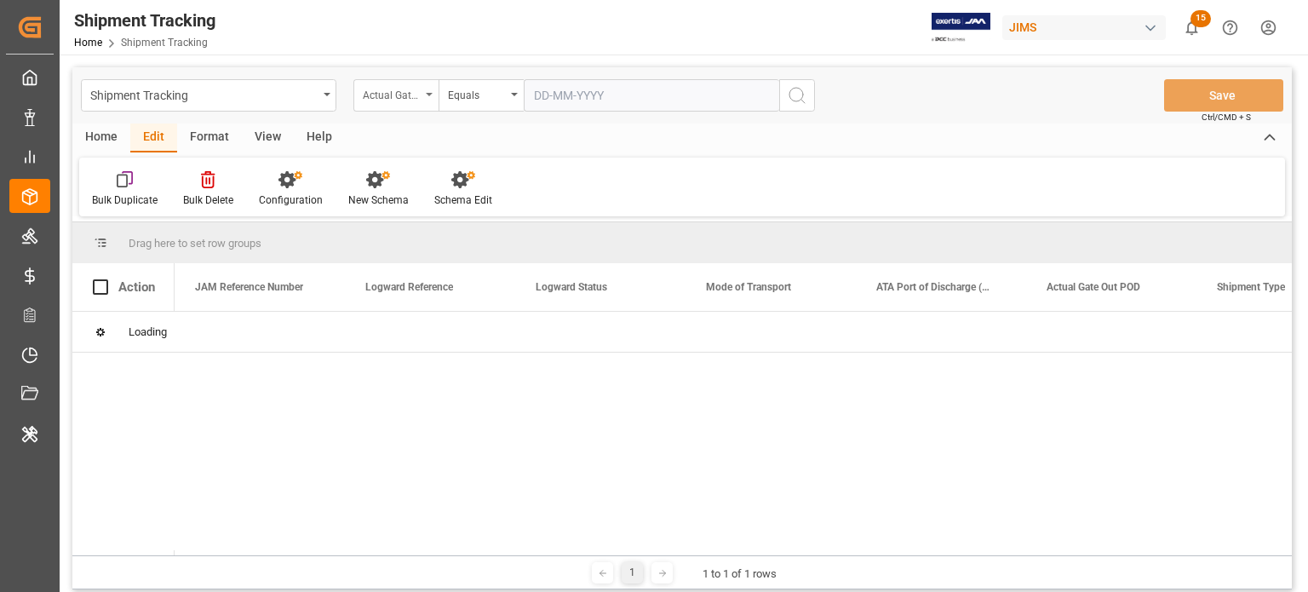
click at [436, 85] on div "Actual Gate Out POD" at bounding box center [395, 95] width 85 height 32
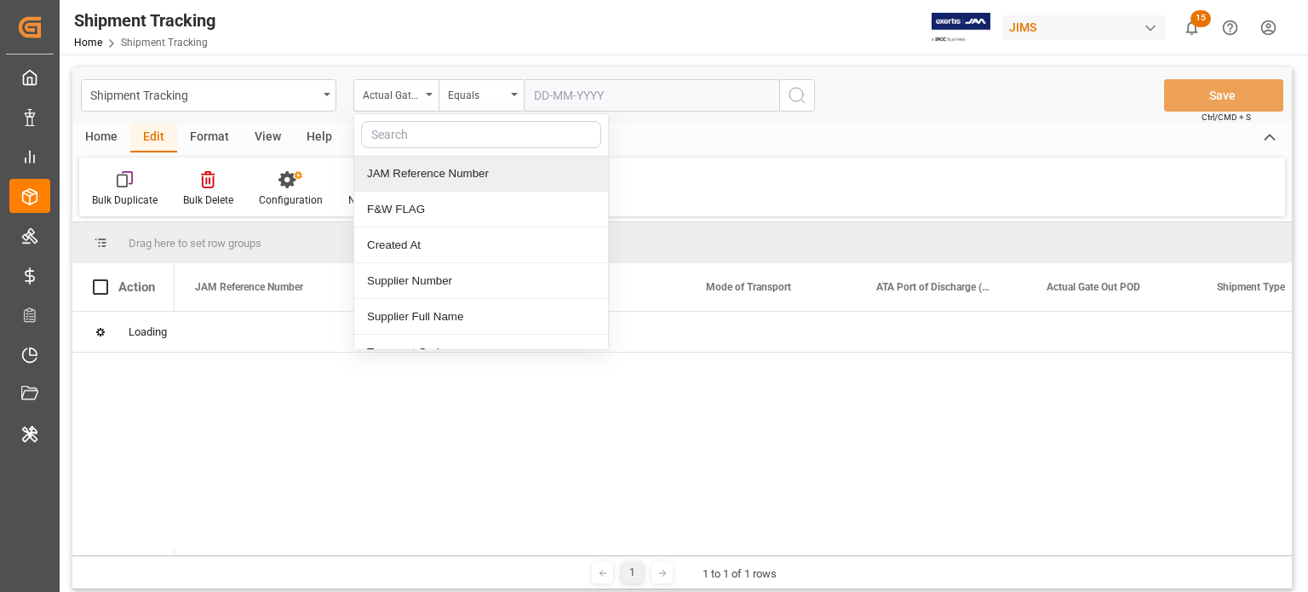
click at [416, 130] on input "text" at bounding box center [481, 134] width 240 height 27
type input "act"
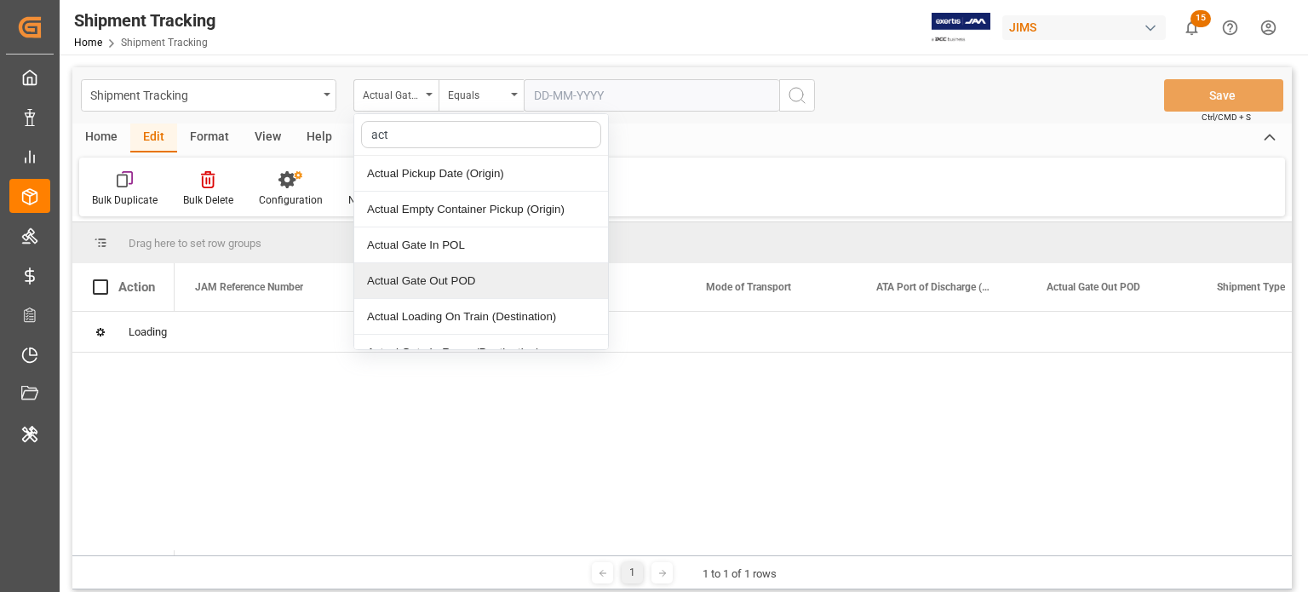
click at [436, 272] on div "Actual Gate Out POD" at bounding box center [481, 281] width 254 height 36
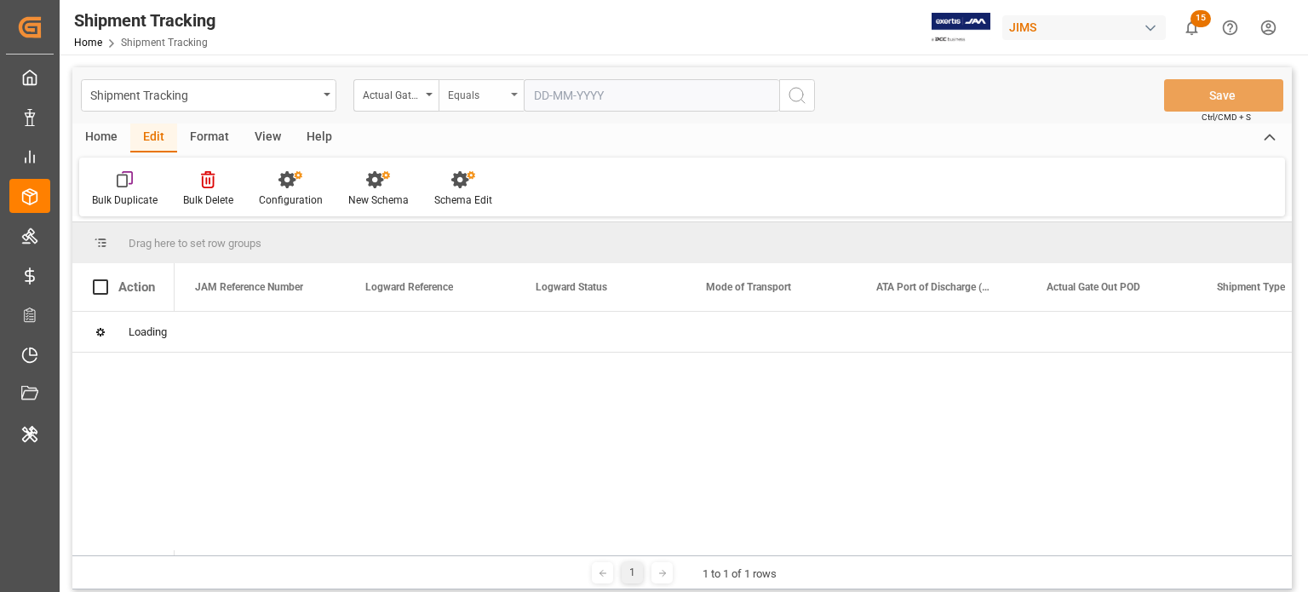
click at [494, 98] on div "Equals" at bounding box center [477, 93] width 58 height 20
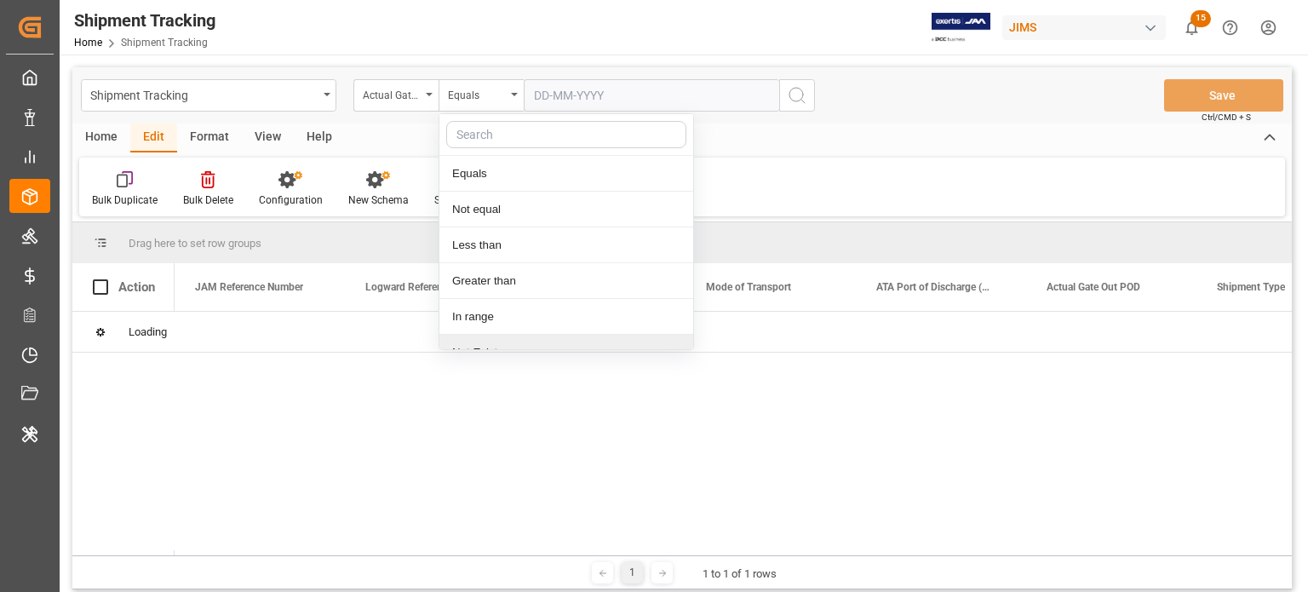
scroll to position [20, 0]
click at [487, 324] on div "Not Exists" at bounding box center [566, 333] width 254 height 36
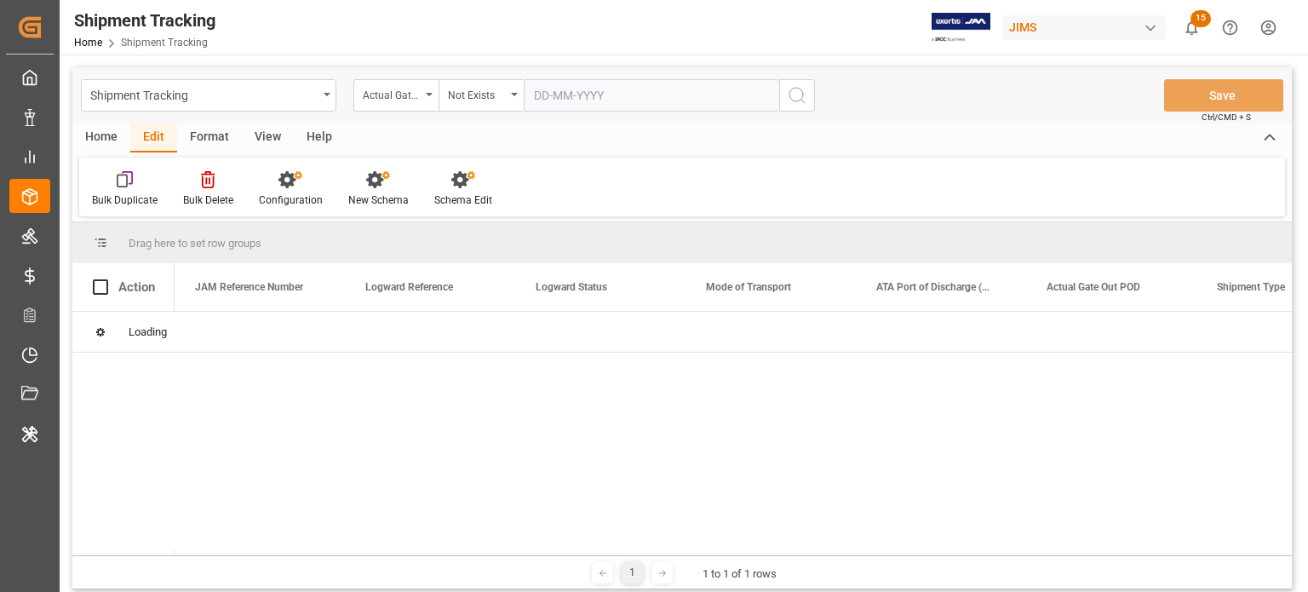
click at [796, 101] on circle "search button" at bounding box center [797, 95] width 14 height 14
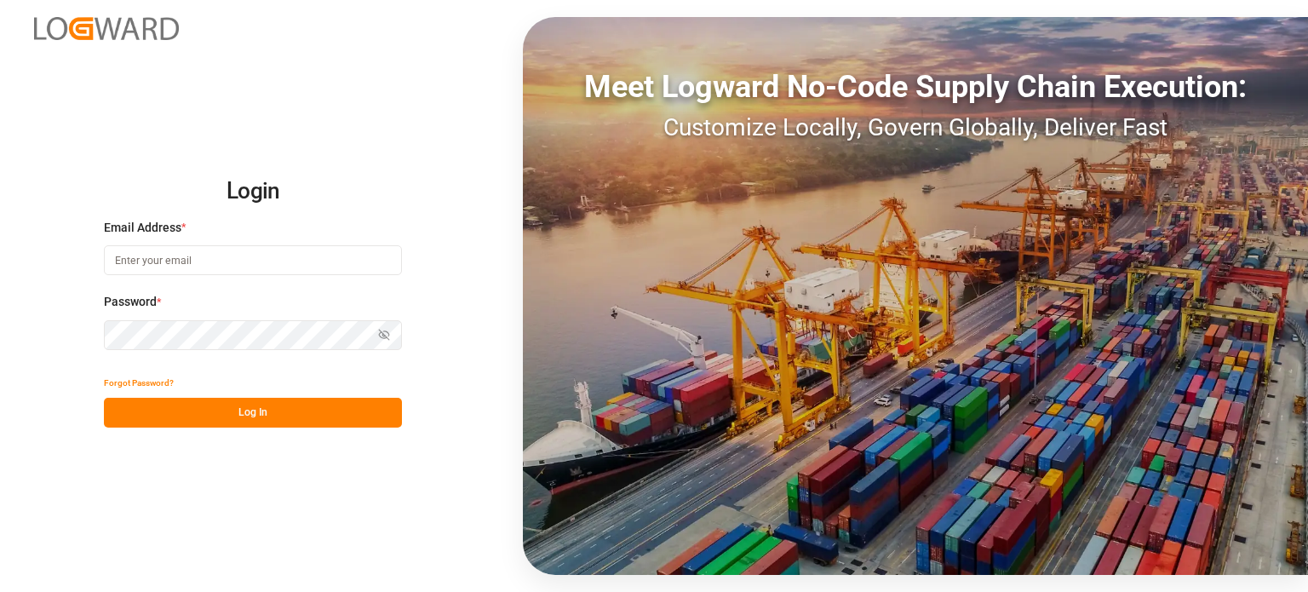
click at [263, 271] on input at bounding box center [253, 260] width 298 height 30
type input "[PERSON_NAME][DOMAIN_NAME][EMAIL_ADDRESS][DOMAIN_NAME]"
